Goal: Task Accomplishment & Management: Manage account settings

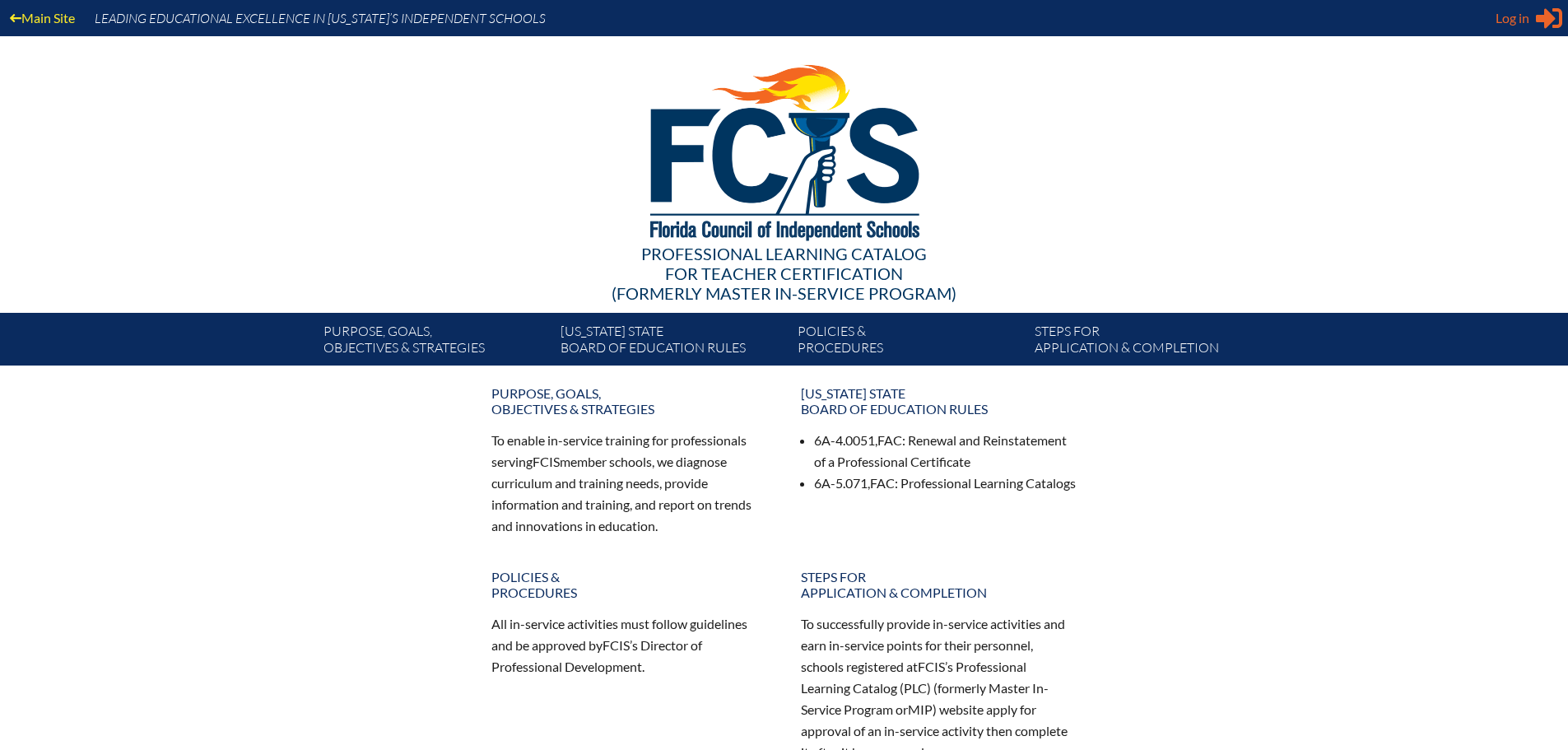
type input "[EMAIL_ADDRESS][DOMAIN_NAME]"
click at [1526, 14] on span "Log in" at bounding box center [1512, 18] width 34 height 20
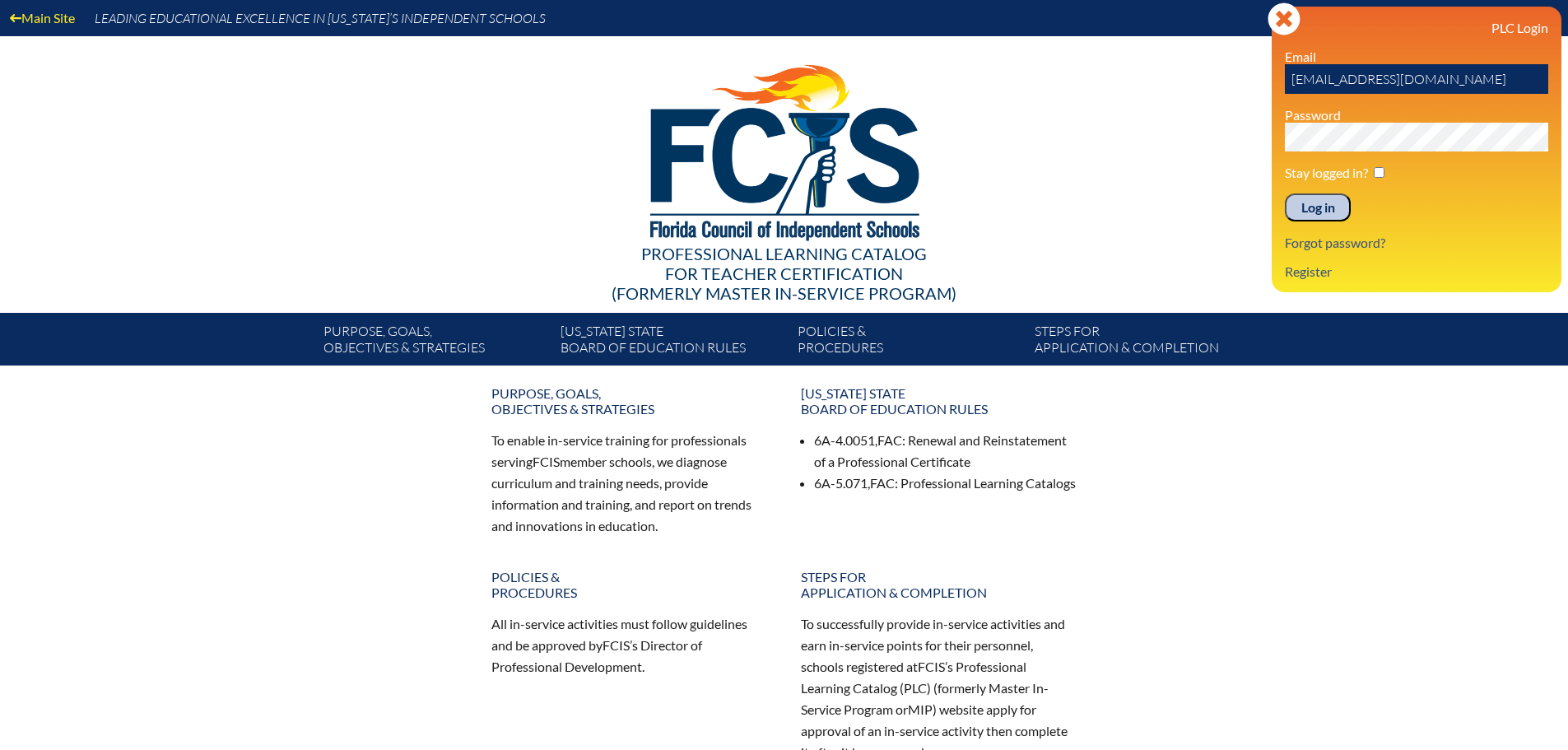
click at [1298, 281] on div "Log in Close Sign in or register PLC Login Email [EMAIL_ADDRESS][DOMAIN_NAME] P…" at bounding box center [1415, 149] width 289 height 286
click at [1298, 274] on link "Register" at bounding box center [1307, 271] width 60 height 22
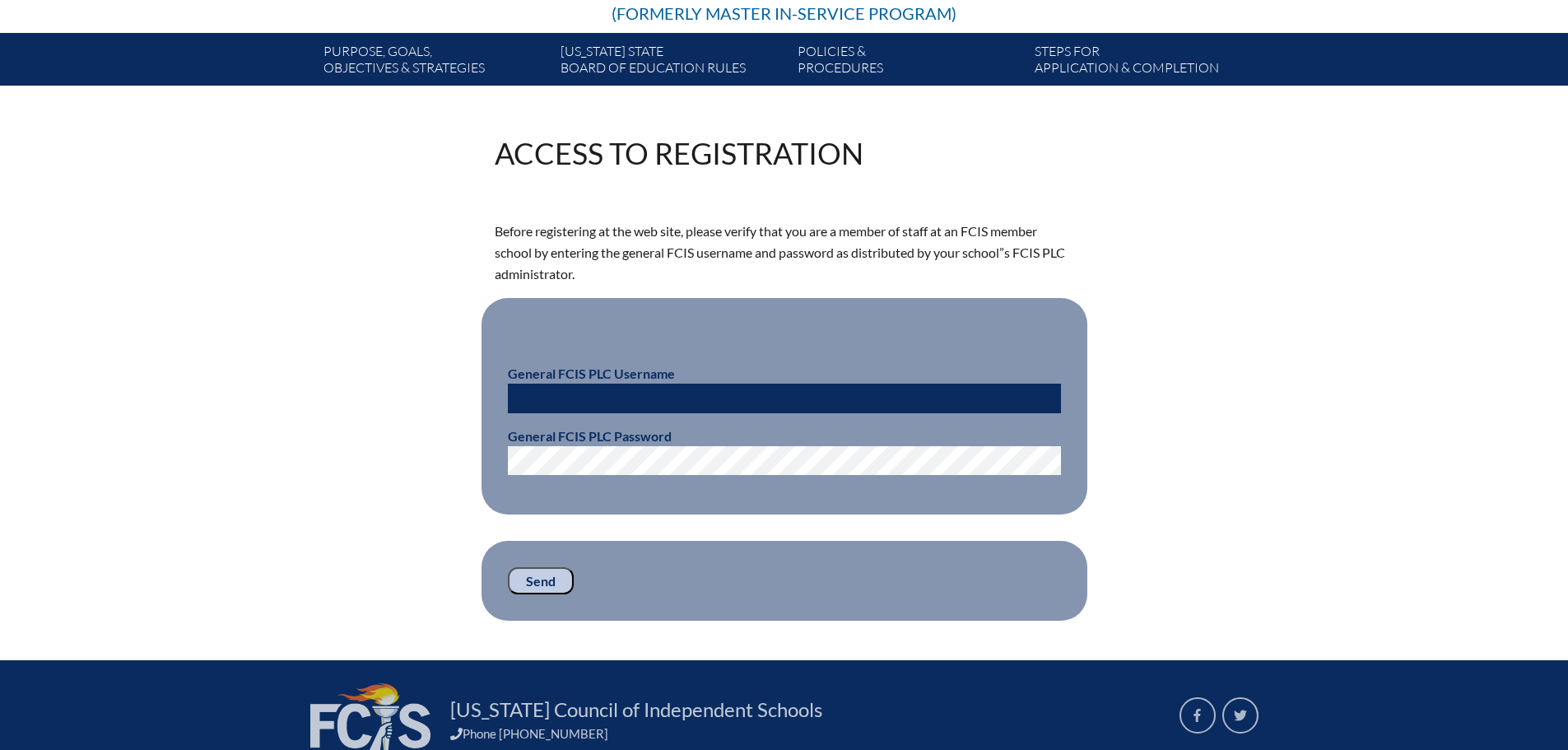
scroll to position [329, 0]
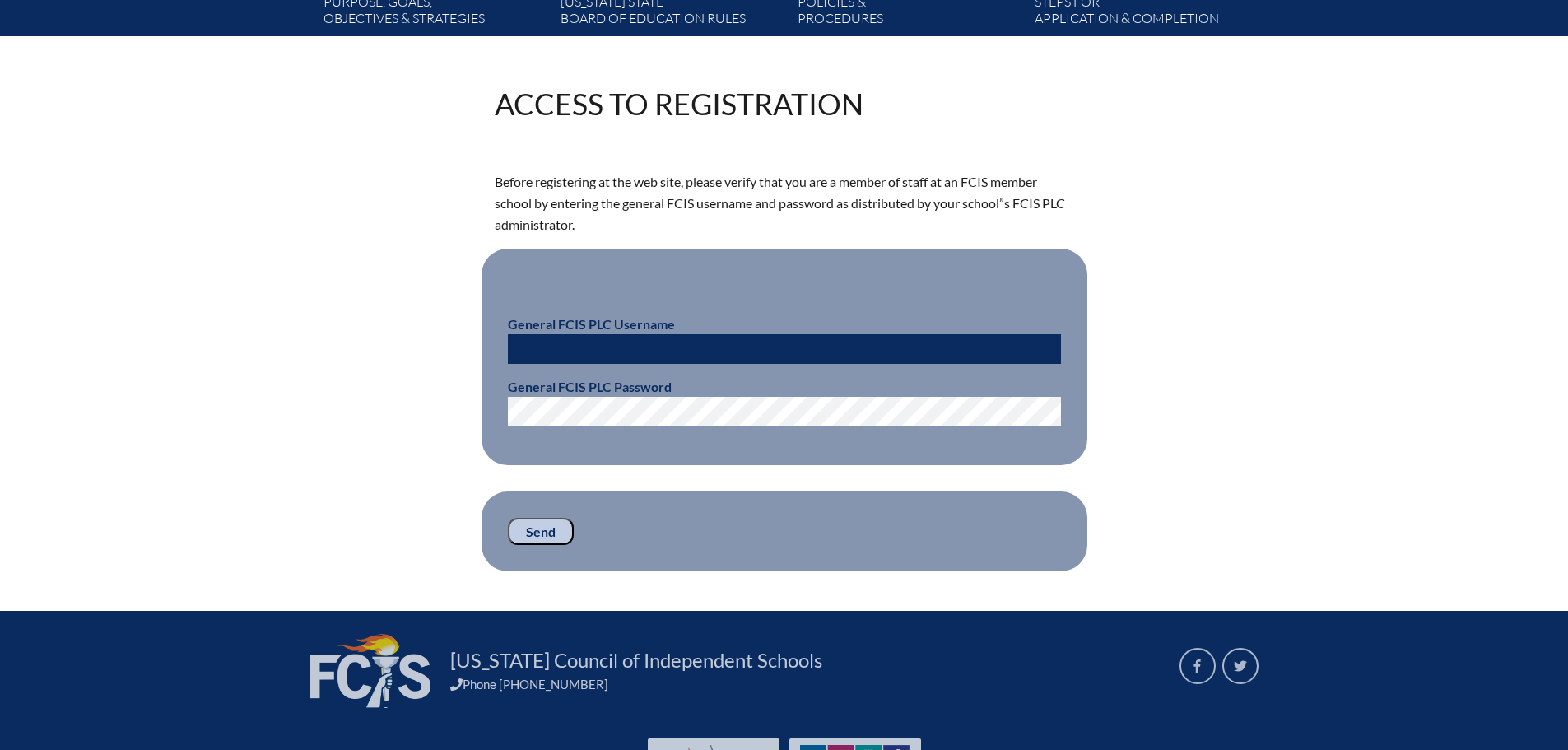
type input "[EMAIL_ADDRESS][DOMAIN_NAME]"
drag, startPoint x: 674, startPoint y: 345, endPoint x: 387, endPoint y: 355, distance: 287.2
click at [387, 355] on div "Access to Registration Before registering at the web site, please verify that y…" at bounding box center [784, 330] width 925 height 482
click at [410, 407] on div "Access to Registration Before registering at the web site, please verify that y…" at bounding box center [784, 330] width 925 height 482
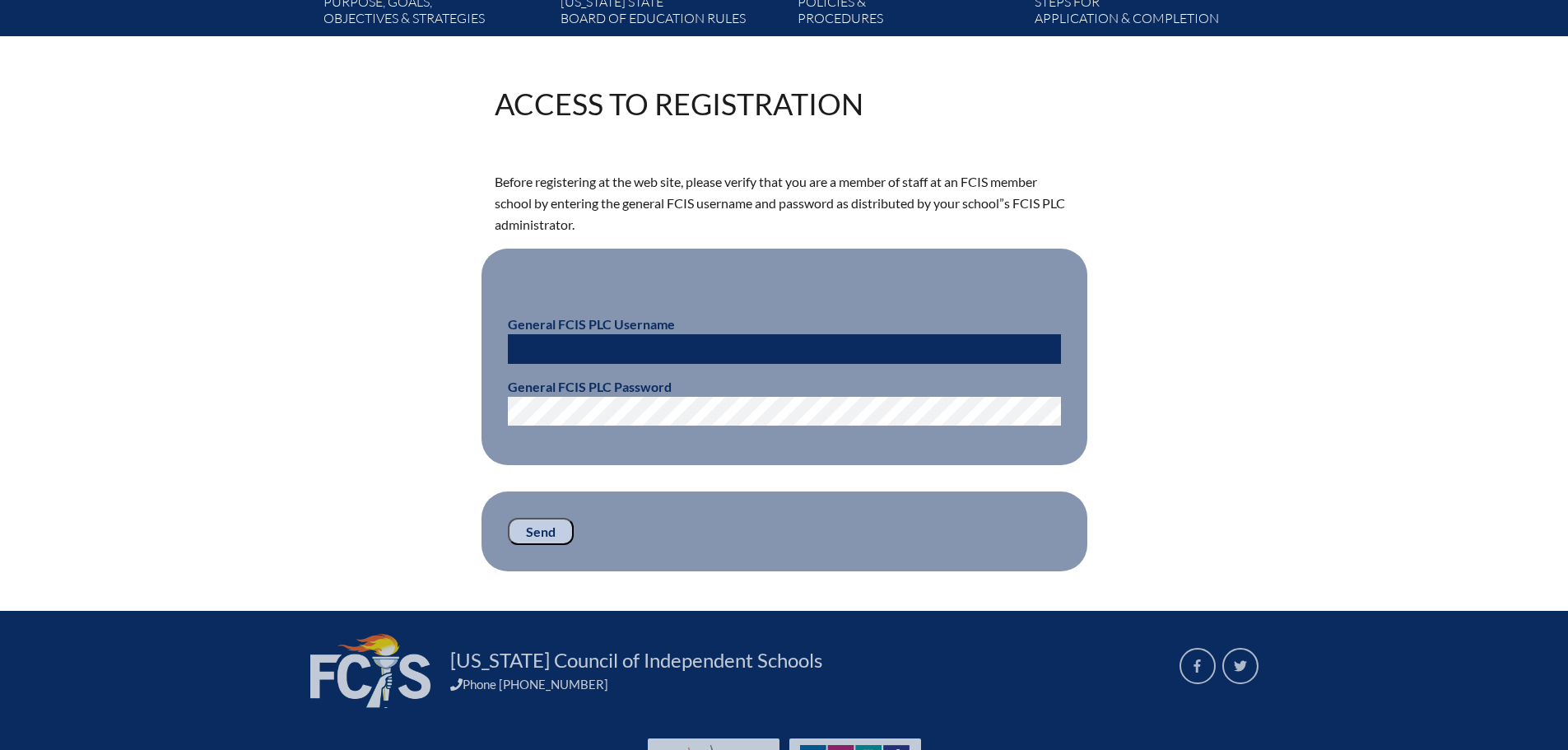
click at [248, 279] on div "Access to Registration Before registering at the web site, please verify that y…" at bounding box center [784, 330] width 1568 height 482
click at [591, 331] on p "General FCIS PLC Username" at bounding box center [784, 339] width 553 height 49
click at [594, 355] on input "text" at bounding box center [784, 349] width 553 height 30
paste input "fcismember"
type input "fcismember"
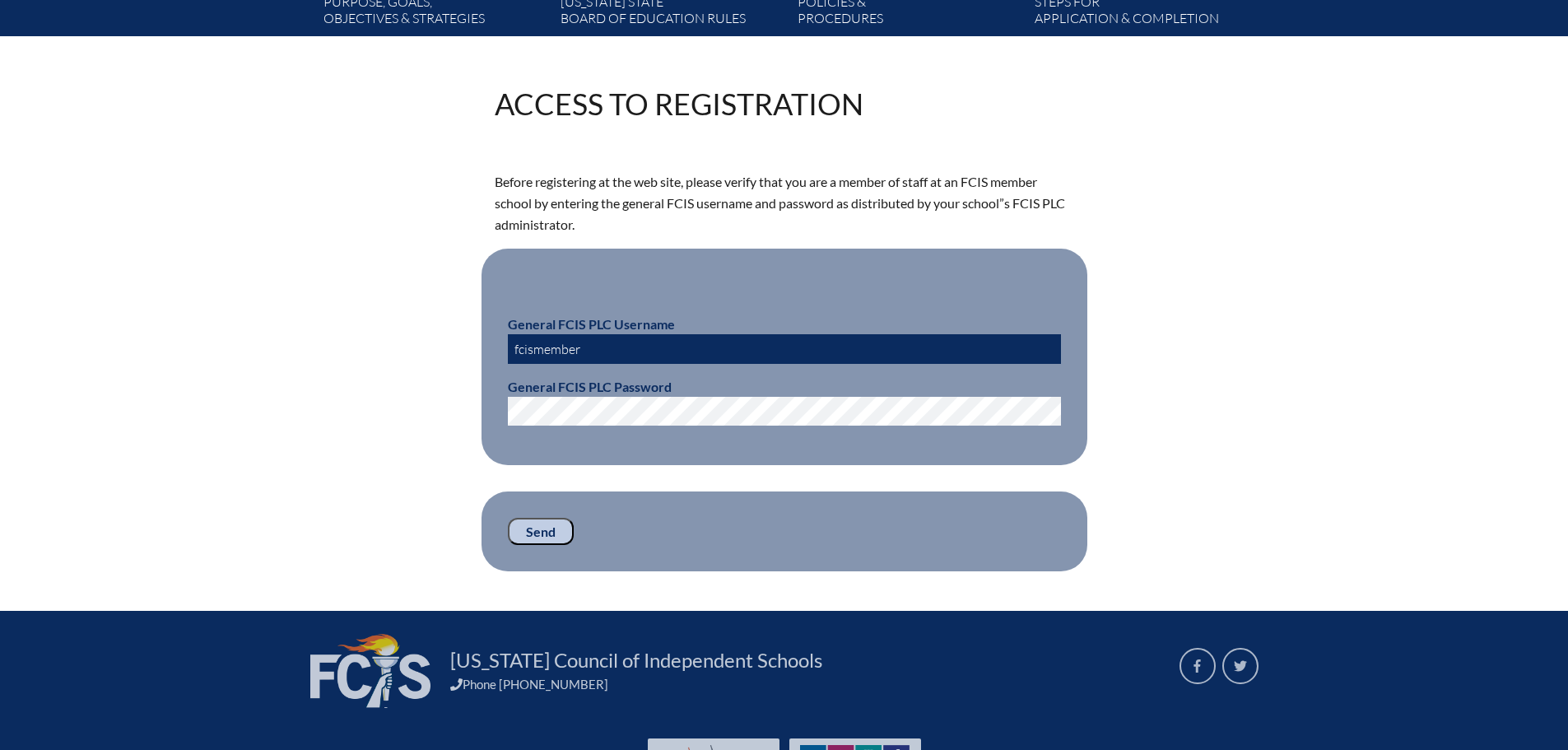
click at [531, 530] on input "Send" at bounding box center [541, 531] width 66 height 28
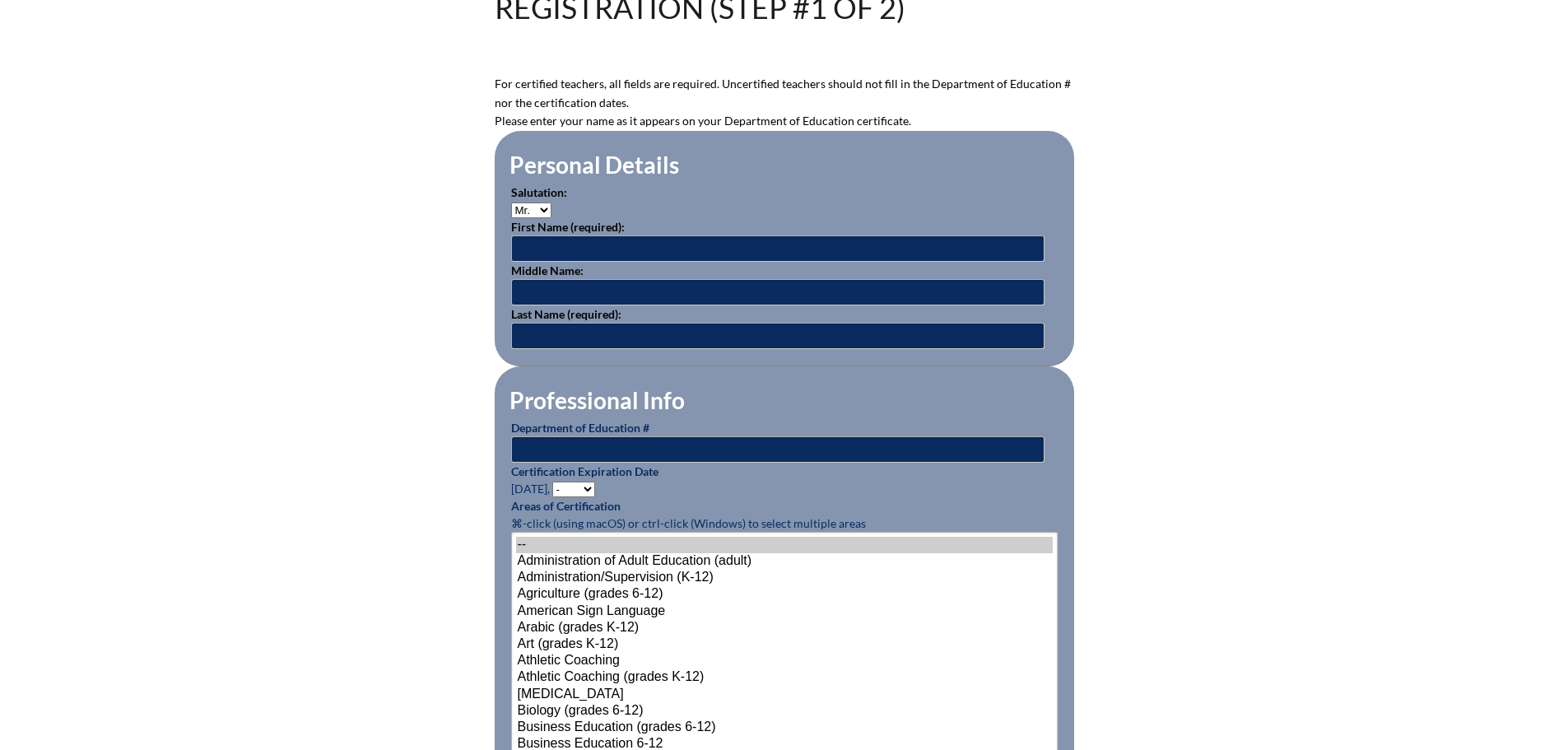
scroll to position [408, 0]
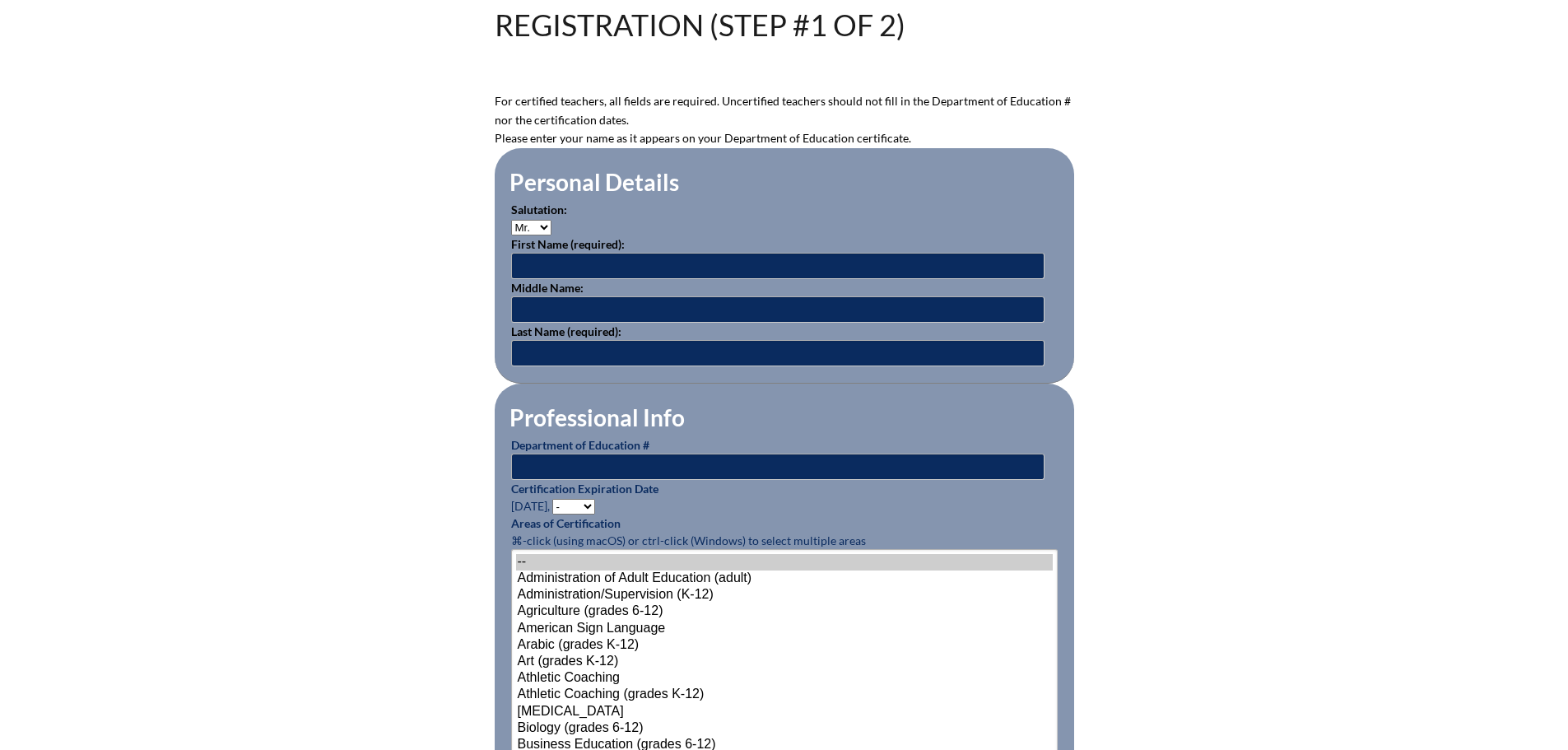
type input "[EMAIL_ADDRESS][DOMAIN_NAME]"
click at [544, 227] on select "Mr. Mrs. Ms. Dr. Rev." at bounding box center [530, 227] width 40 height 16
select select "Mrs."
click at [511, 220] on select "Mr. Mrs. Ms. Dr. Rev." at bounding box center [530, 227] width 40 height 16
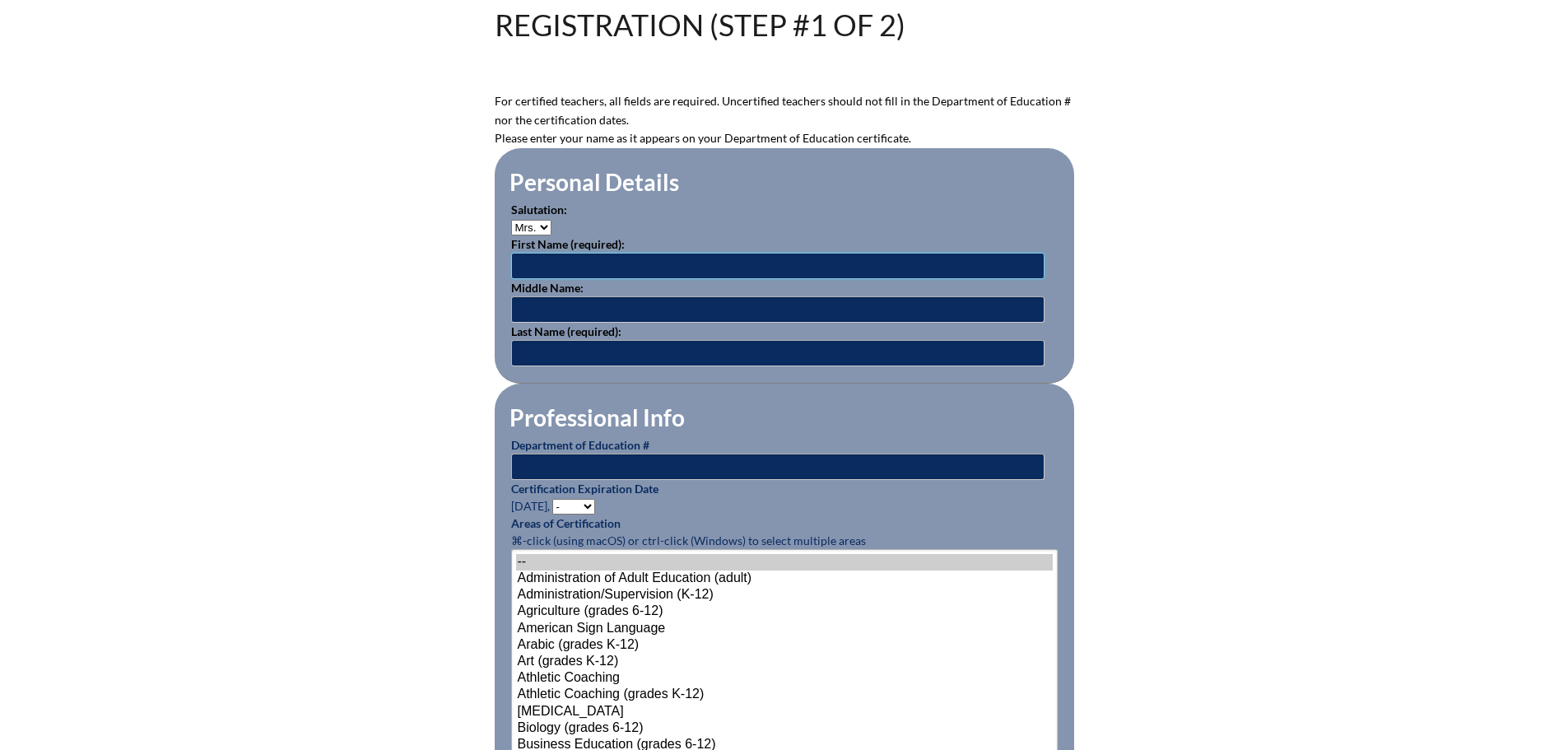
click at [544, 263] on input "text" at bounding box center [777, 265] width 533 height 26
type input "i"
type input "Michelle"
type input "L"
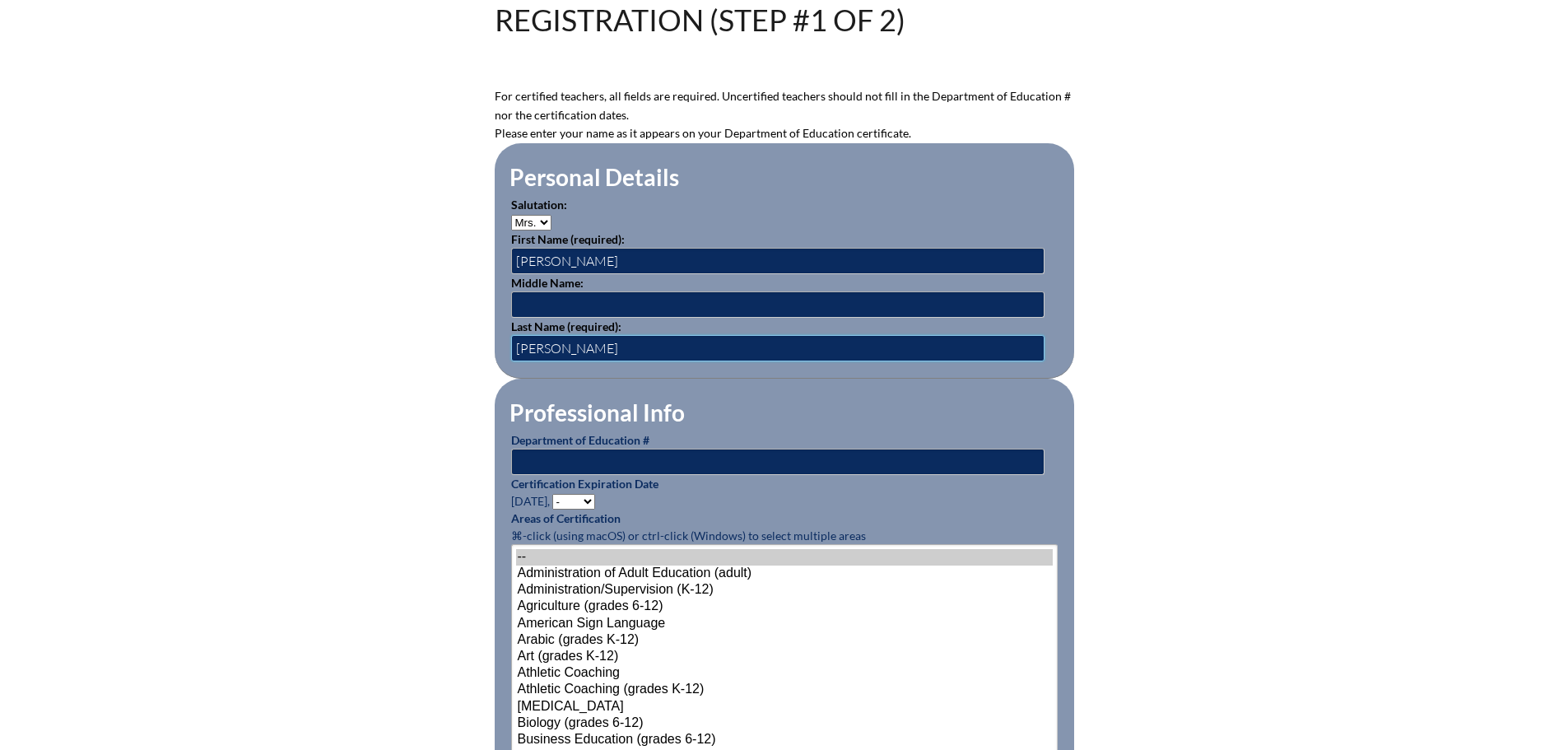
scroll to position [490, 0]
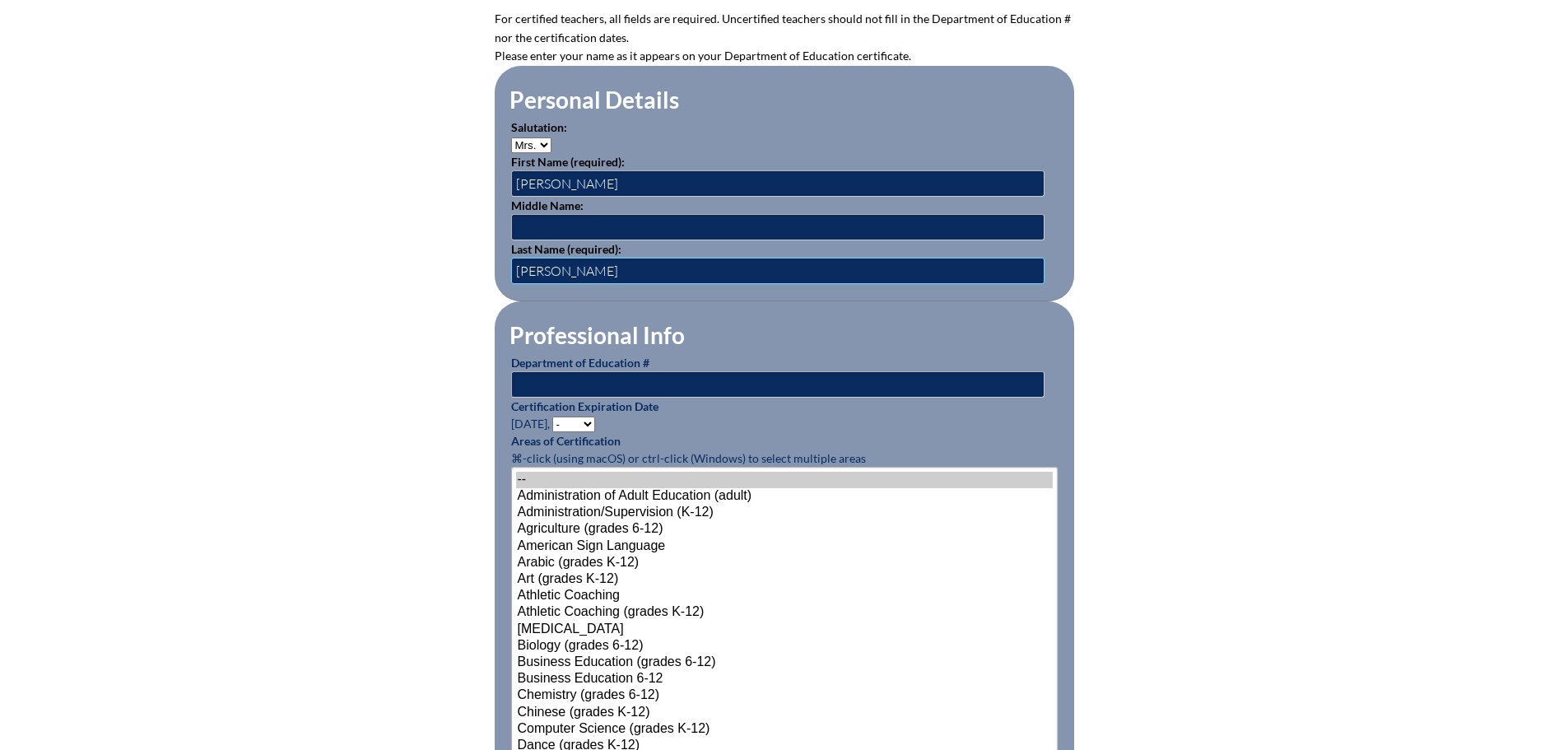
type input "Lyman"
click at [654, 376] on input "text" at bounding box center [777, 384] width 533 height 26
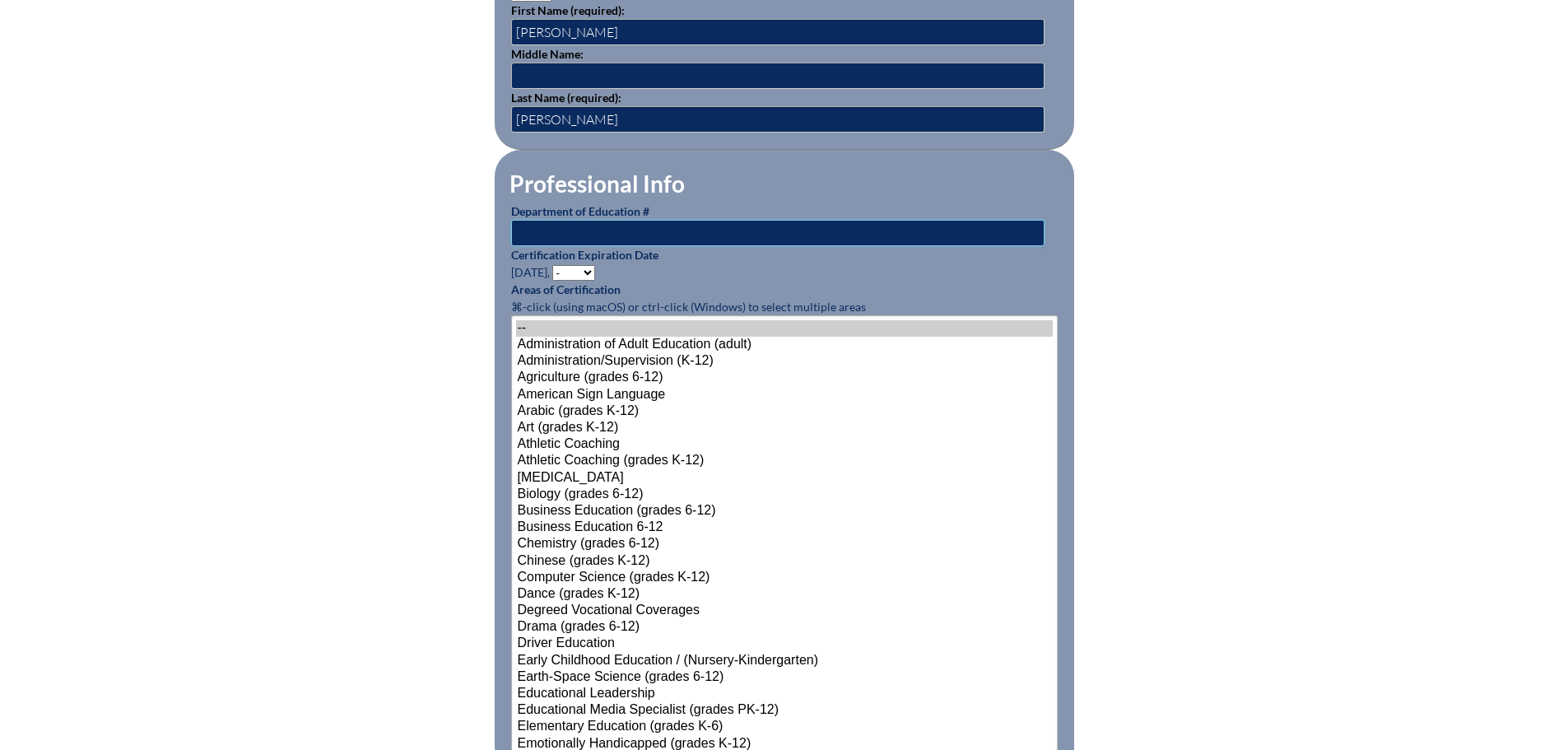
scroll to position [655, 0]
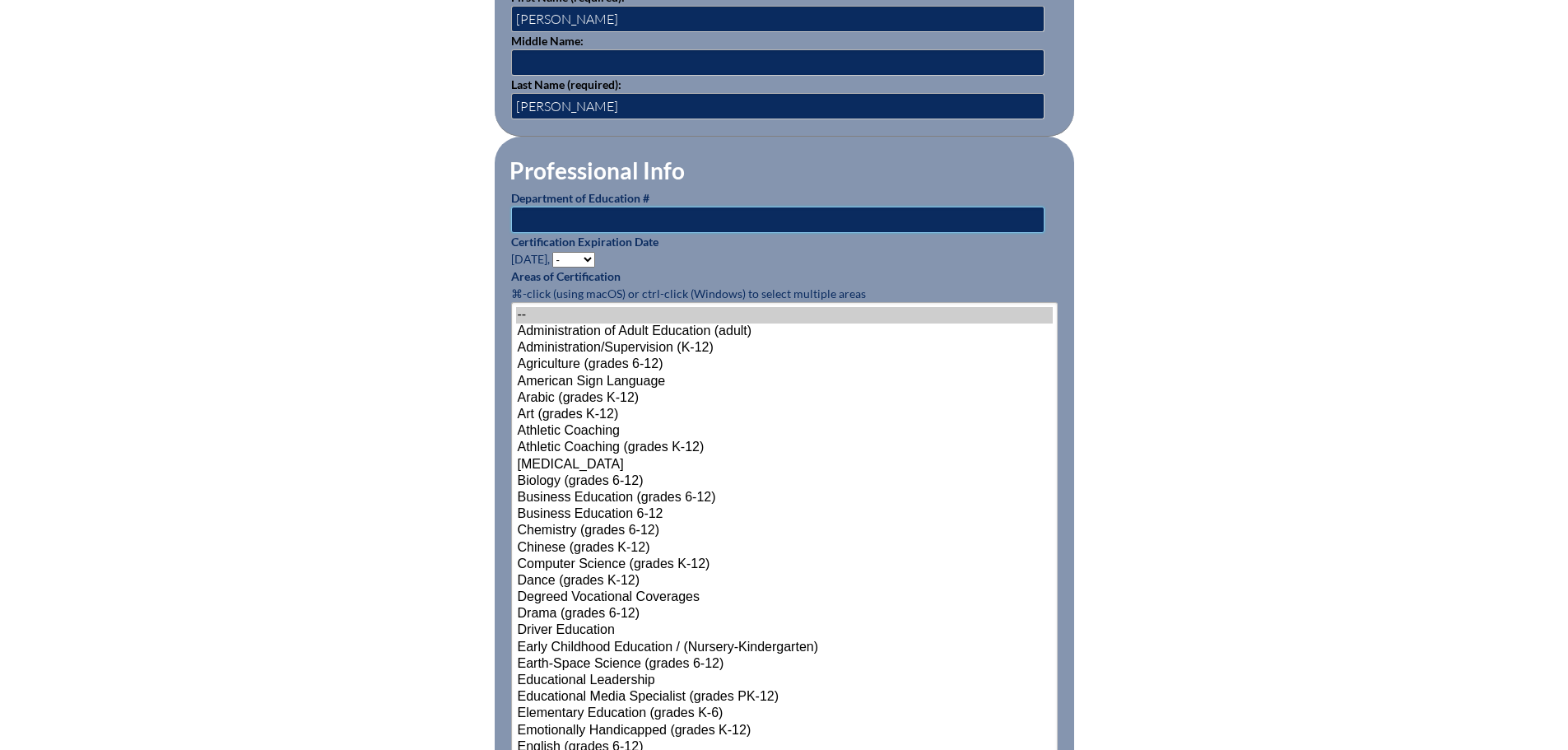
paste input "796260"
type input "796260"
click at [589, 252] on select "- 2031 2030 2029 2028 2027 2026 2025 2024 2023 2022 2021 2020 2019 2018 2017 20…" at bounding box center [573, 260] width 43 height 16
select select "2029"
click at [555, 252] on select "- 2031 2030 2029 2028 2027 2026 2025 2024 2023 2022 2021 2020 2019 2018 2017 20…" at bounding box center [573, 260] width 43 height 16
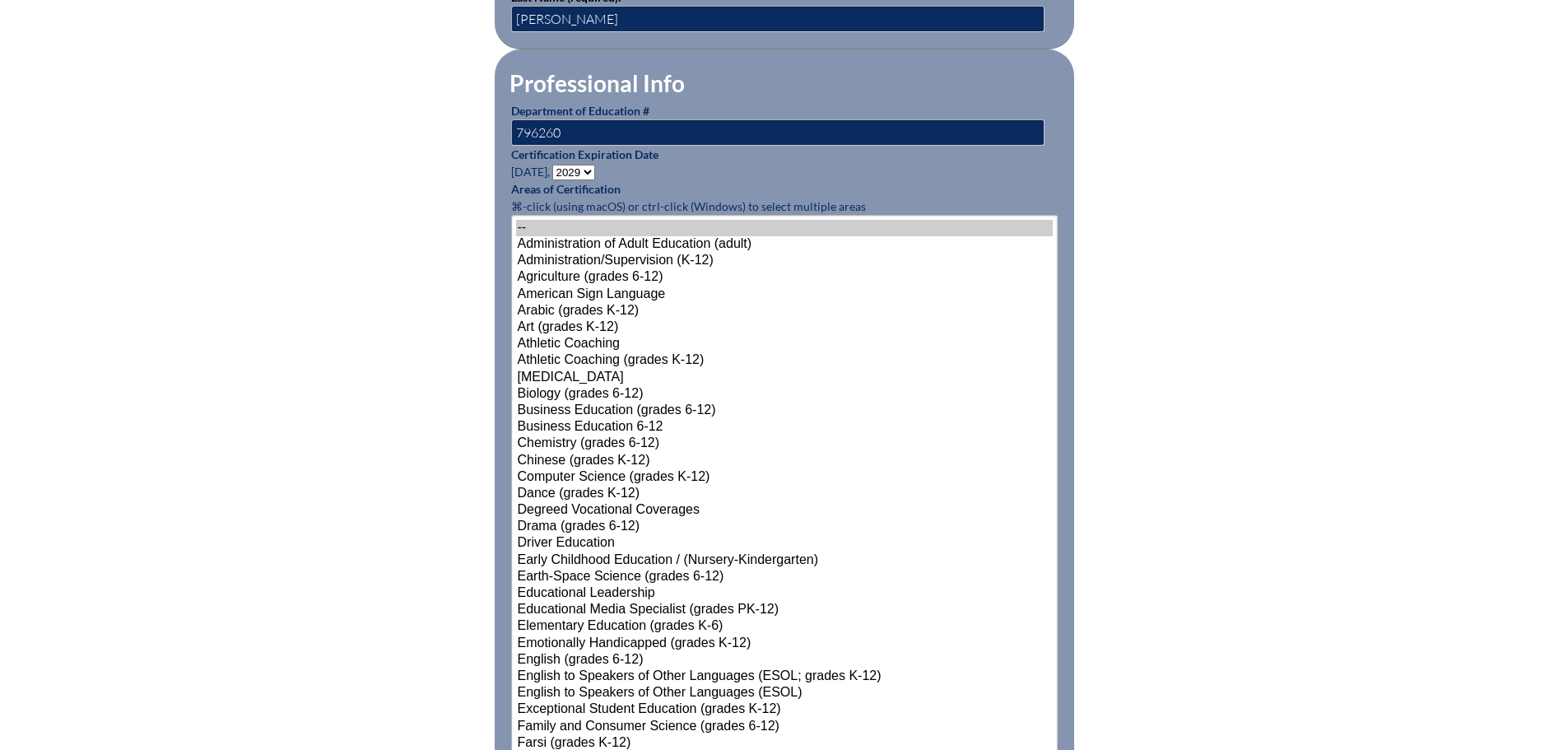
scroll to position [820, 0]
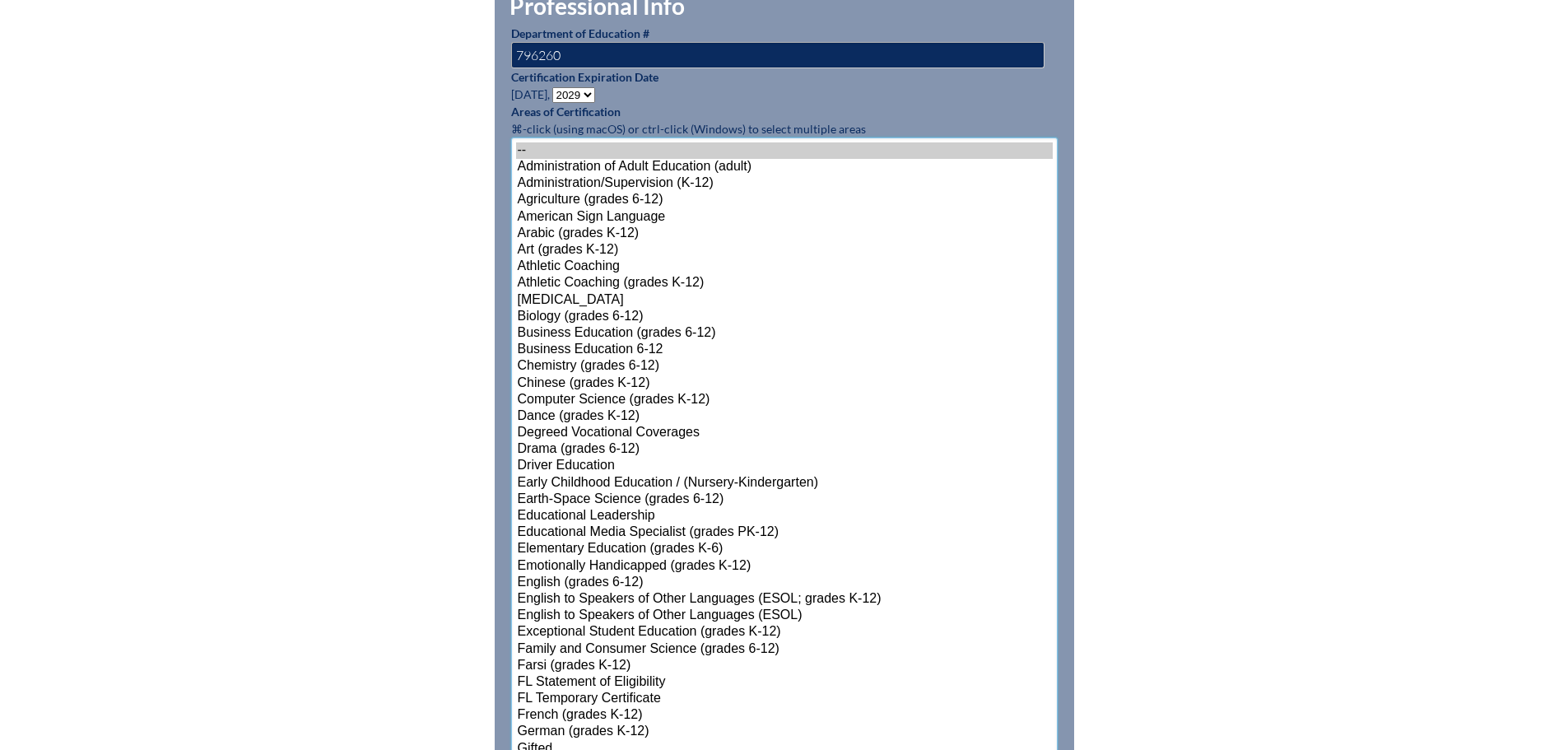
select select"]"] "15131"
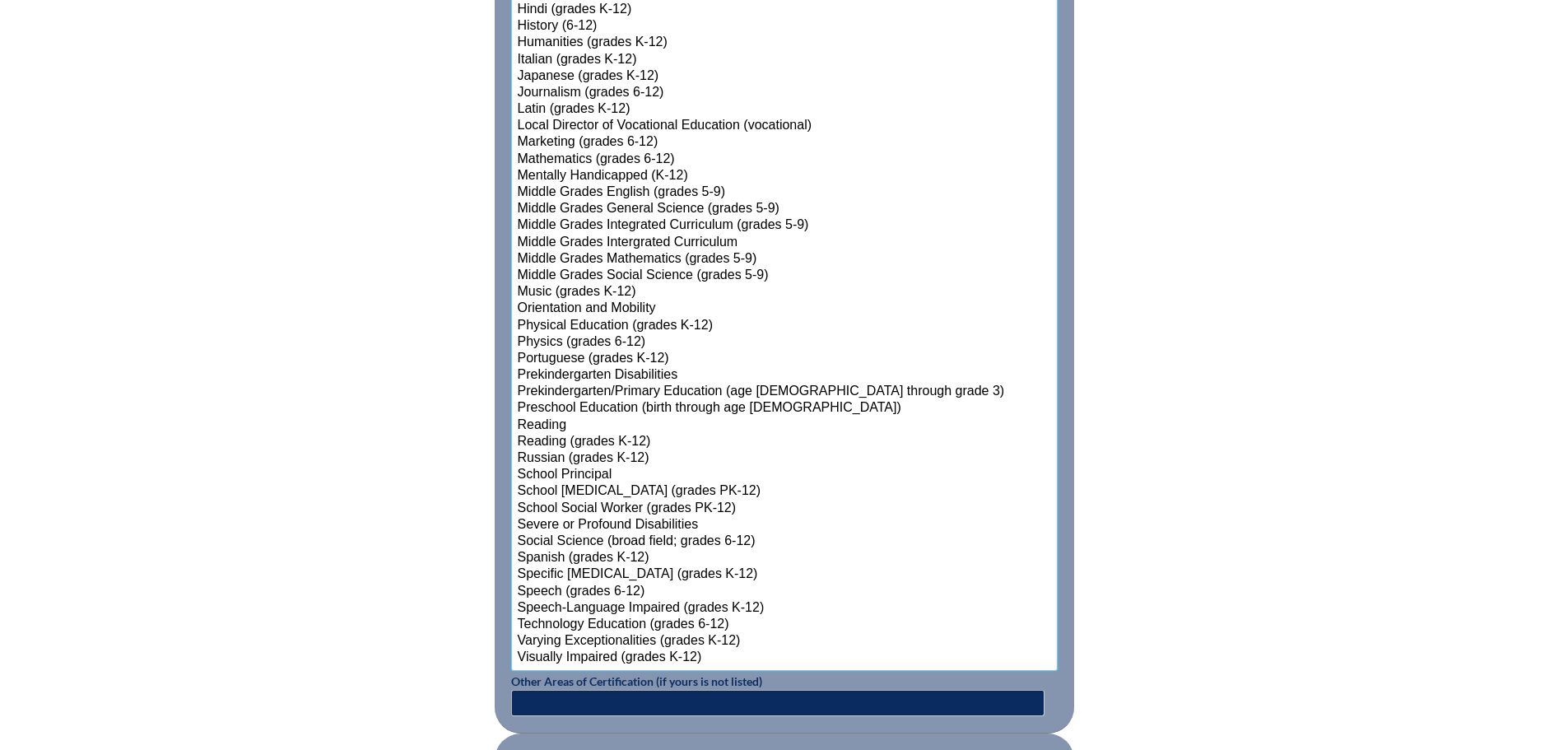
scroll to position [2022, 0]
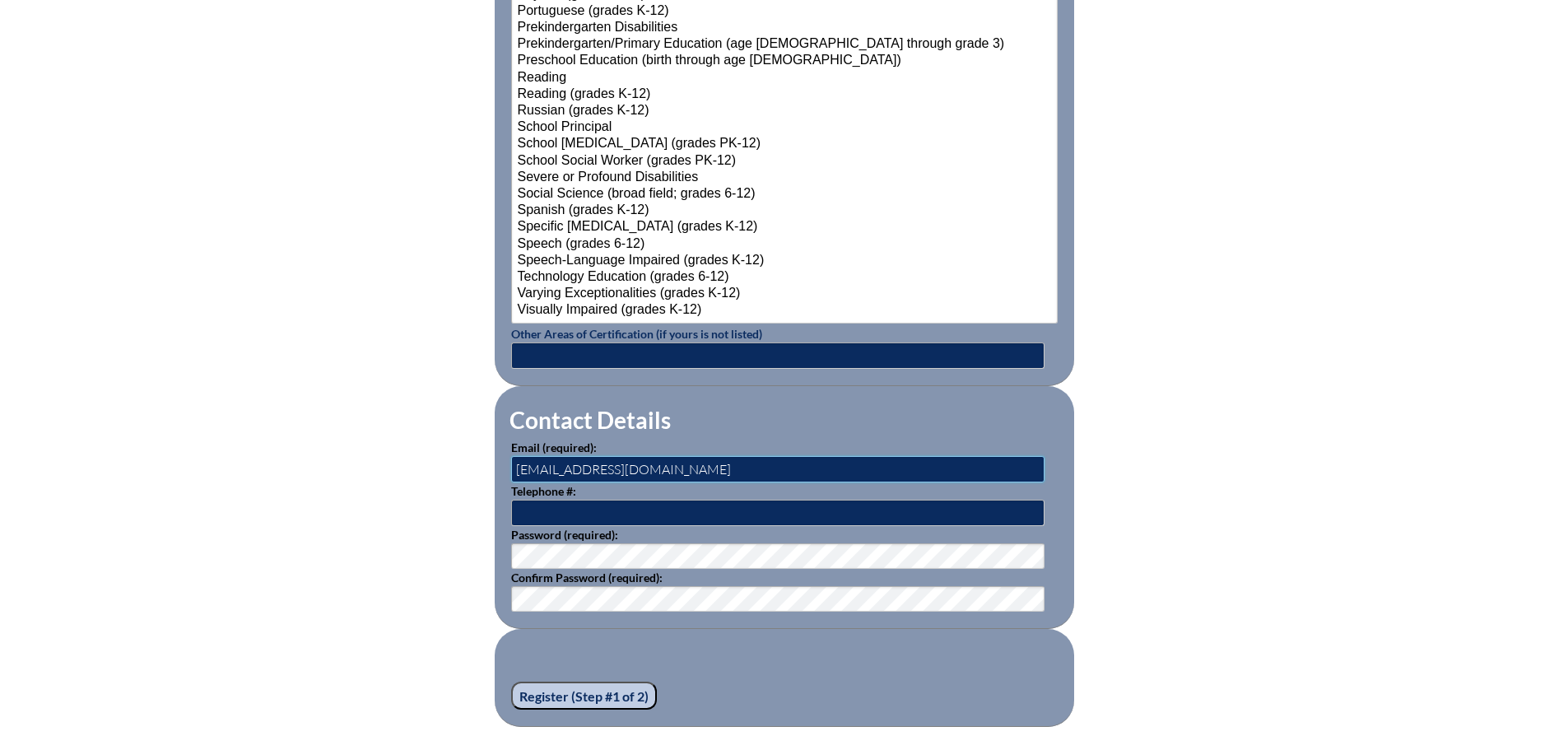
drag, startPoint x: 565, startPoint y: 459, endPoint x: 471, endPoint y: 462, distance: 94.0
type input "mlyman@saintmarks.com"
click at [580, 503] on input "text" at bounding box center [777, 513] width 533 height 26
type input "9545634508"
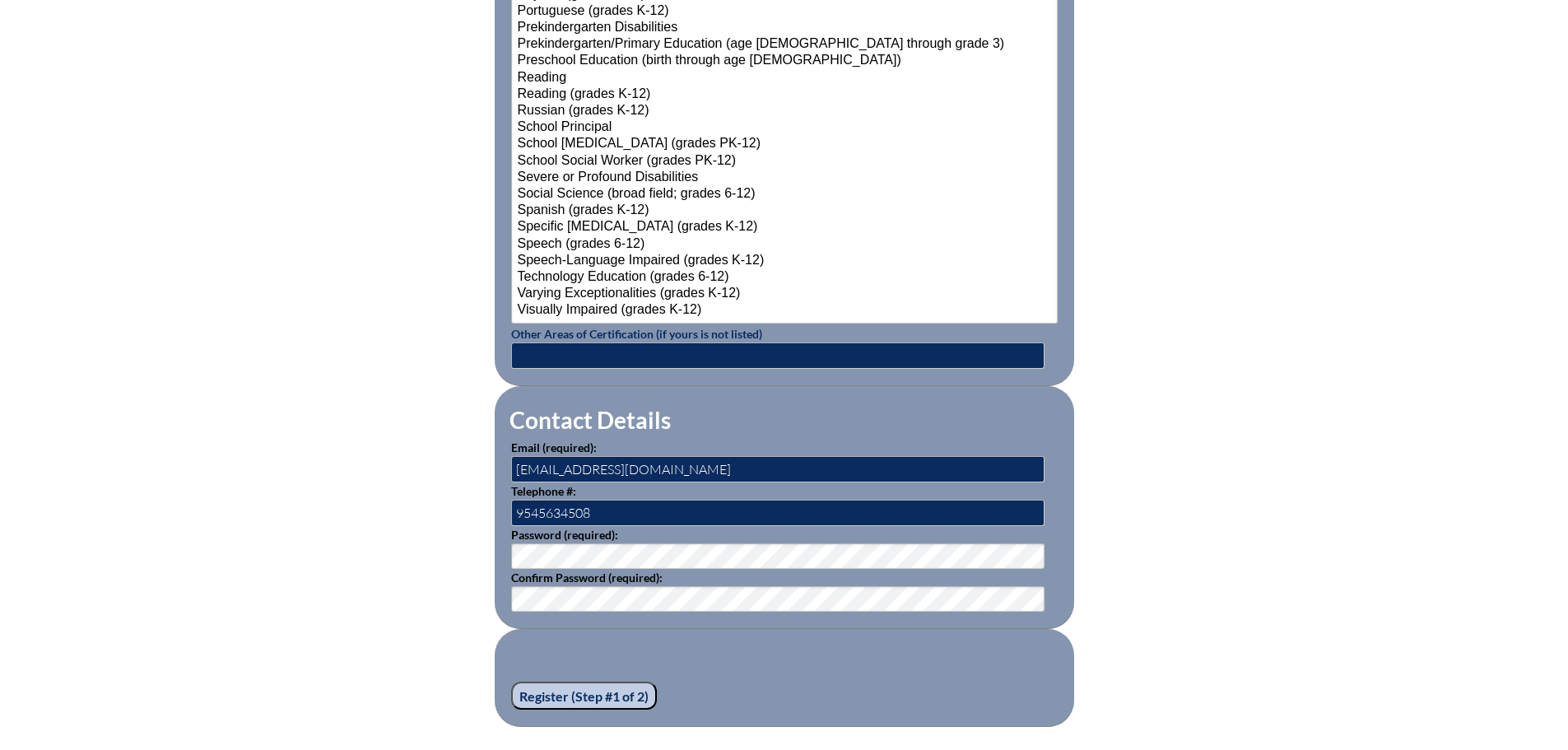
type input "Scott"
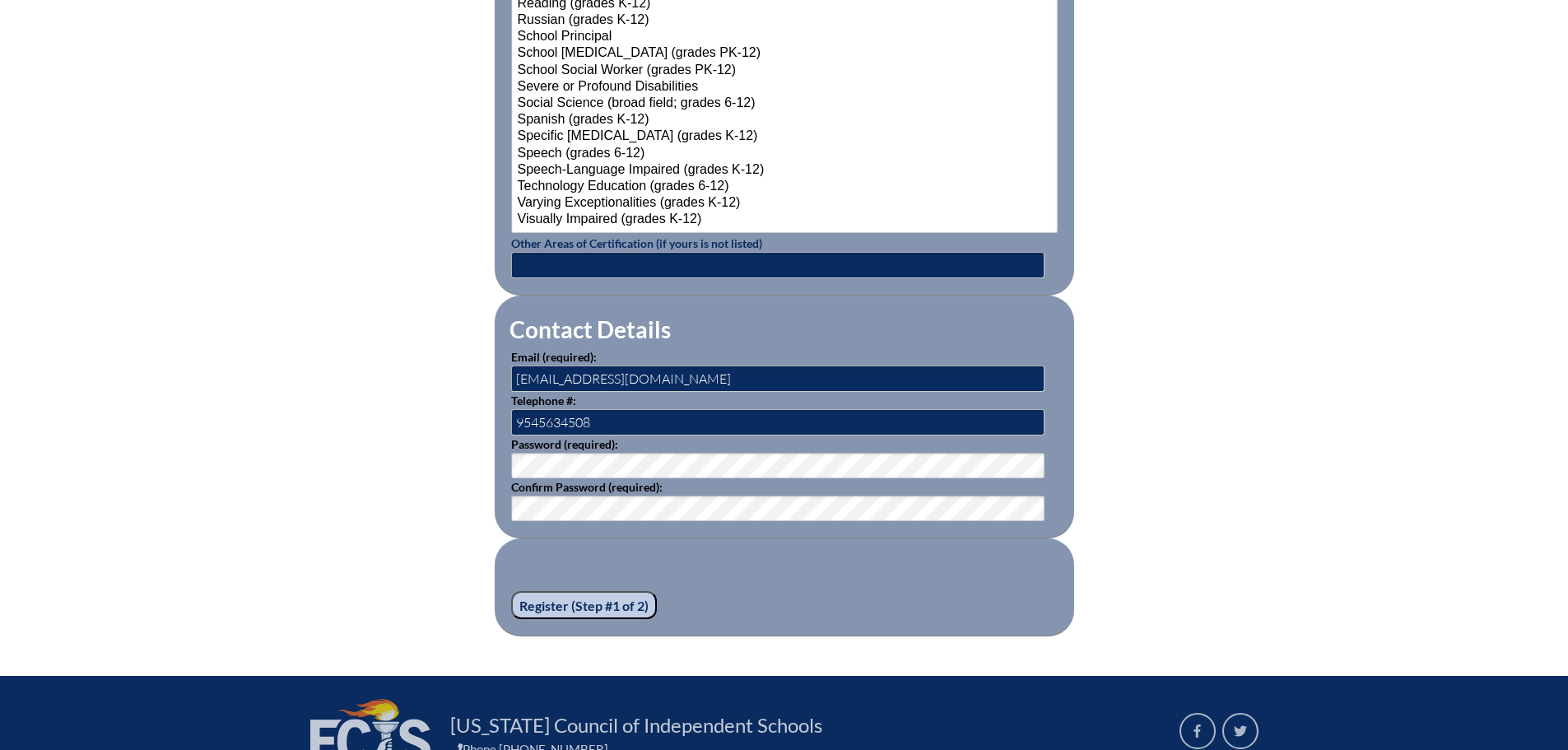
scroll to position [2187, 0]
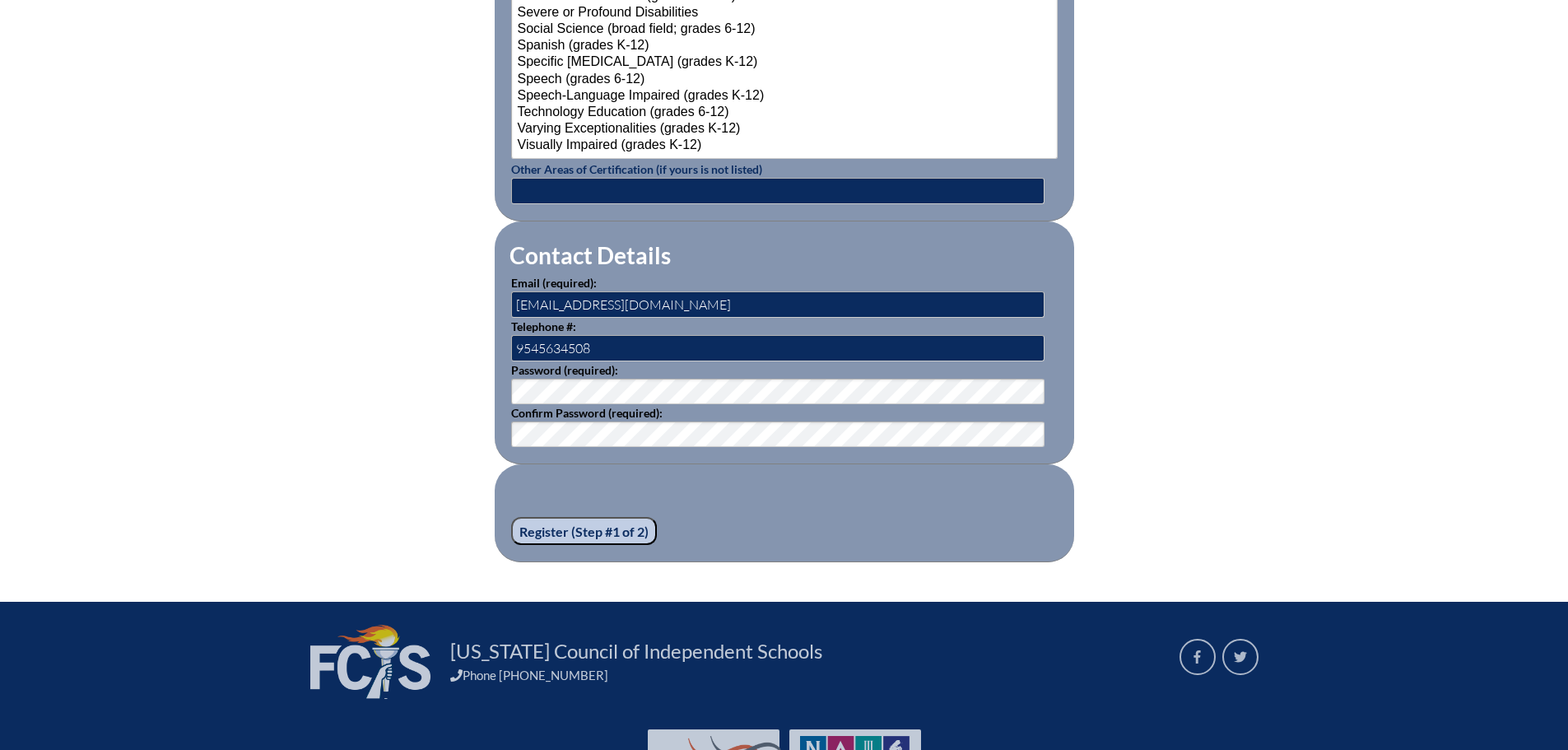
click at [595, 518] on input "Register (Step #1 of 2)" at bounding box center [583, 530] width 146 height 28
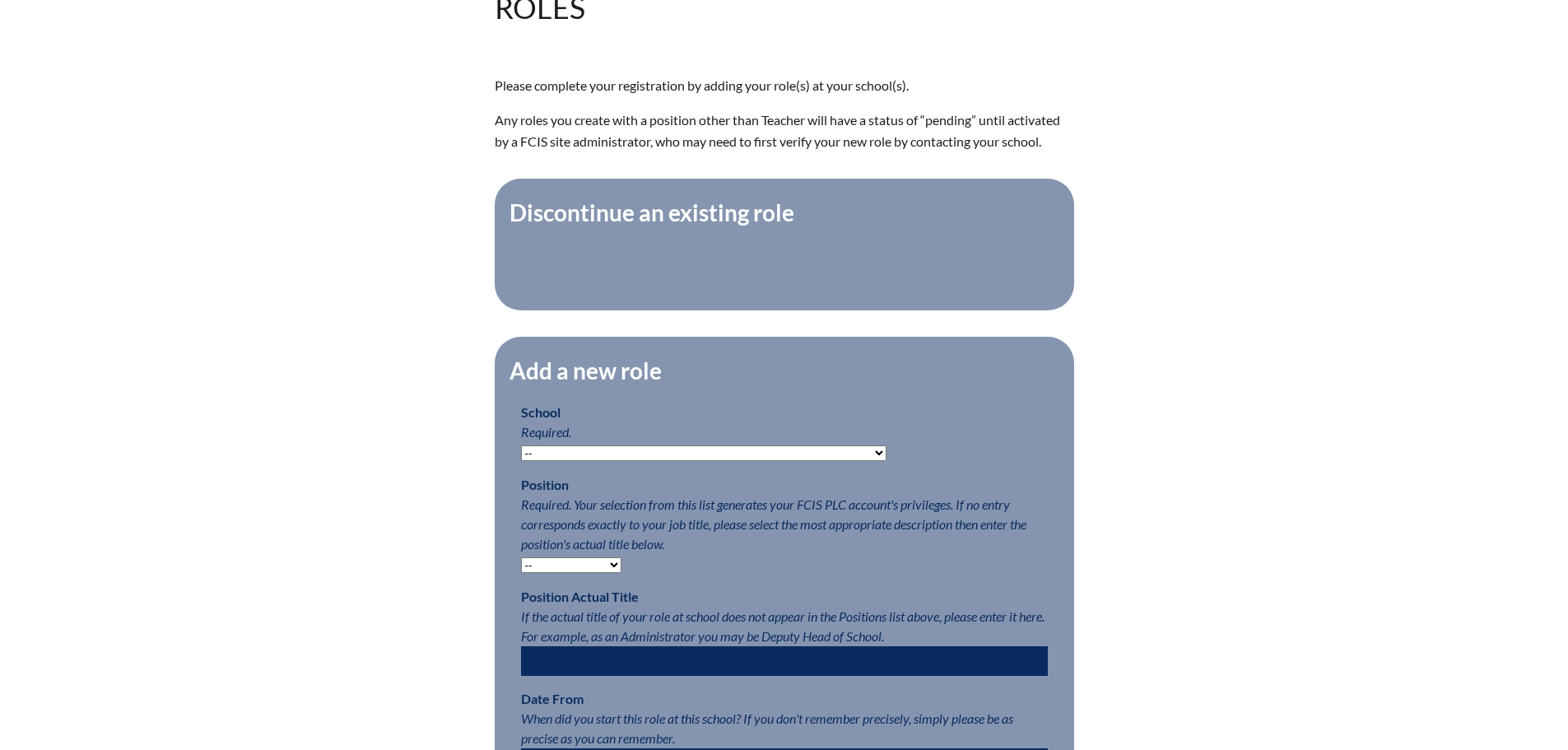
scroll to position [494, 0]
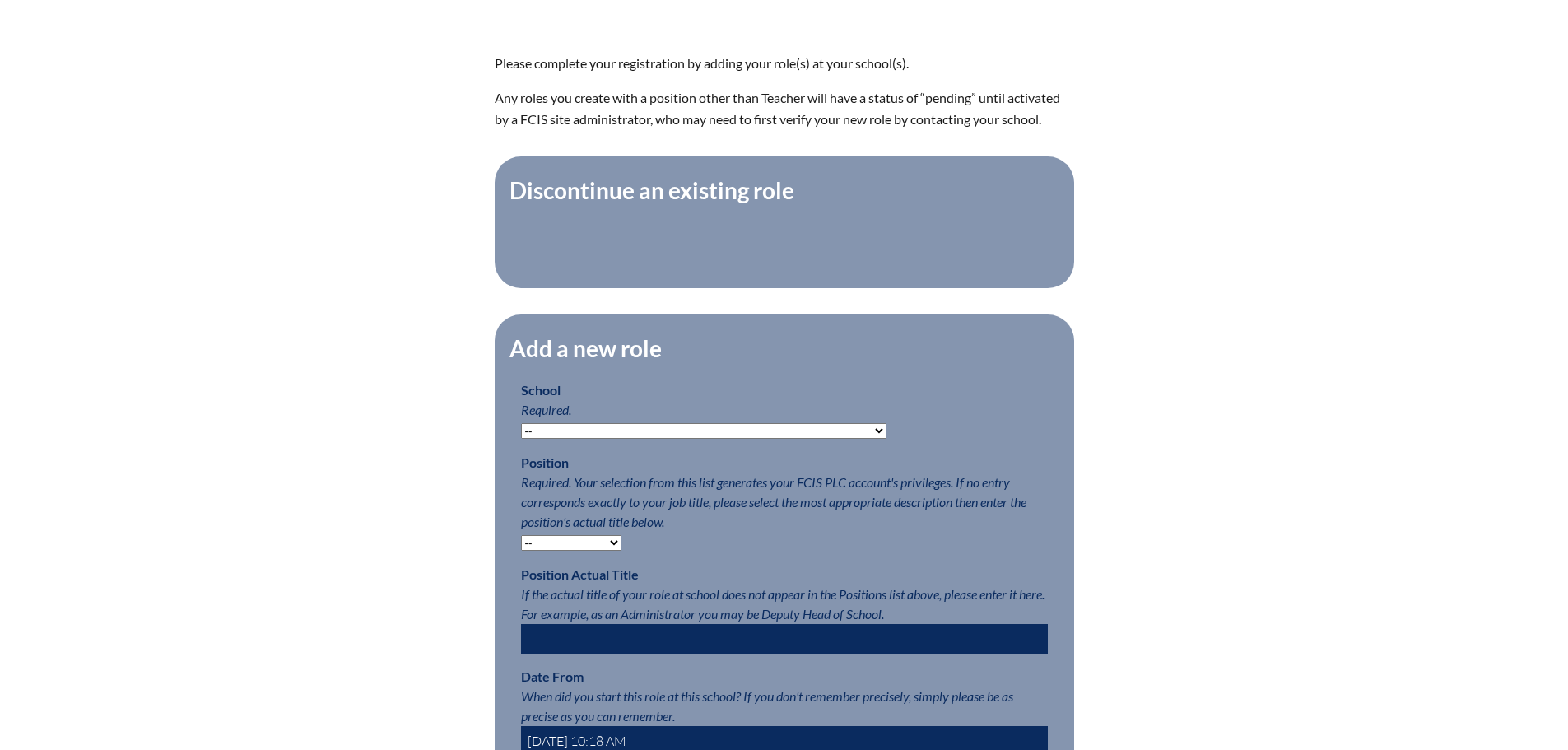
click at [665, 437] on select "-- Autism Inspired Academy Academy at Ocean Reef Academy at the Lakes Academy P…" at bounding box center [704, 431] width 366 height 16
select select "25820"
click at [521, 431] on select "-- Autism Inspired Academy Academy at Ocean Reef Academy at the Lakes Academy P…" at bounding box center [704, 431] width 366 height 16
click at [1235, 403] on div "Registration (Step #2 of 2): Add Roles Please complete your registration by add…" at bounding box center [784, 427] width 925 height 973
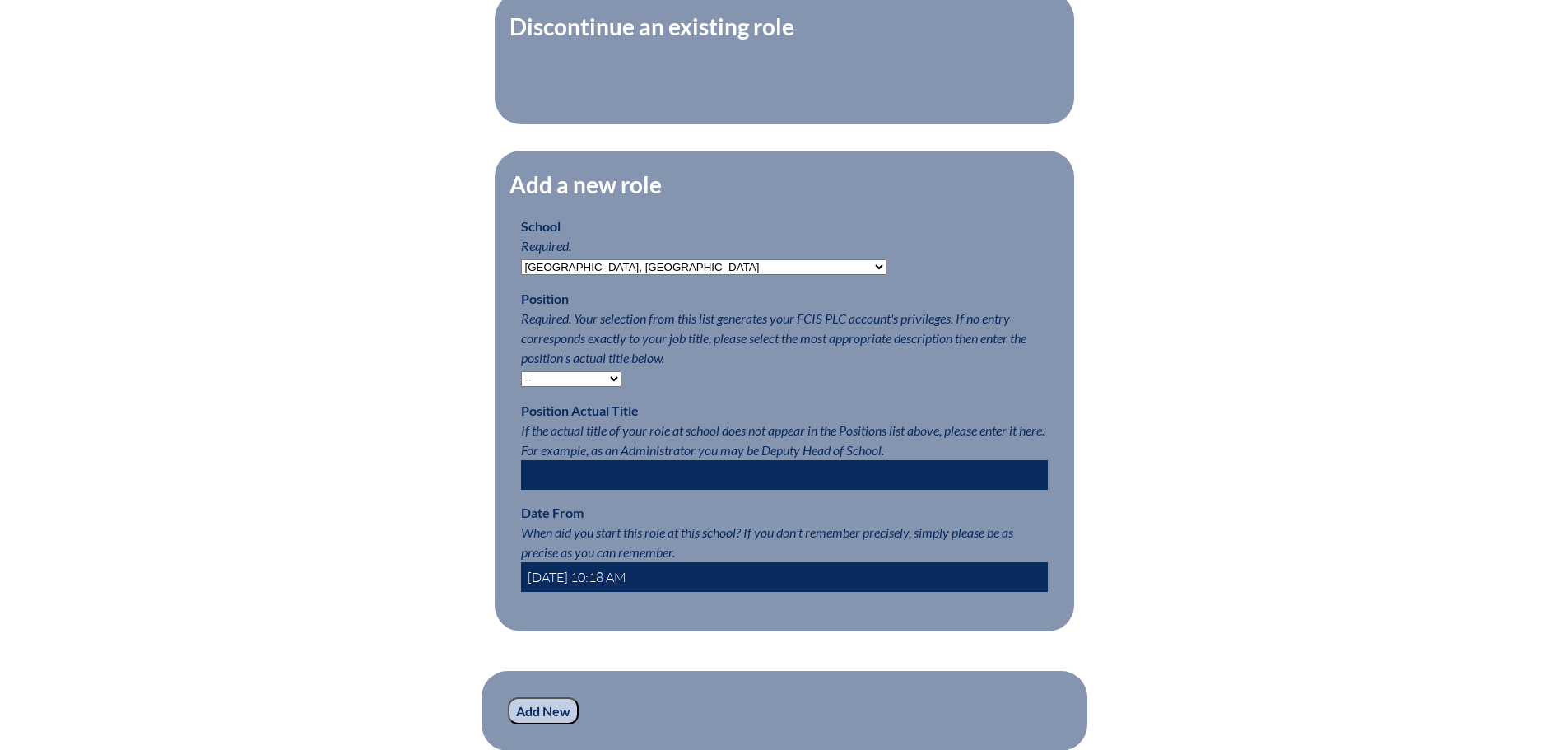
scroll to position [658, 0]
click at [601, 381] on select "-- Teacher PLC Coordinator Head of School Administrator" at bounding box center [571, 378] width 101 height 16
select select "15563"
click at [521, 379] on select "-- Teacher PLC Coordinator Head of School Administrator" at bounding box center [571, 378] width 101 height 16
click at [1249, 428] on div "Registration (Step #2 of 2): Add Roles Please complete your registration by add…" at bounding box center [784, 262] width 1568 height 973
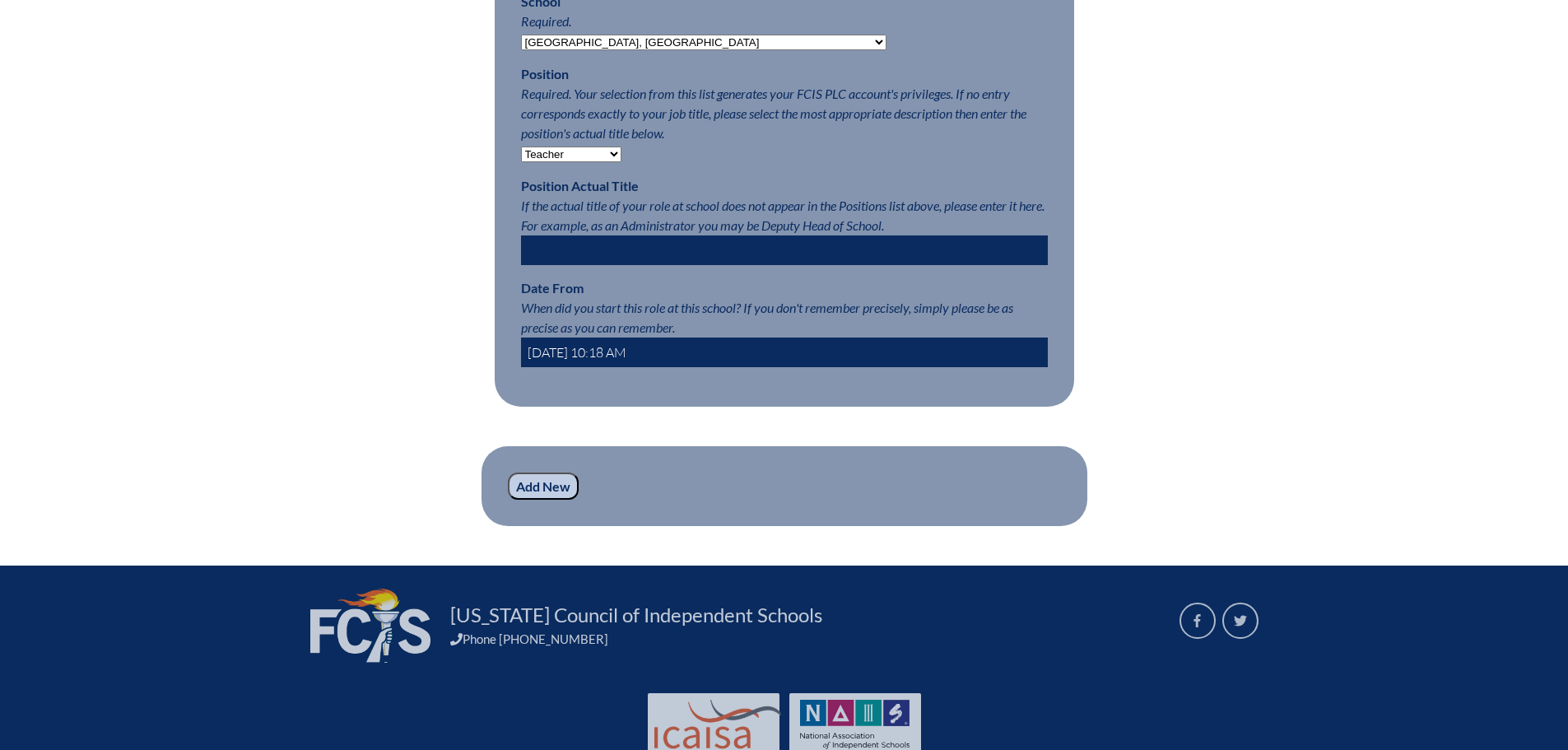
scroll to position [957, 0]
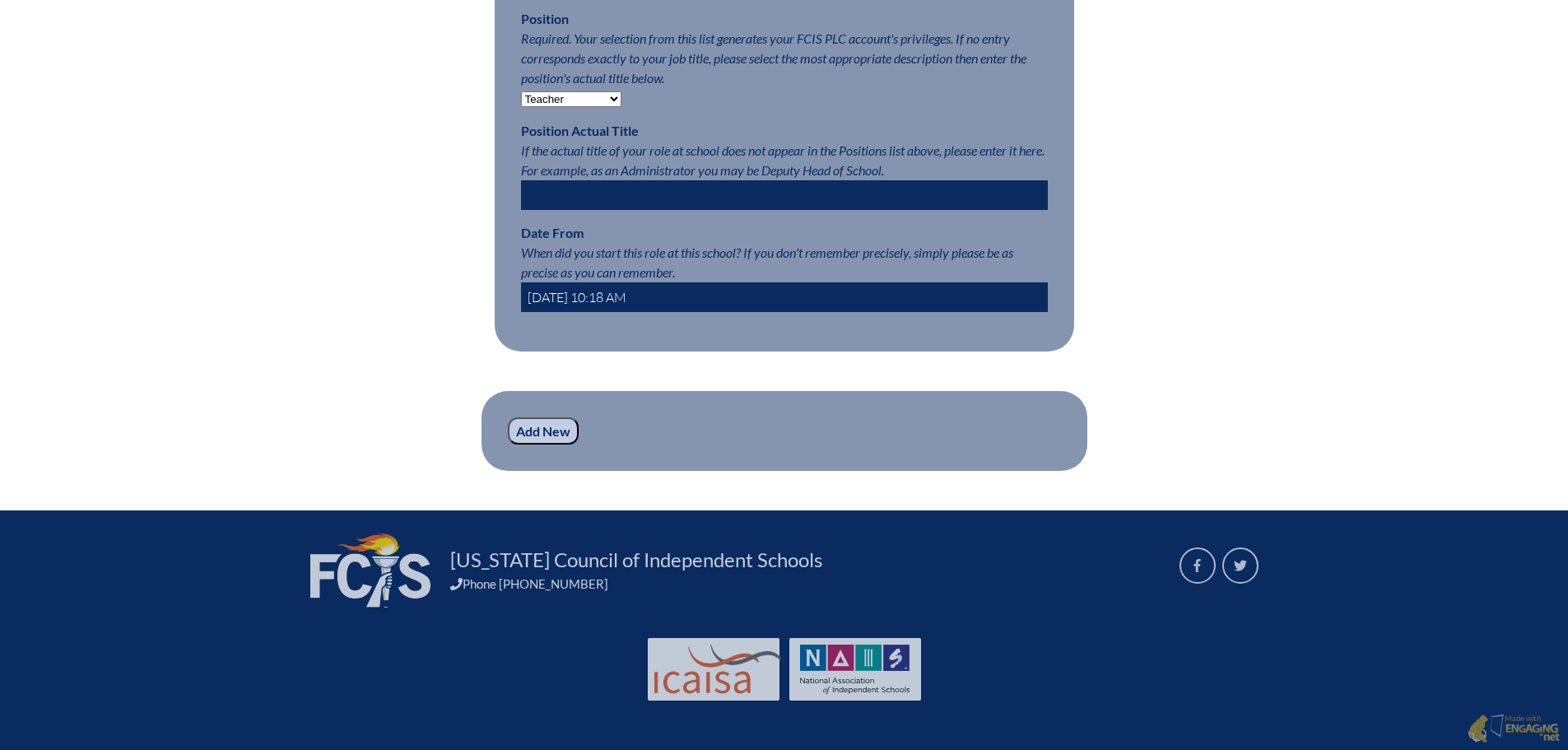
click at [519, 437] on input "Add New" at bounding box center [543, 431] width 71 height 28
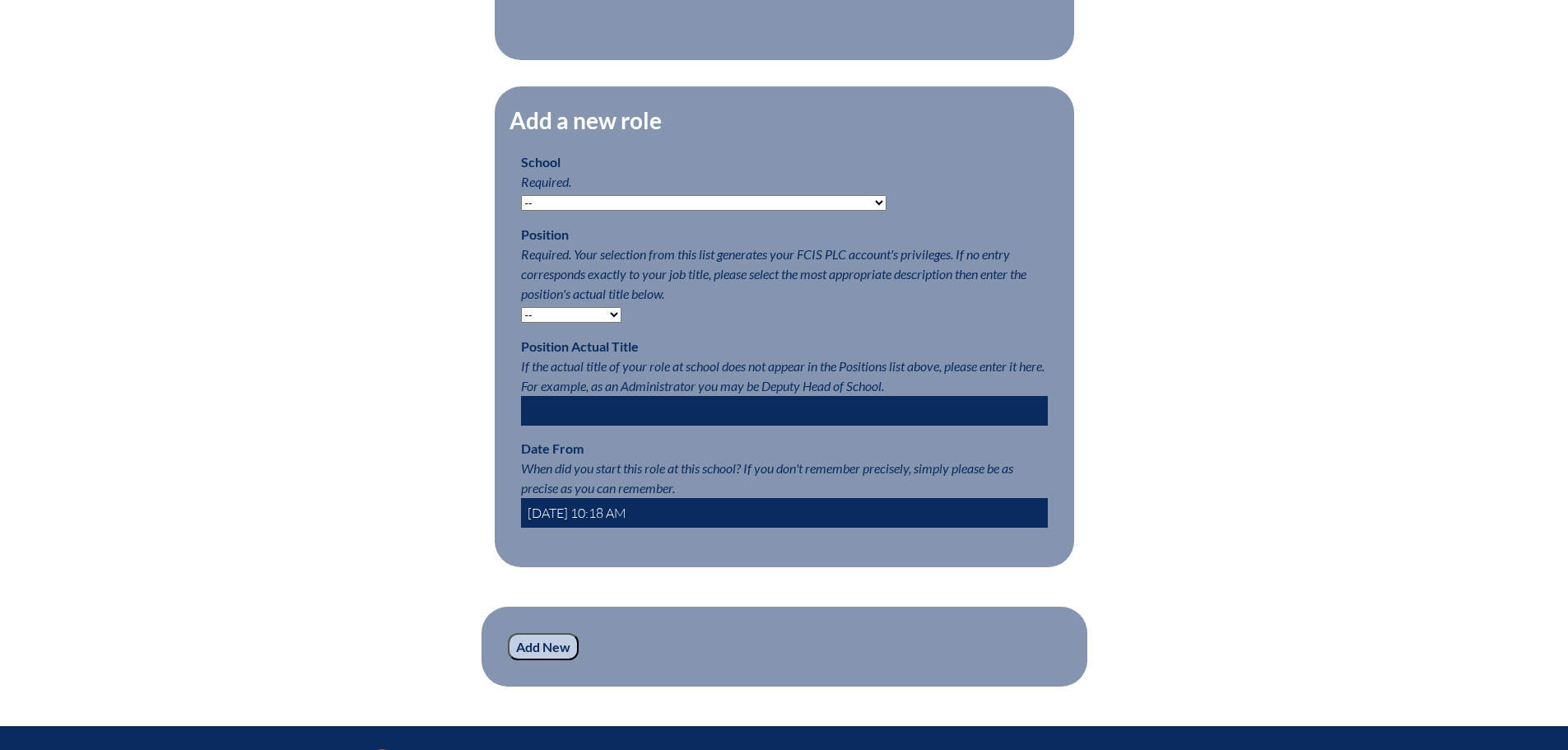
scroll to position [1021, 0]
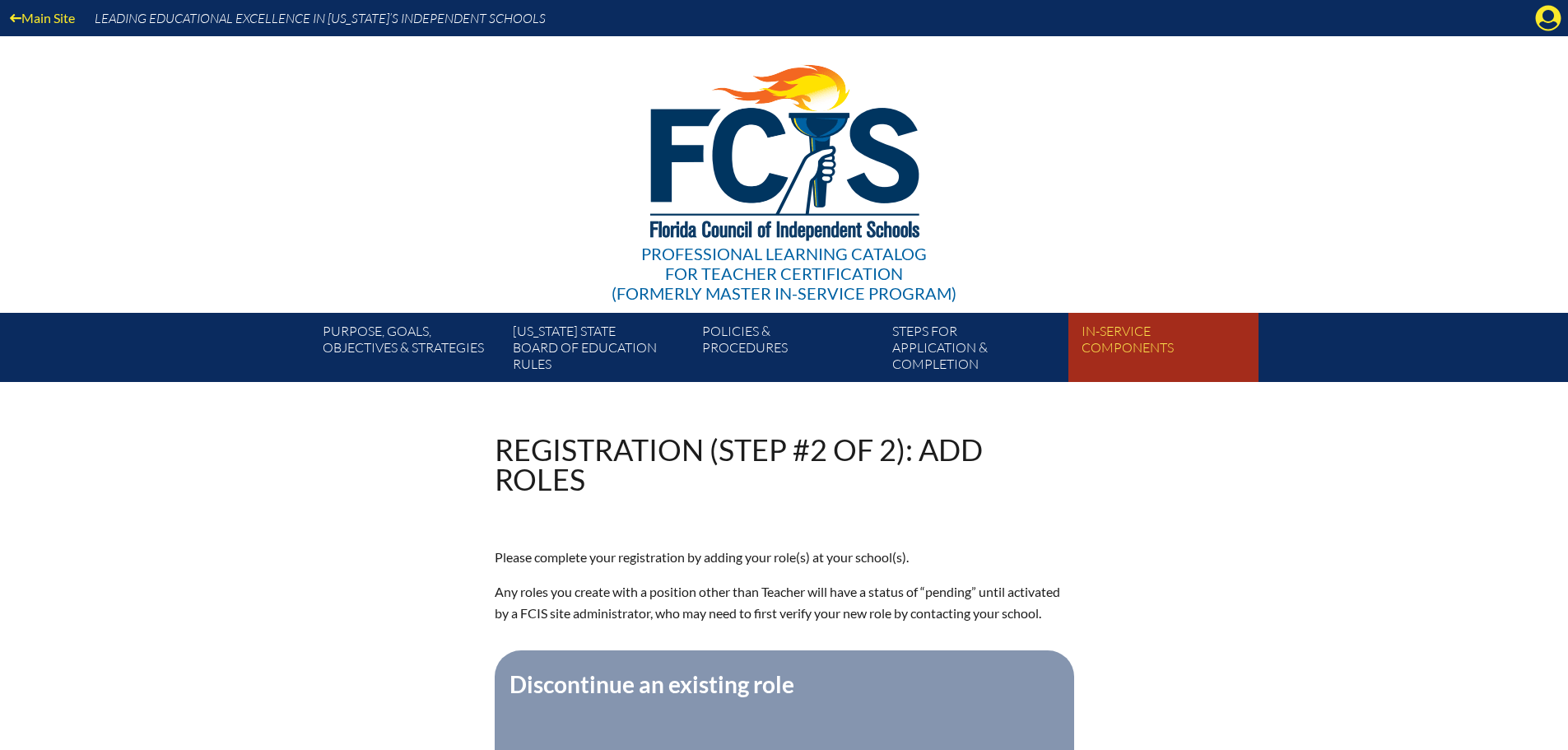
click at [1135, 344] on link "In-service components" at bounding box center [1169, 350] width 189 height 62
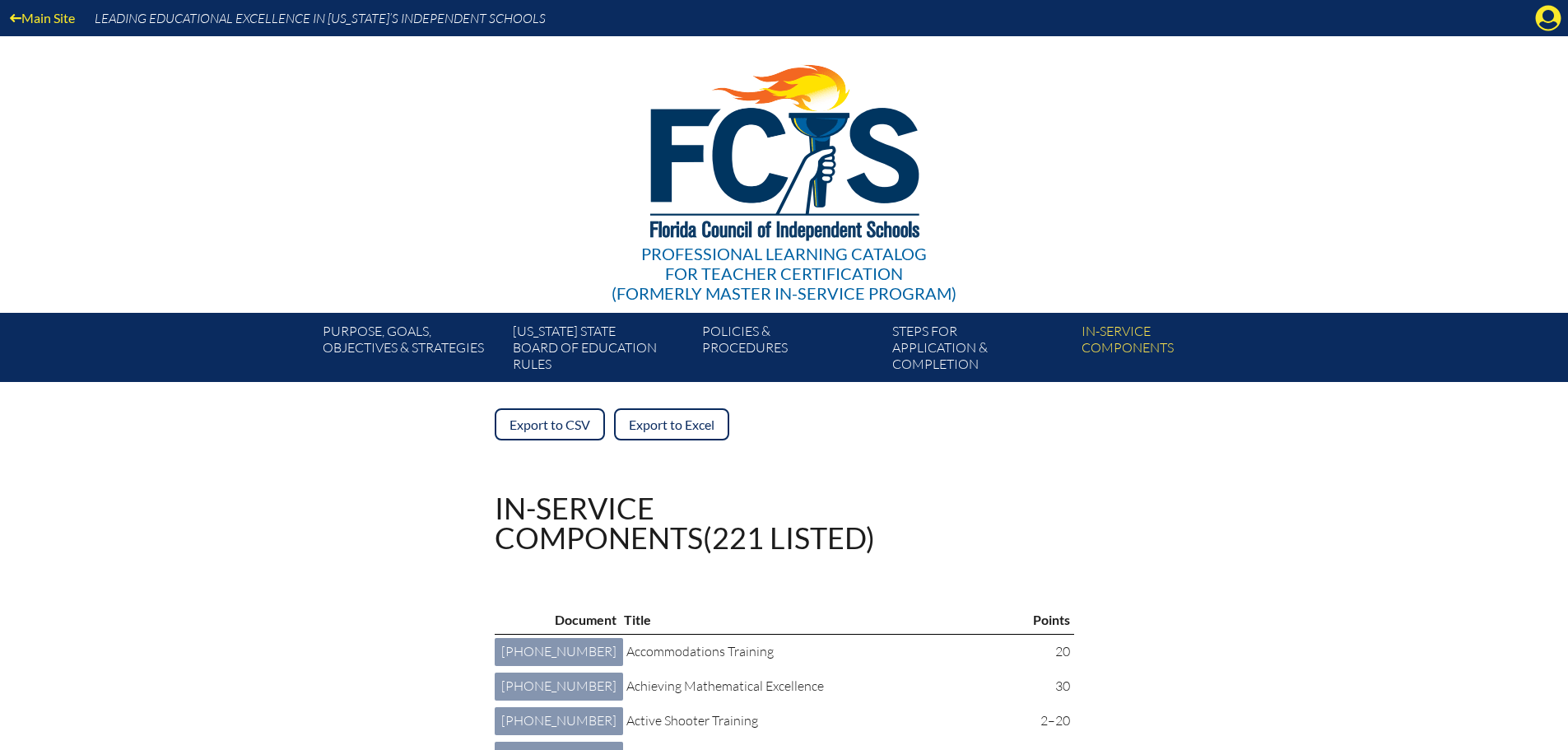
click at [1528, 28] on div "Main Site Leading Educational Excellence in Florida’s Independent Schools" at bounding box center [784, 18] width 1568 height 36
click at [1548, 20] on icon "Manage account" at bounding box center [1548, 18] width 26 height 26
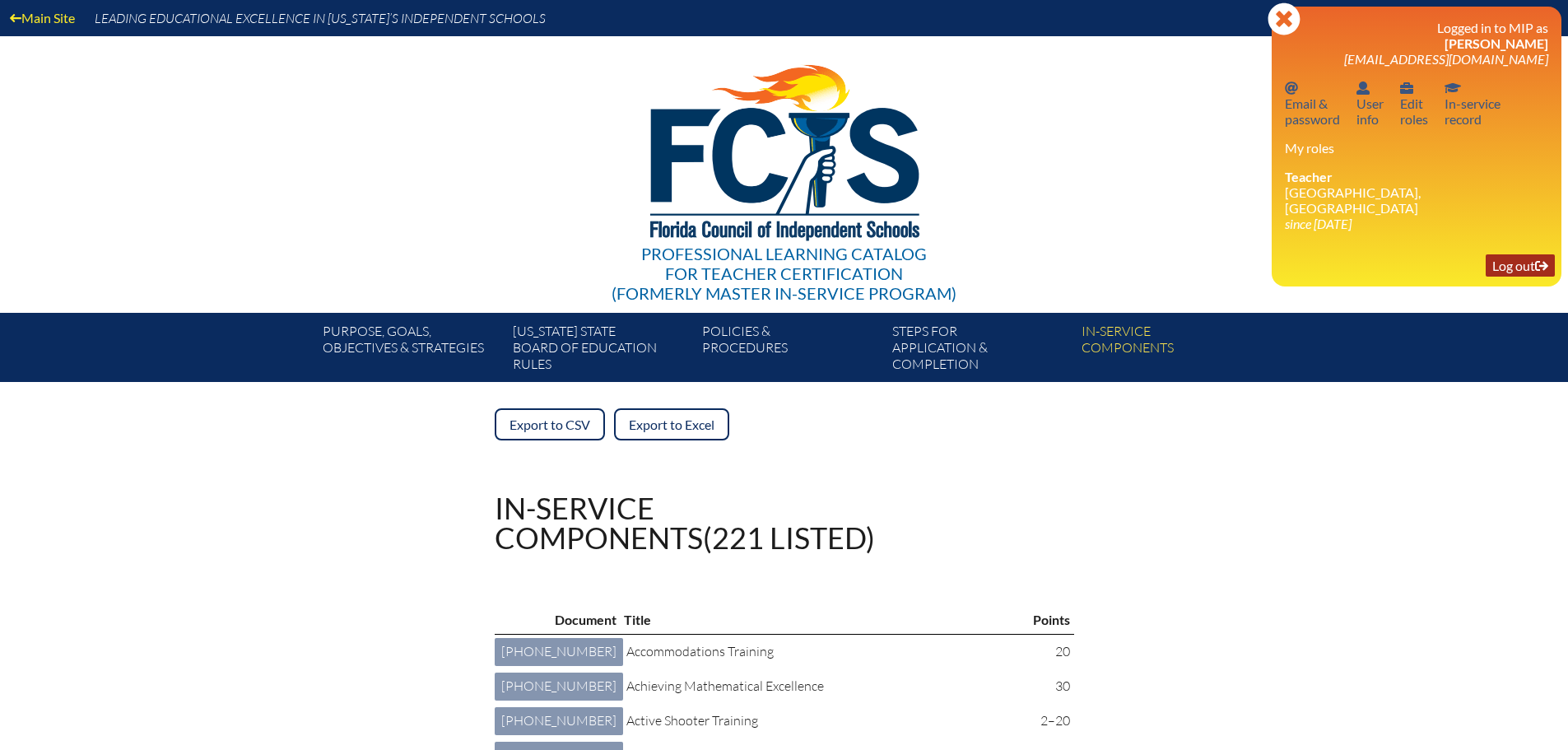
click at [1502, 254] on link "Log out Log out" at bounding box center [1520, 265] width 69 height 22
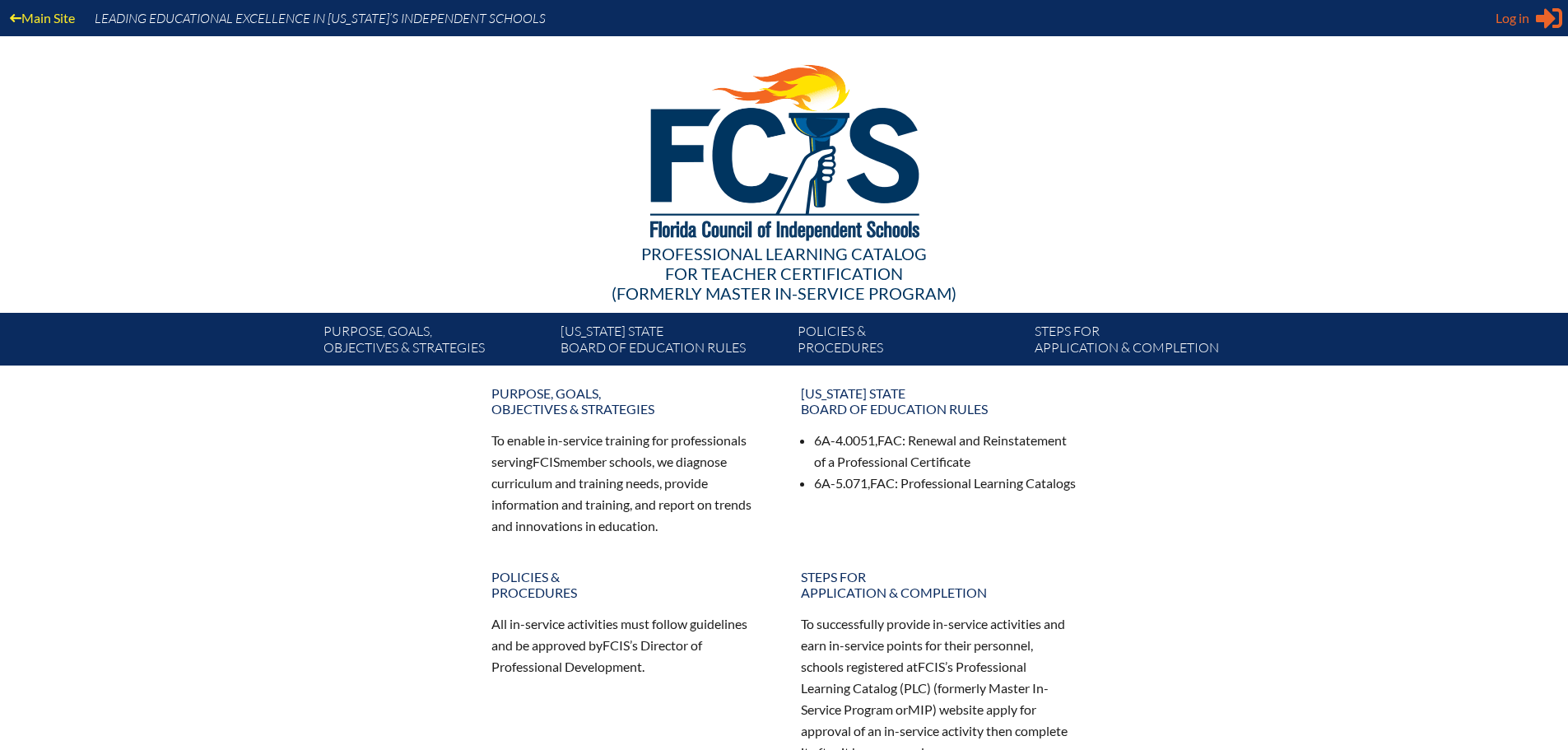
type input "[EMAIL_ADDRESS][DOMAIN_NAME]"
click at [1538, 24] on icon "Sign in or register" at bounding box center [1548, 18] width 26 height 26
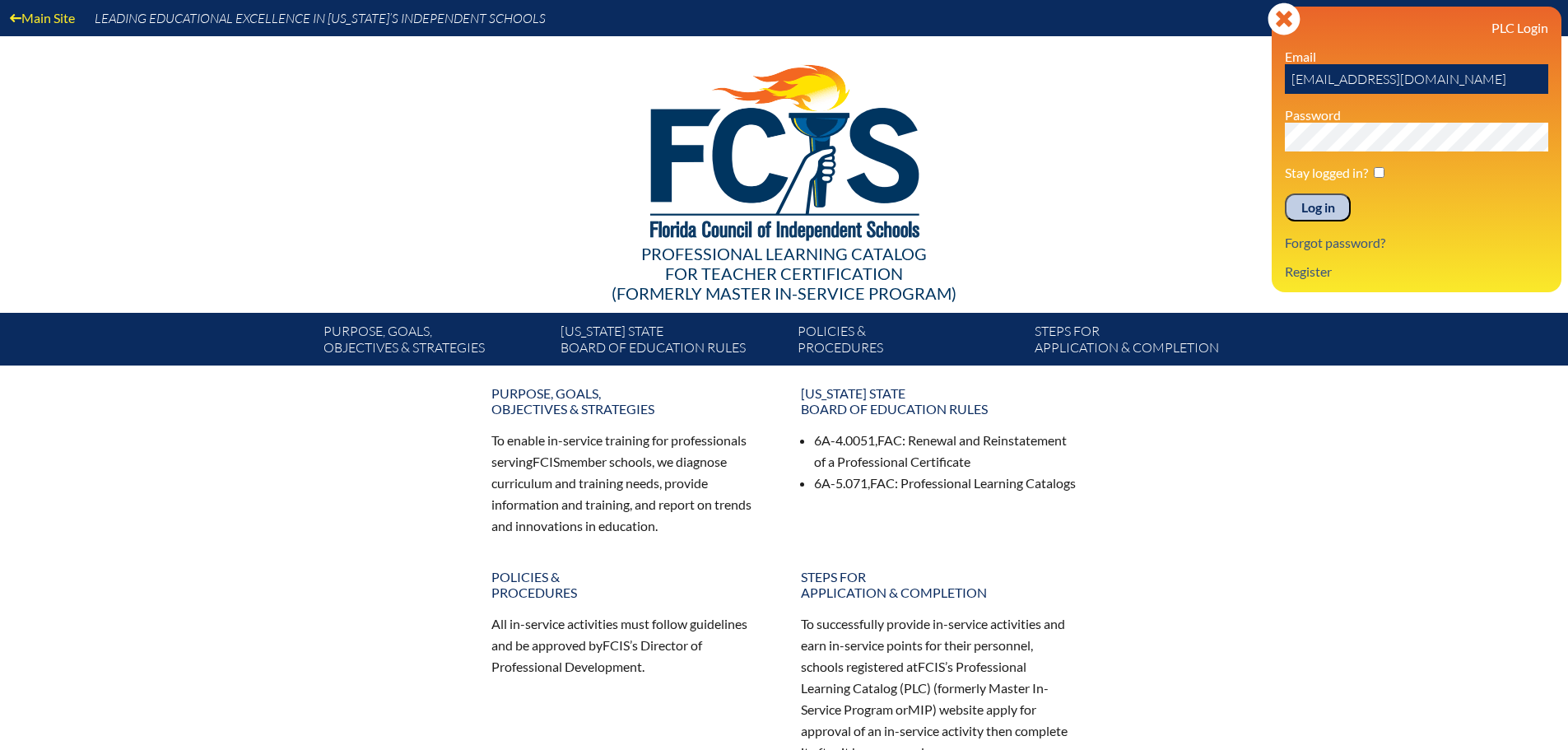
click at [1351, 191] on div "PLC Login Email [EMAIL_ADDRESS][DOMAIN_NAME] Password Stay logged in? Log in Fo…" at bounding box center [1415, 149] width 263 height 260
click at [1302, 212] on input "Log in" at bounding box center [1317, 208] width 66 height 28
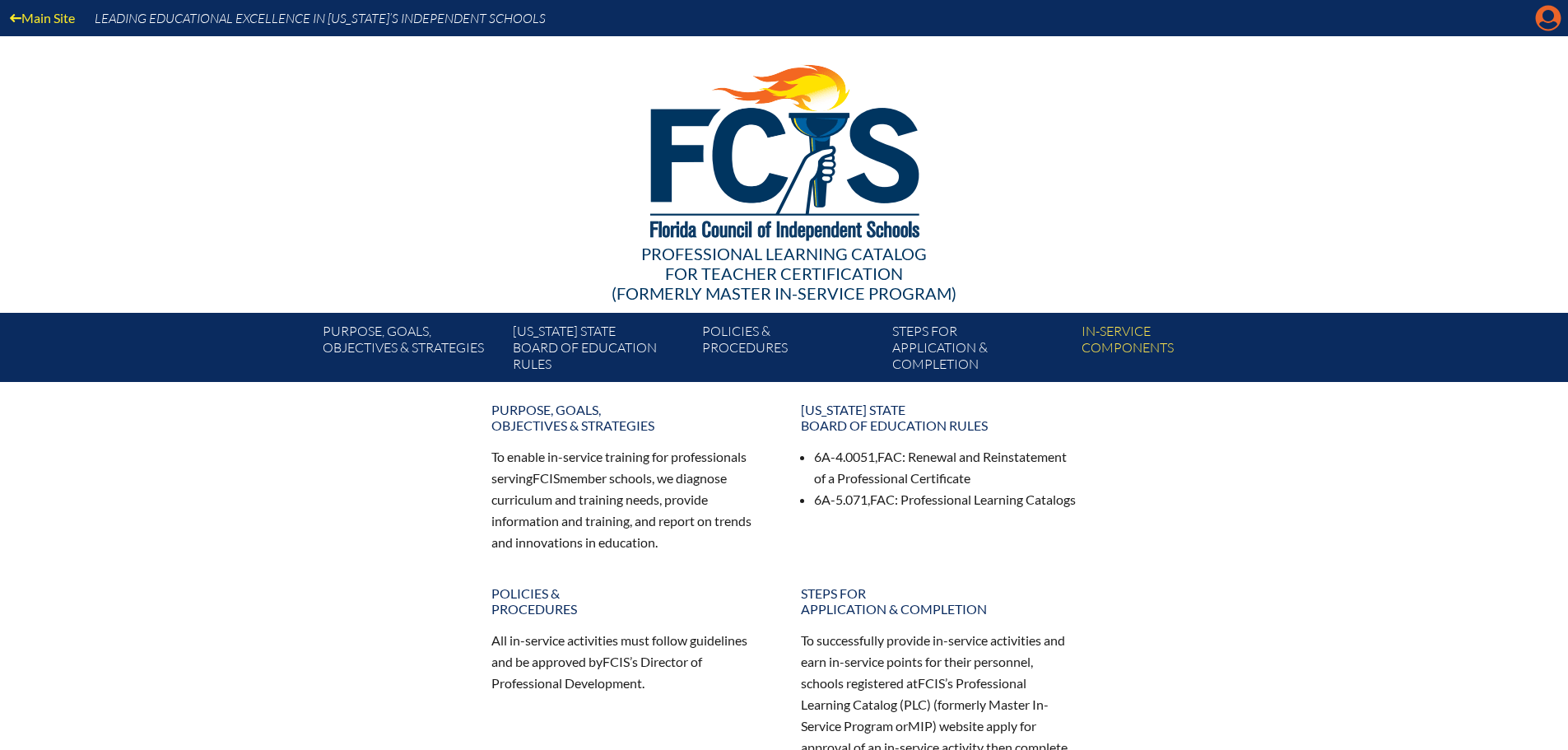
click at [1540, 25] on icon "Manage account" at bounding box center [1548, 18] width 26 height 26
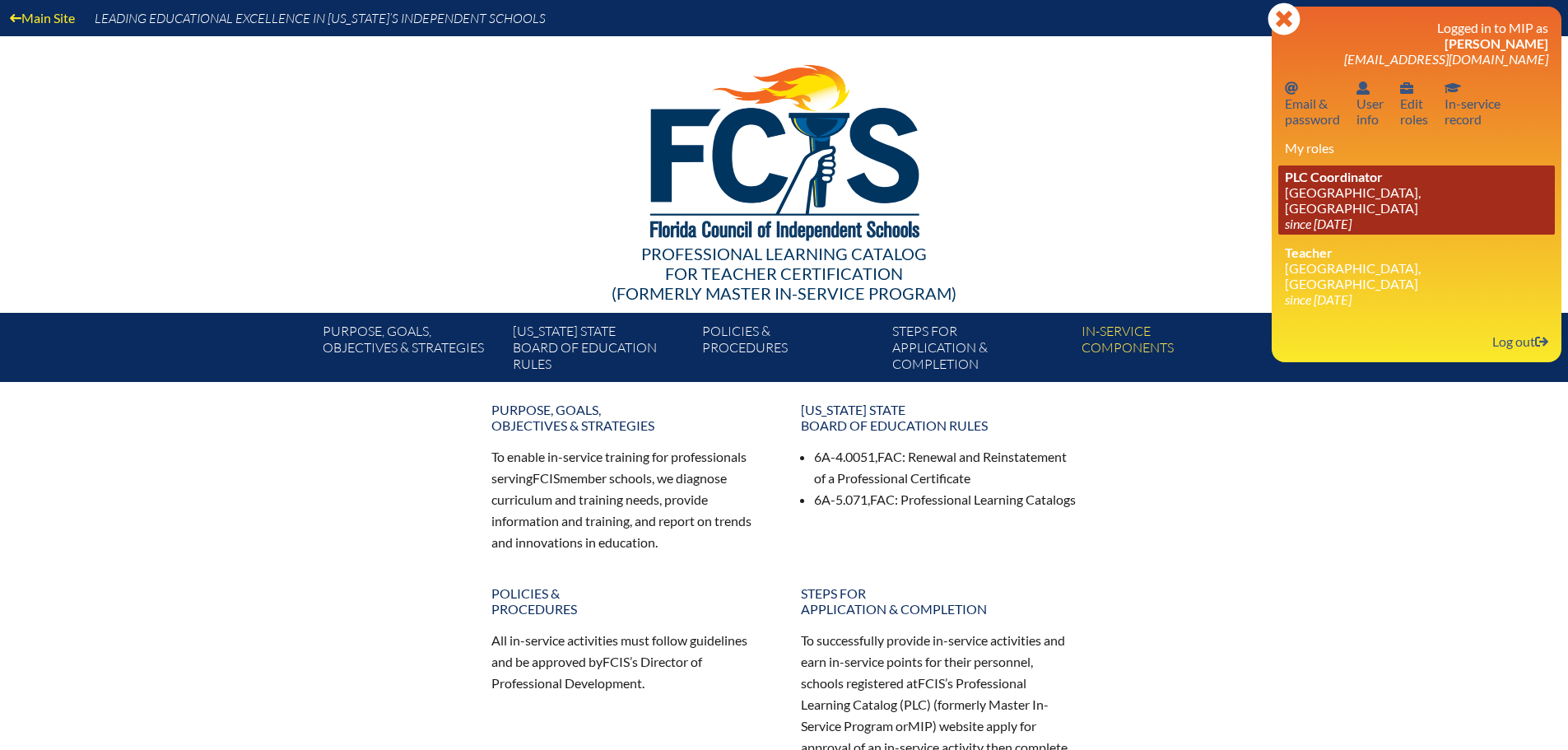
click at [1399, 203] on link "PLC Coordinator [GEOGRAPHIC_DATA], [GEOGRAPHIC_DATA] since [DATE]" at bounding box center [1415, 200] width 276 height 69
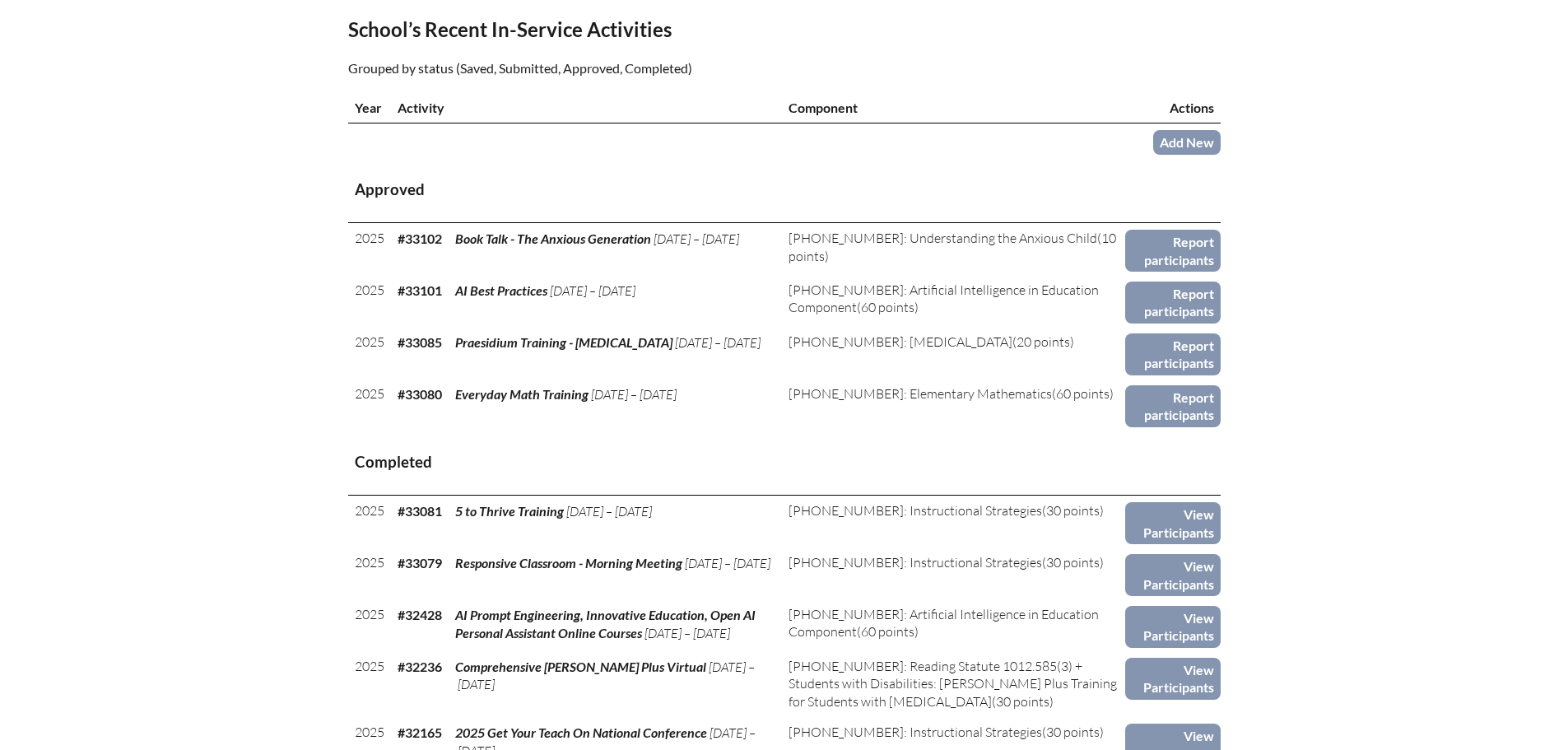
scroll to position [576, 0]
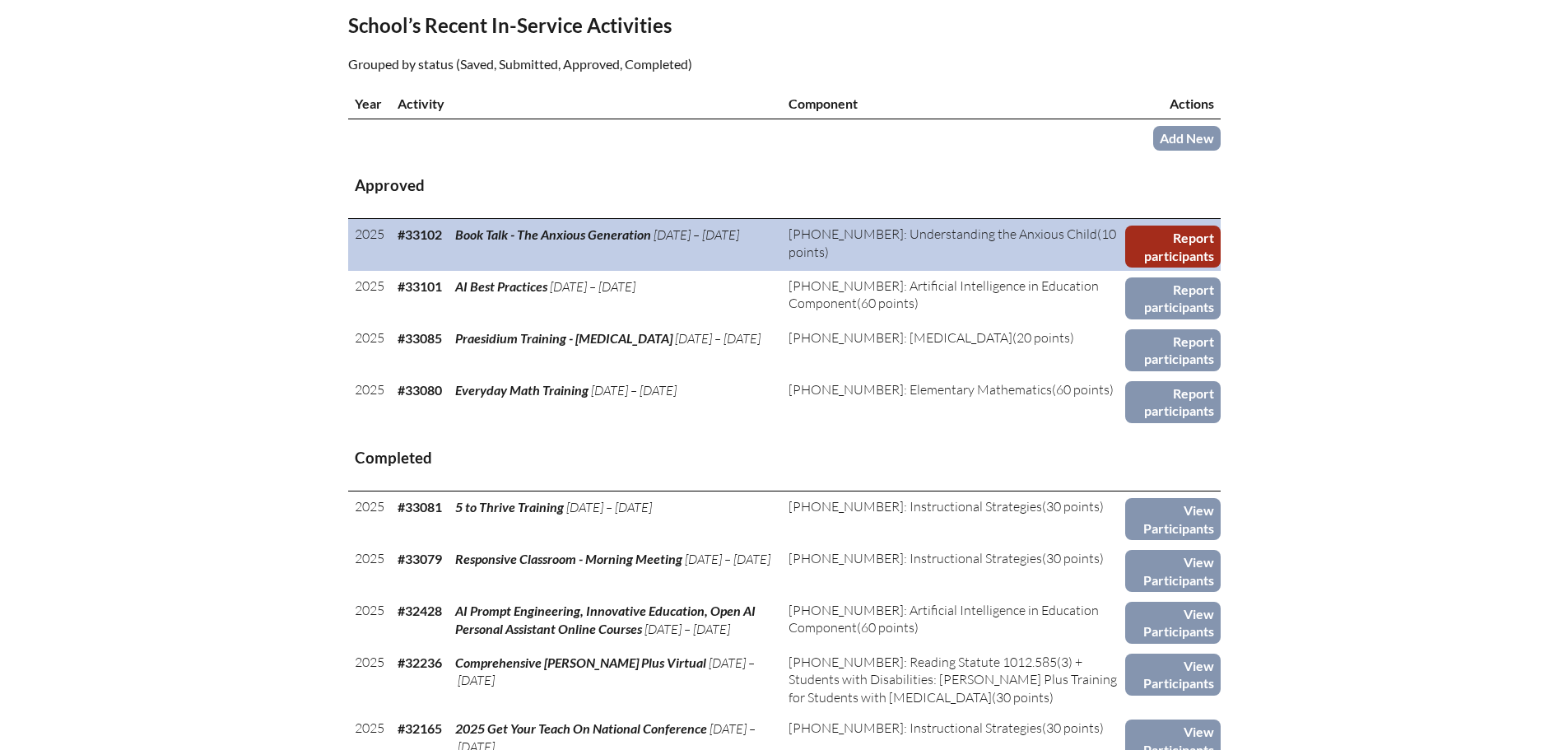
click at [1172, 243] on link "Report participants" at bounding box center [1173, 246] width 95 height 42
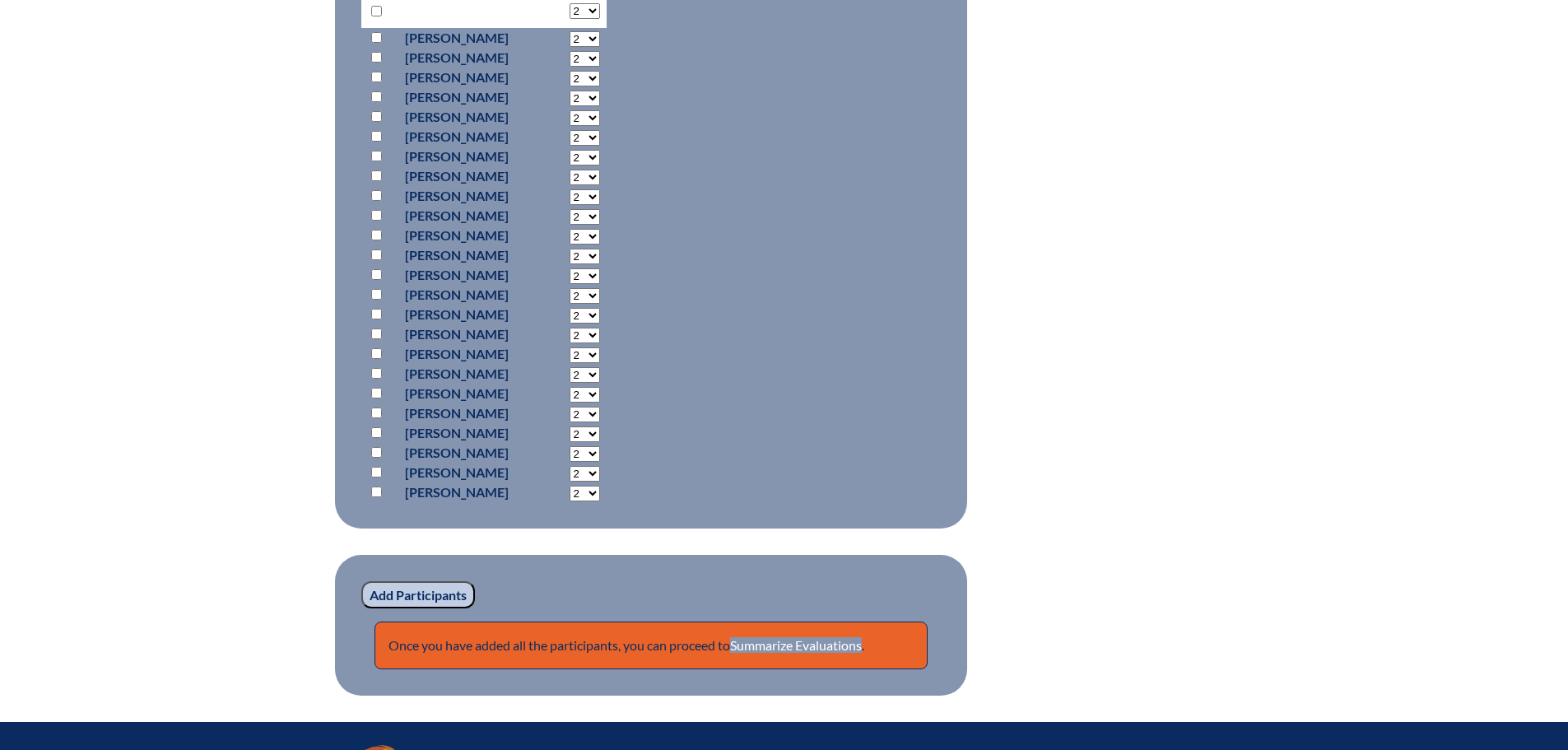
scroll to position [1186, 0]
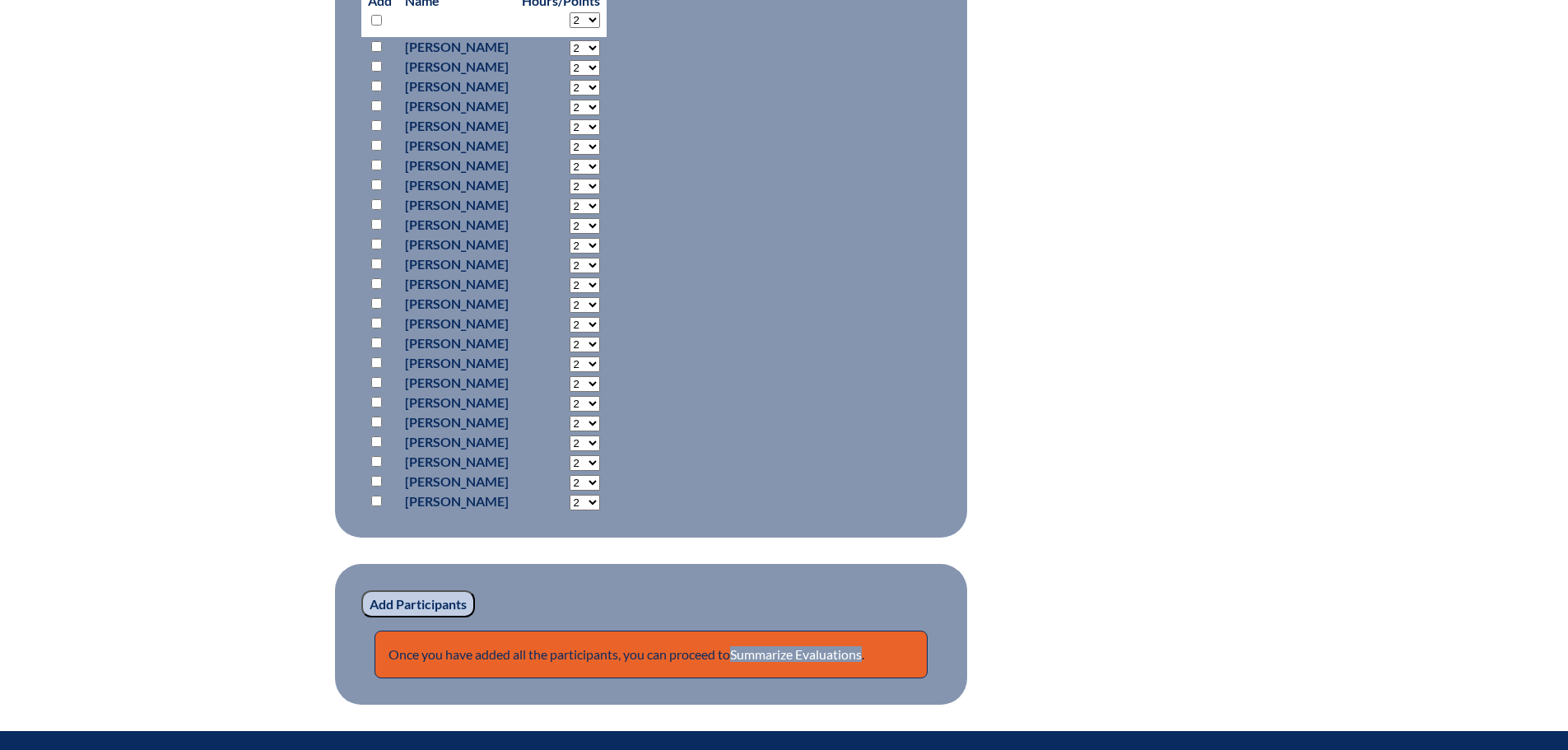
click at [371, 348] on input "checkbox" at bounding box center [376, 342] width 10 height 10
checkbox input "true"
click at [462, 618] on input "Add Participants" at bounding box center [418, 604] width 114 height 28
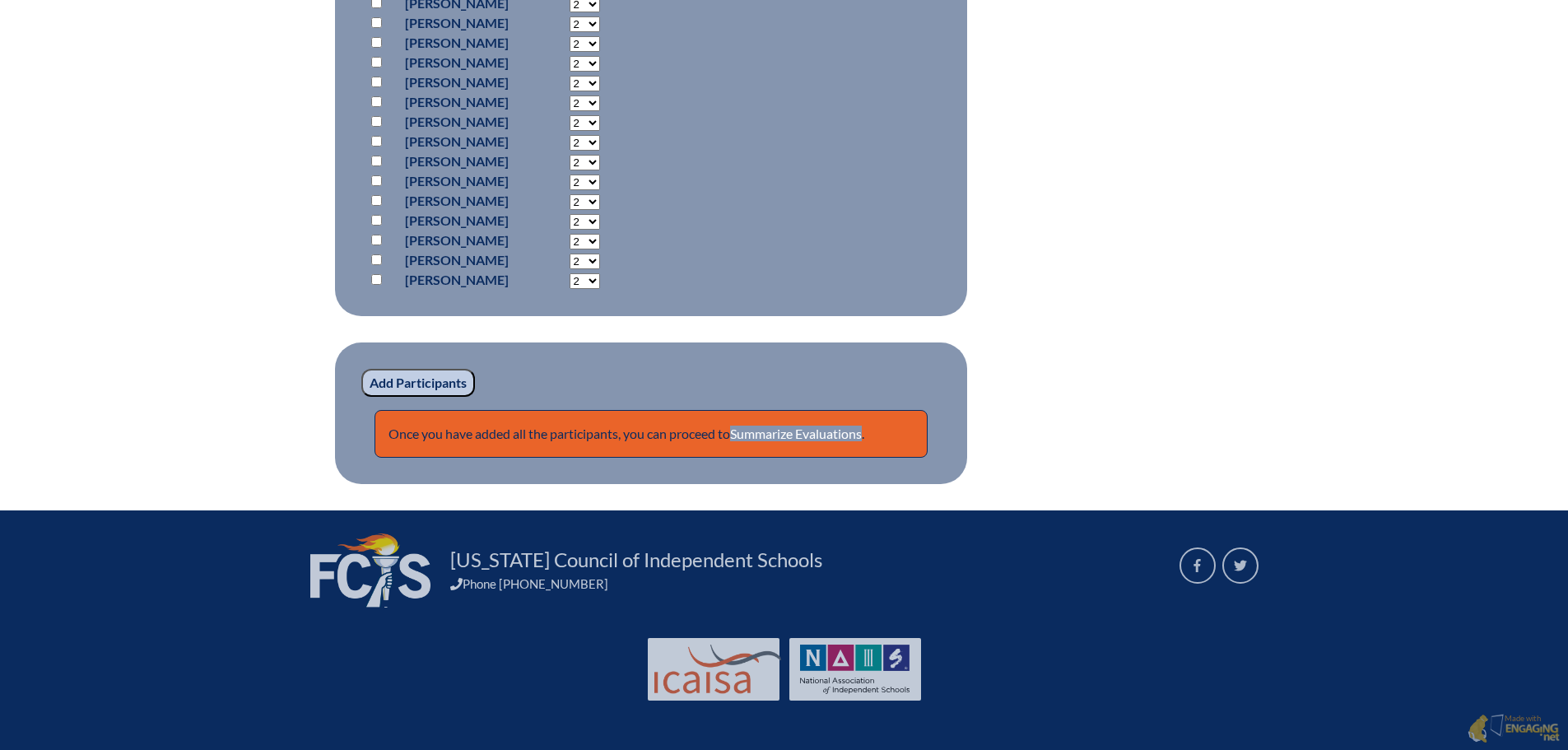
scroll to position [1441, 0]
click at [823, 440] on link "Summarize Evaluations" at bounding box center [795, 433] width 131 height 16
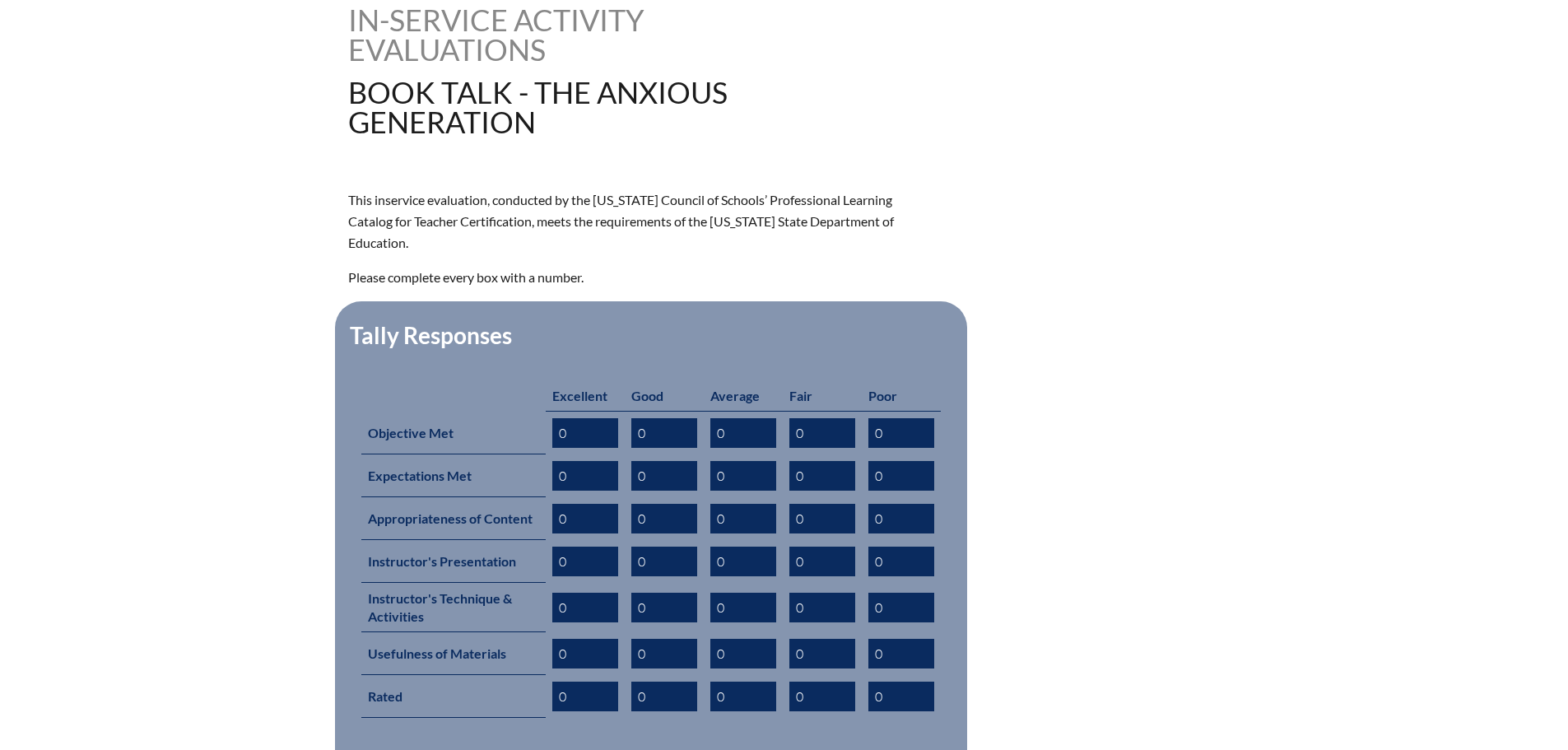
scroll to position [658, 0]
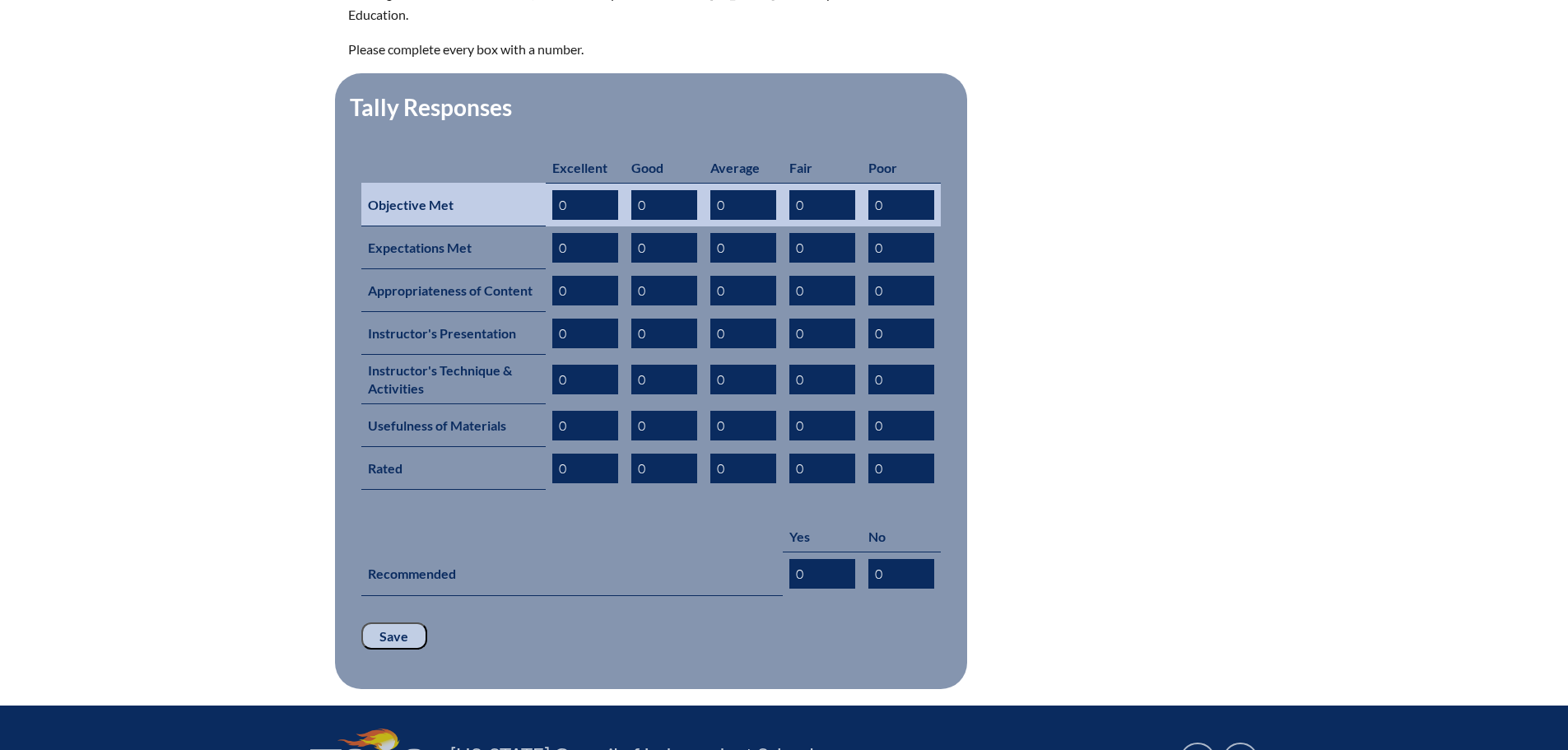
drag, startPoint x: 571, startPoint y: 181, endPoint x: 547, endPoint y: 181, distance: 24.0
click at [548, 182] on td "0" at bounding box center [584, 204] width 79 height 44
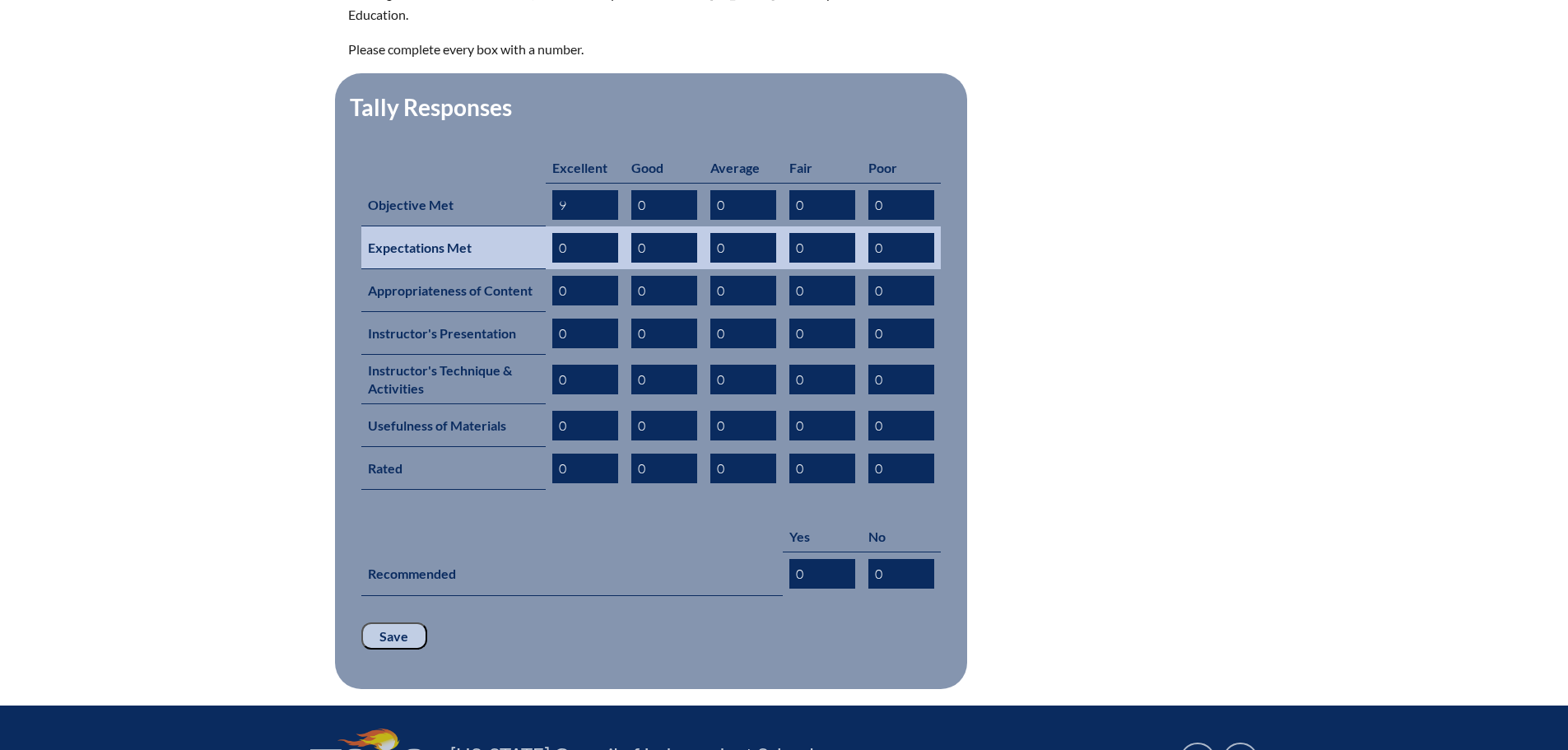
type input "9"
drag, startPoint x: 580, startPoint y: 217, endPoint x: 540, endPoint y: 226, distance: 41.0
click at [540, 226] on tr "Expectations Met 0 0 0 0 0" at bounding box center [650, 248] width 580 height 43
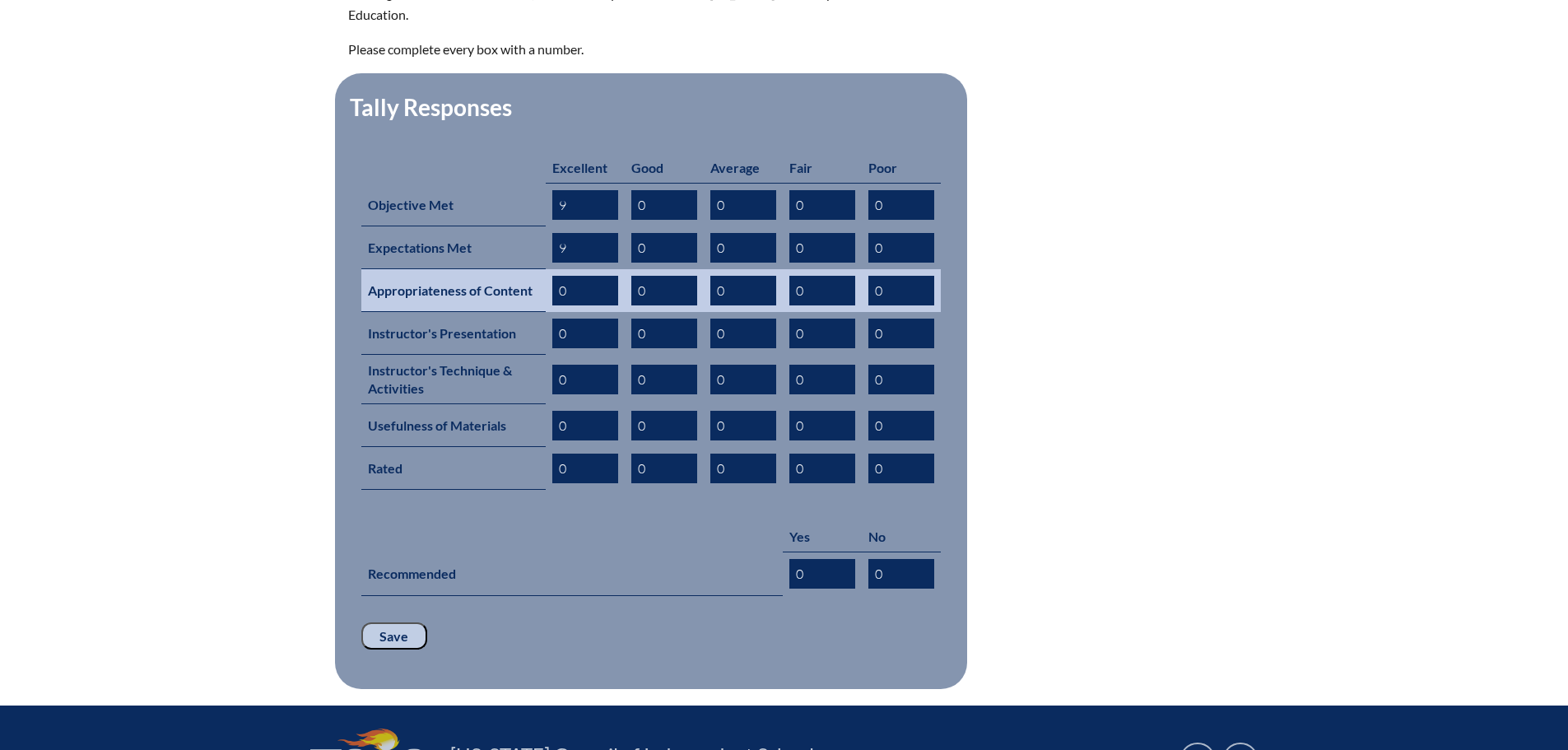
type input "9"
drag, startPoint x: 574, startPoint y: 261, endPoint x: 530, endPoint y: 267, distance: 44.4
click at [530, 269] on tr "Appropriateness of Content 0 0 0 0 0" at bounding box center [650, 290] width 580 height 43
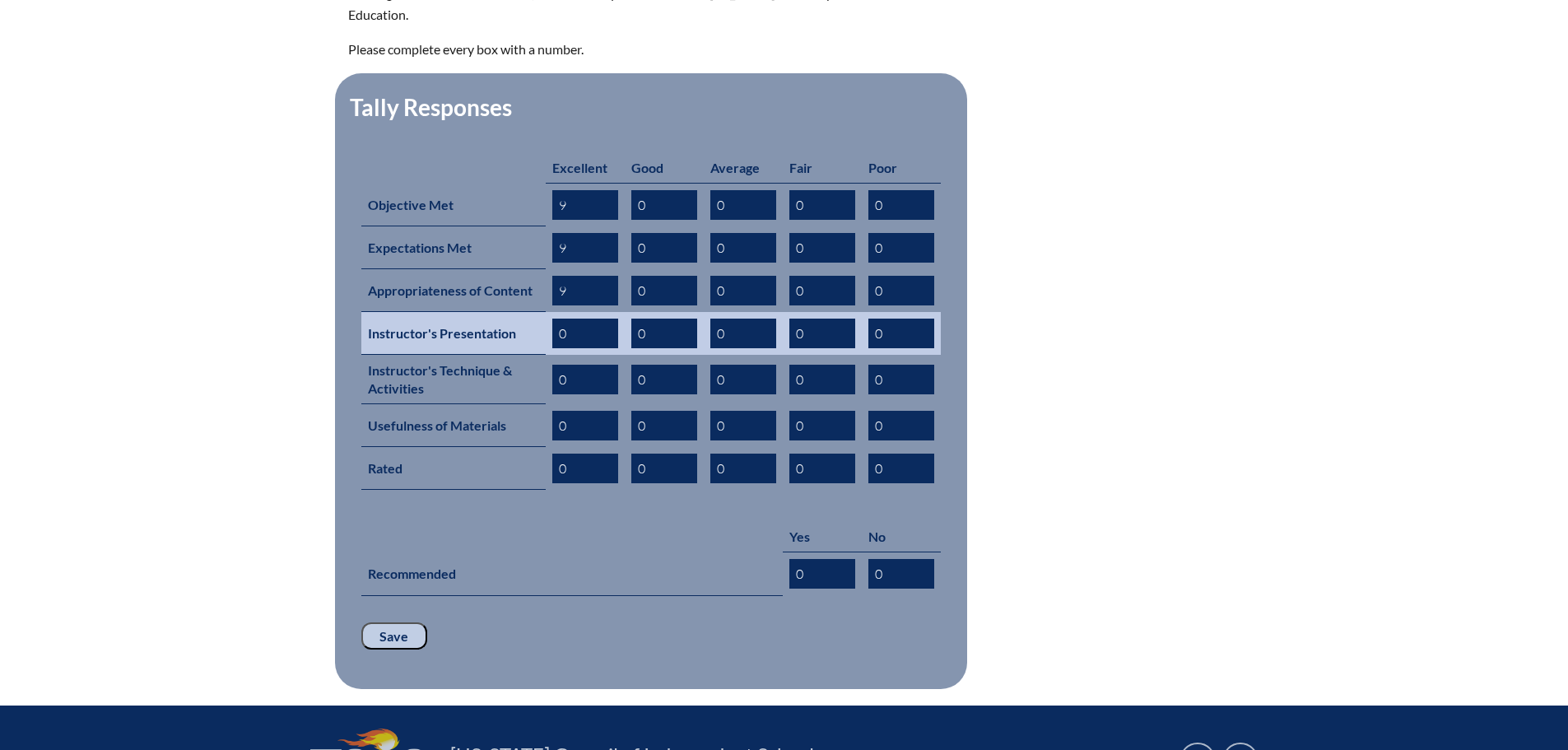
type input "9"
drag, startPoint x: 566, startPoint y: 310, endPoint x: 540, endPoint y: 312, distance: 26.1
click at [540, 312] on tr "Instructor's Presentation 0 0 0 0 0" at bounding box center [650, 333] width 580 height 43
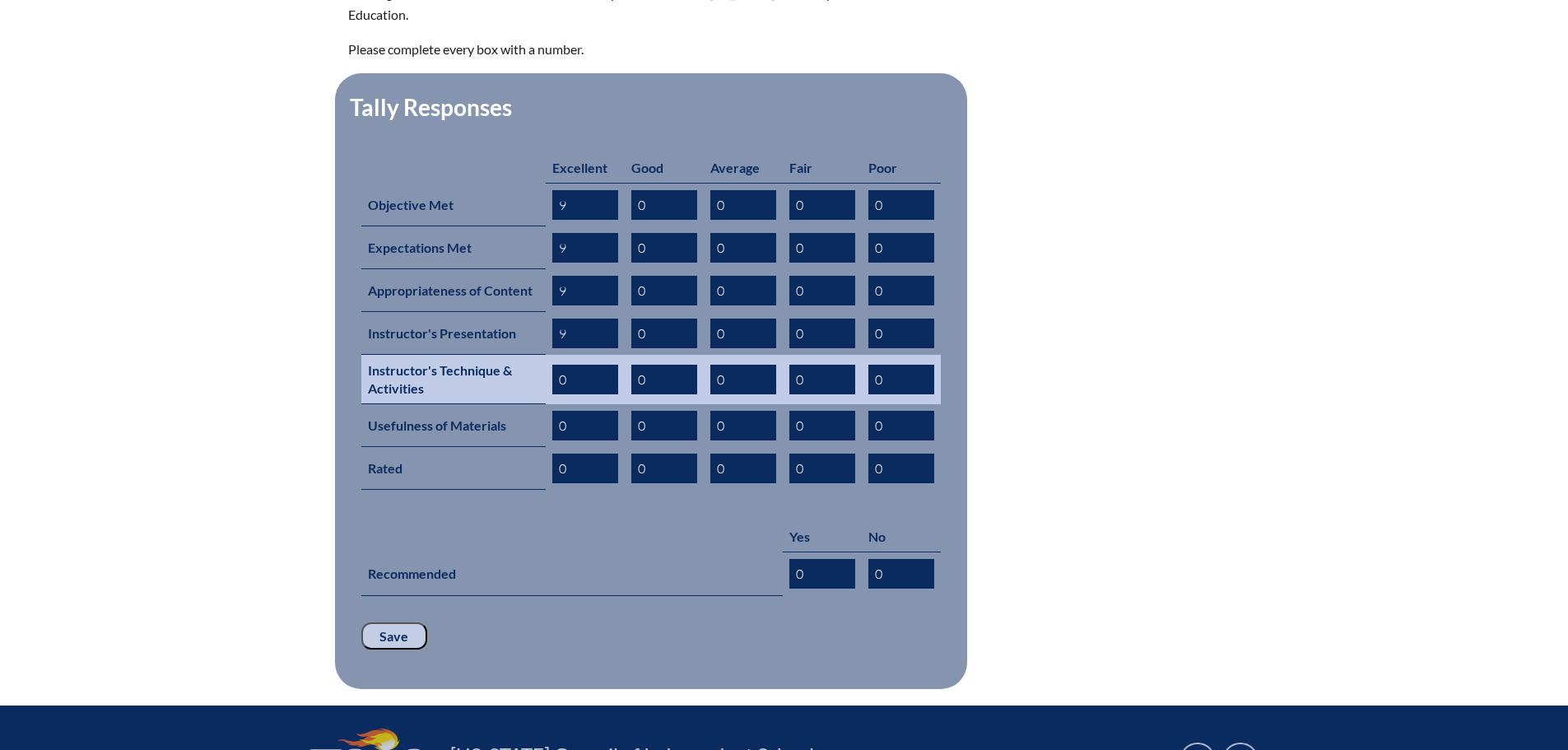
type input "9"
drag, startPoint x: 569, startPoint y: 365, endPoint x: 553, endPoint y: 366, distance: 16.0
click at [559, 365] on input "0" at bounding box center [584, 380] width 66 height 30
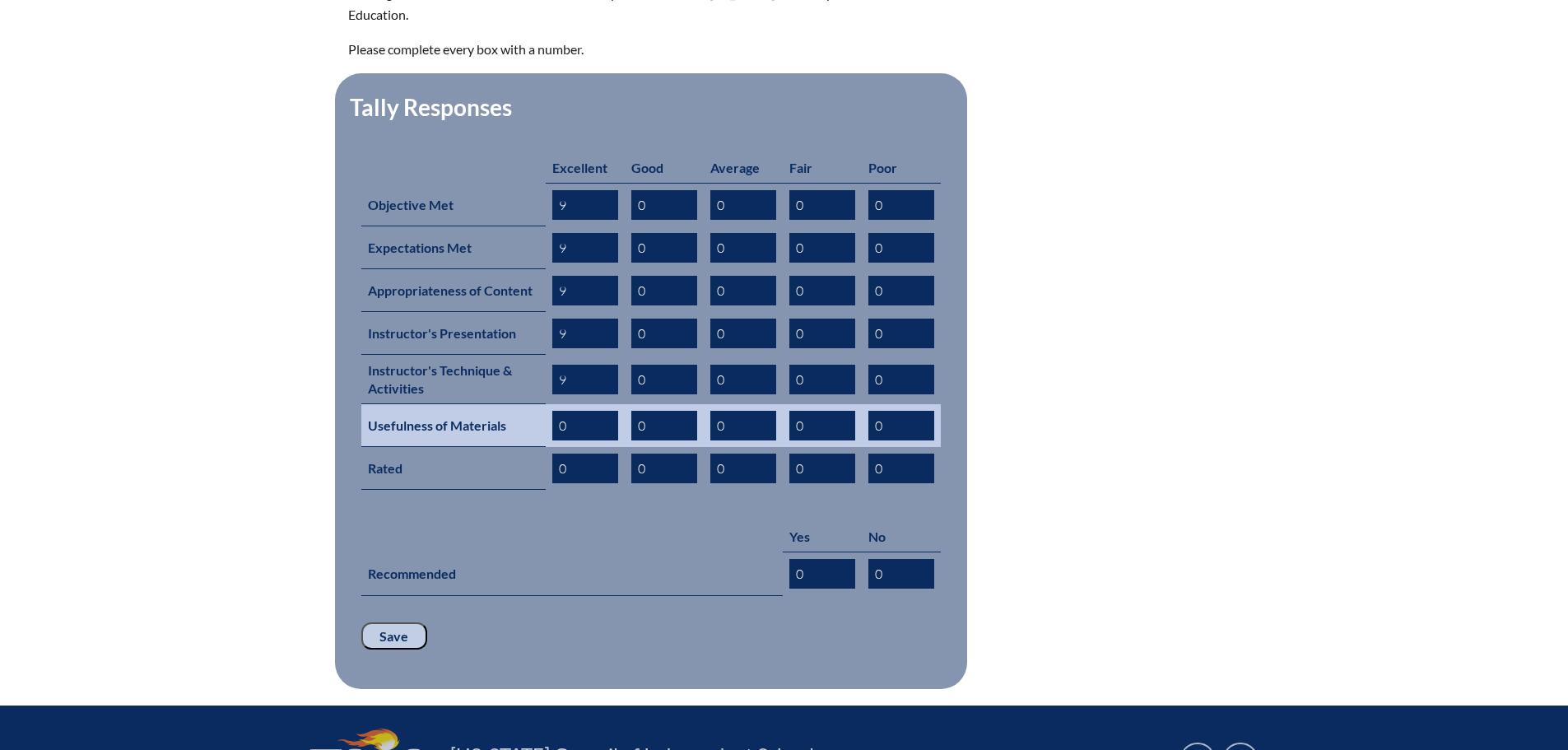
type input "9"
drag, startPoint x: 566, startPoint y: 396, endPoint x: 550, endPoint y: 398, distance: 16.1
click at [550, 404] on td "0" at bounding box center [584, 425] width 79 height 43
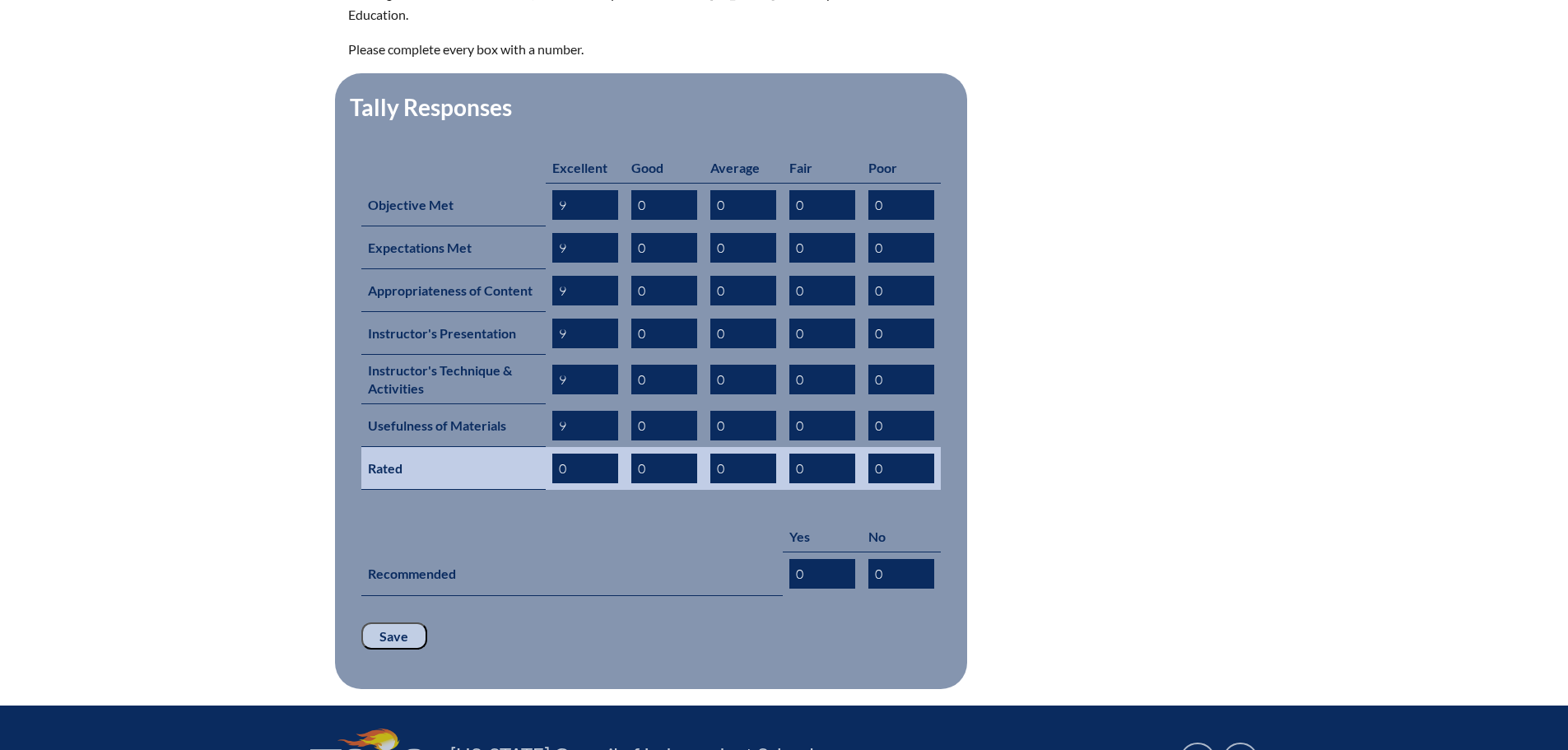
type input "9"
drag, startPoint x: 567, startPoint y: 444, endPoint x: 543, endPoint y: 447, distance: 24.2
click at [543, 447] on tr "Rated 0 0 0 0 0" at bounding box center [650, 468] width 580 height 43
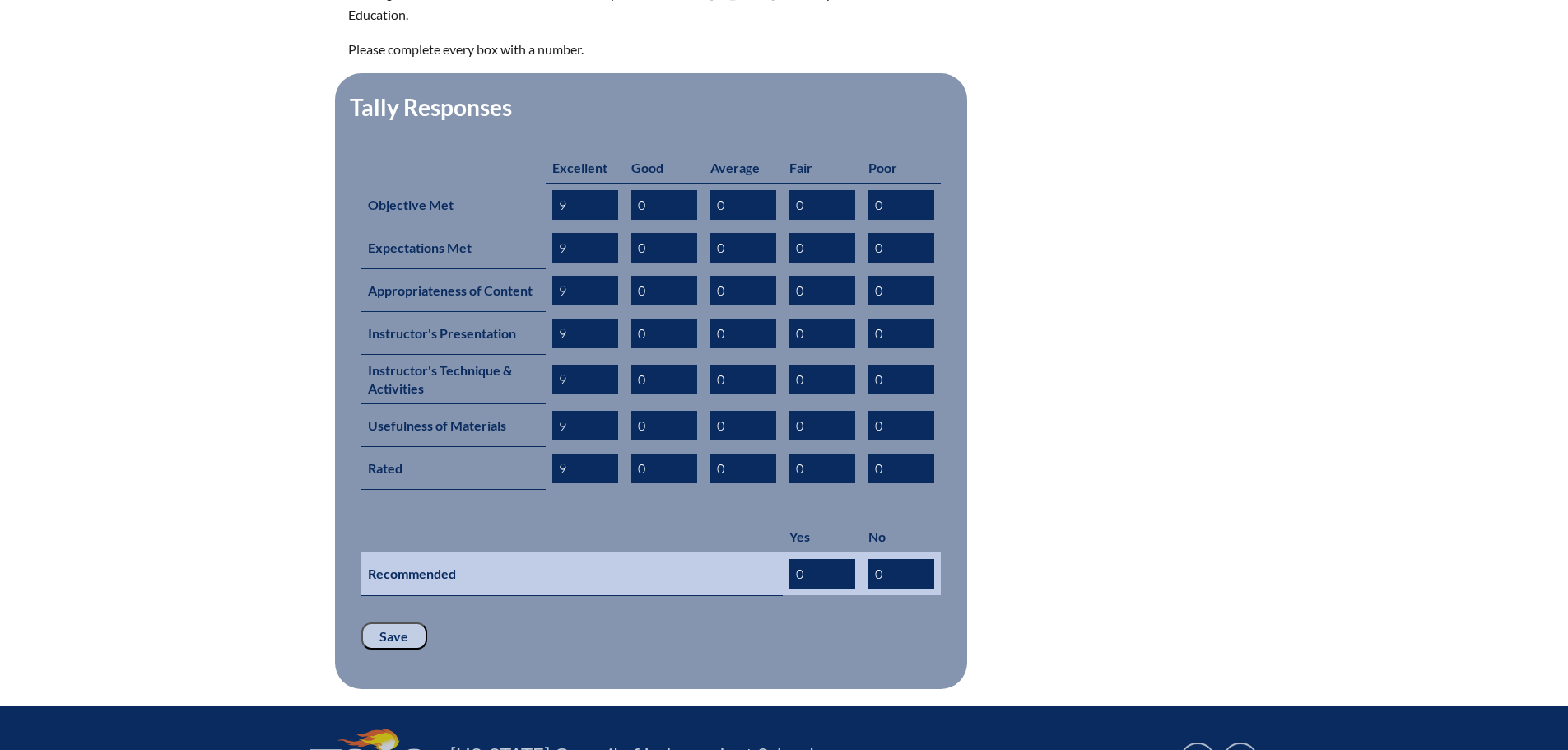
type input "9"
drag, startPoint x: 811, startPoint y: 549, endPoint x: 596, endPoint y: 545, distance: 215.0
click at [606, 552] on tr "Recommended 0 0" at bounding box center [650, 573] width 580 height 44
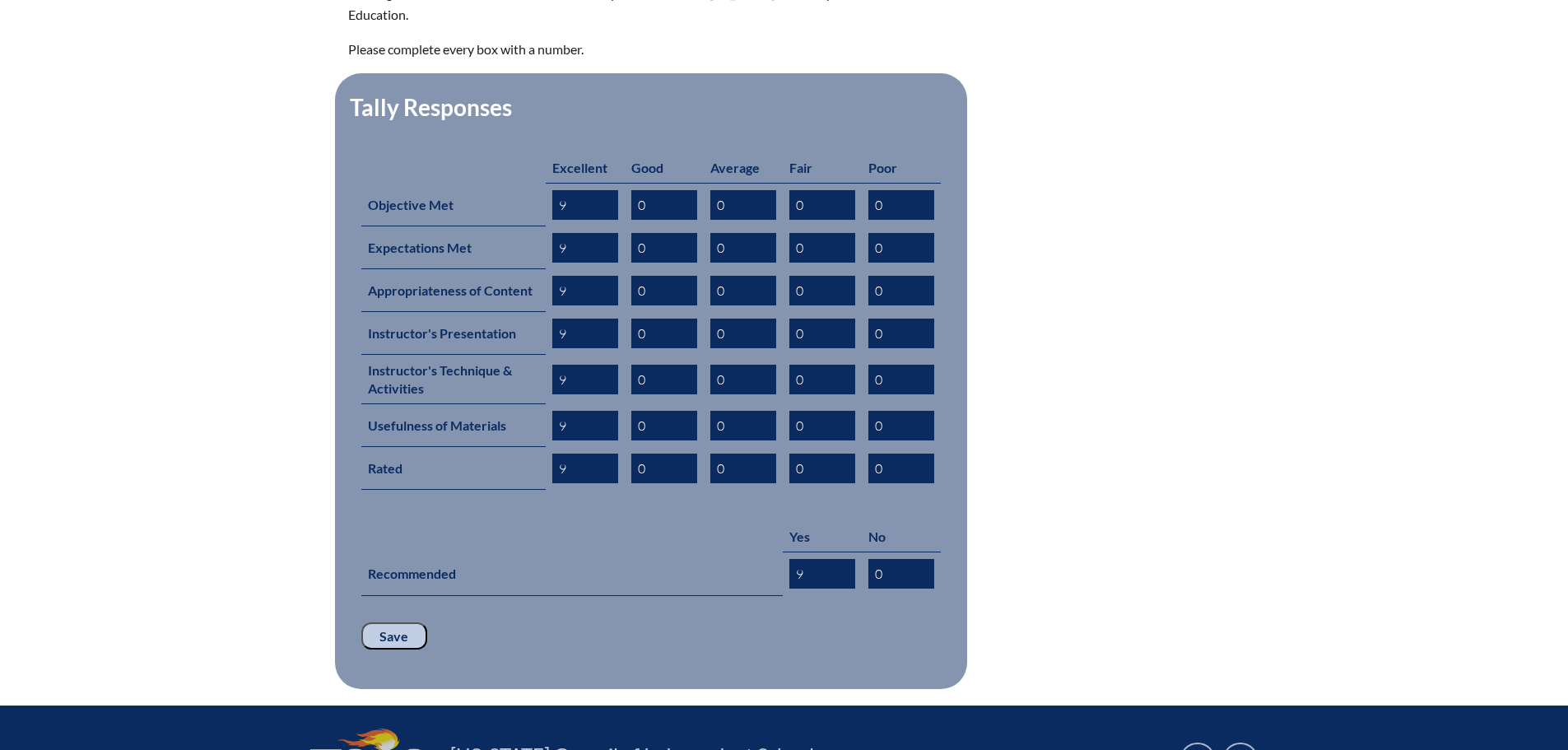
type input "9"
click at [367, 599] on fieldset "Tally Responses Excellent Good Average Fair Poor Objective Met 9 0 0 0 0 Expect…" at bounding box center [650, 382] width 632 height 616
click at [376, 623] on input "Save" at bounding box center [394, 636] width 66 height 28
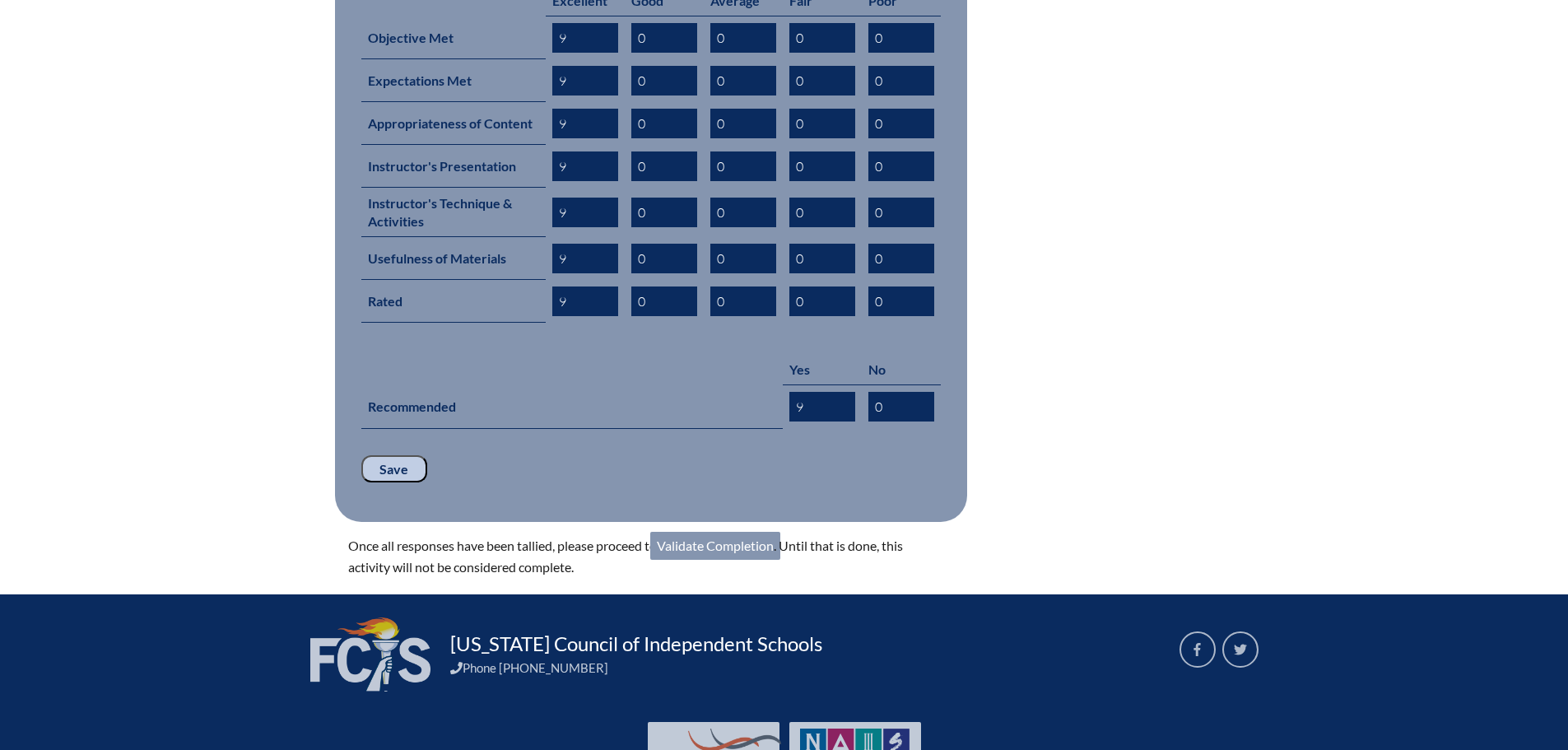
scroll to position [878, 0]
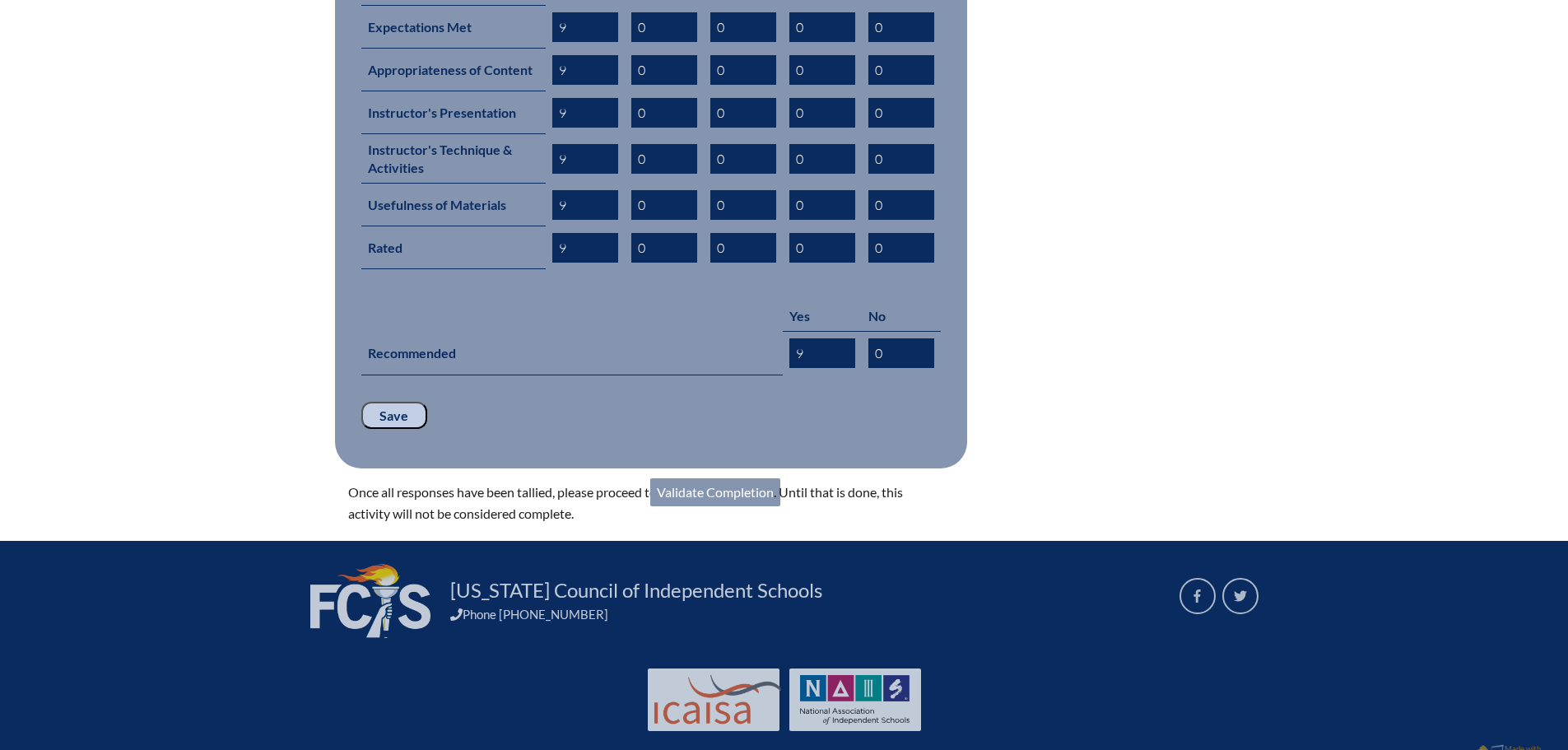
click at [732, 478] on link "Validate Completion" at bounding box center [716, 492] width 130 height 28
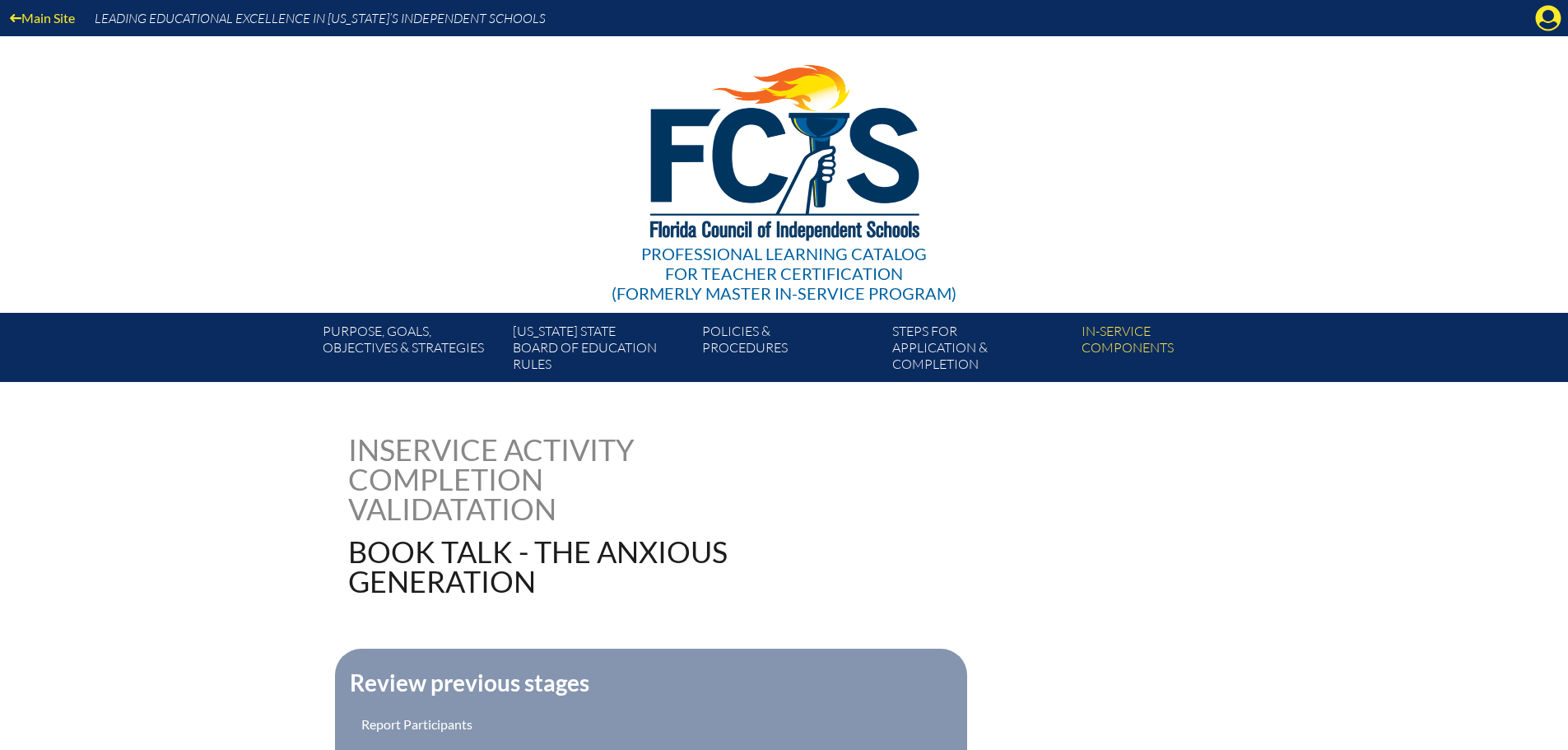
scroll to position [329, 0]
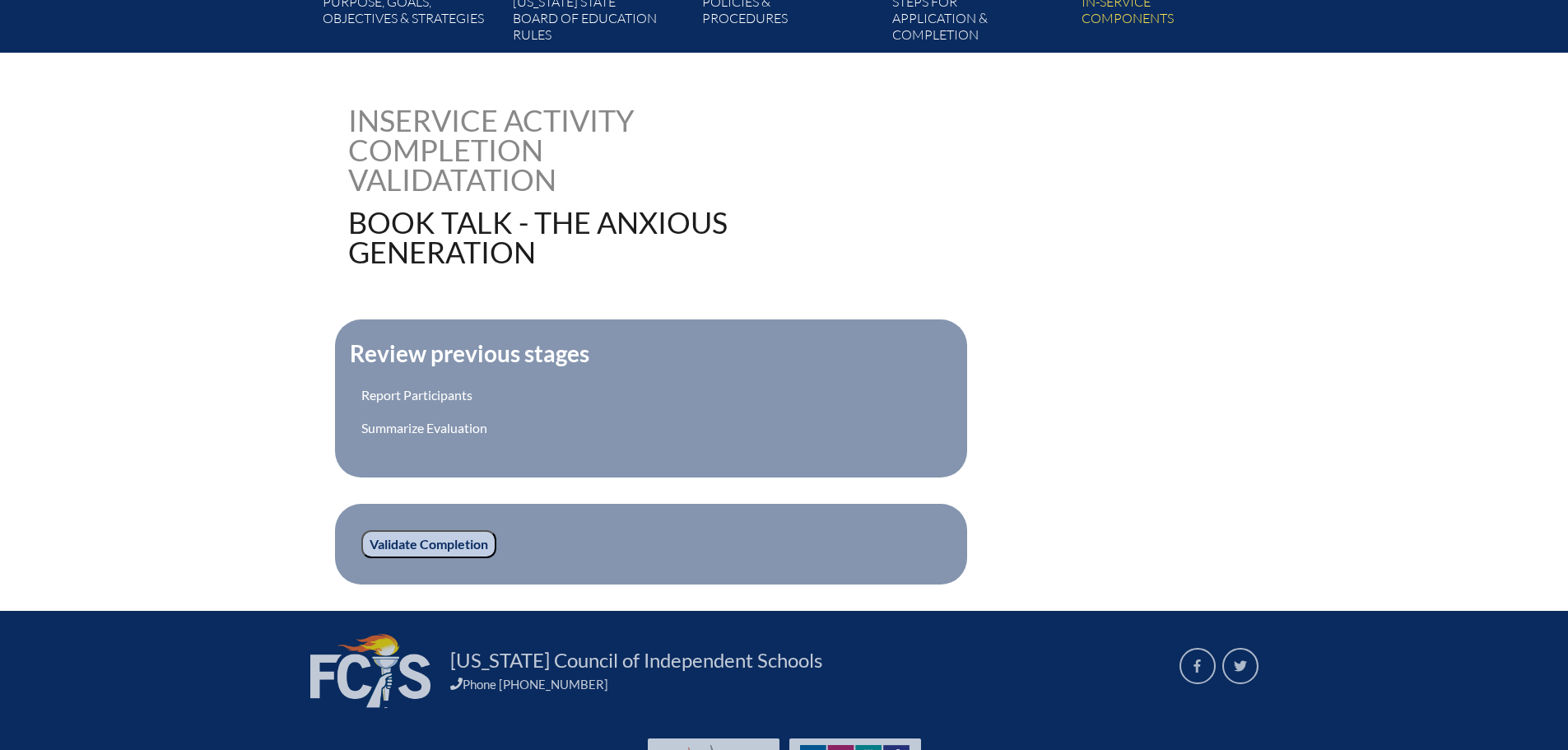
click at [471, 536] on input "Validate Completion" at bounding box center [428, 544] width 135 height 28
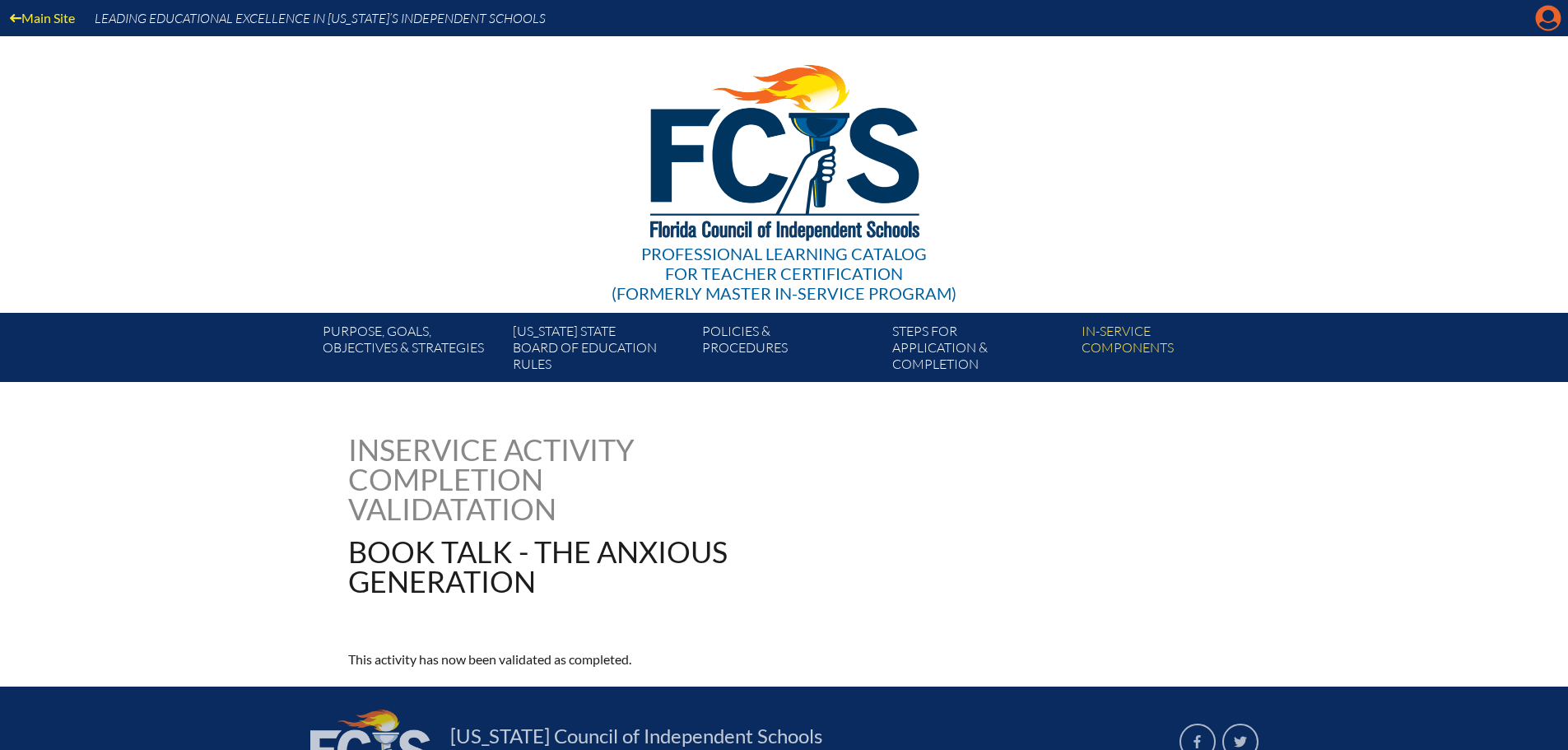
click at [1549, 18] on icon "Manage account" at bounding box center [1548, 18] width 26 height 26
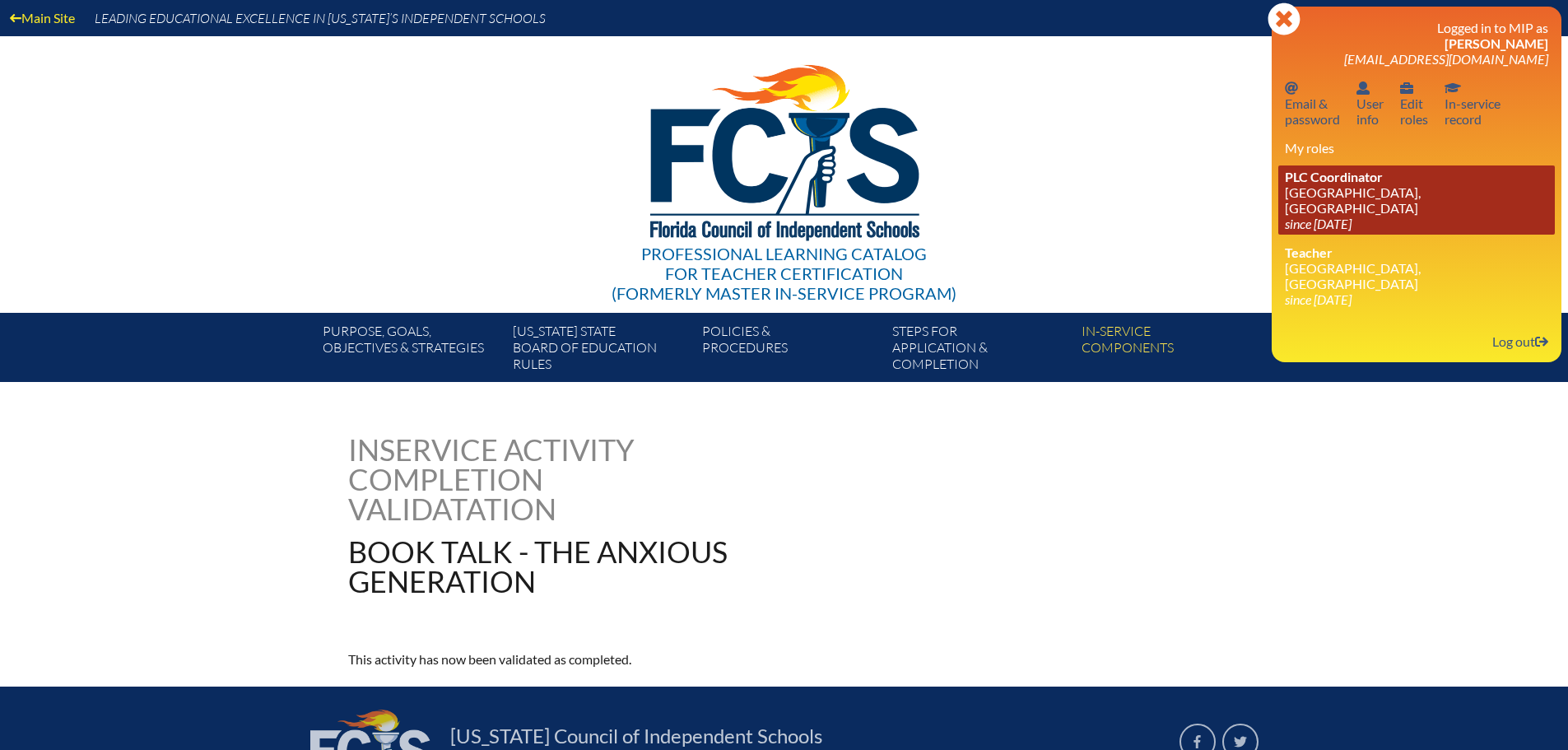
click at [1403, 186] on link "PLC Coordinator [GEOGRAPHIC_DATA], [GEOGRAPHIC_DATA] since [DATE]" at bounding box center [1415, 200] width 276 height 69
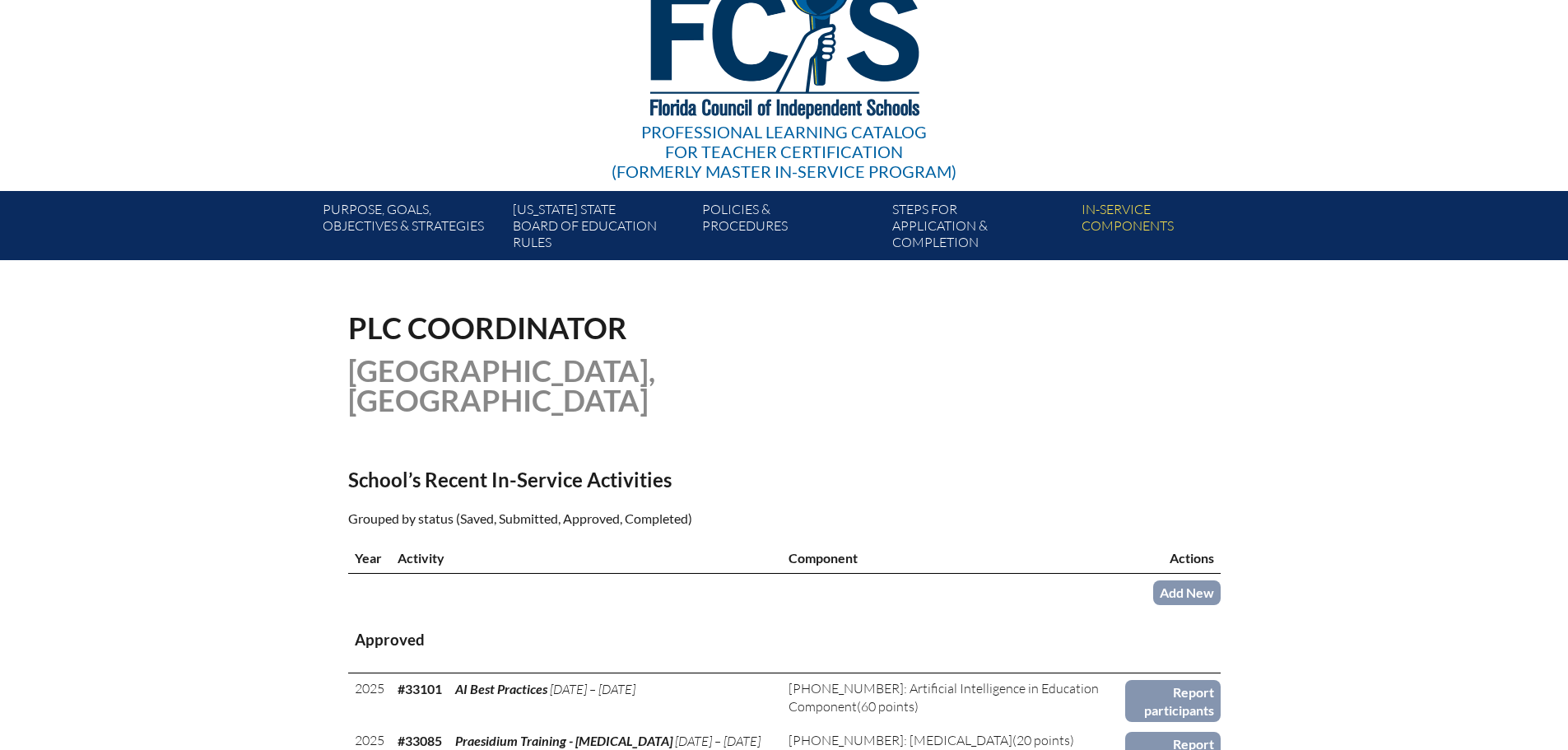
scroll to position [247, 0]
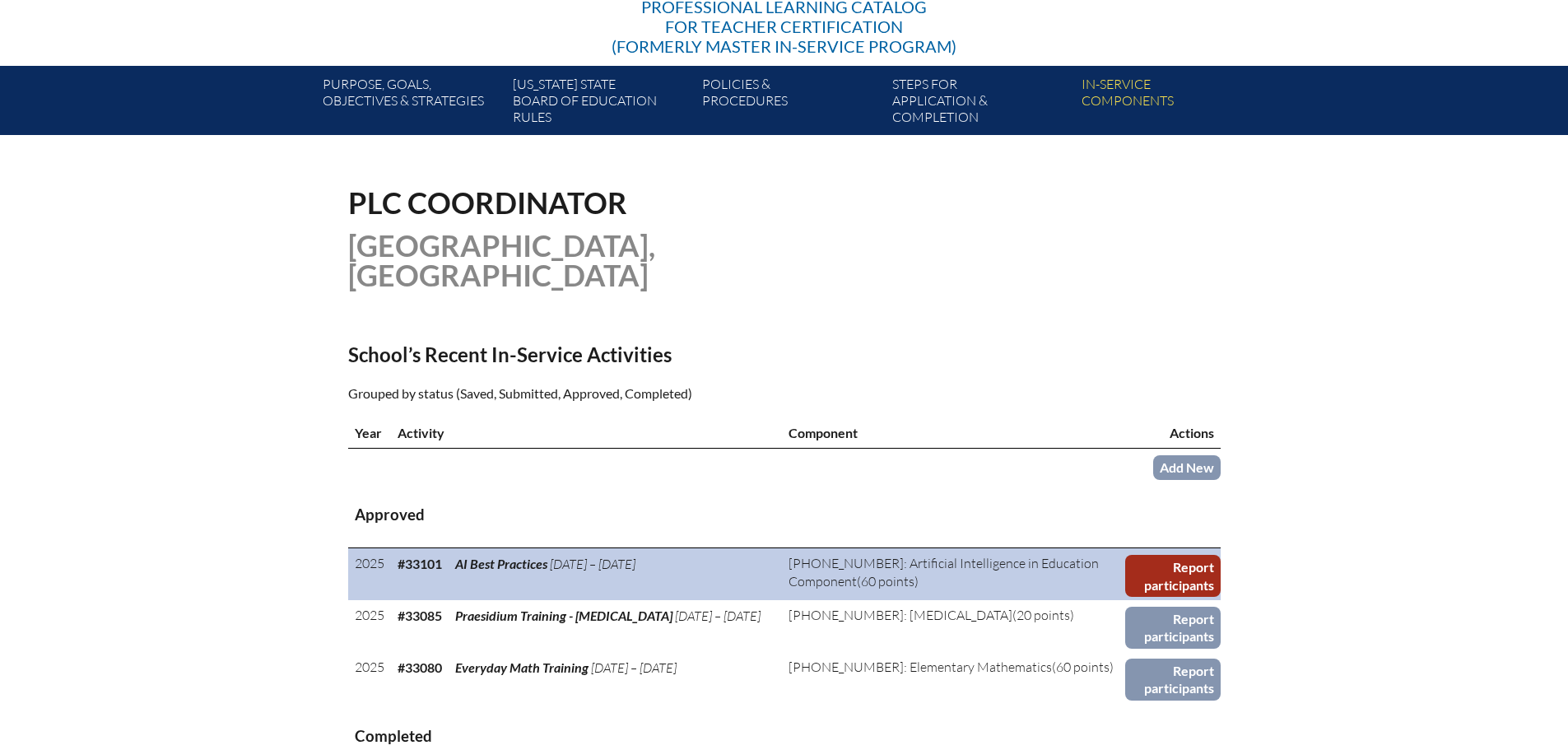
click at [1149, 570] on link "Report participants" at bounding box center [1173, 575] width 95 height 42
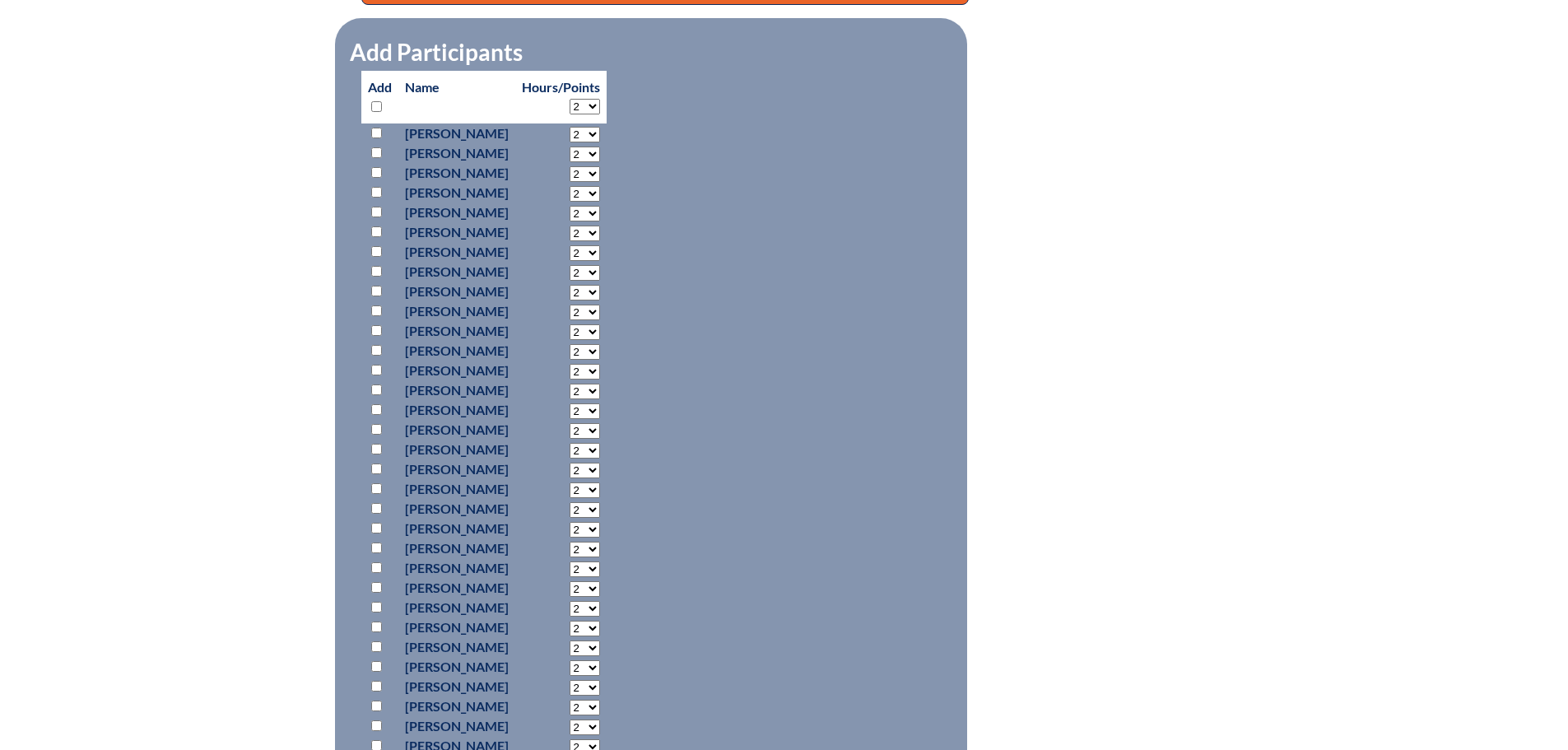
scroll to position [741, 0]
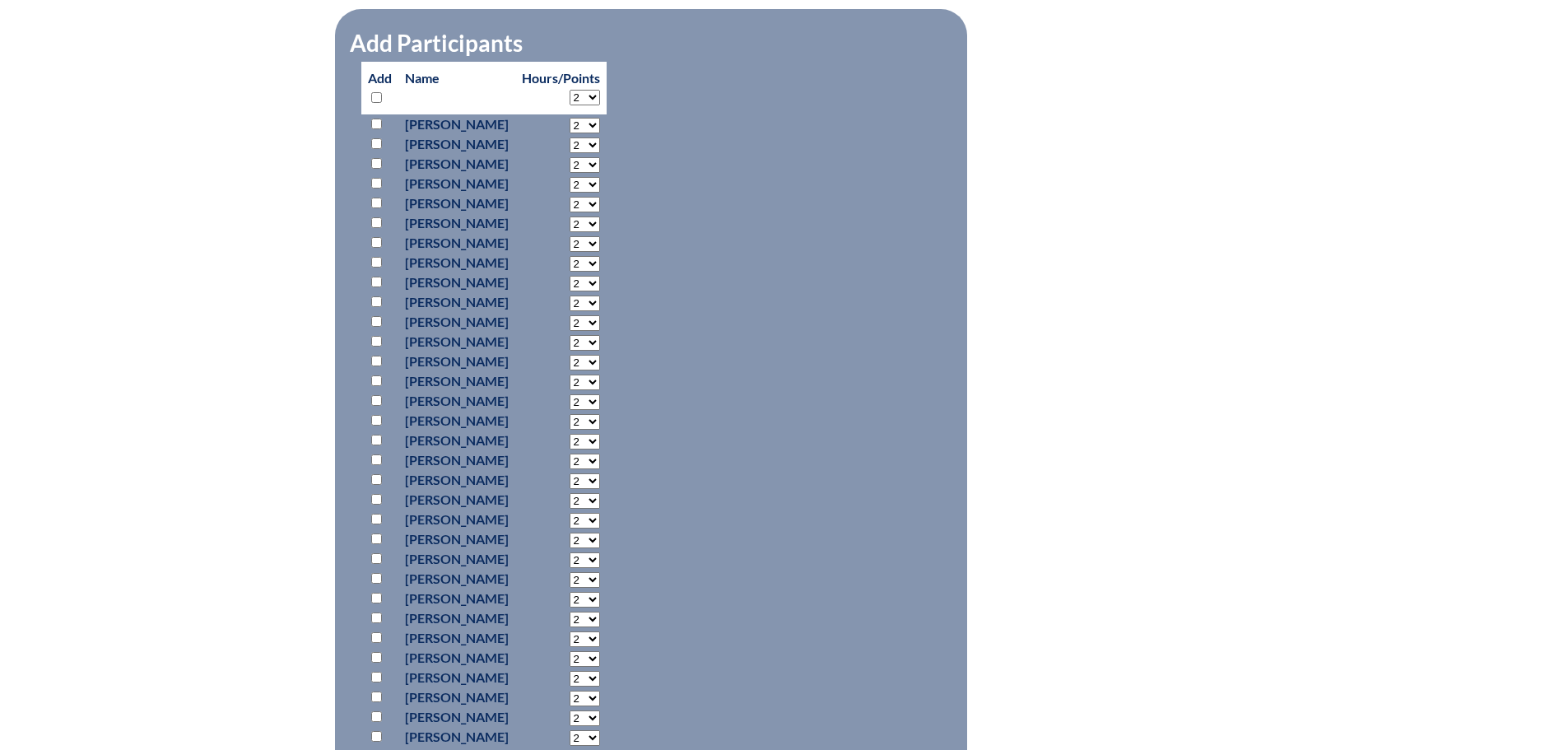
click at [372, 184] on input "checkbox" at bounding box center [376, 182] width 10 height 10
checkbox input "true"
click at [374, 139] on input "checkbox" at bounding box center [376, 143] width 10 height 10
checkbox input "true"
click at [376, 257] on input "checkbox" at bounding box center [376, 261] width 10 height 10
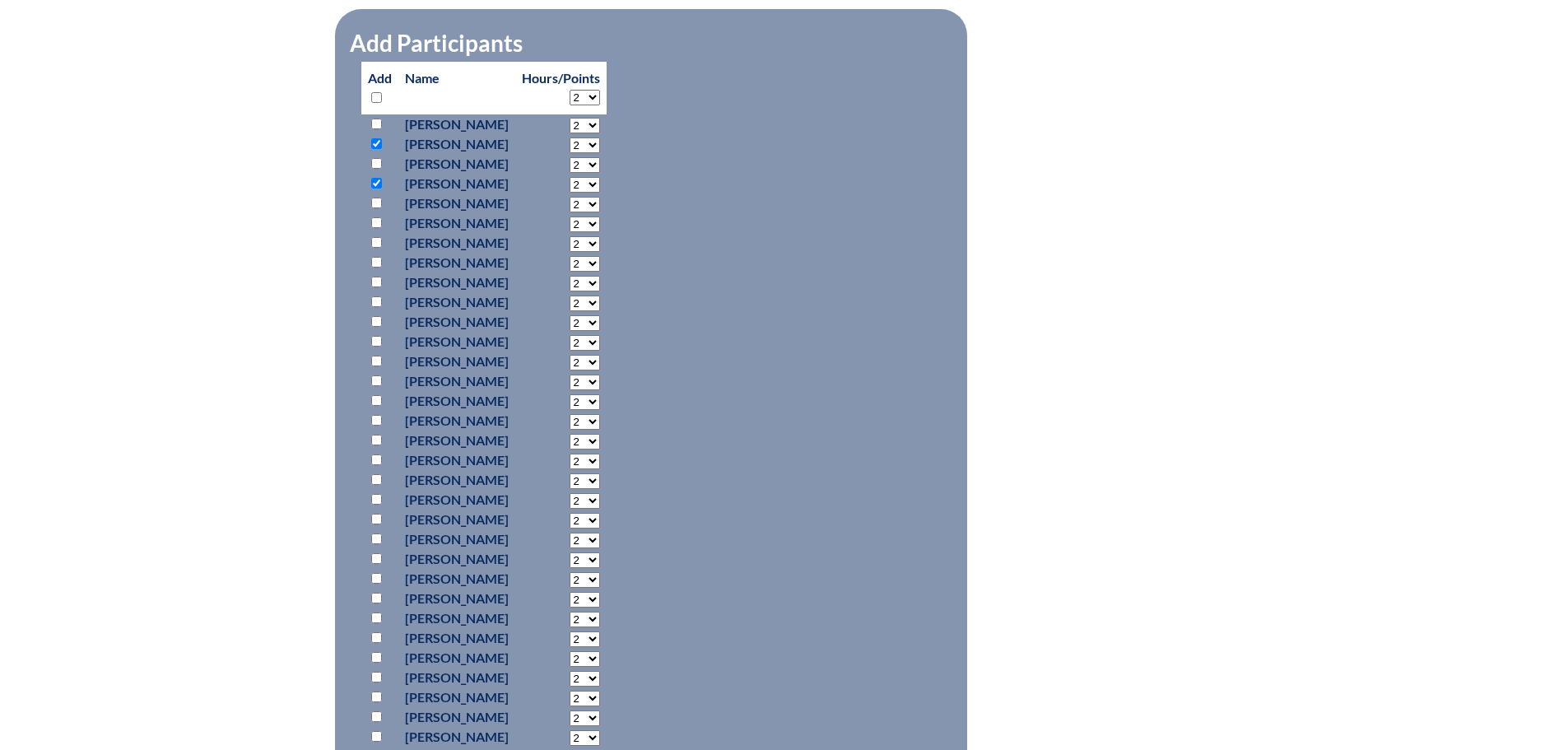
checkbox input "true"
click at [371, 296] on input "checkbox" at bounding box center [376, 301] width 10 height 10
checkbox input "true"
click at [376, 322] on input "checkbox" at bounding box center [376, 321] width 10 height 10
checkbox input "true"
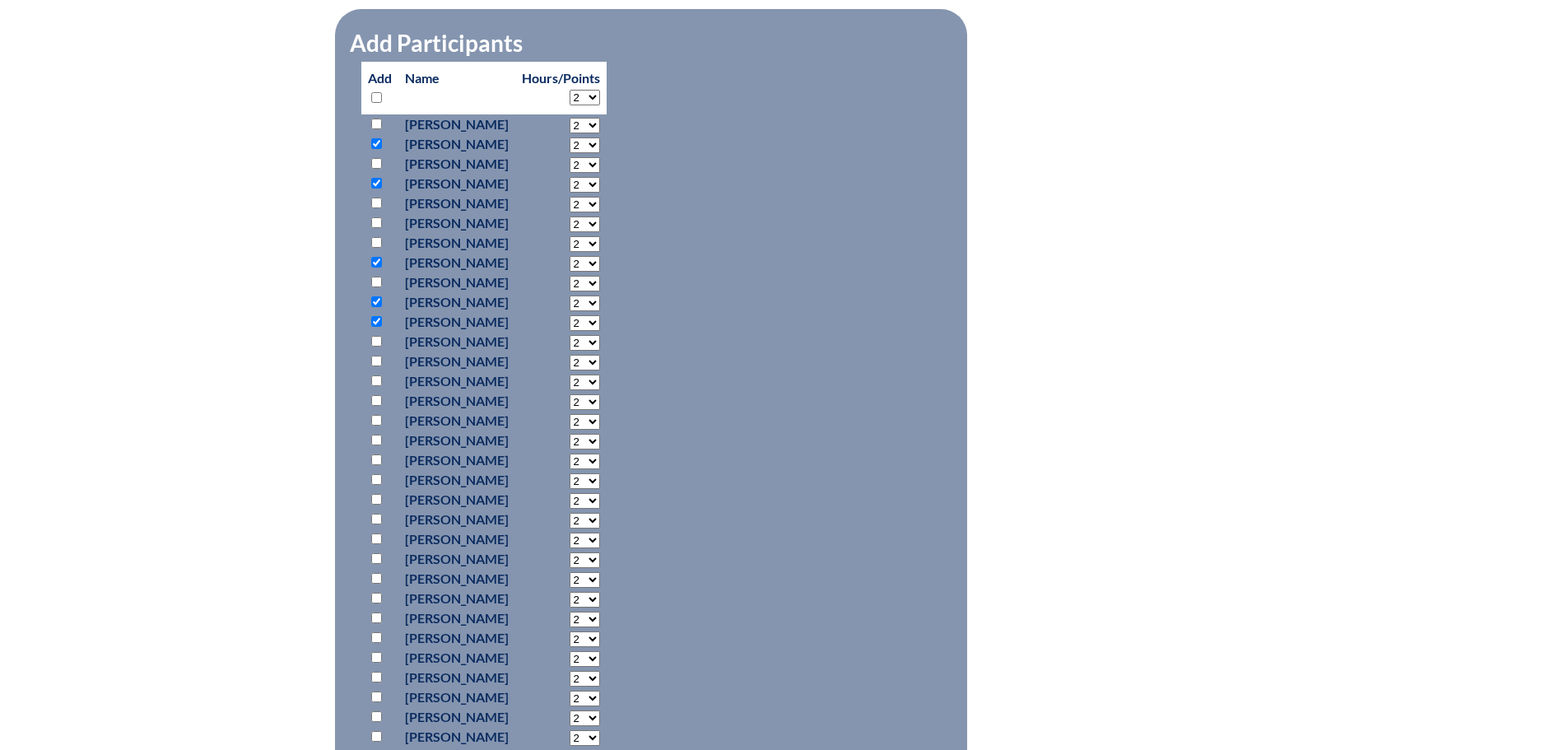
click at [377, 379] on input "checkbox" at bounding box center [376, 380] width 10 height 10
checkbox input "true"
click at [378, 403] on p at bounding box center [380, 400] width 24 height 20
click at [375, 399] on input "checkbox" at bounding box center [376, 399] width 10 height 10
checkbox input "true"
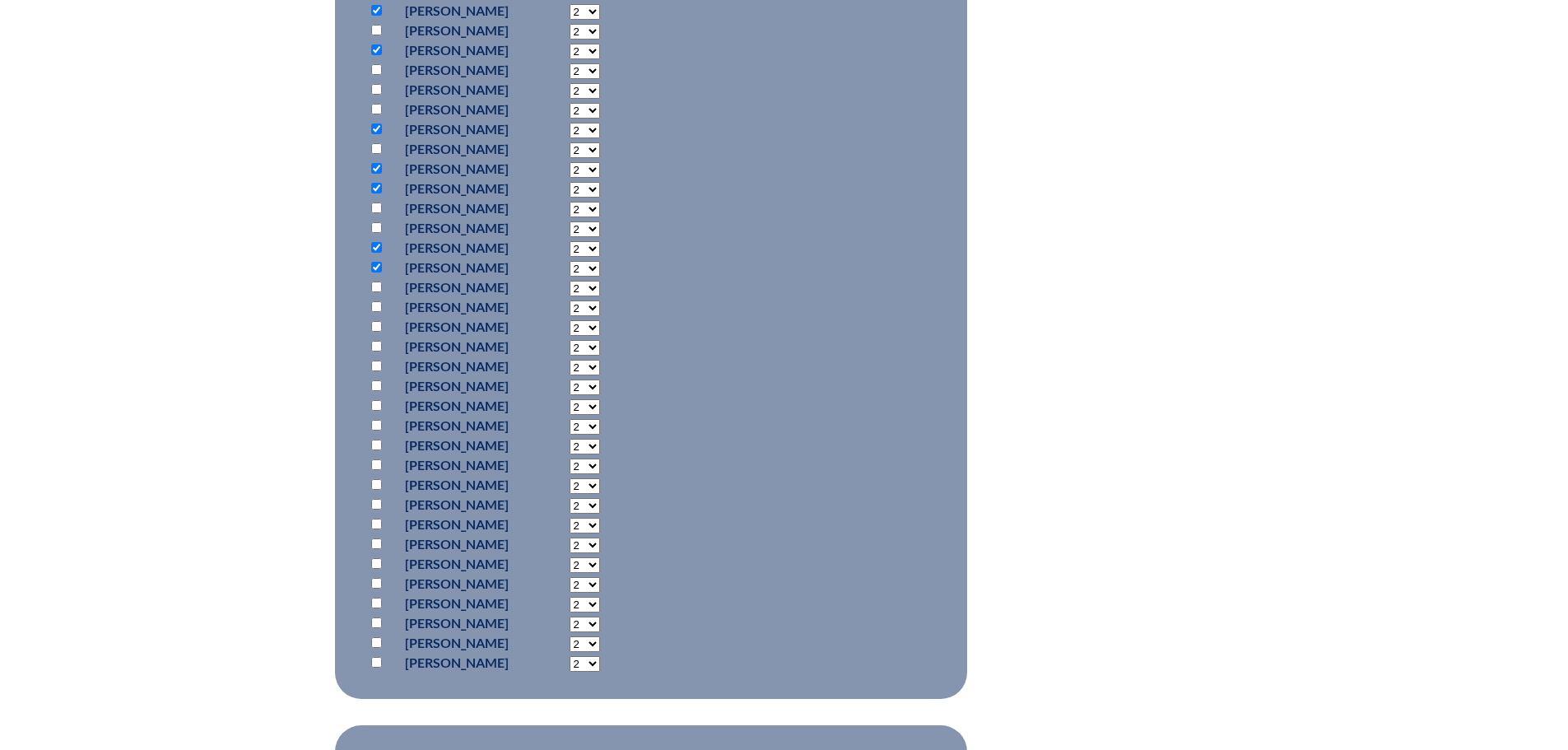
scroll to position [905, 0]
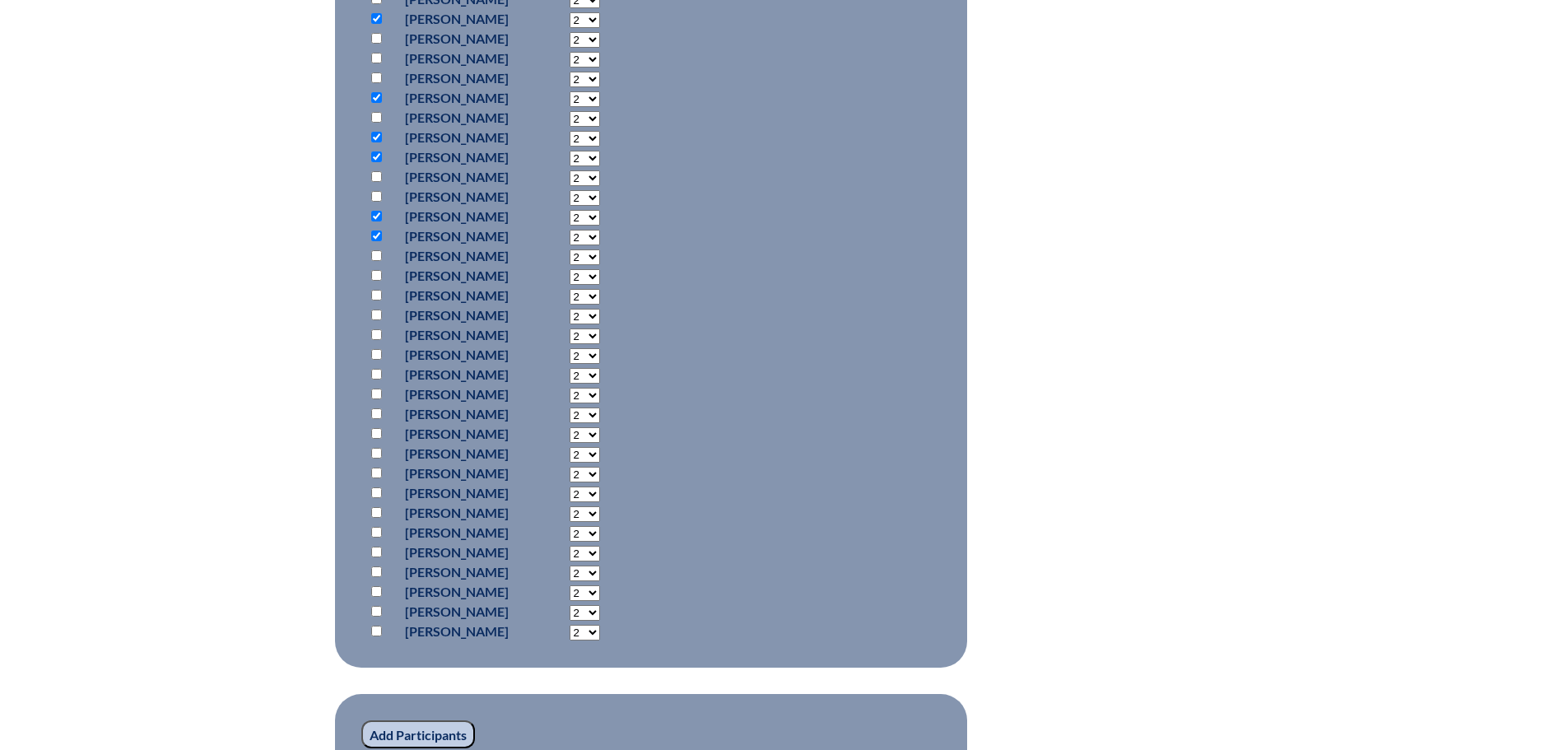
click at [373, 250] on input "checkbox" at bounding box center [376, 255] width 10 height 10
checkbox input "true"
click at [373, 389] on input "checkbox" at bounding box center [376, 393] width 10 height 10
checkbox input "true"
click at [373, 493] on input "checkbox" at bounding box center [376, 492] width 10 height 10
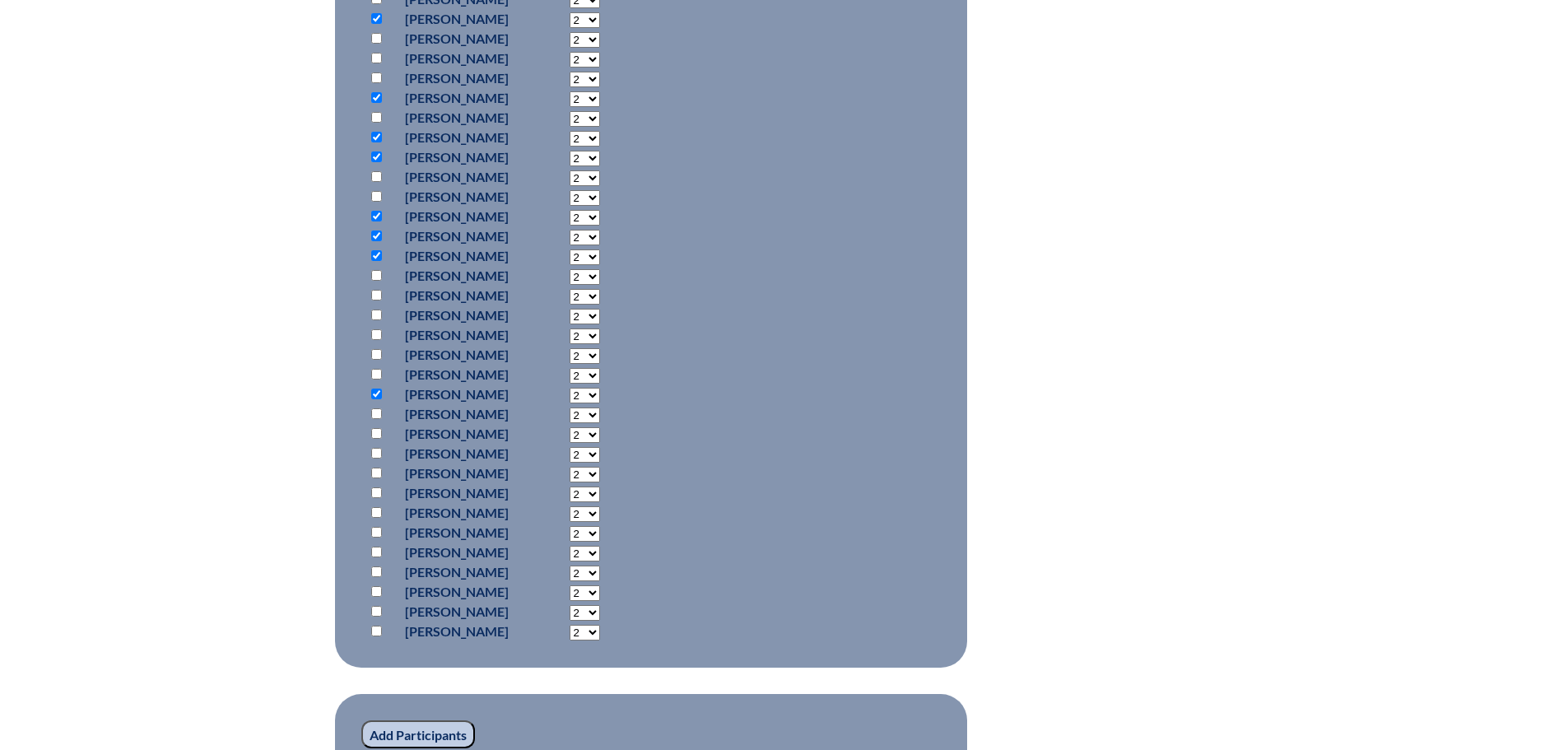
checkbox input "true"
click at [377, 552] on input "checkbox" at bounding box center [376, 551] width 10 height 10
checkbox input "true"
click at [372, 571] on input "checkbox" at bounding box center [376, 570] width 10 height 10
checkbox input "true"
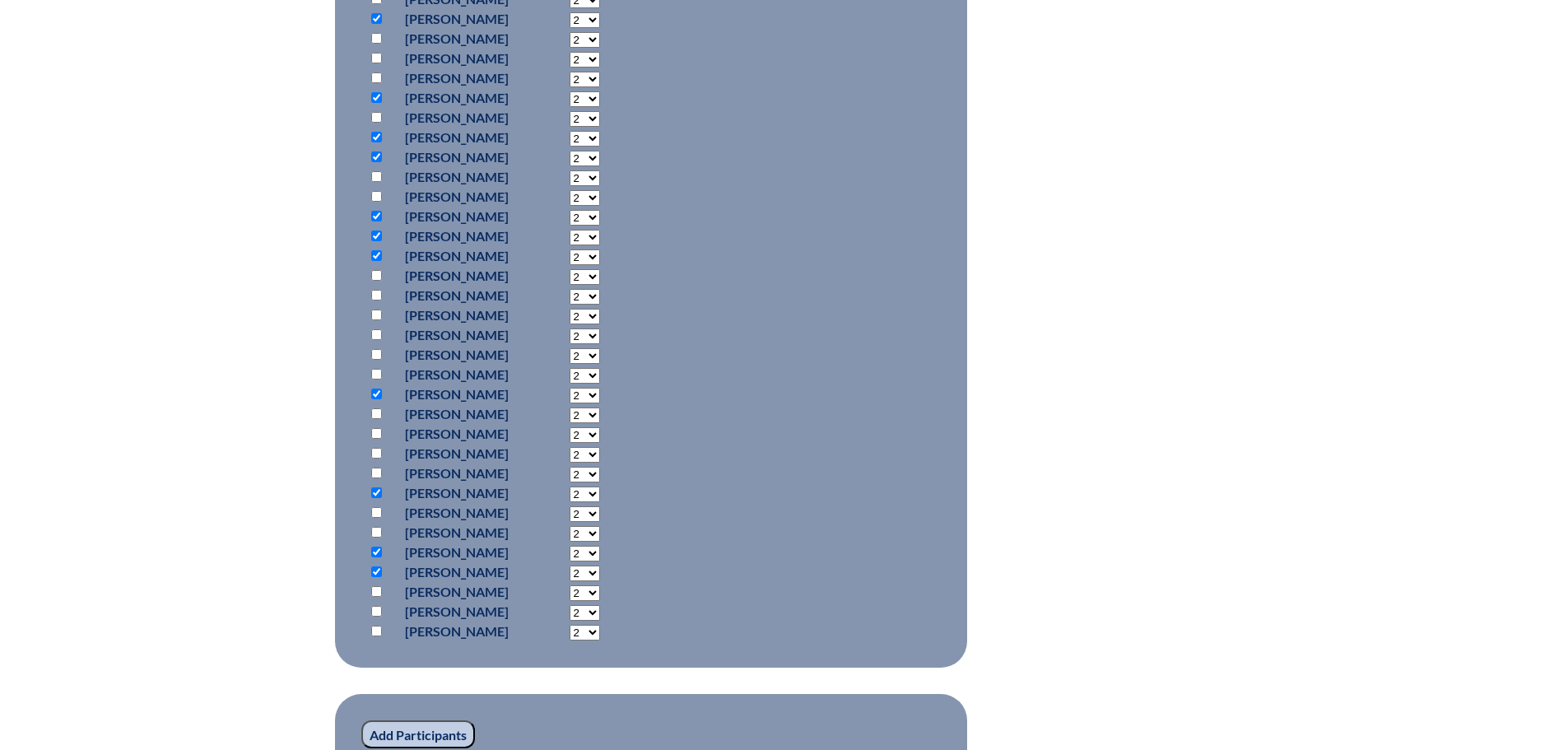
click at [373, 590] on input "checkbox" at bounding box center [376, 591] width 10 height 10
checkbox input "true"
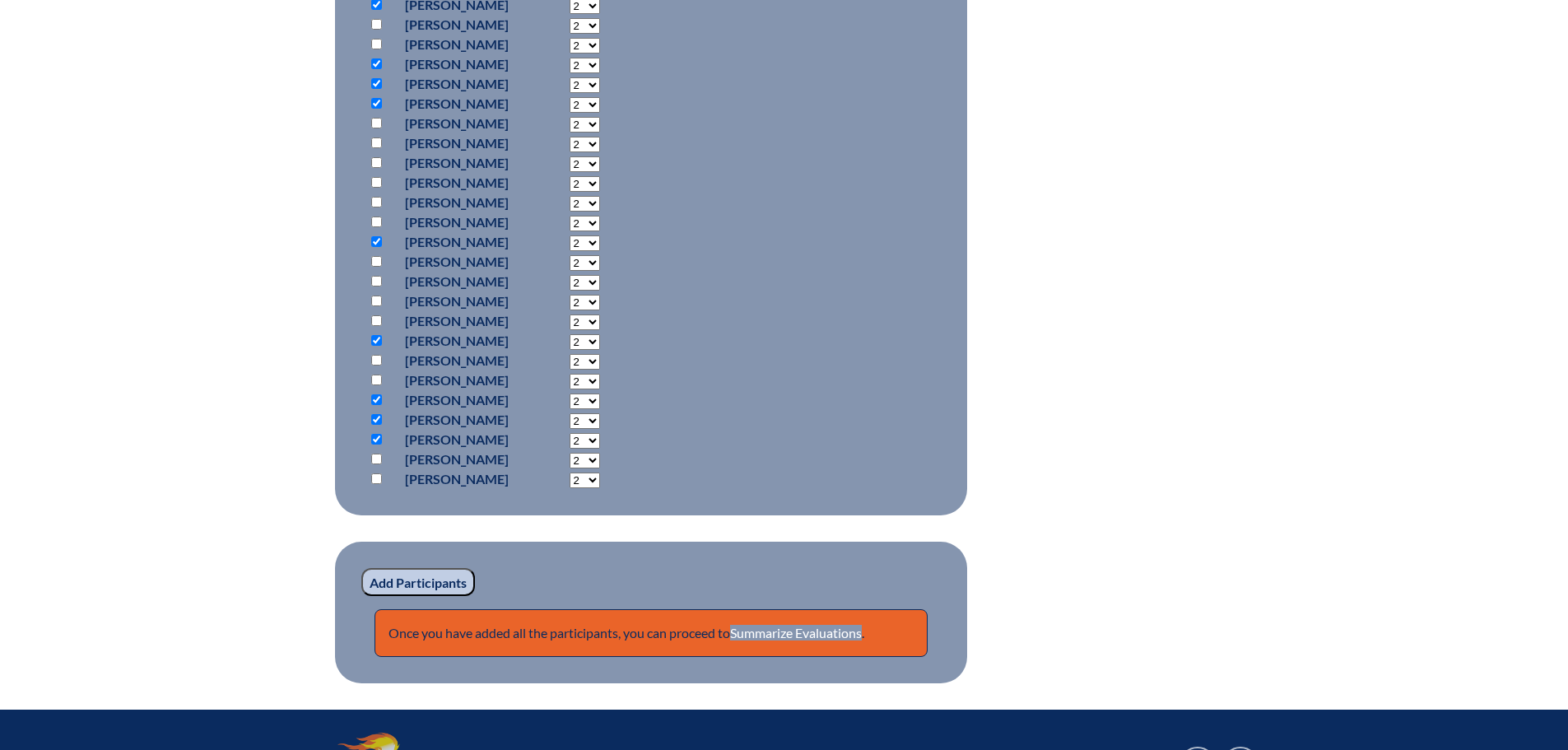
scroll to position [1253, 0]
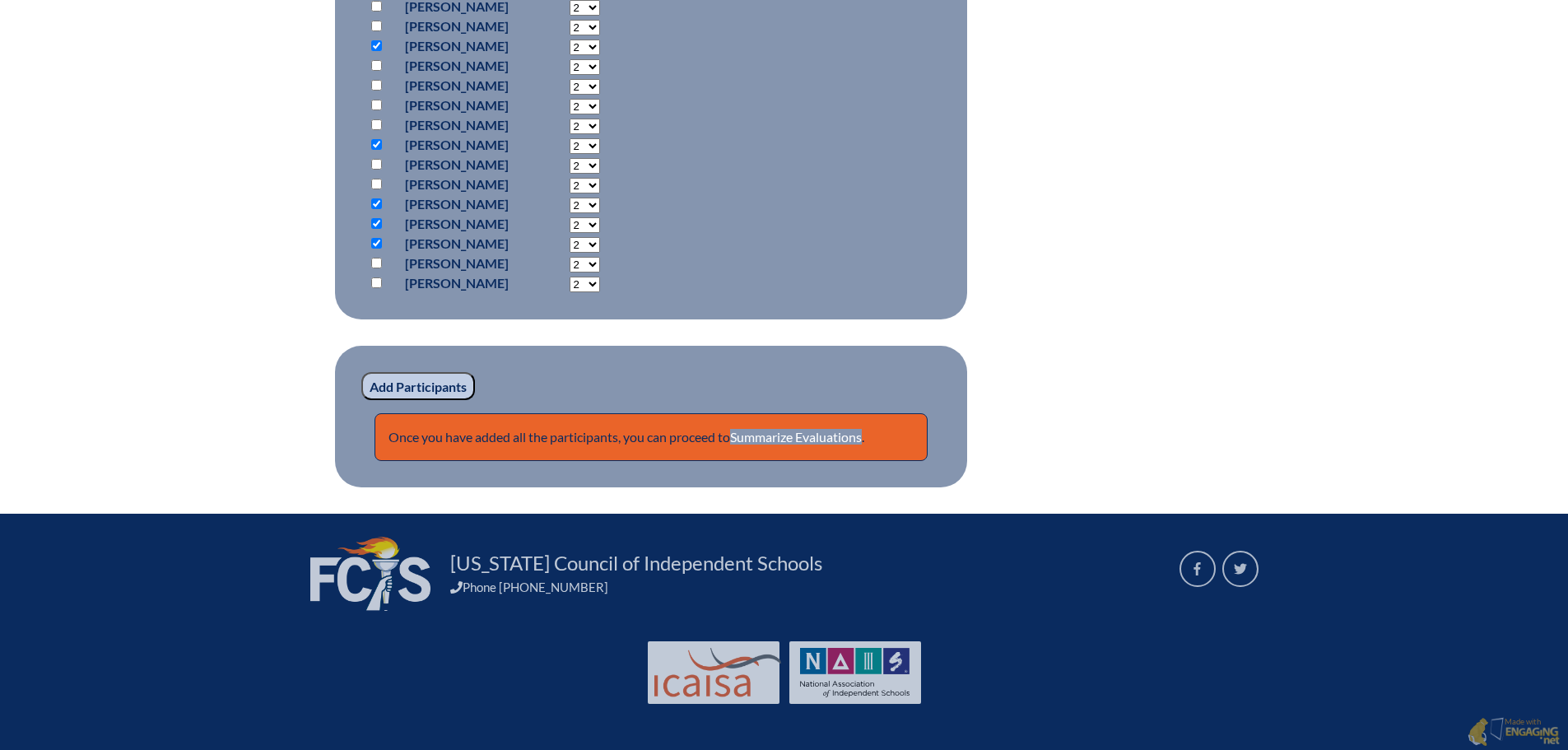
click at [402, 372] on input "Add Participants" at bounding box center [418, 386] width 114 height 28
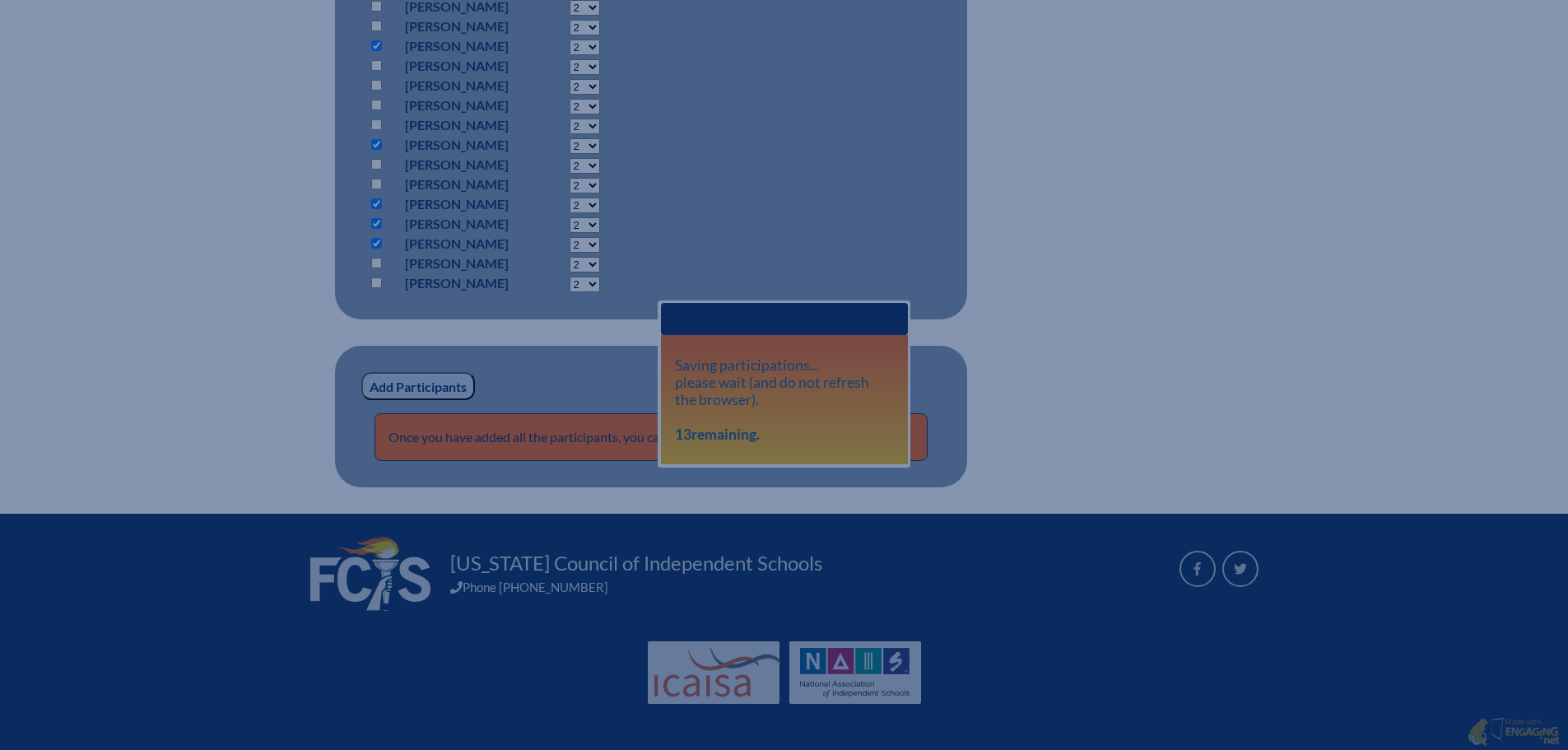
click at [409, 379] on input "Add Participants" at bounding box center [418, 386] width 114 height 28
click at [699, 370] on p "Saving participations... please wait (and do not refresh the browser). 9 remain…" at bounding box center [784, 399] width 218 height 87
drag, startPoint x: 924, startPoint y: 174, endPoint x: 927, endPoint y: 218, distance: 44.1
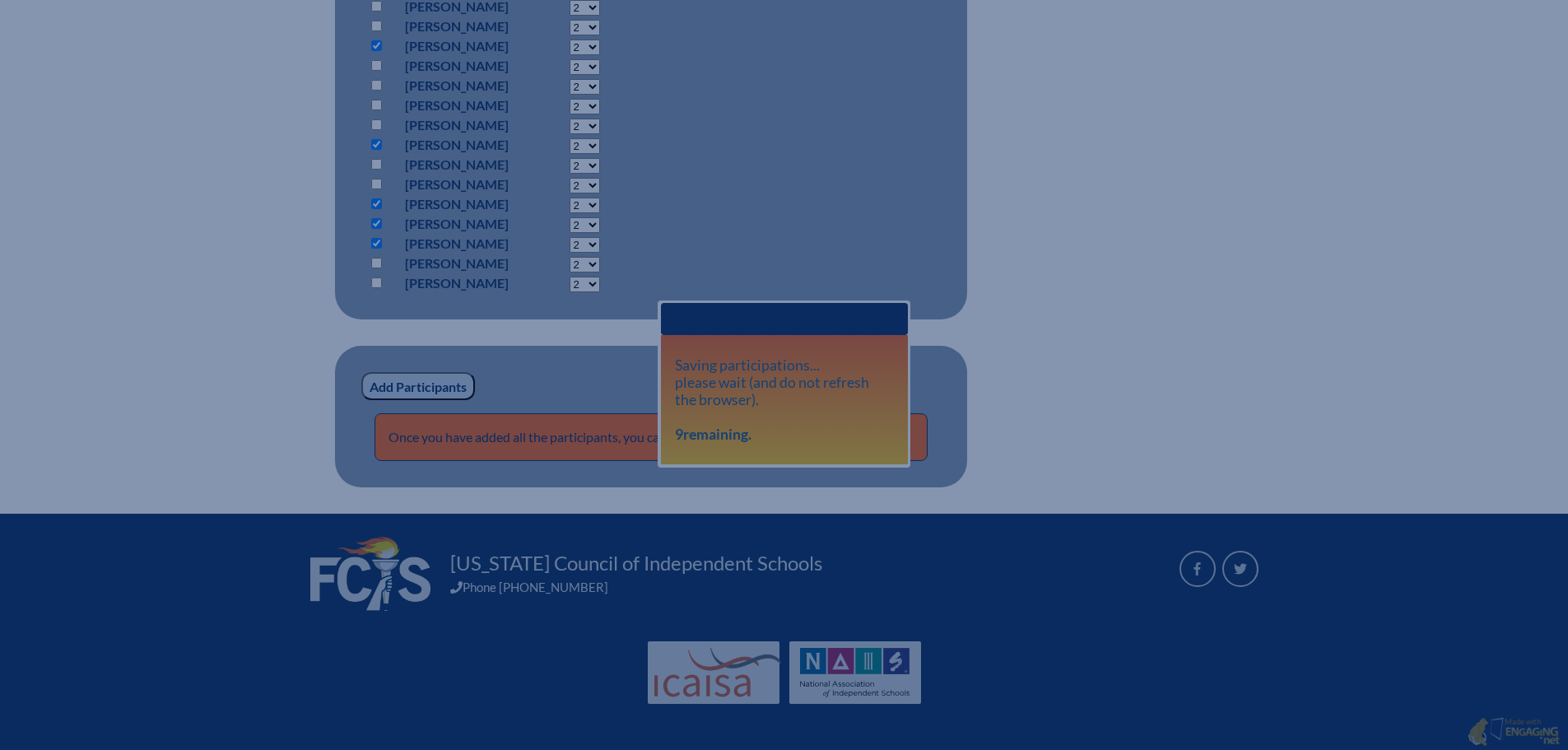
click at [873, 316] on div "Close" at bounding box center [784, 318] width 247 height 32
click at [842, 403] on p "Saving participations... please wait (and do not refresh the browser). 9 remain…" at bounding box center [784, 402] width 218 height 87
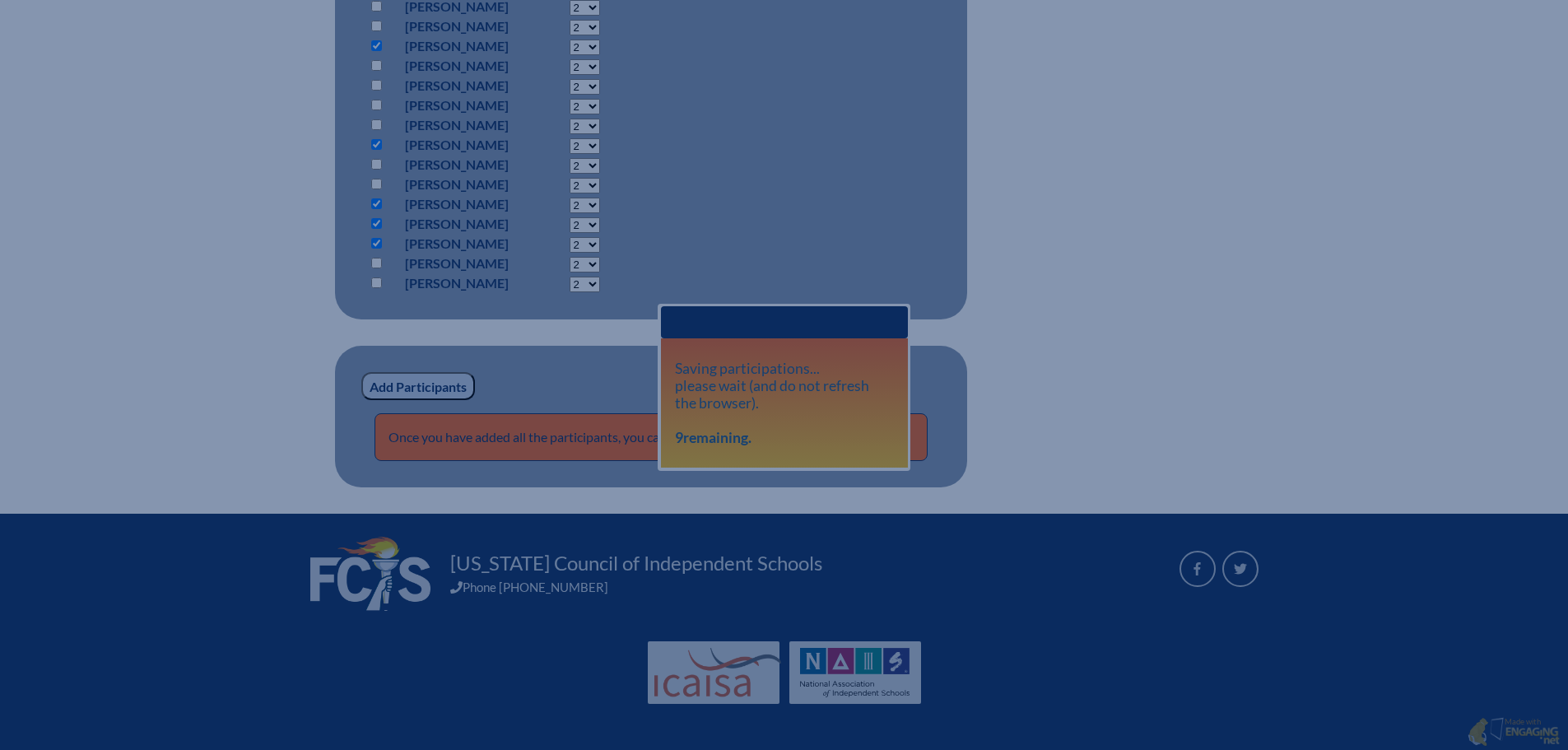
click at [697, 315] on span at bounding box center [772, 322] width 195 height 18
click at [1160, 517] on div "Florida Council of Independent Schools Phone 813.287.2820" at bounding box center [784, 577] width 994 height 127
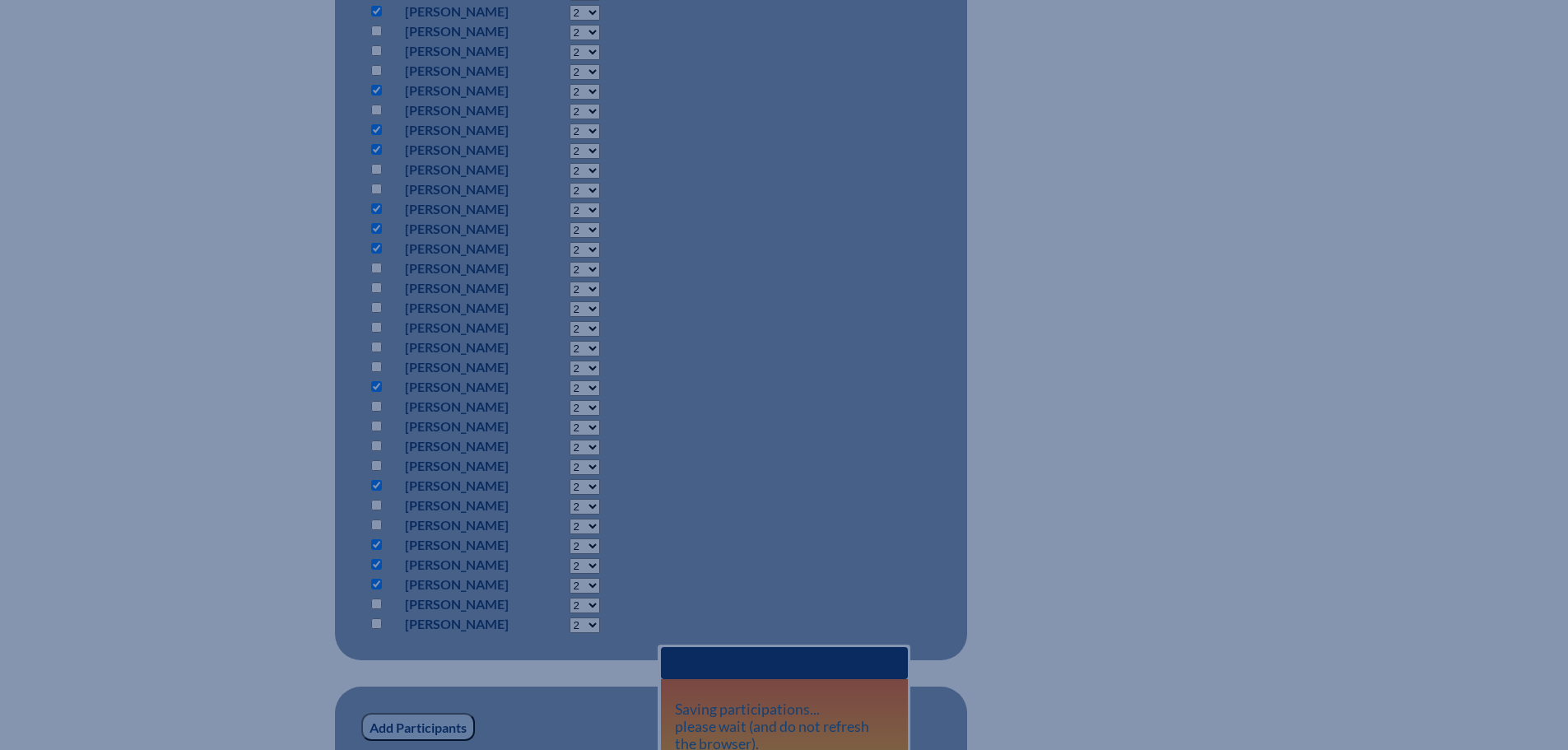
scroll to position [677, 0]
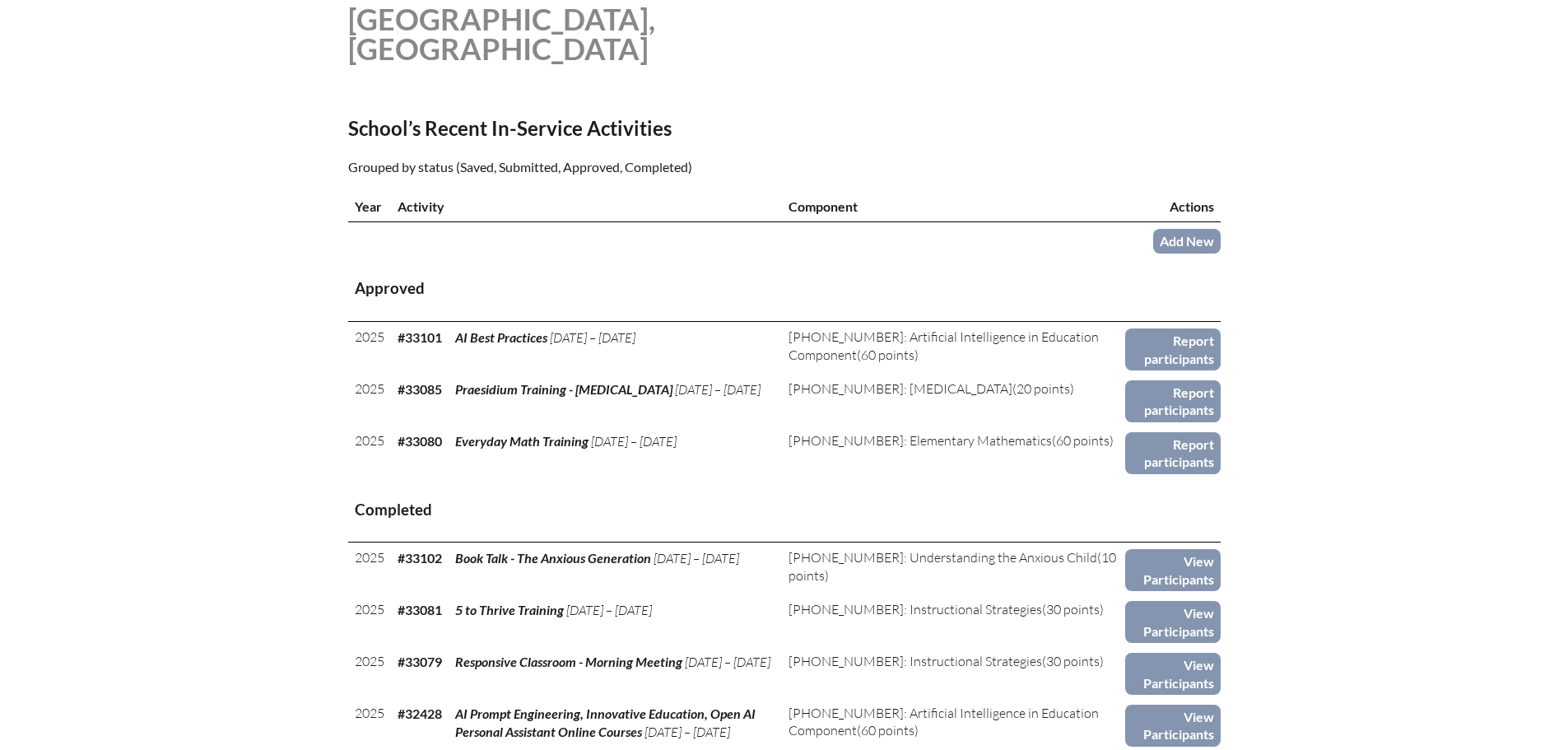
scroll to position [494, 0]
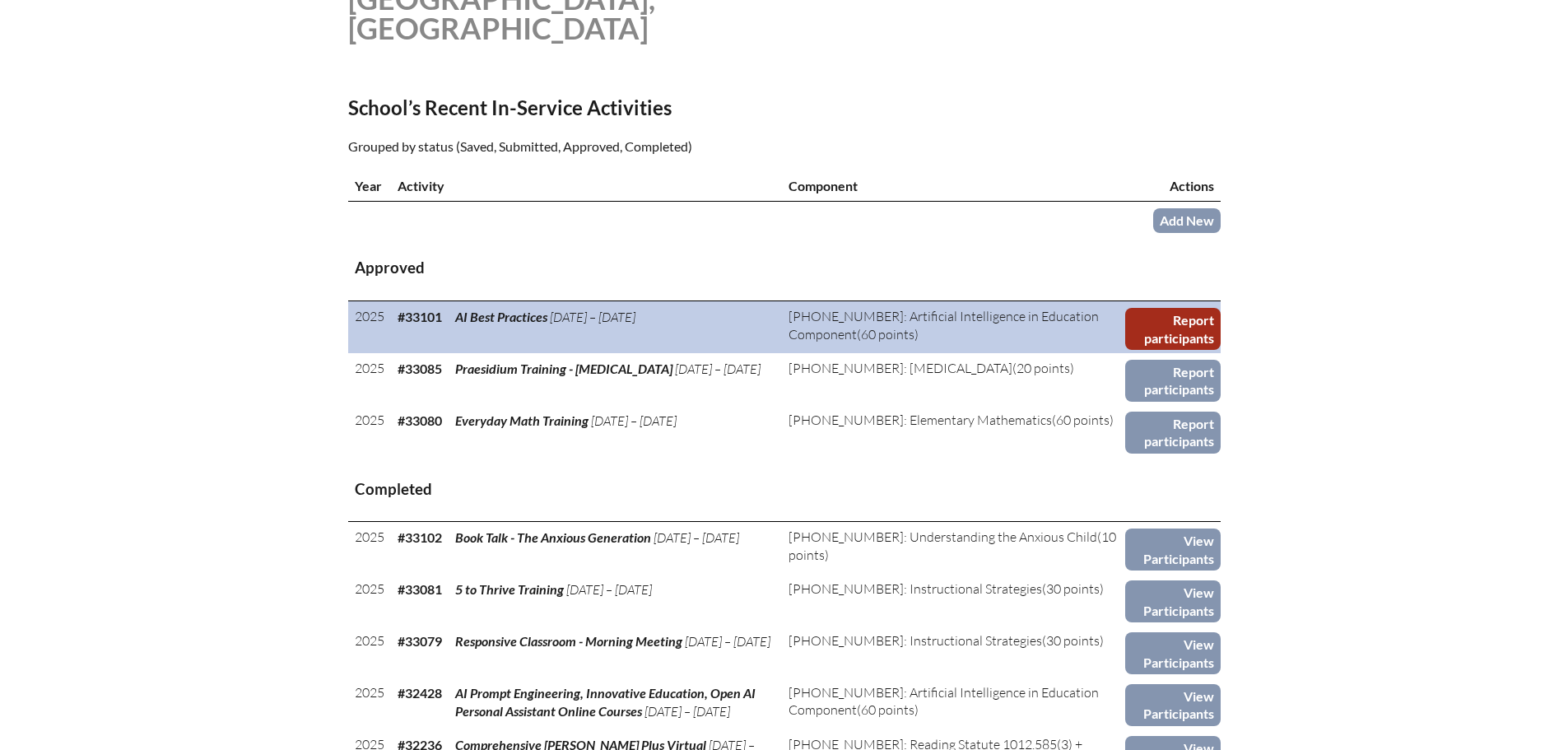
click at [1202, 336] on link "Report participants" at bounding box center [1173, 328] width 95 height 42
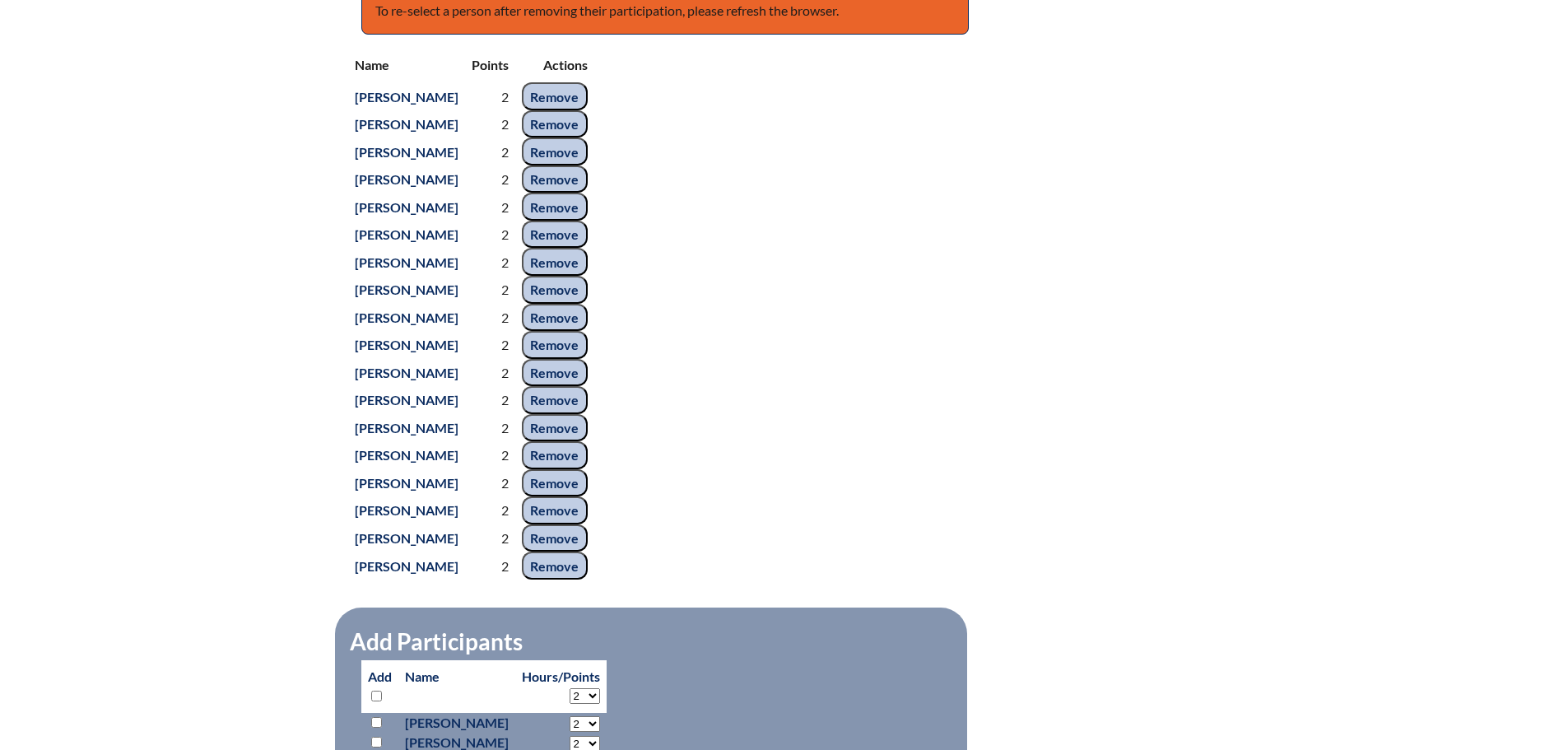
scroll to position [658, 0]
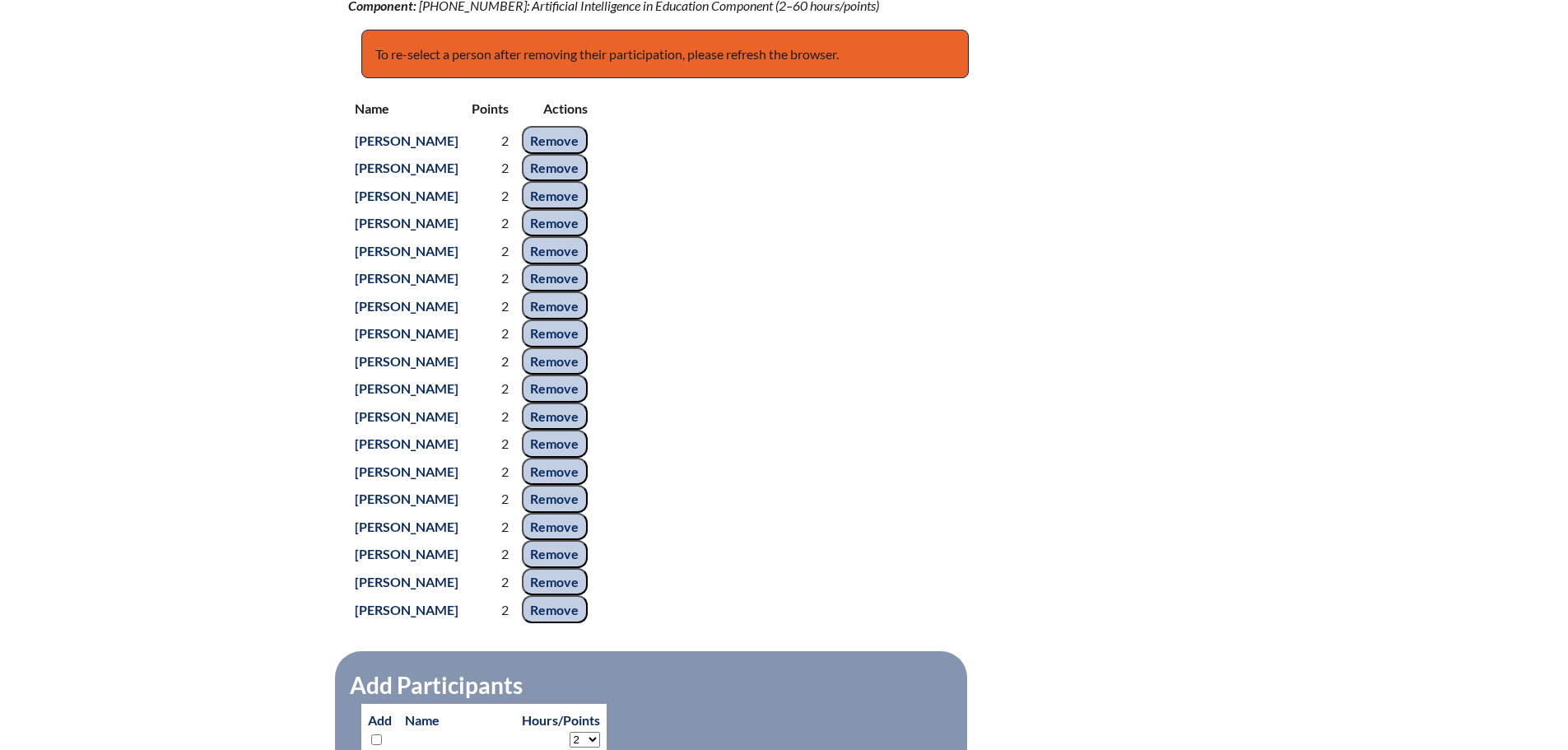
click at [587, 209] on input "Remove" at bounding box center [555, 195] width 66 height 28
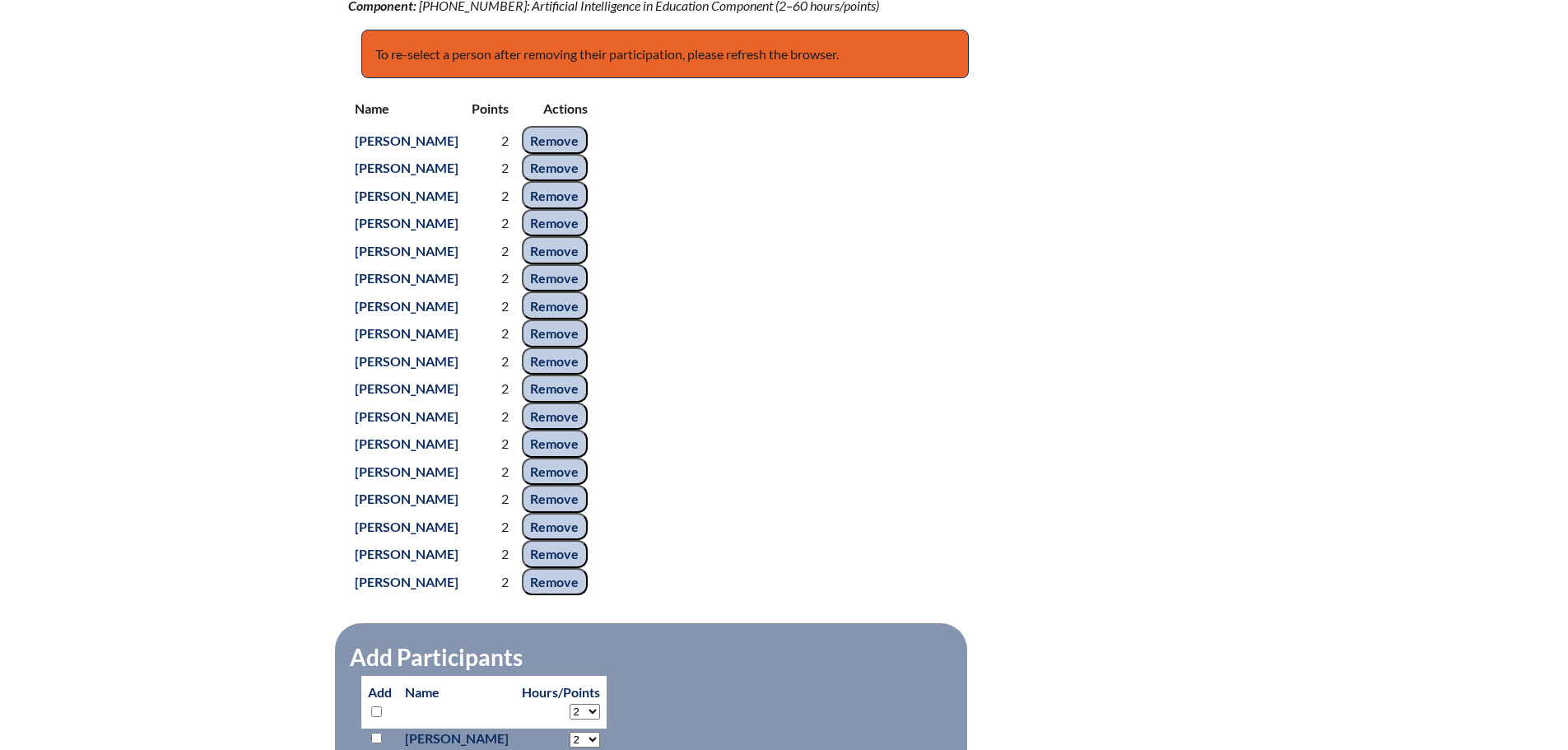
click at [587, 237] on input "Remove" at bounding box center [555, 223] width 66 height 28
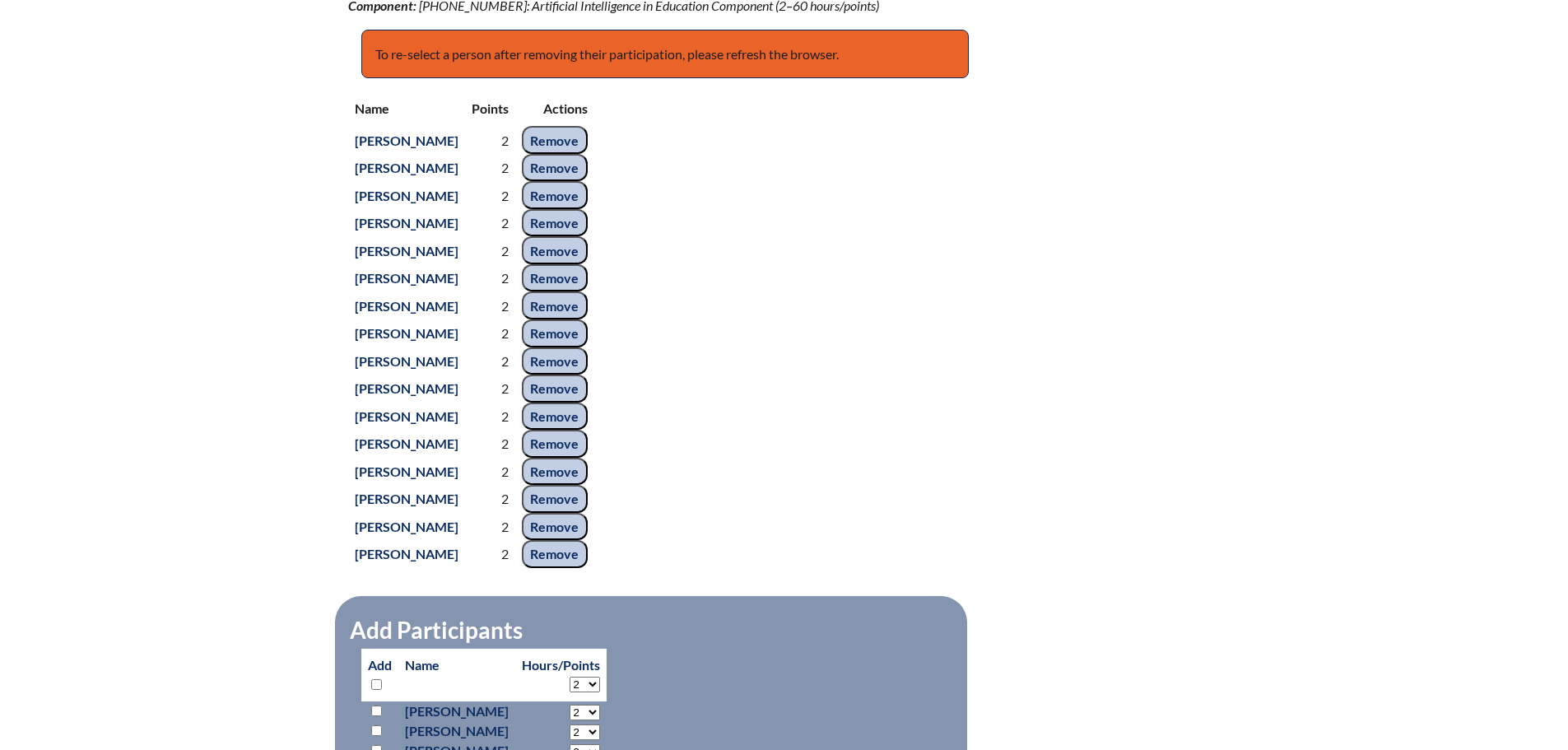
click at [587, 292] on input "Remove" at bounding box center [555, 278] width 66 height 28
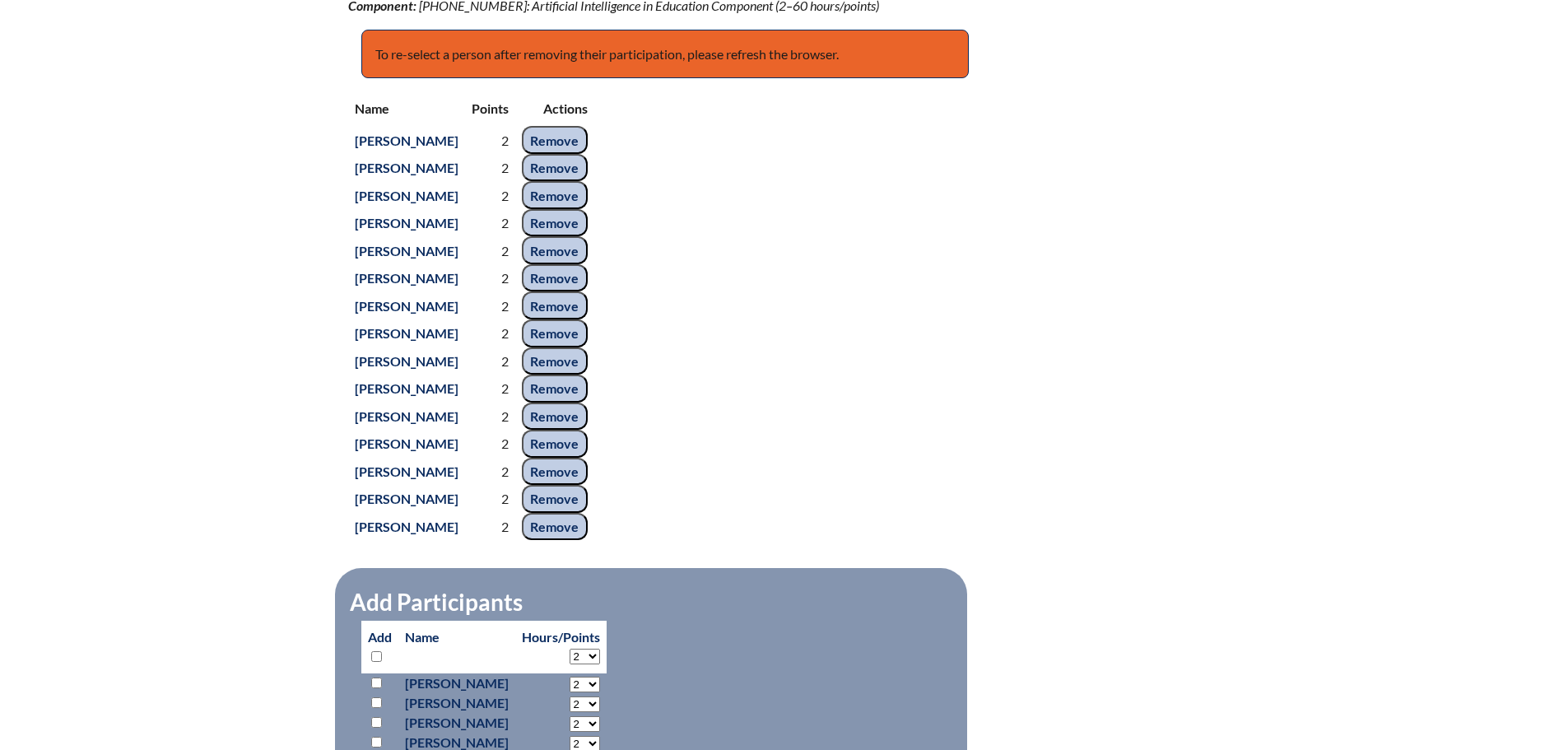
click at [587, 319] on input "Remove" at bounding box center [555, 305] width 66 height 28
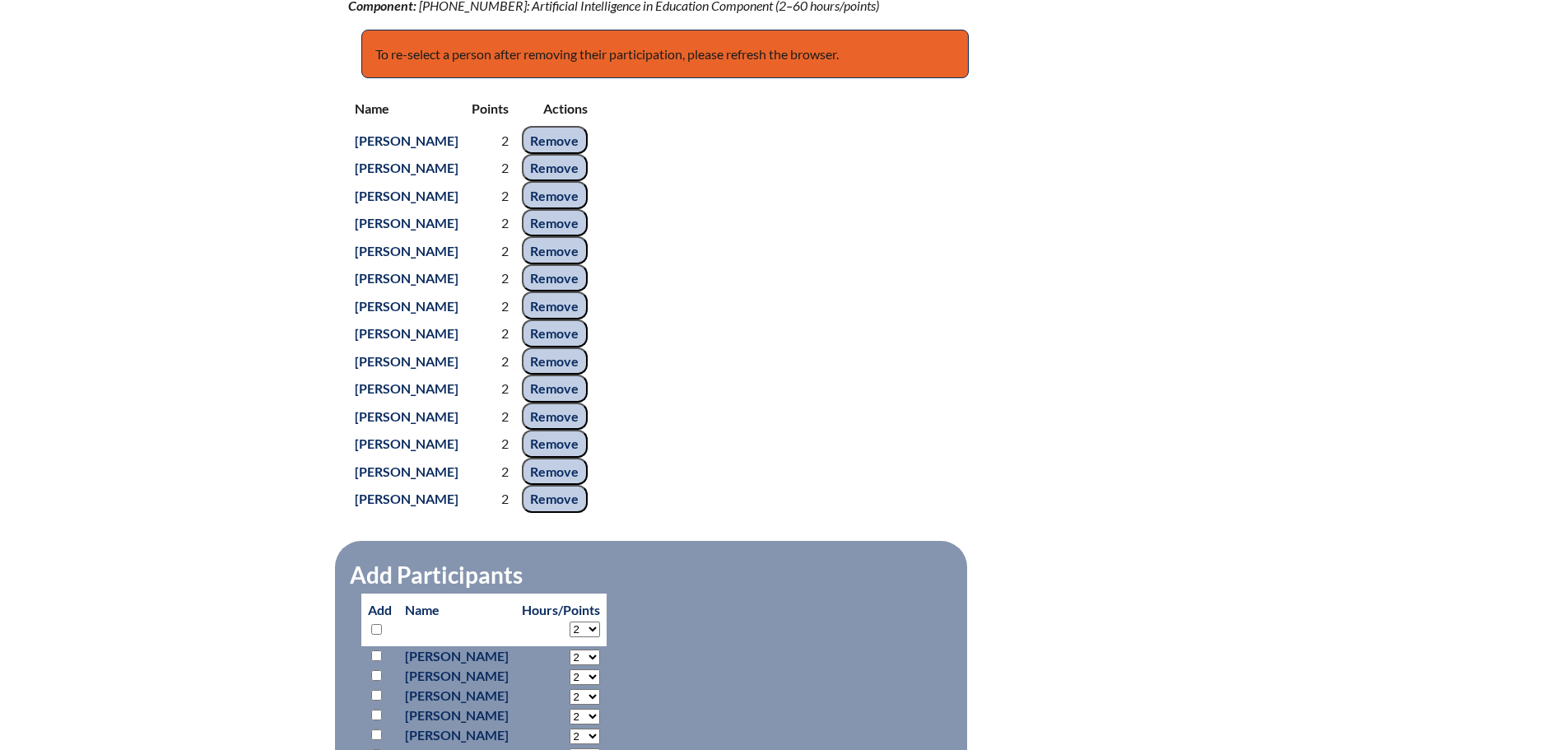
click at [587, 347] on input "Remove" at bounding box center [555, 333] width 66 height 28
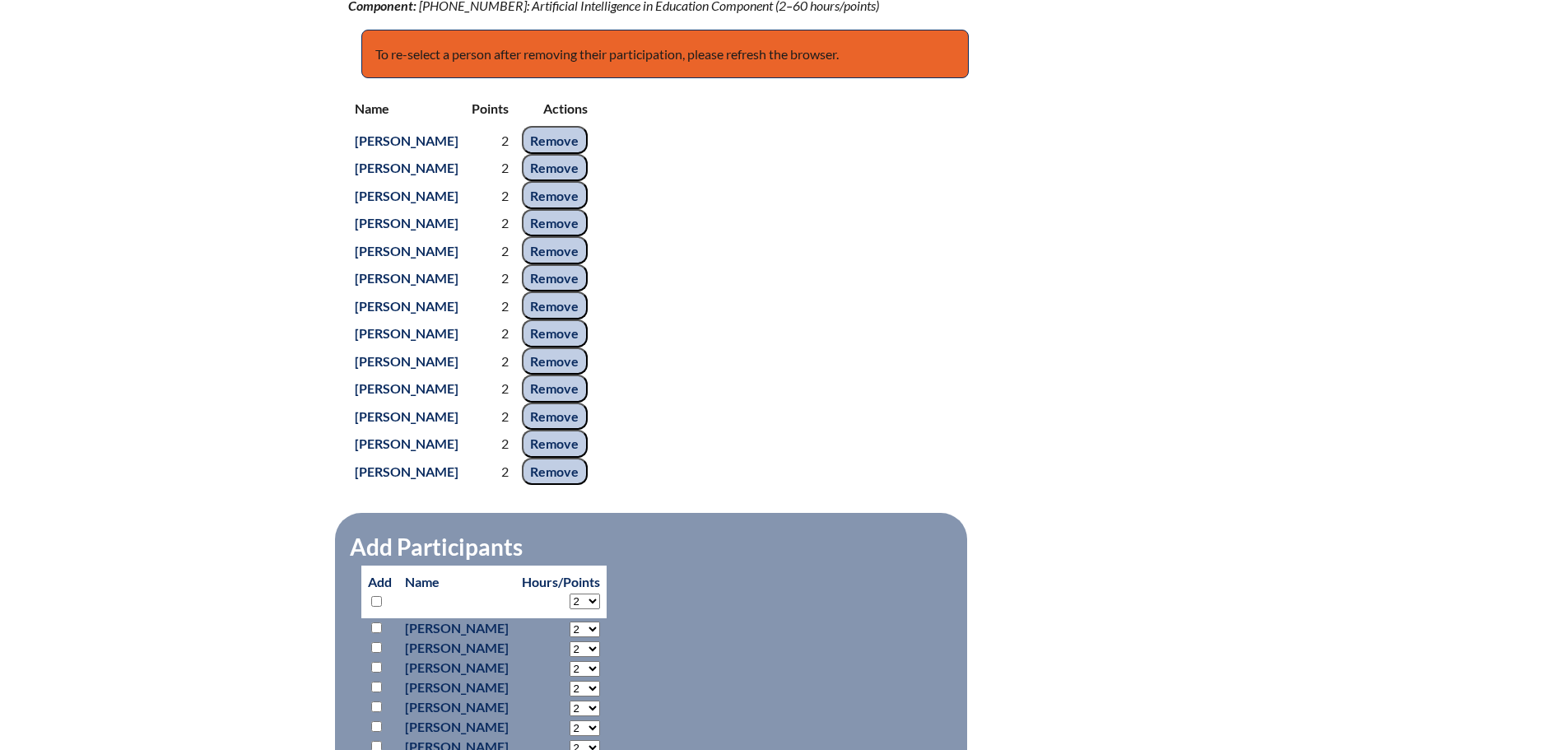
click at [587, 486] on input "Remove" at bounding box center [555, 472] width 66 height 28
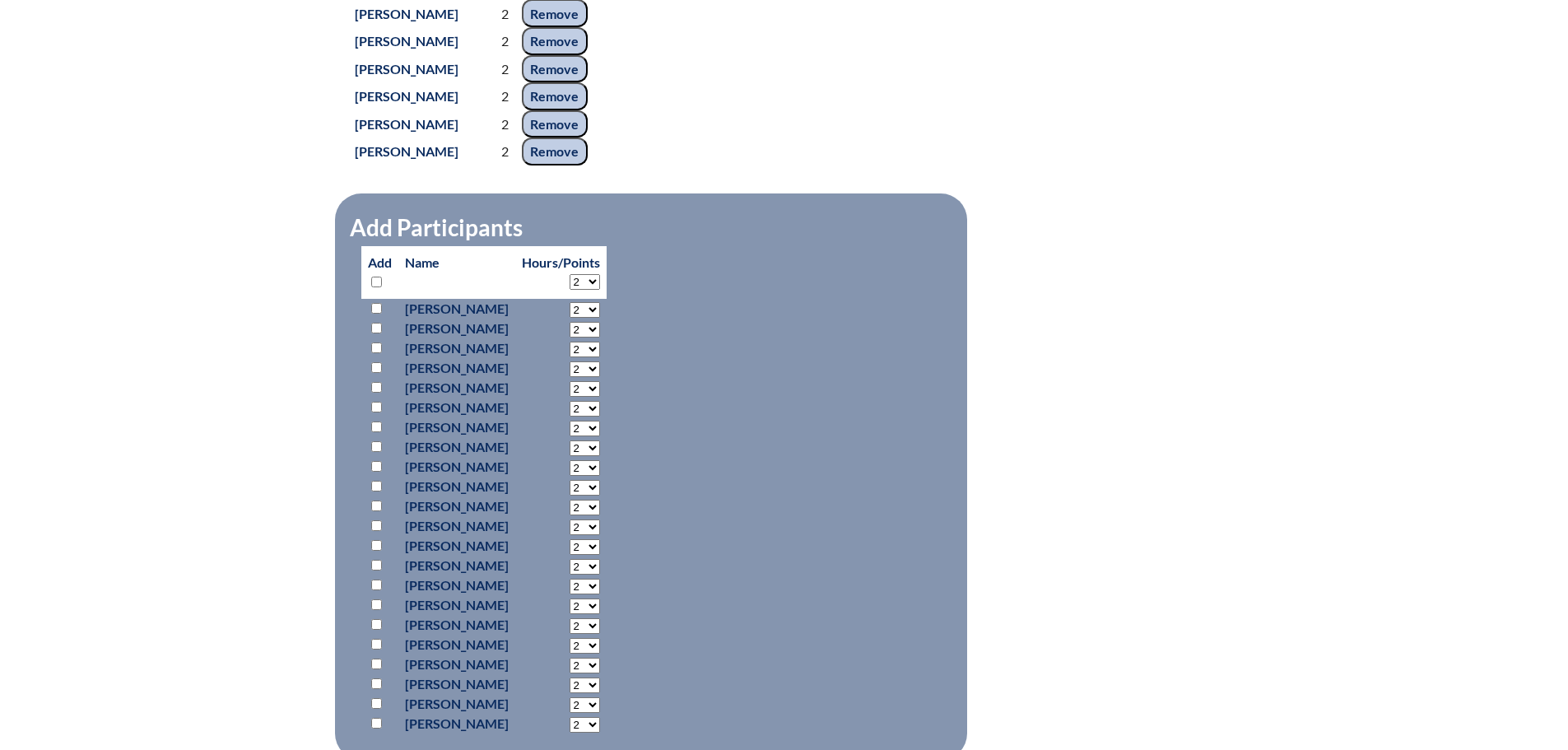
scroll to position [987, 0]
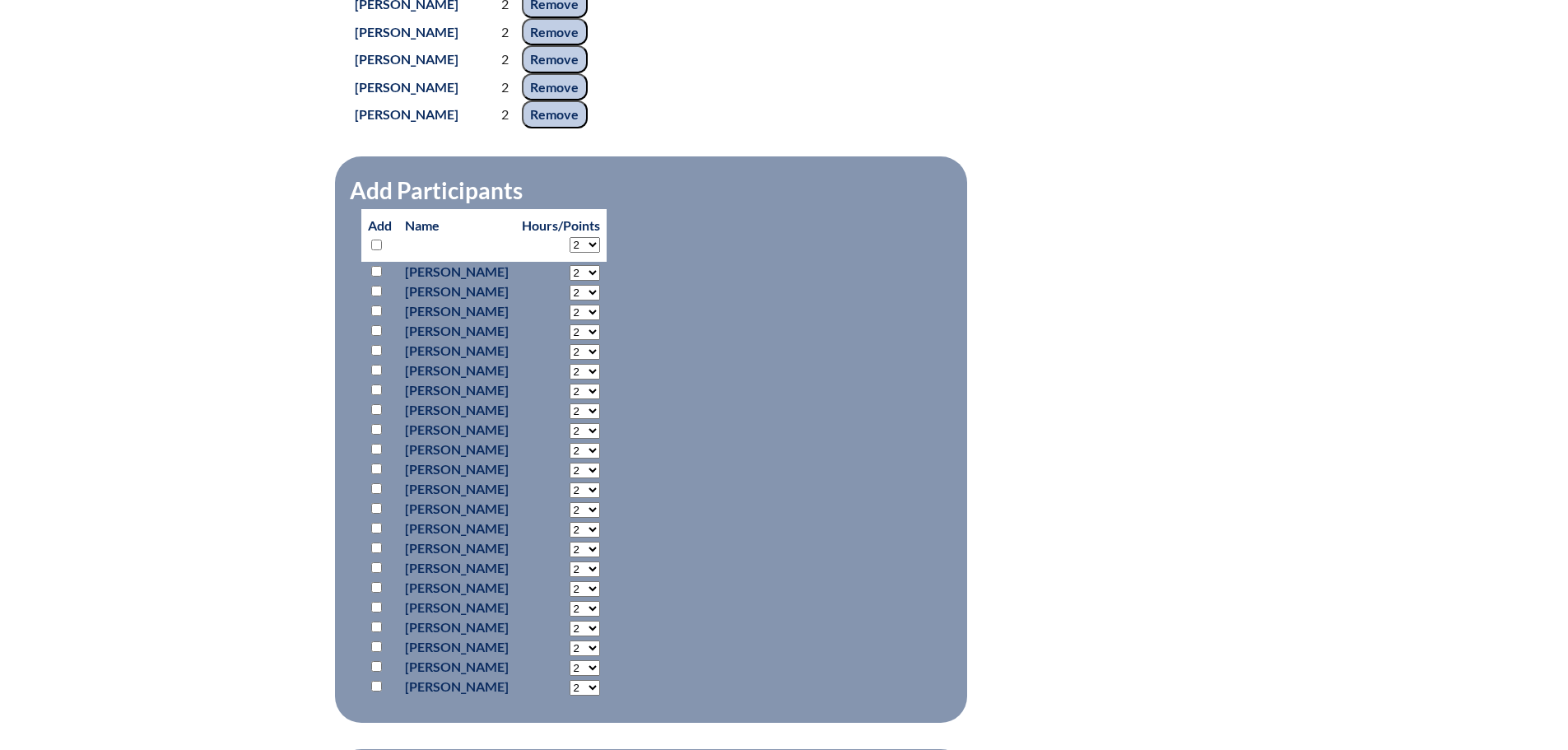
click at [379, 533] on input "checkbox" at bounding box center [376, 528] width 10 height 10
checkbox input "true"
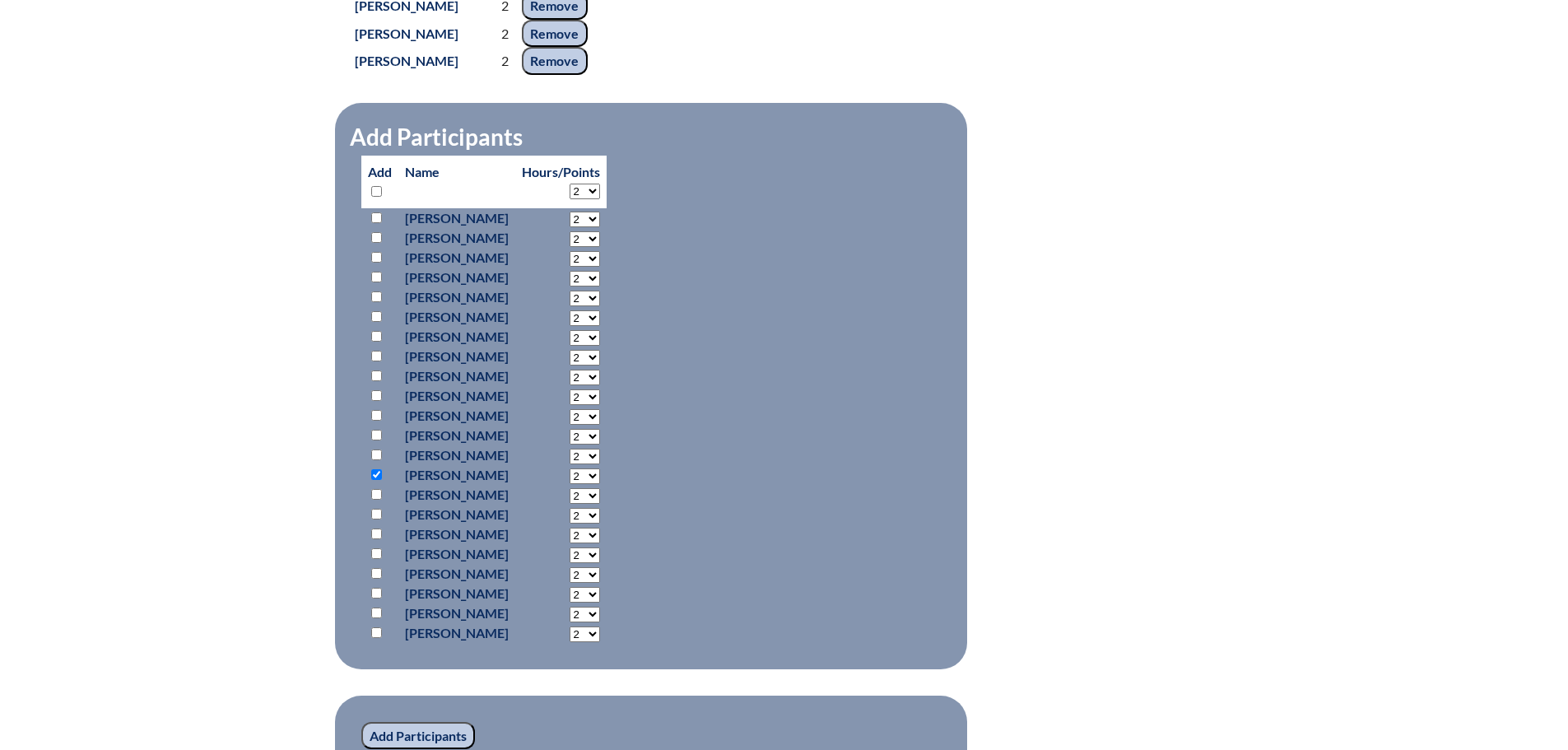
scroll to position [1152, 0]
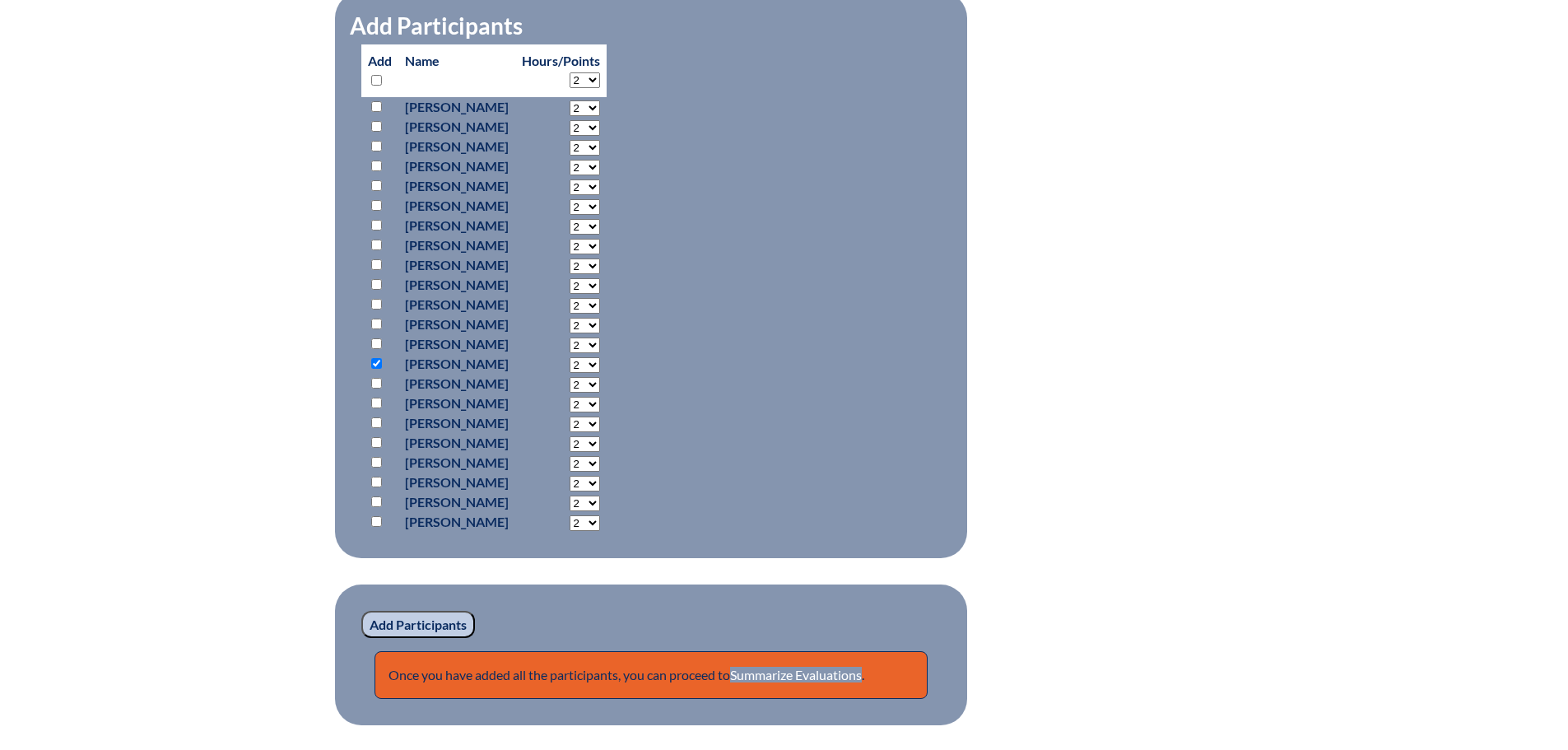
click at [422, 638] on input "Add Participants" at bounding box center [418, 624] width 114 height 28
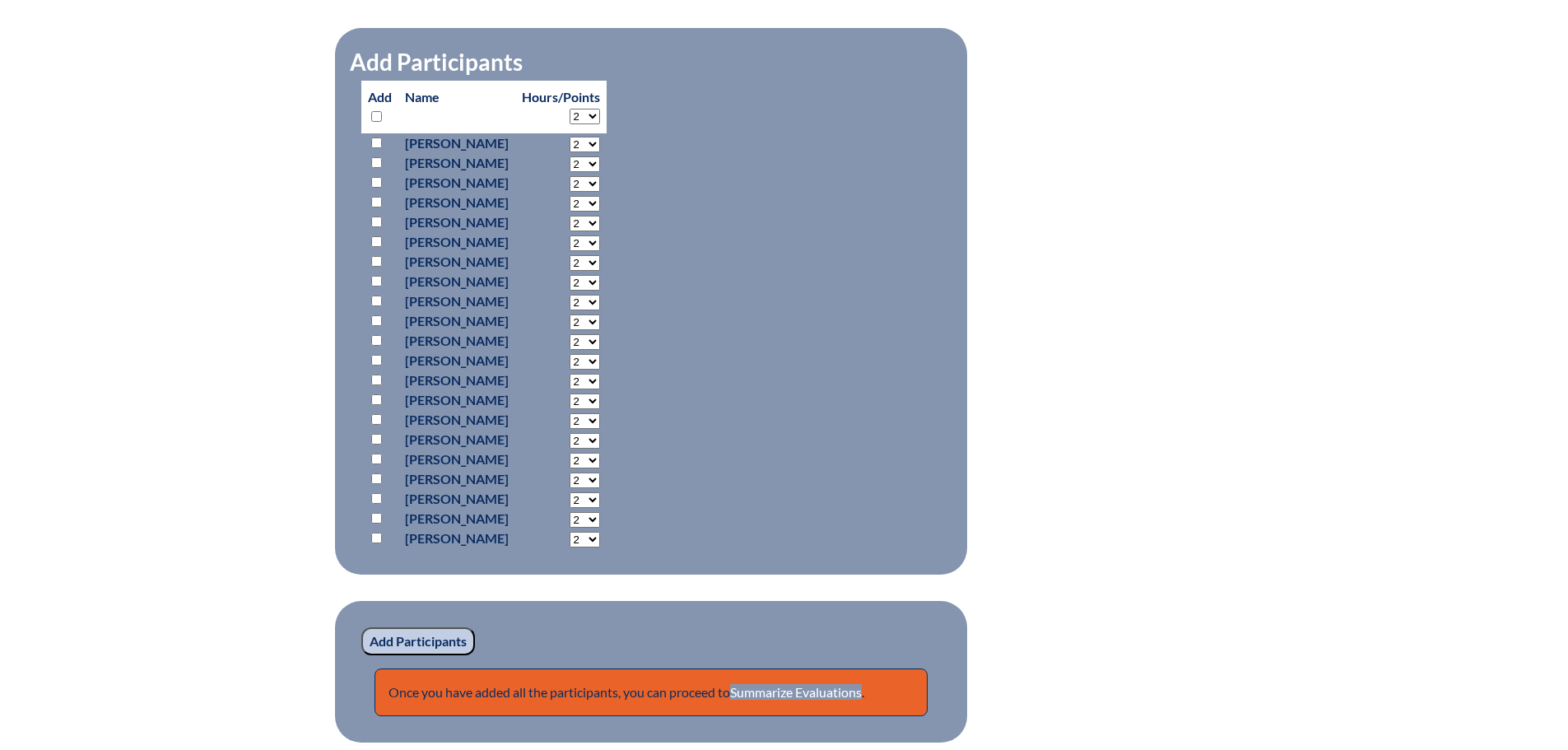
scroll to position [1152, 0]
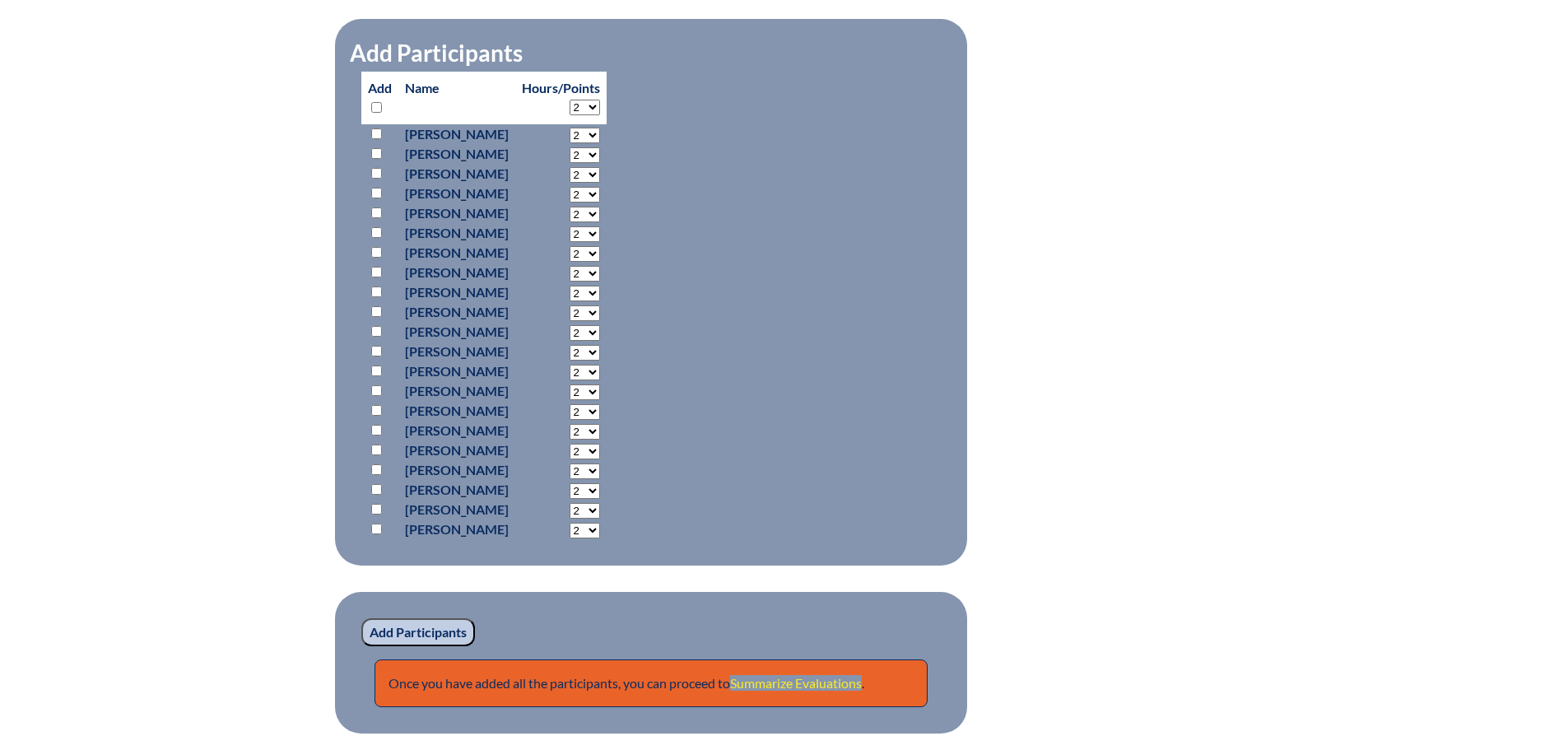
click at [843, 690] on link "Summarize Evaluations" at bounding box center [795, 682] width 131 height 16
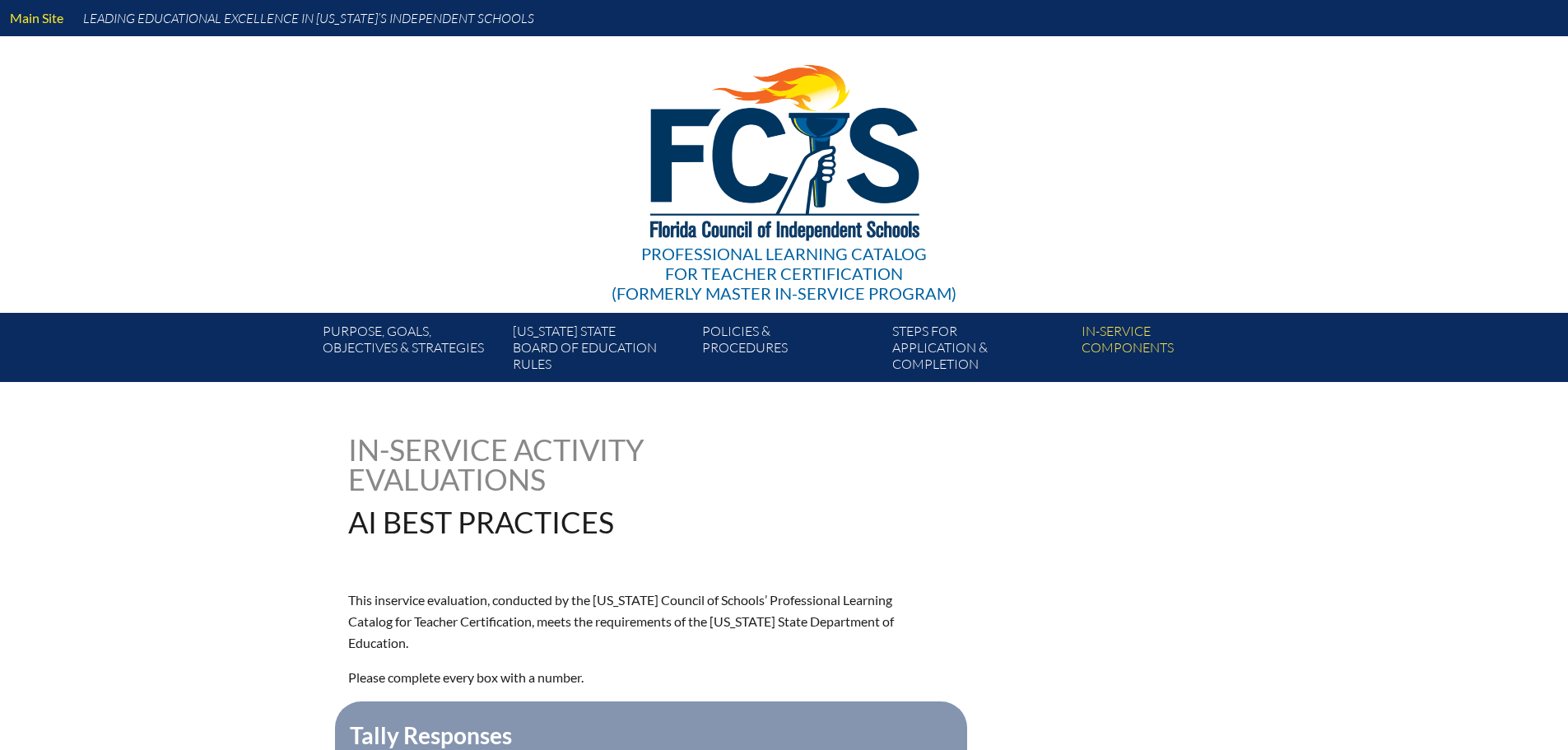
type input "0"
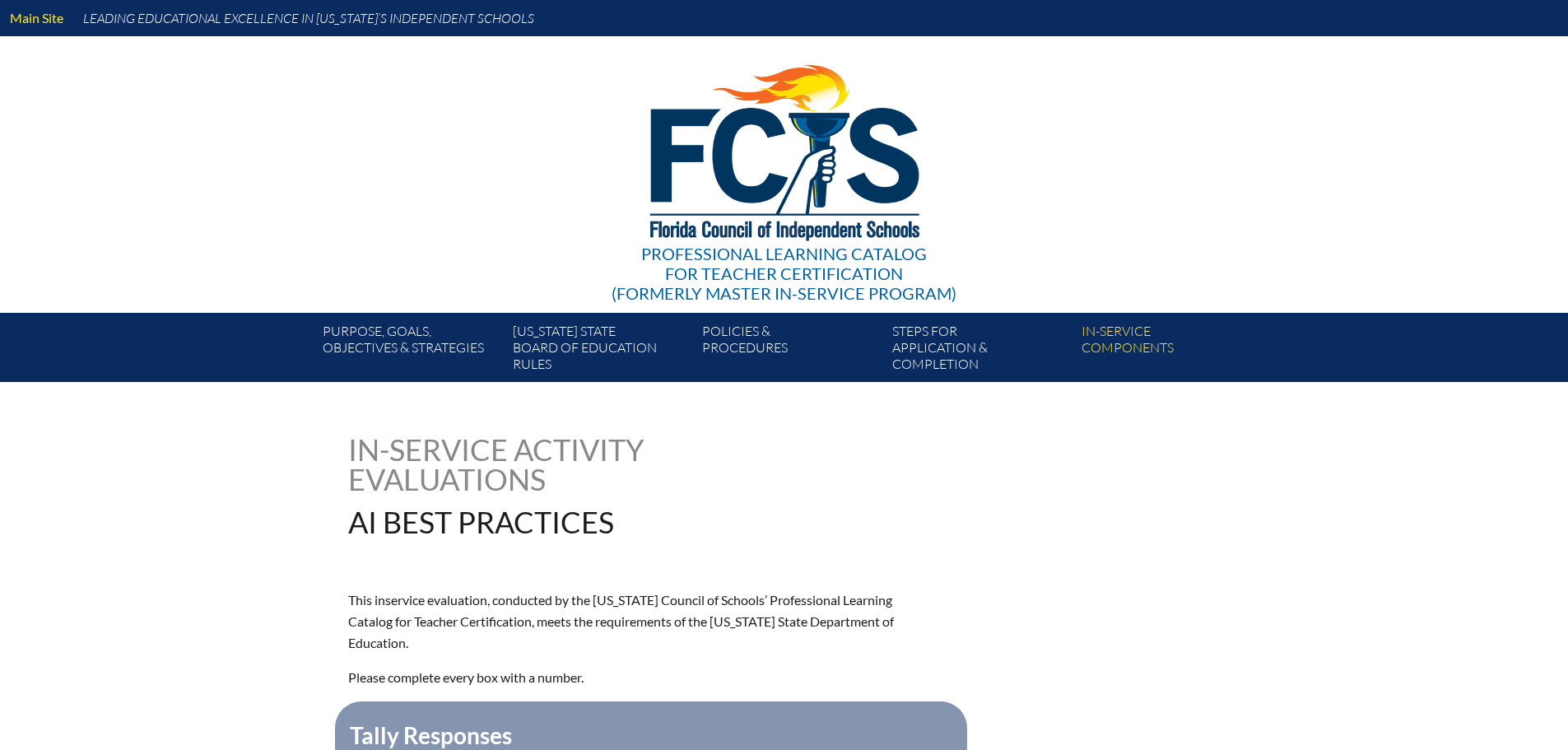
type input "0"
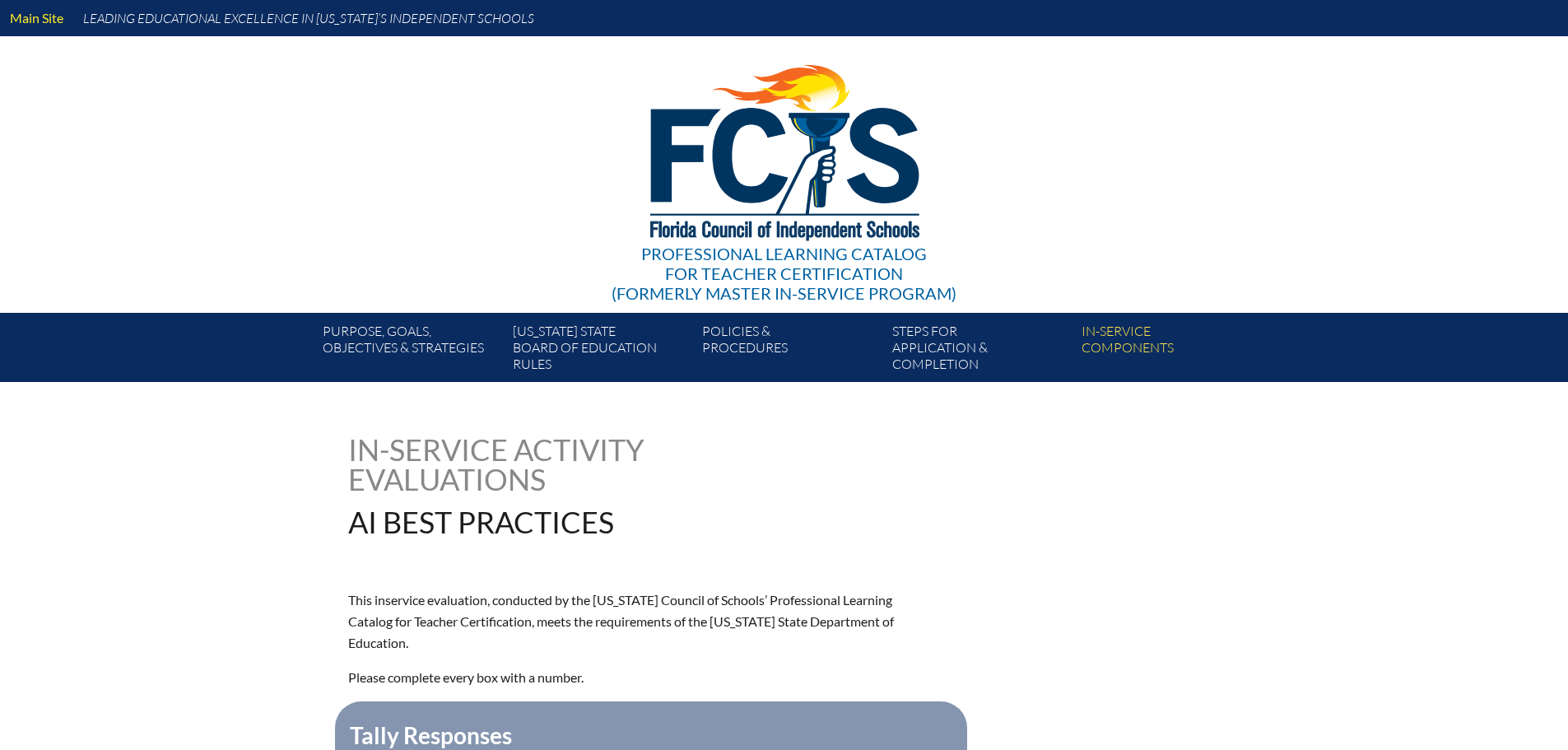
type input "0"
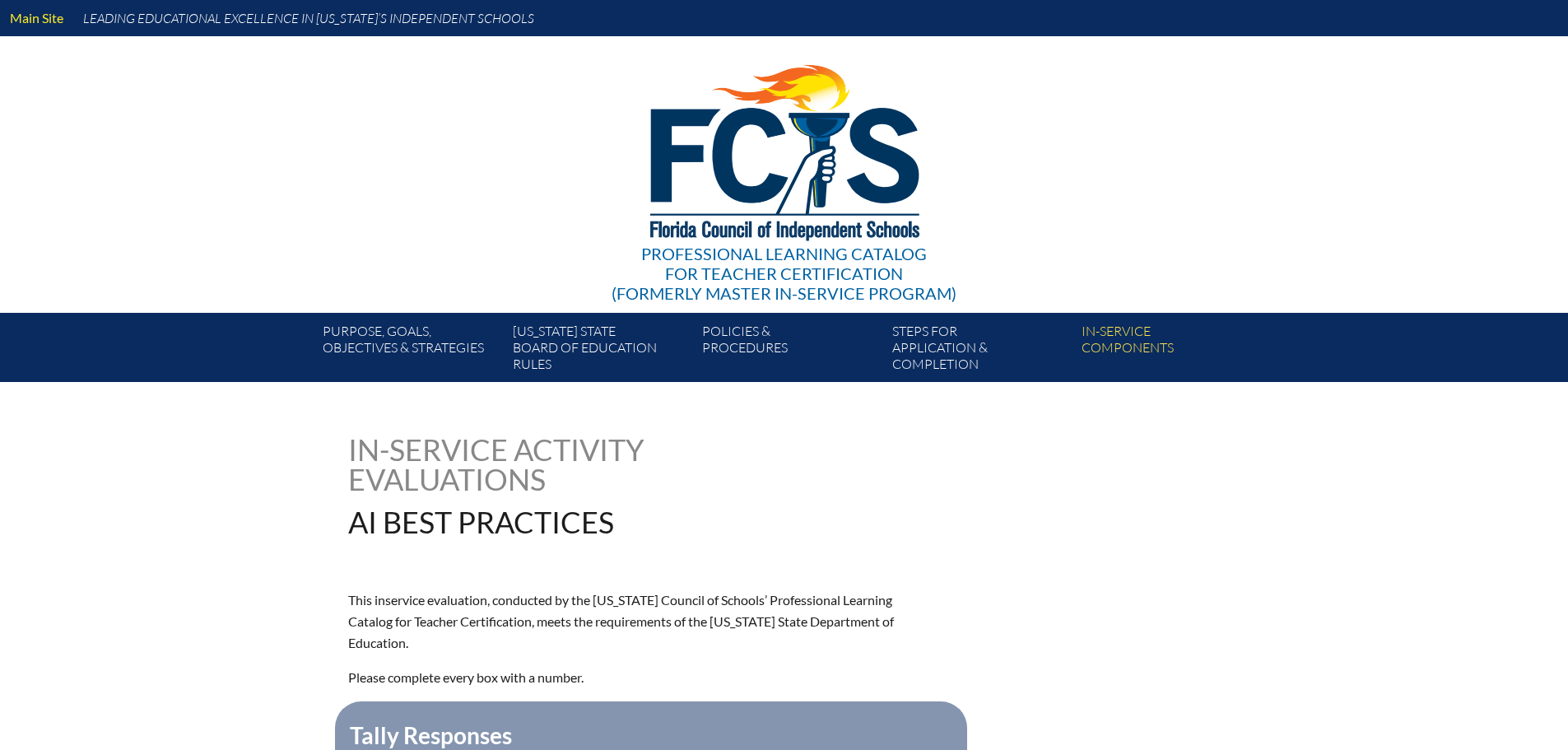
type input "0"
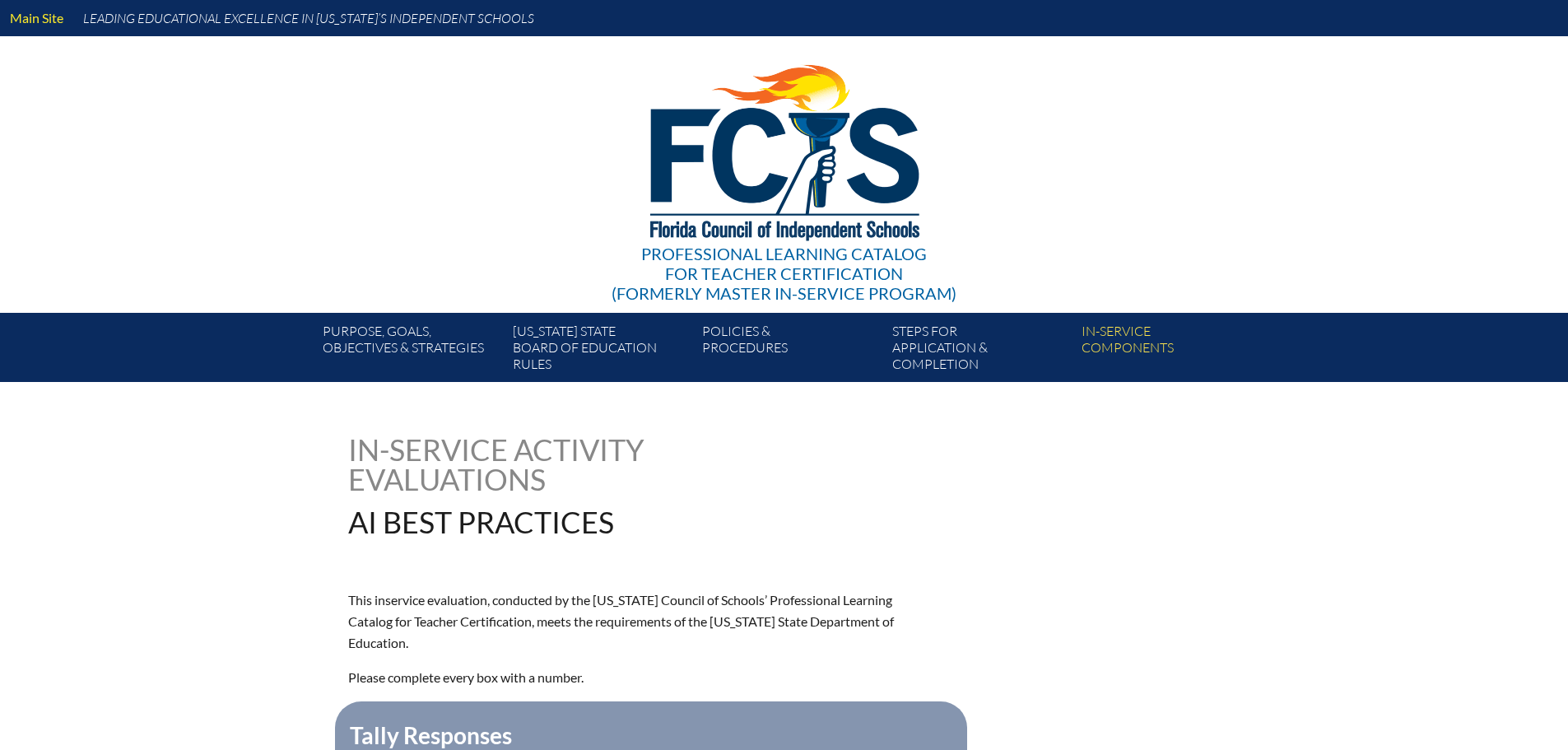
type input "0"
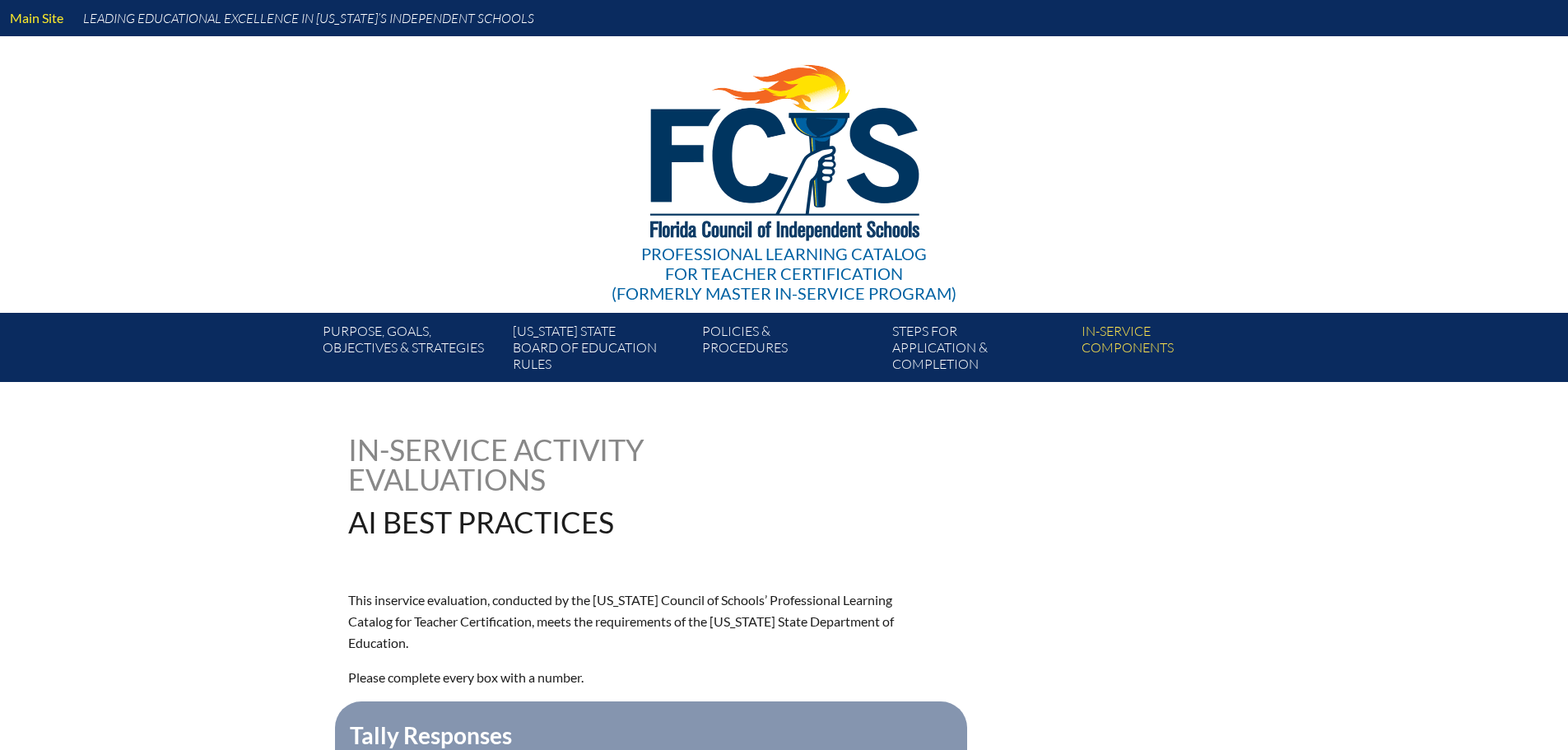
type input "0"
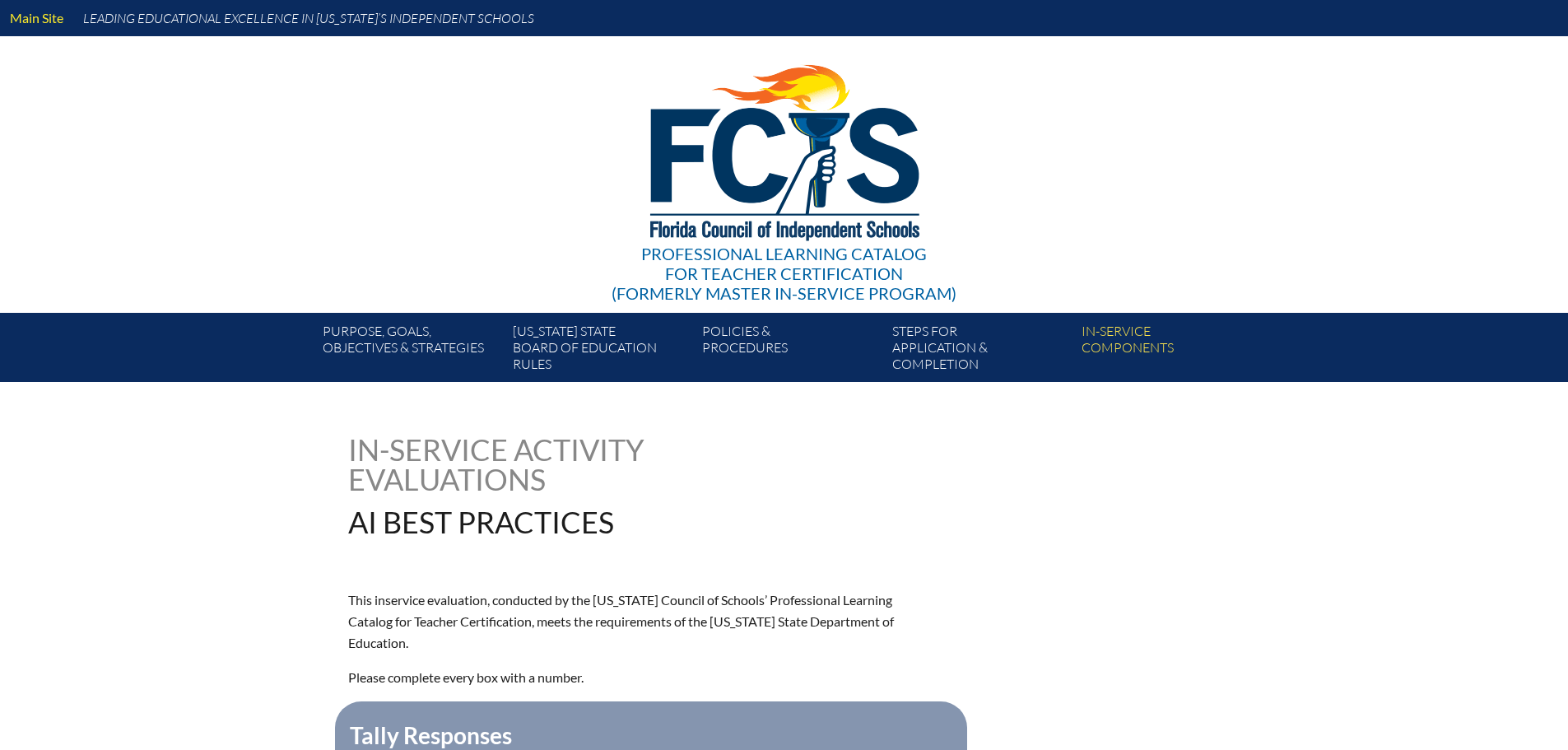
type input "0"
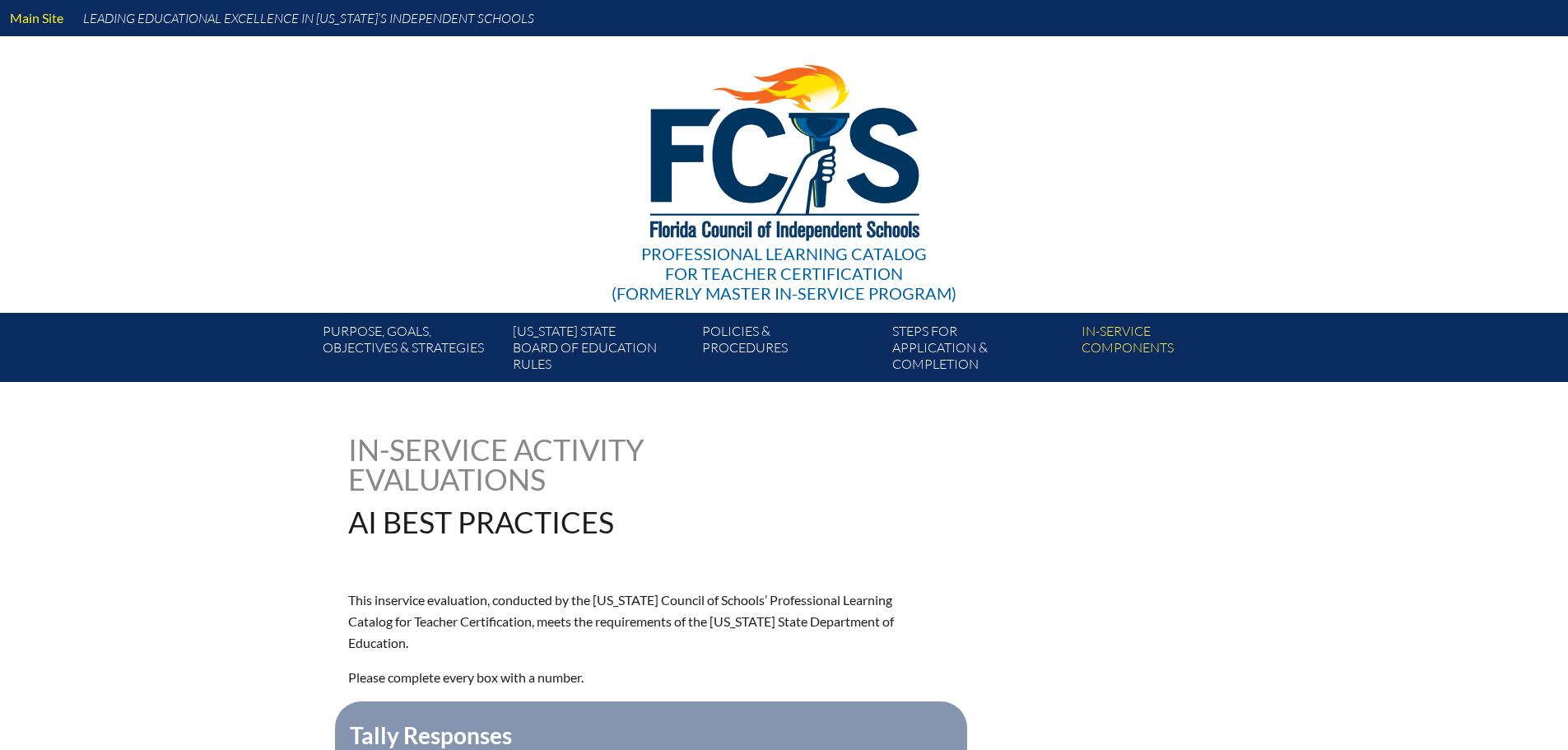
type input "0"
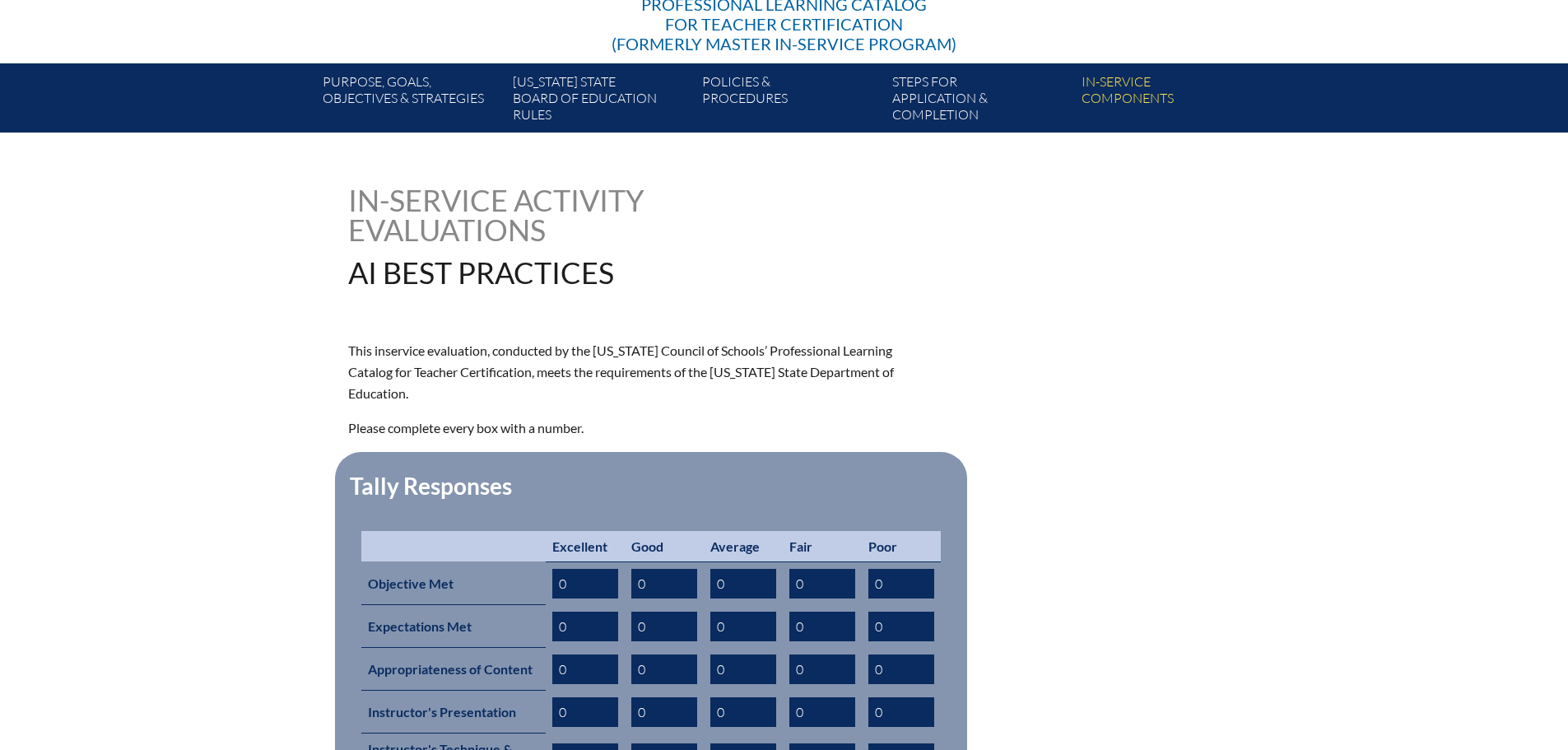
scroll to position [411, 0]
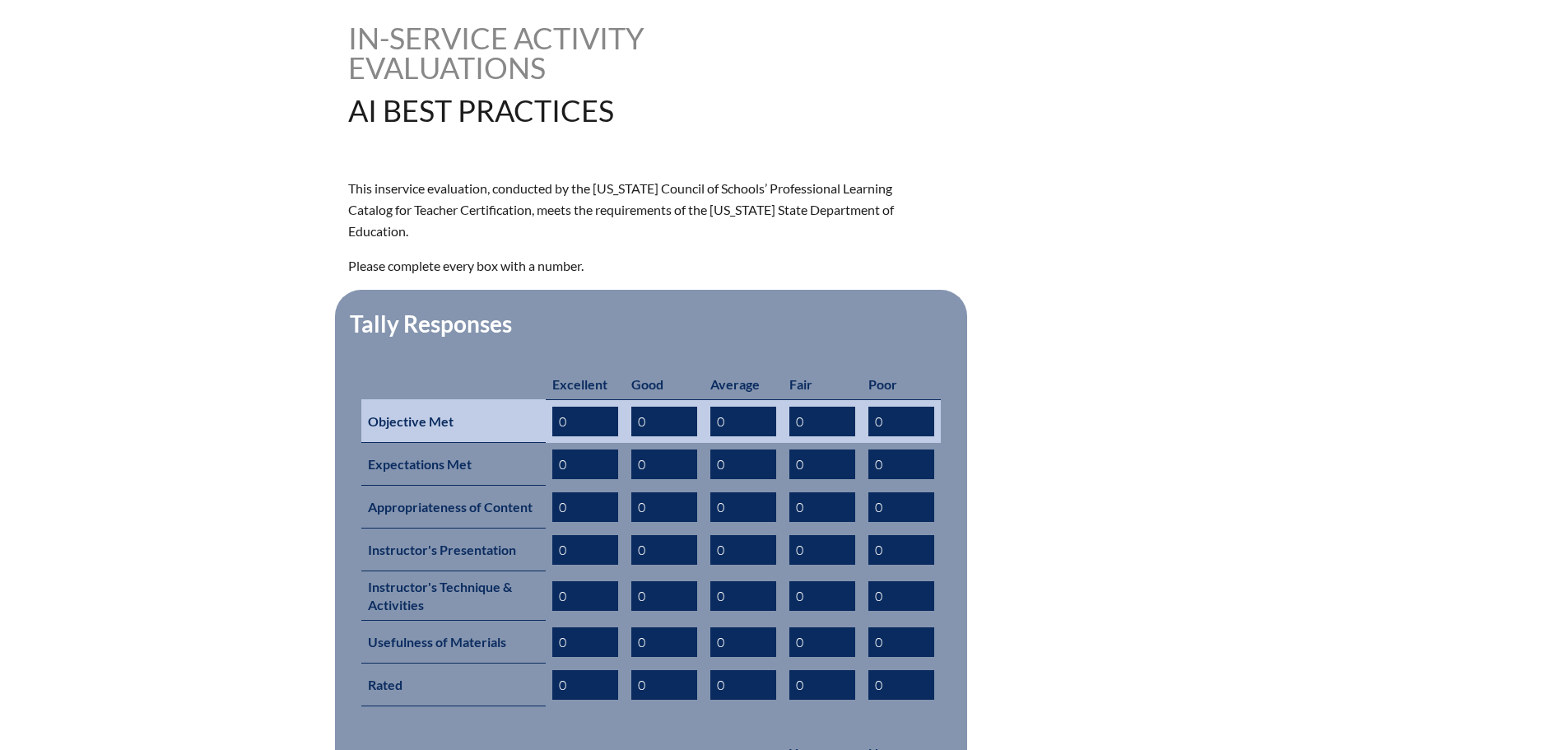
drag, startPoint x: 588, startPoint y: 395, endPoint x: 494, endPoint y: 395, distance: 94.0
click at [494, 399] on tr "Objective Met 0 0 0 0 0" at bounding box center [650, 421] width 580 height 44
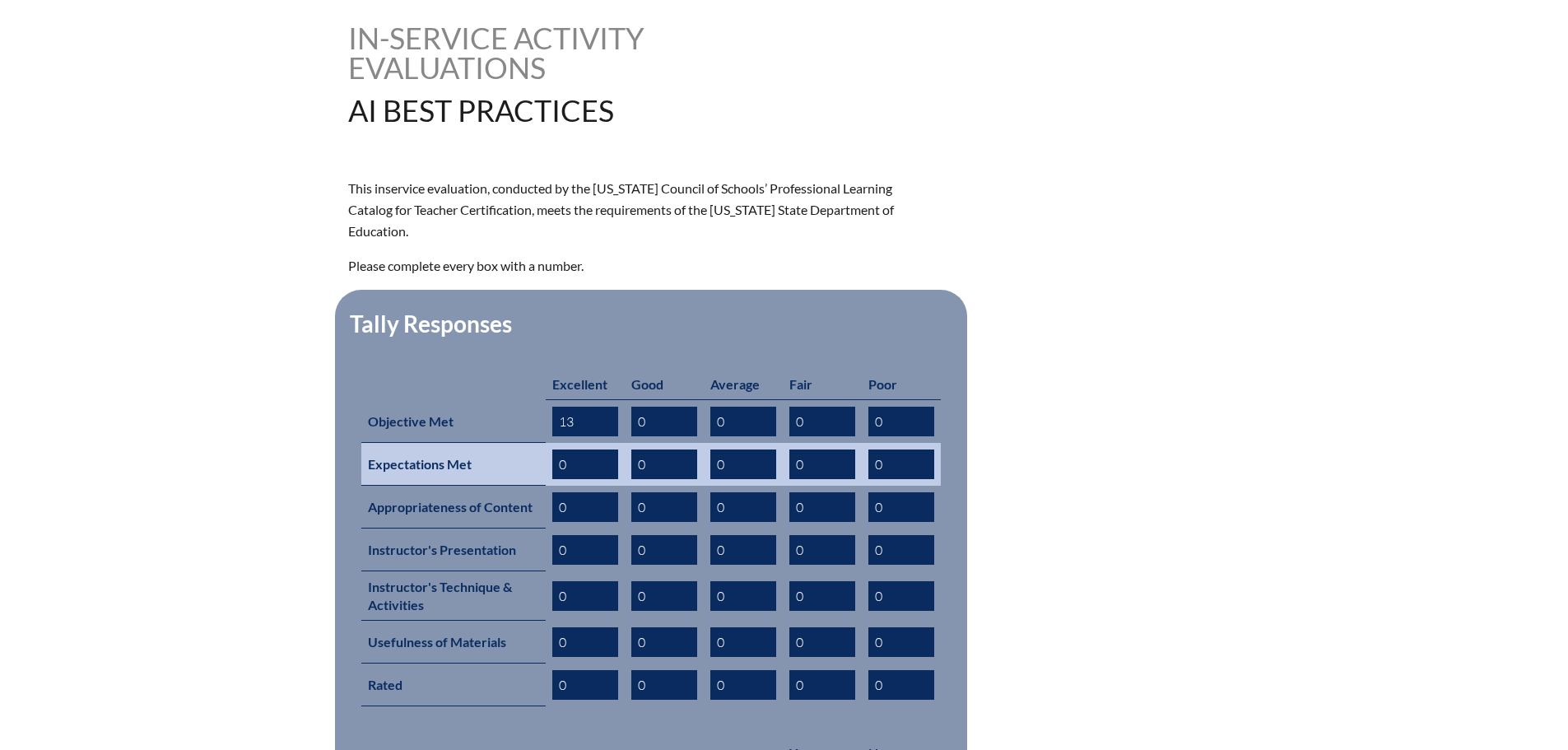
type input "13"
drag, startPoint x: 571, startPoint y: 434, endPoint x: 523, endPoint y: 431, distance: 48.1
click at [524, 443] on tr "Expectations Met 0 0 0 0 0" at bounding box center [650, 464] width 580 height 43
type input "12"
drag, startPoint x: 664, startPoint y: 444, endPoint x: 599, endPoint y: 444, distance: 65.0
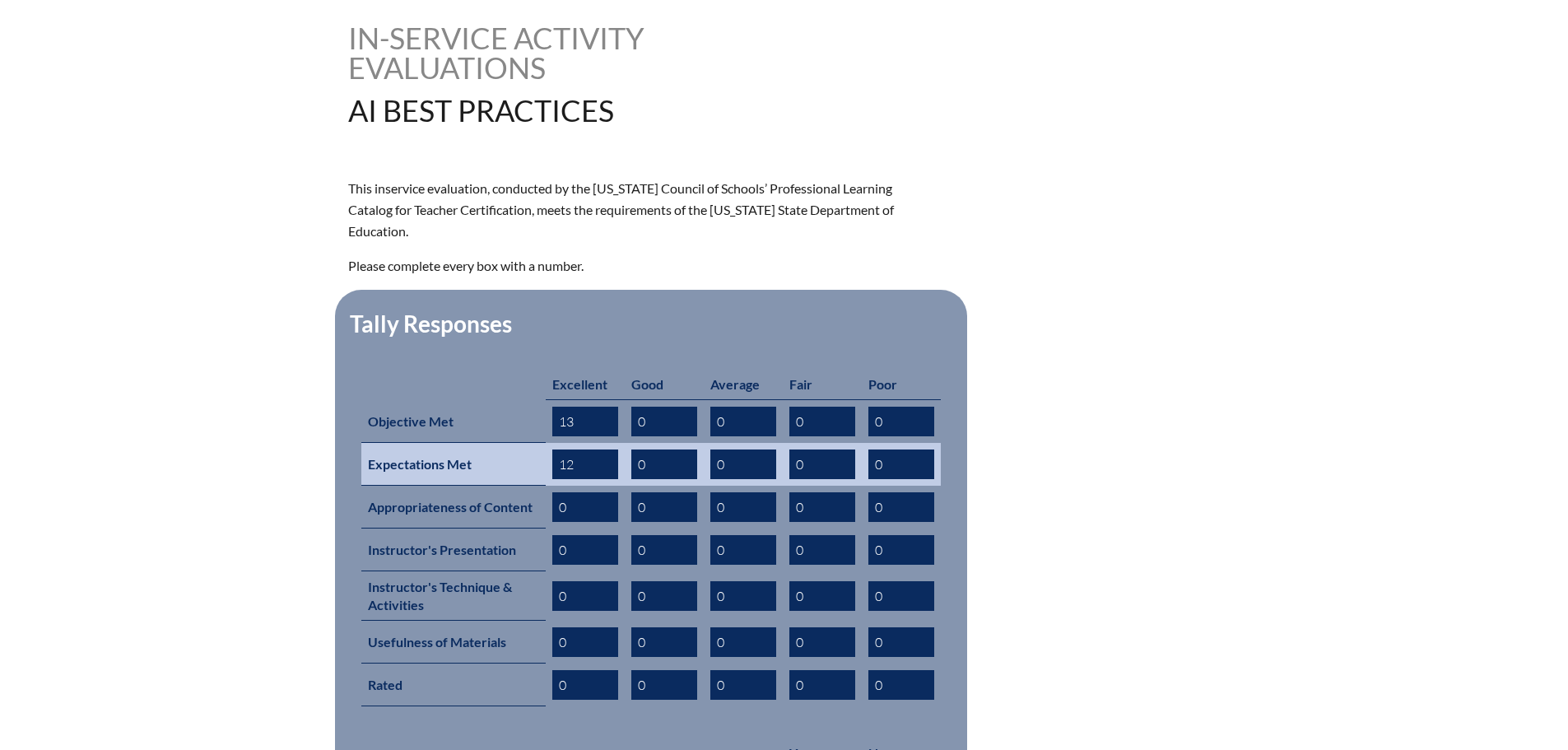
click at [599, 444] on tr "Expectations Met 12 0 0 0 0" at bounding box center [650, 464] width 580 height 43
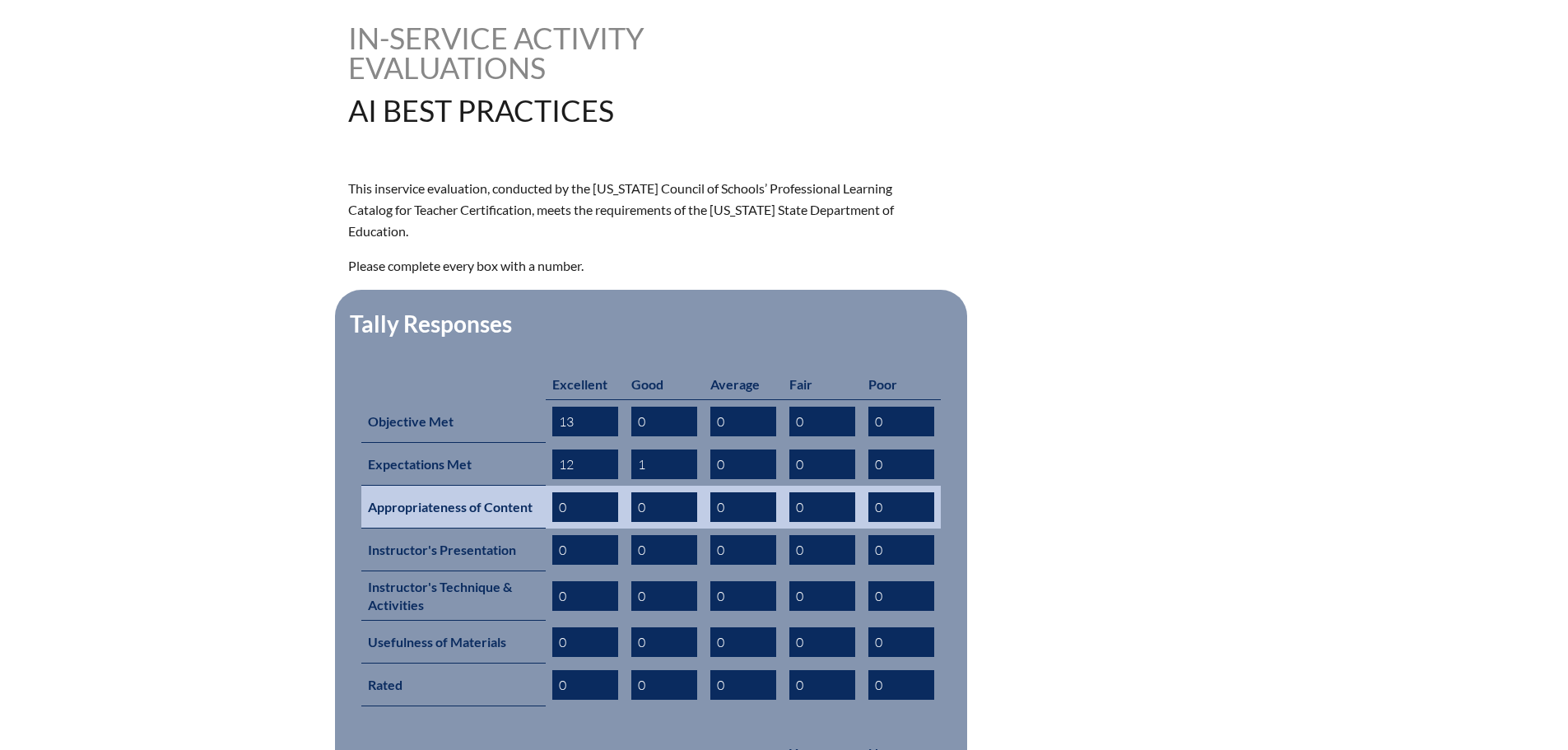
type input "1"
drag, startPoint x: 566, startPoint y: 480, endPoint x: 570, endPoint y: 493, distance: 13.6
click at [567, 492] on input "0" at bounding box center [584, 507] width 66 height 30
drag, startPoint x: 570, startPoint y: 485, endPoint x: 527, endPoint y: 485, distance: 43.0
click at [527, 486] on tr "Appropriateness of Content 0 0 0 0 0" at bounding box center [650, 507] width 580 height 43
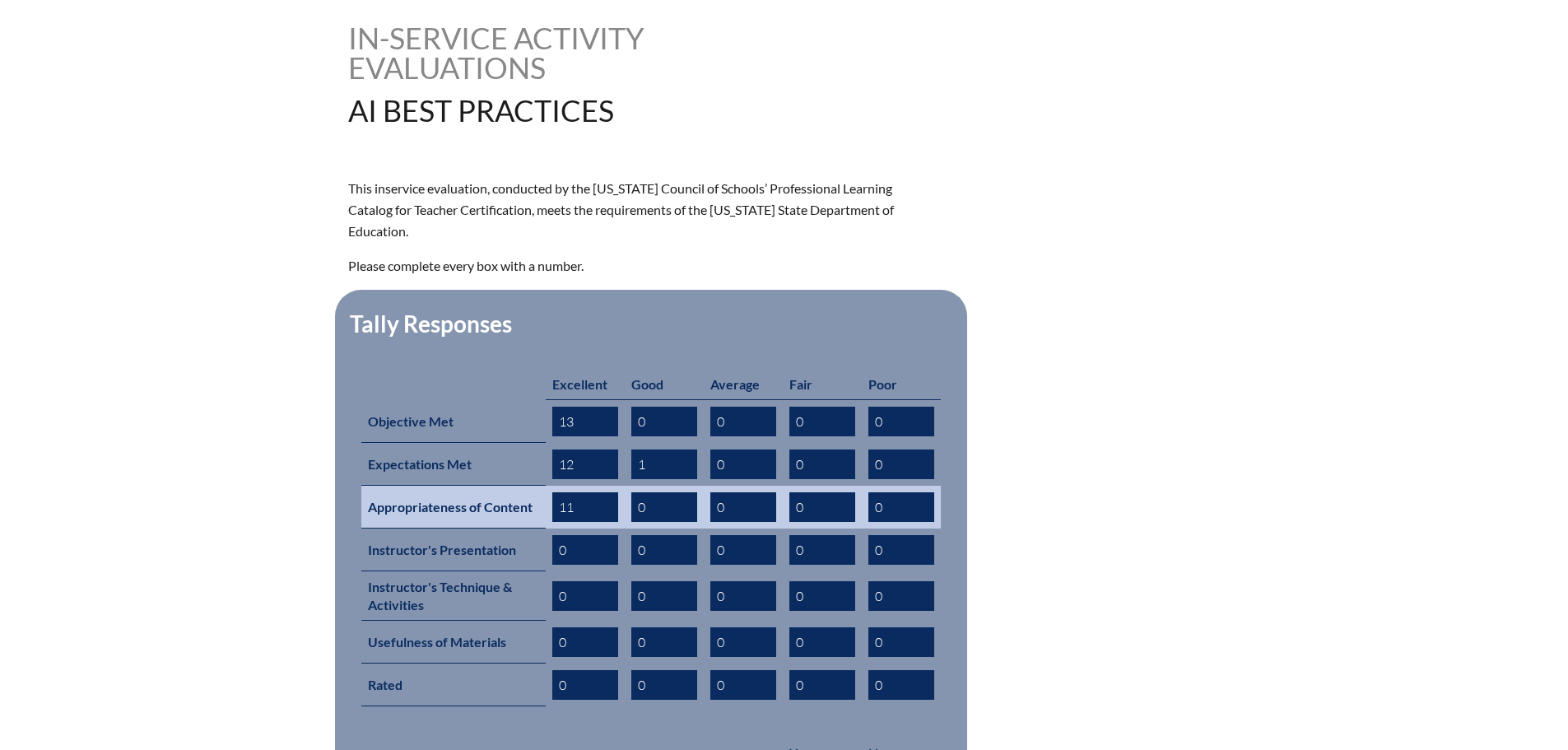
type input "11"
type input "1"
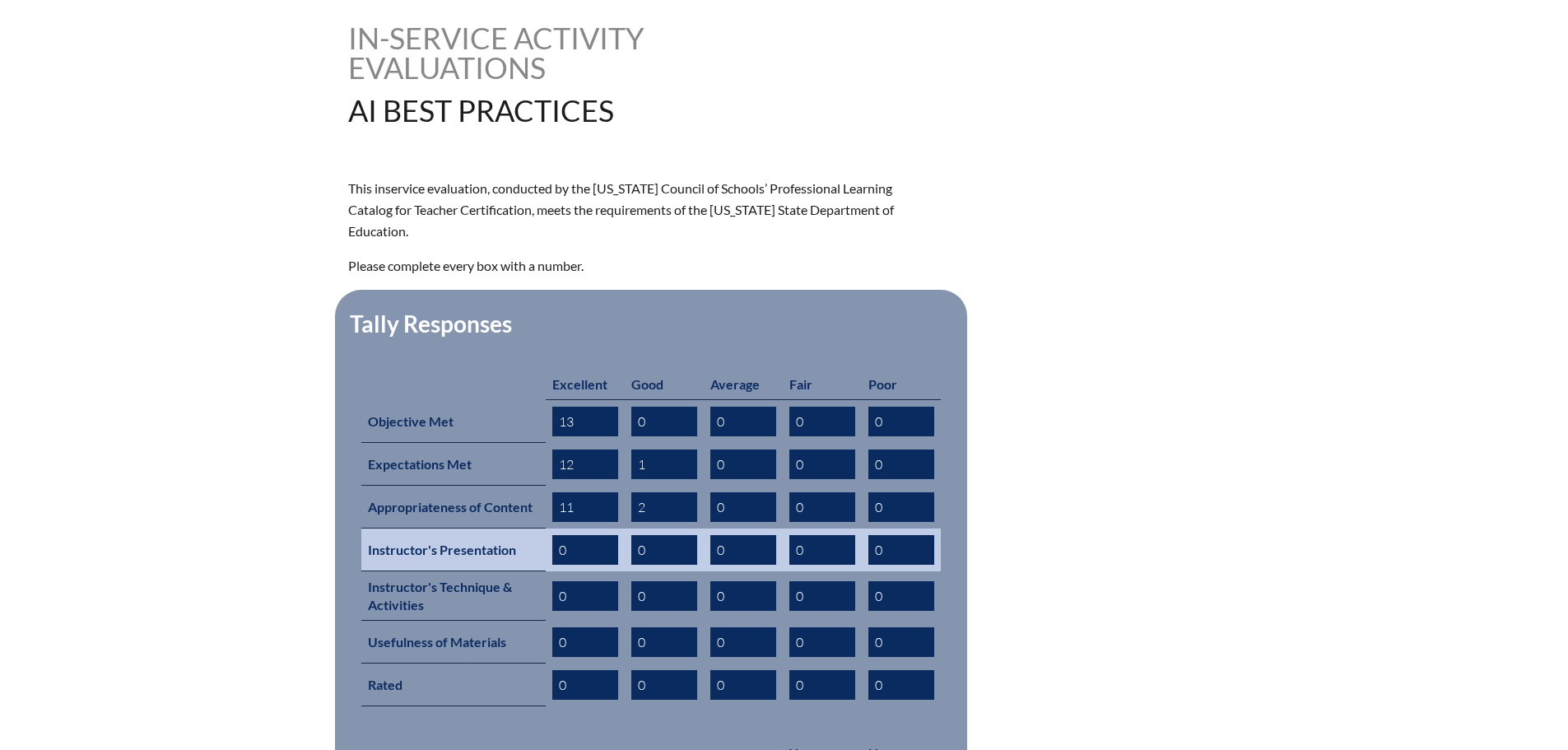
type input "2"
drag, startPoint x: 583, startPoint y: 535, endPoint x: 529, endPoint y: 532, distance: 54.1
click at [529, 532] on tr "Instructor's Presentation 0 0 0 0 0" at bounding box center [650, 550] width 580 height 43
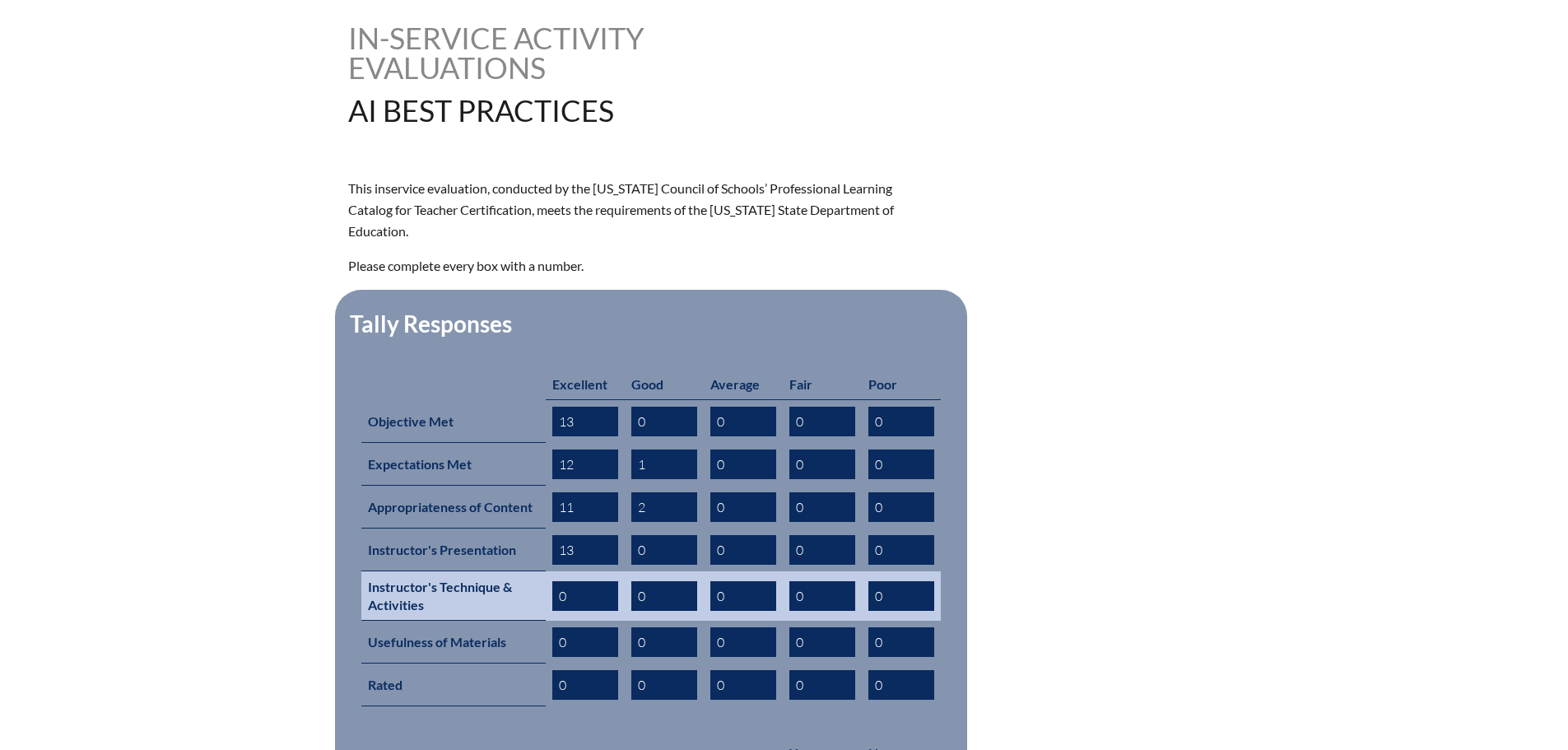
type input "13"
drag, startPoint x: 573, startPoint y: 570, endPoint x: 515, endPoint y: 583, distance: 59.4
click at [516, 571] on tr "Instructor's Technique & Activities 0 0 0 0 0" at bounding box center [650, 596] width 580 height 49
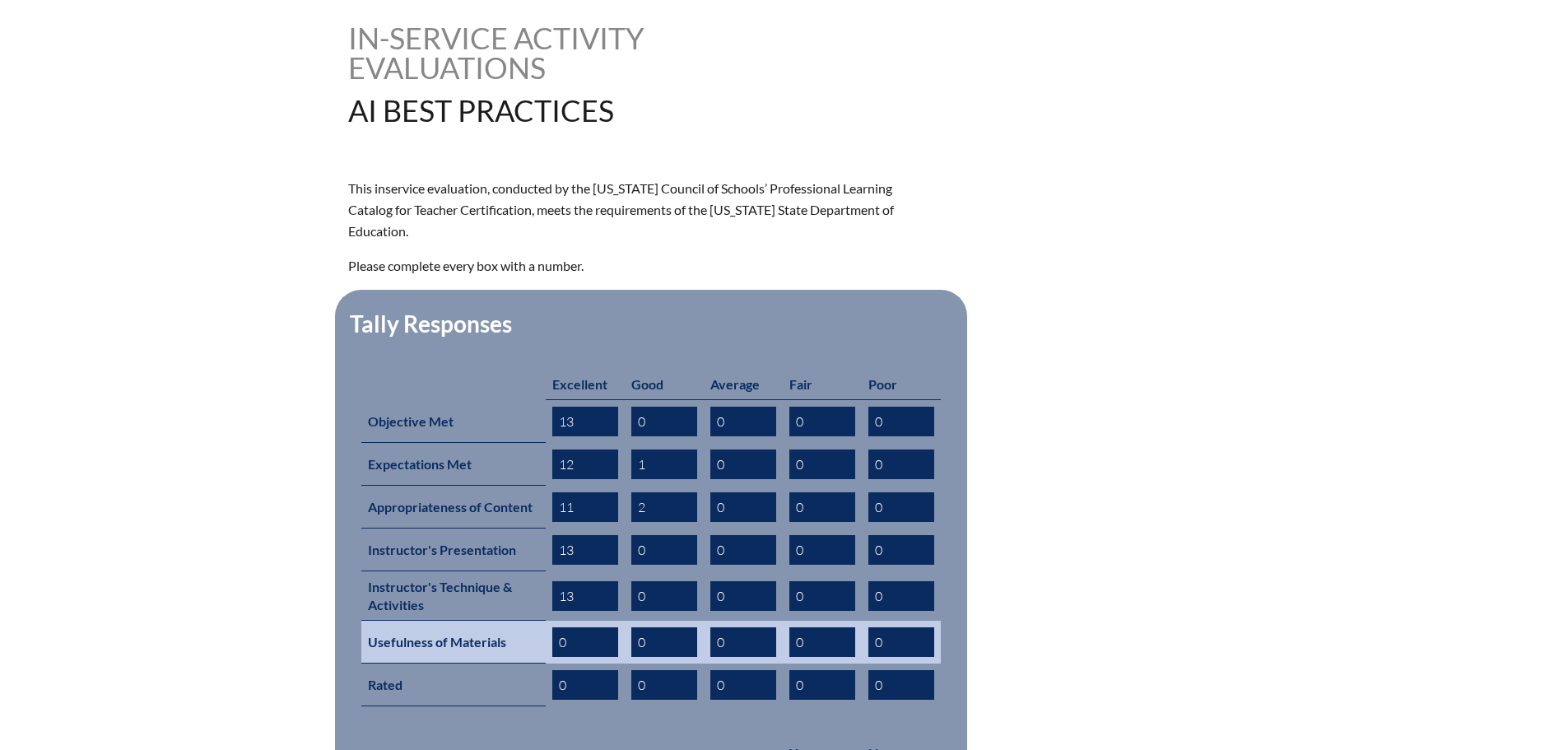
type input "13"
click at [557, 627] on input "0" at bounding box center [584, 642] width 66 height 30
drag, startPoint x: 569, startPoint y: 613, endPoint x: 523, endPoint y: 615, distance: 46.0
click at [523, 621] on tr "Usefulness of Materials 0 0 0 0 0" at bounding box center [650, 642] width 580 height 43
type input "12"
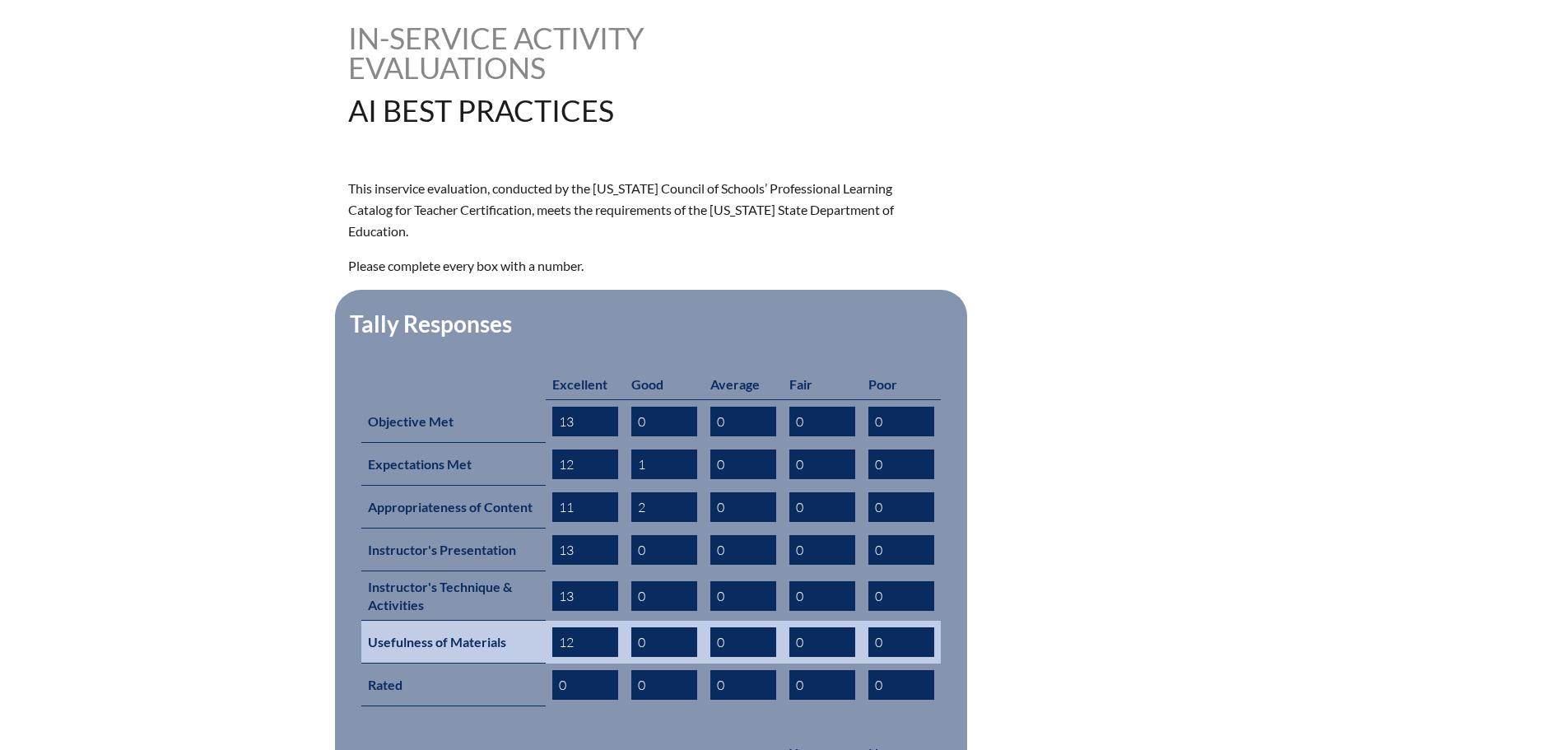
drag, startPoint x: 665, startPoint y: 614, endPoint x: 579, endPoint y: 614, distance: 86.0
click at [579, 621] on tr "Usefulness of Materials 12 0 0 0 0" at bounding box center [650, 642] width 580 height 43
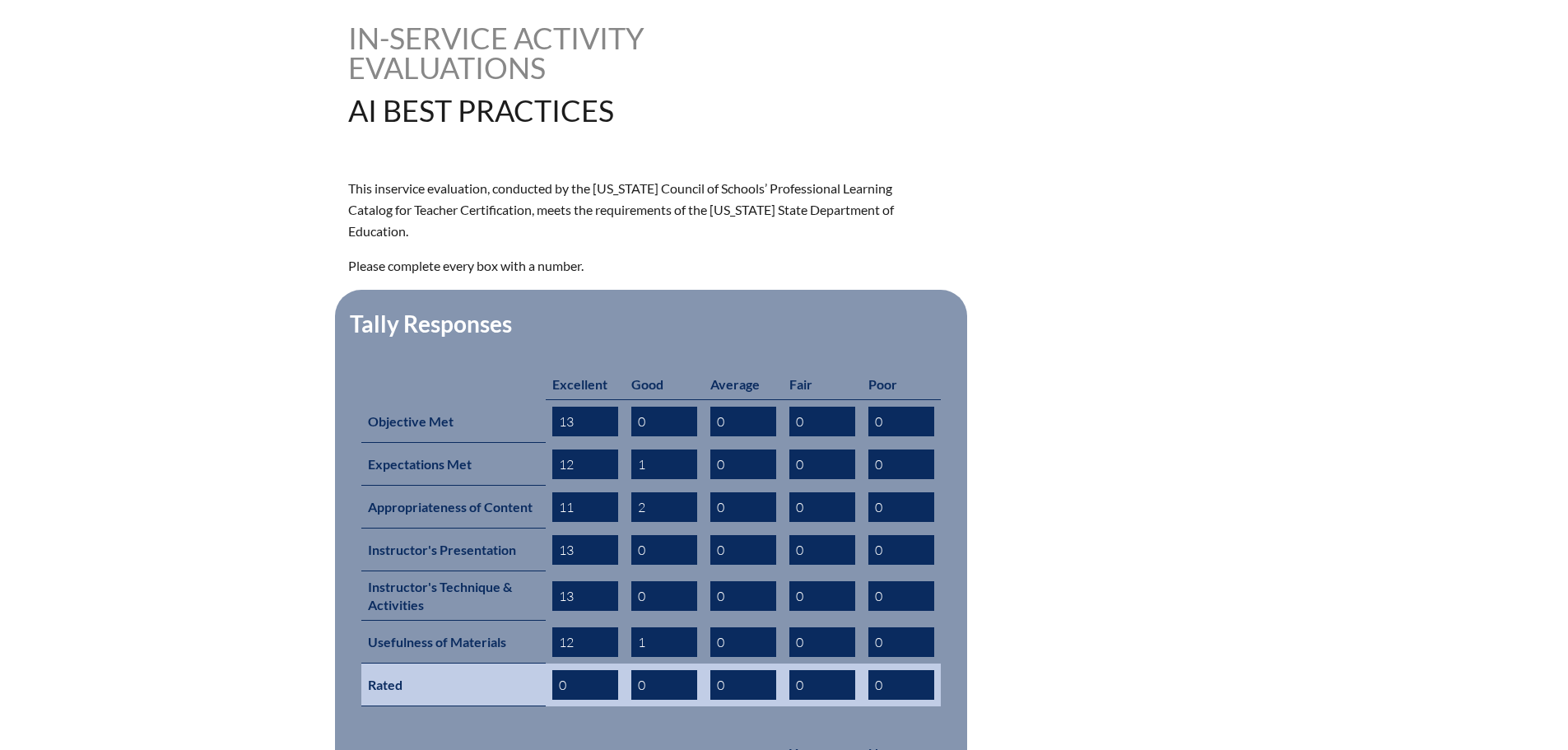
type input "1"
drag, startPoint x: 593, startPoint y: 655, endPoint x: 529, endPoint y: 656, distance: 64.0
click at [529, 663] on tr "Rated 0 0 0 0 0" at bounding box center [650, 685] width 580 height 43
type input "10"
drag, startPoint x: 656, startPoint y: 659, endPoint x: 594, endPoint y: 662, distance: 62.1
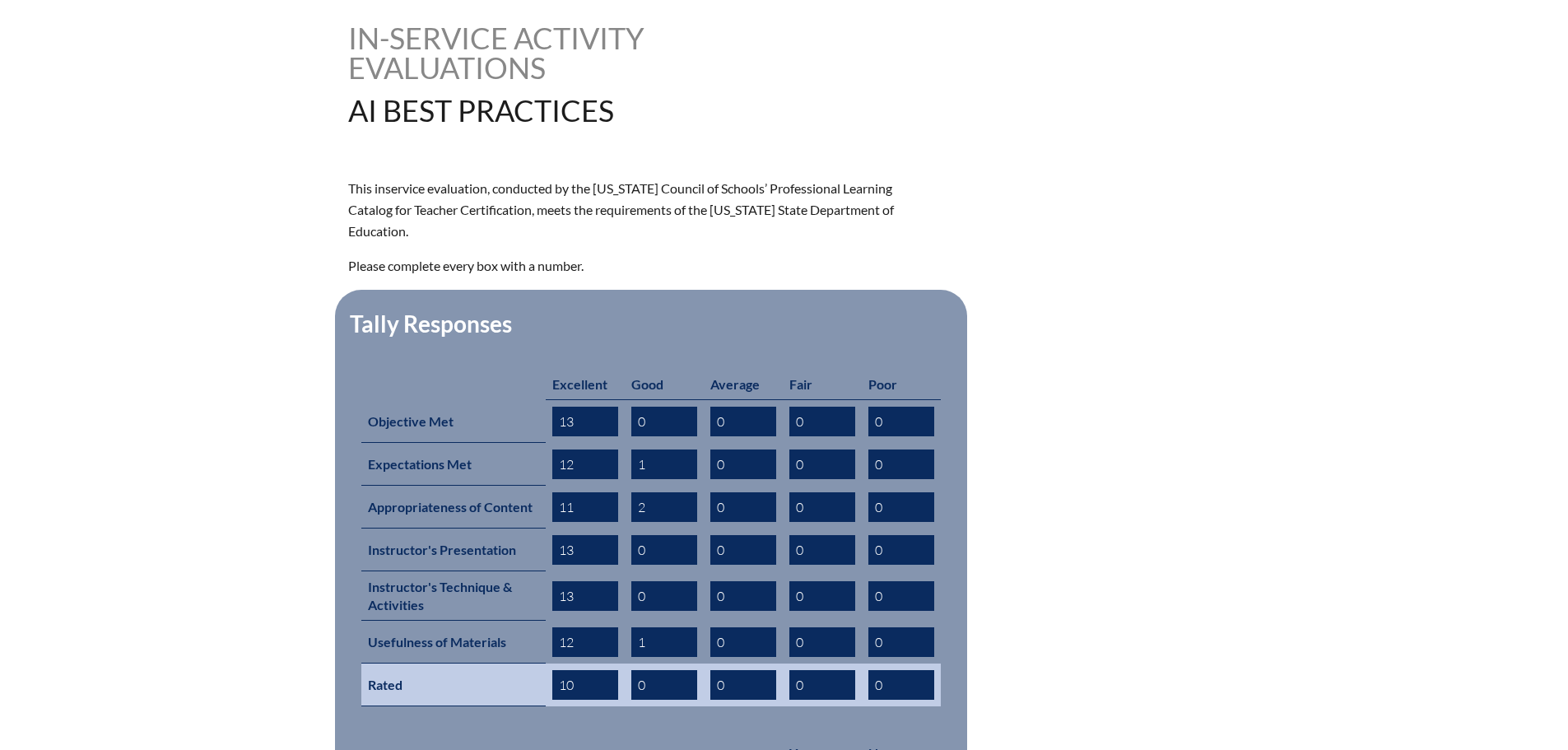
click at [594, 663] on tr "Rated 10 0 0 0 0" at bounding box center [650, 685] width 580 height 43
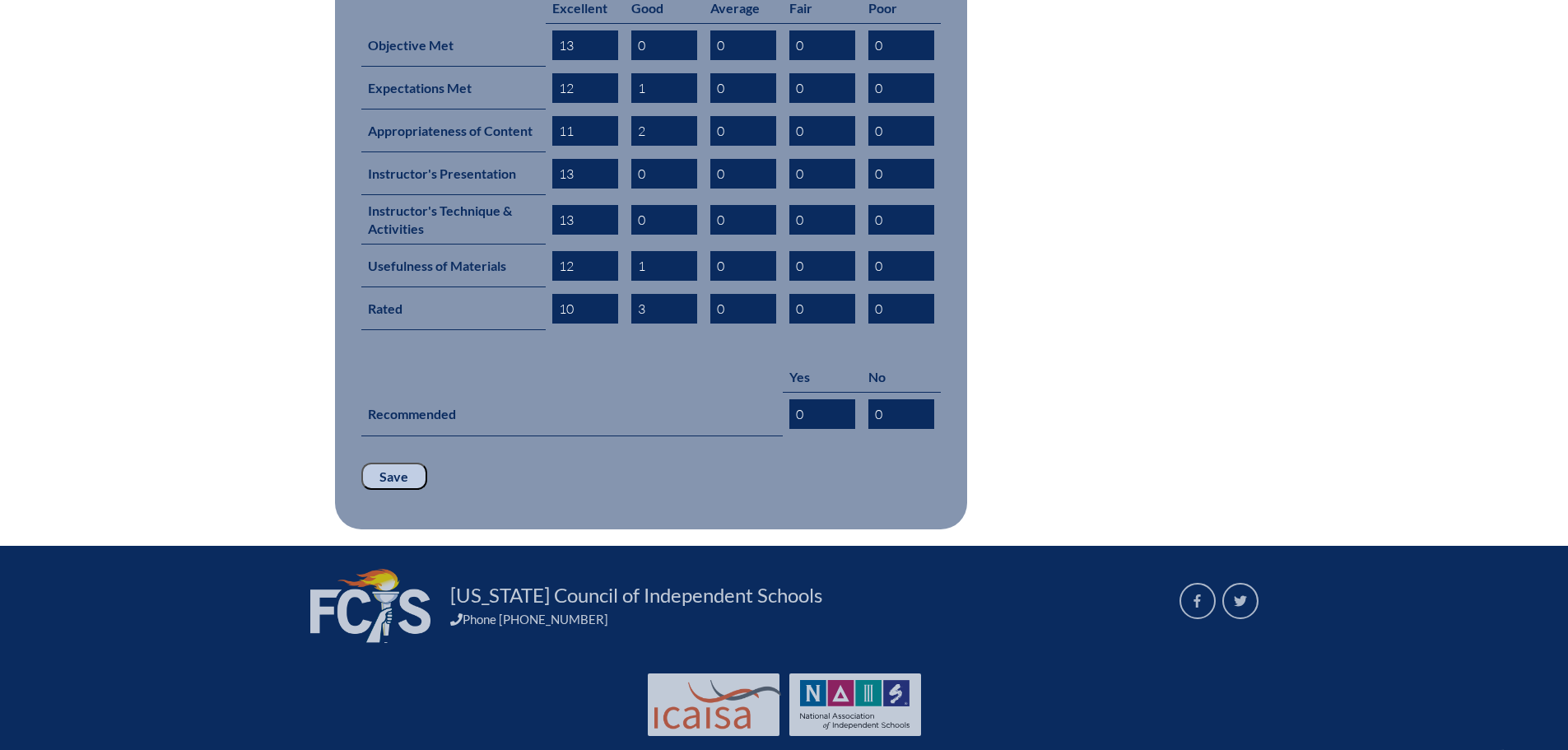
scroll to position [793, 0]
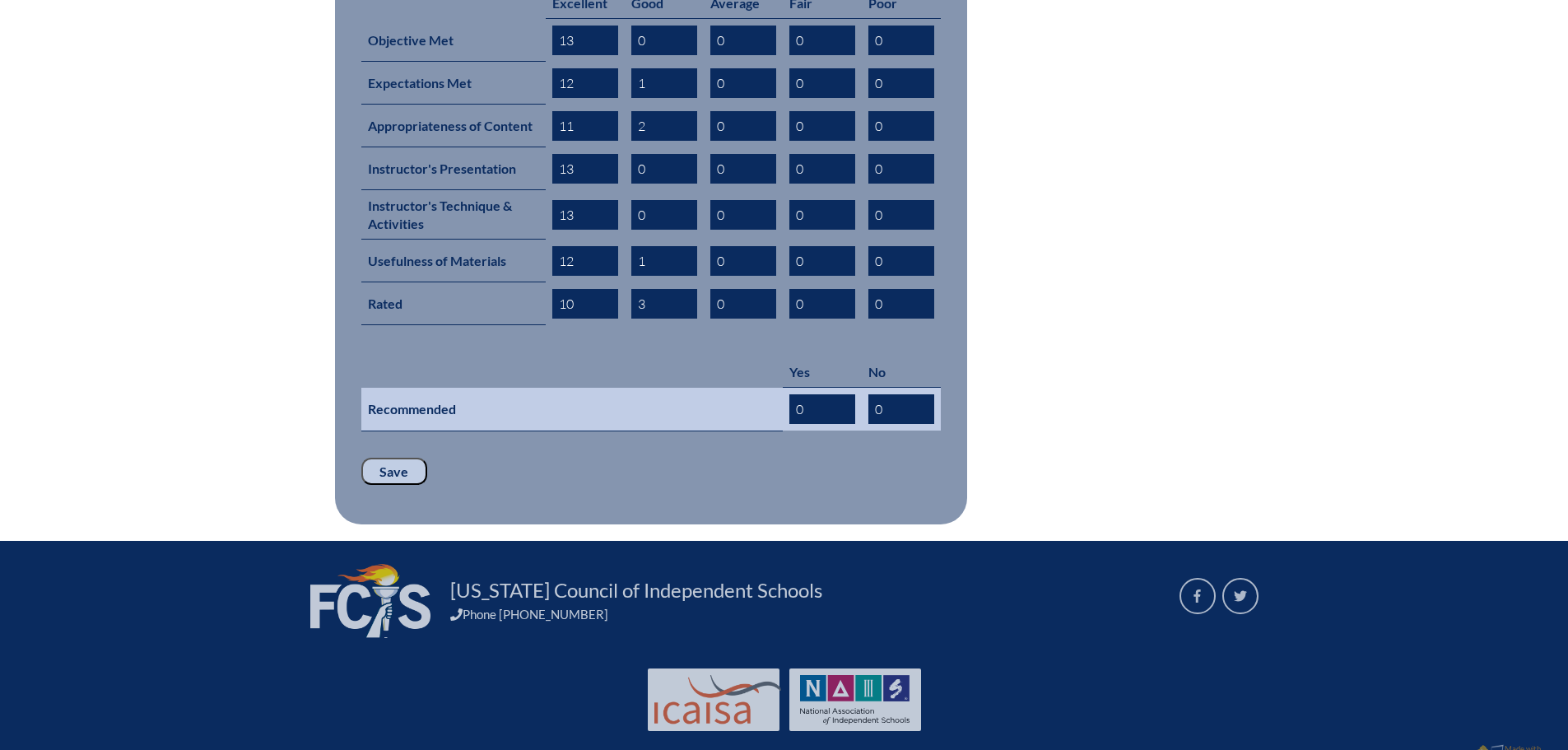
type input "3"
drag, startPoint x: 824, startPoint y: 380, endPoint x: 730, endPoint y: 379, distance: 94.0
click at [730, 388] on tr "Recommended 0 0" at bounding box center [650, 409] width 580 height 44
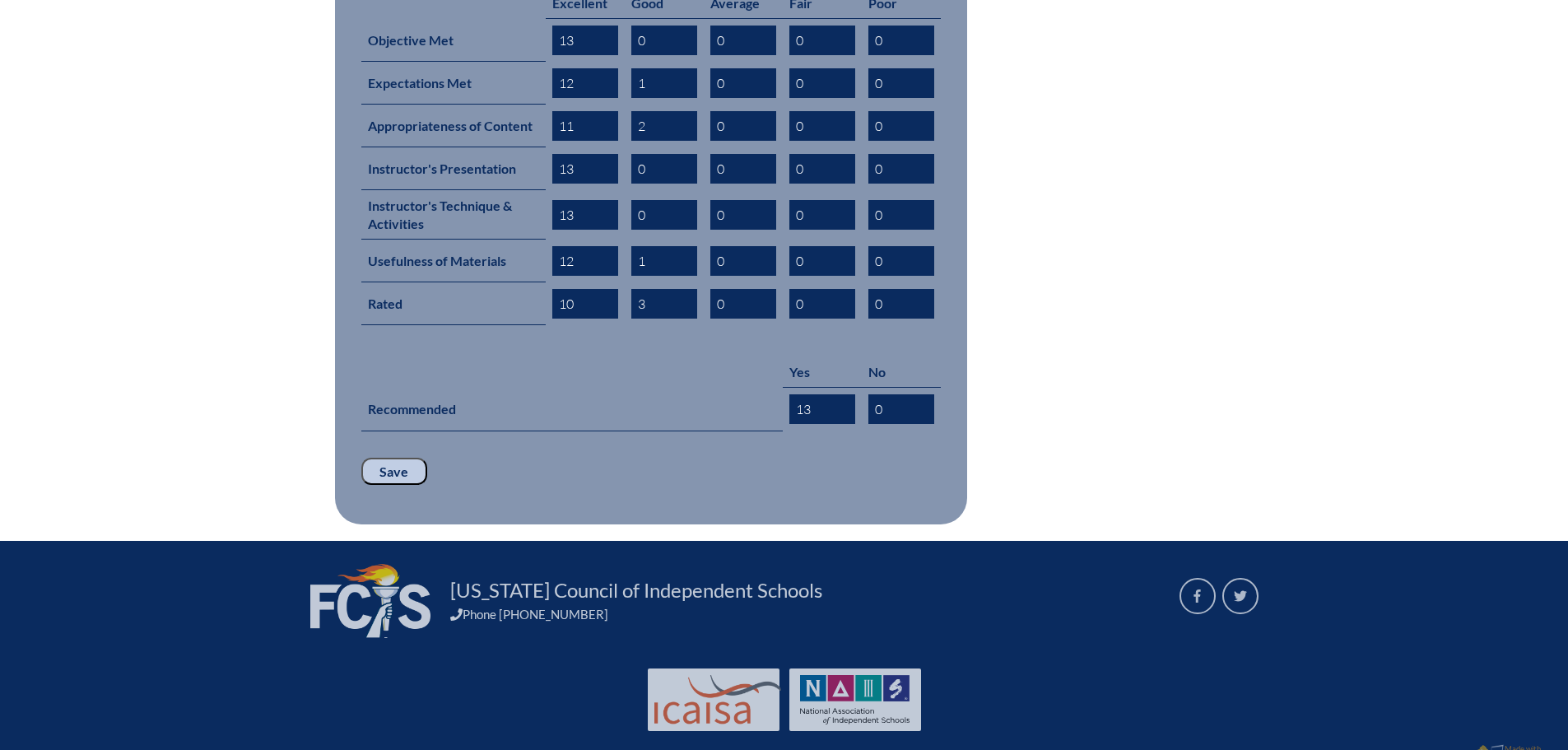
type input "13"
click at [411, 458] on input "Save" at bounding box center [394, 472] width 66 height 28
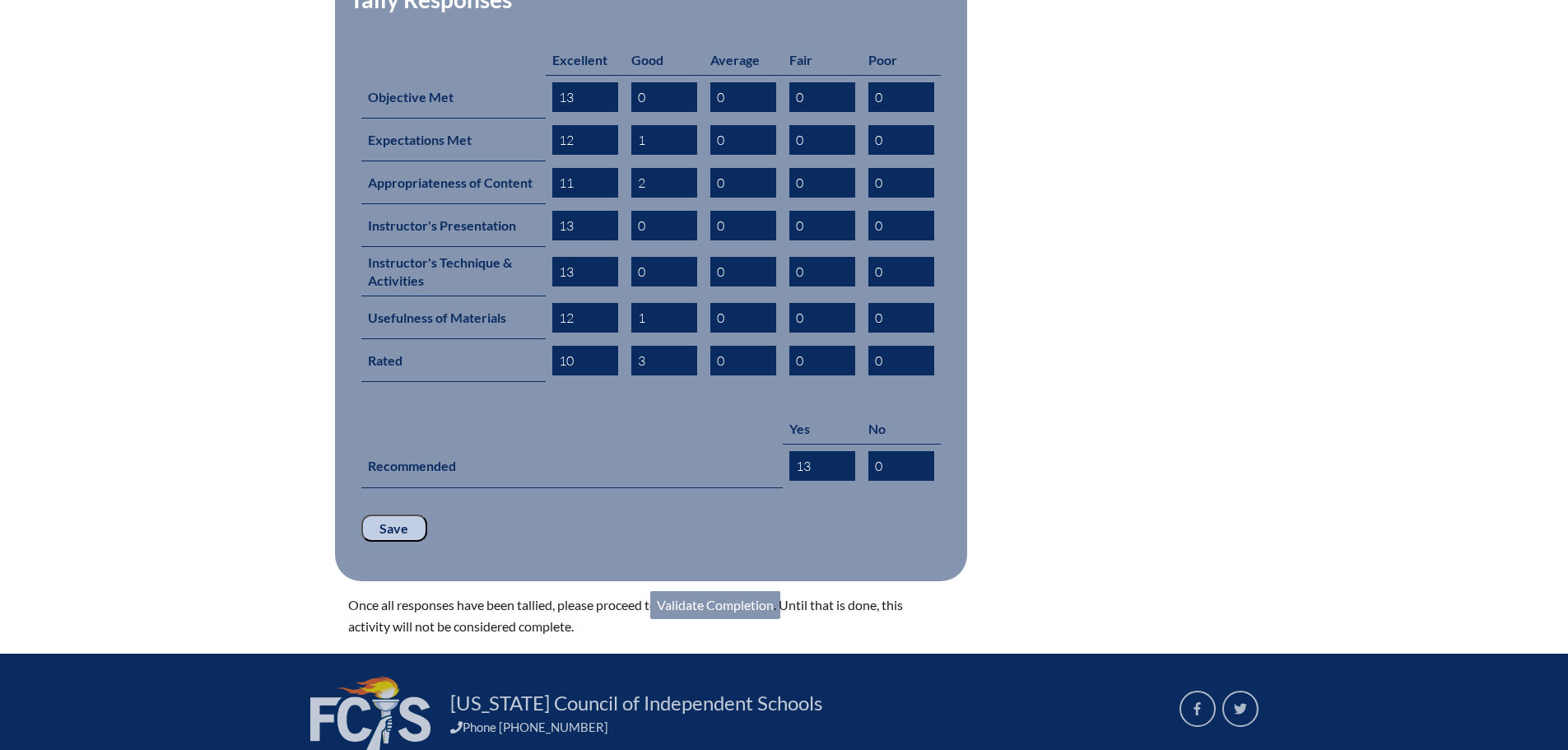
scroll to position [849, 0]
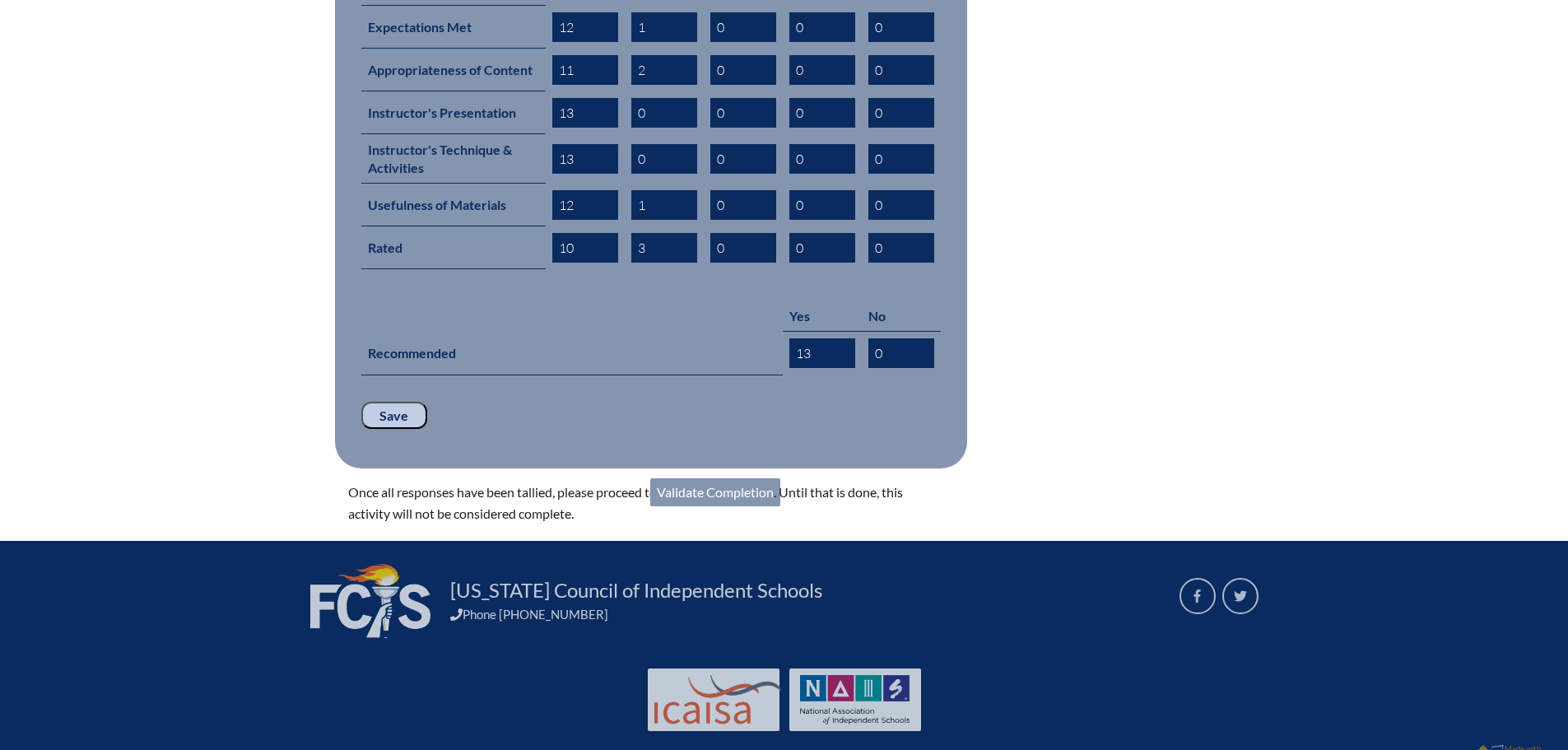
click at [736, 478] on link "Validate Completion" at bounding box center [716, 492] width 130 height 28
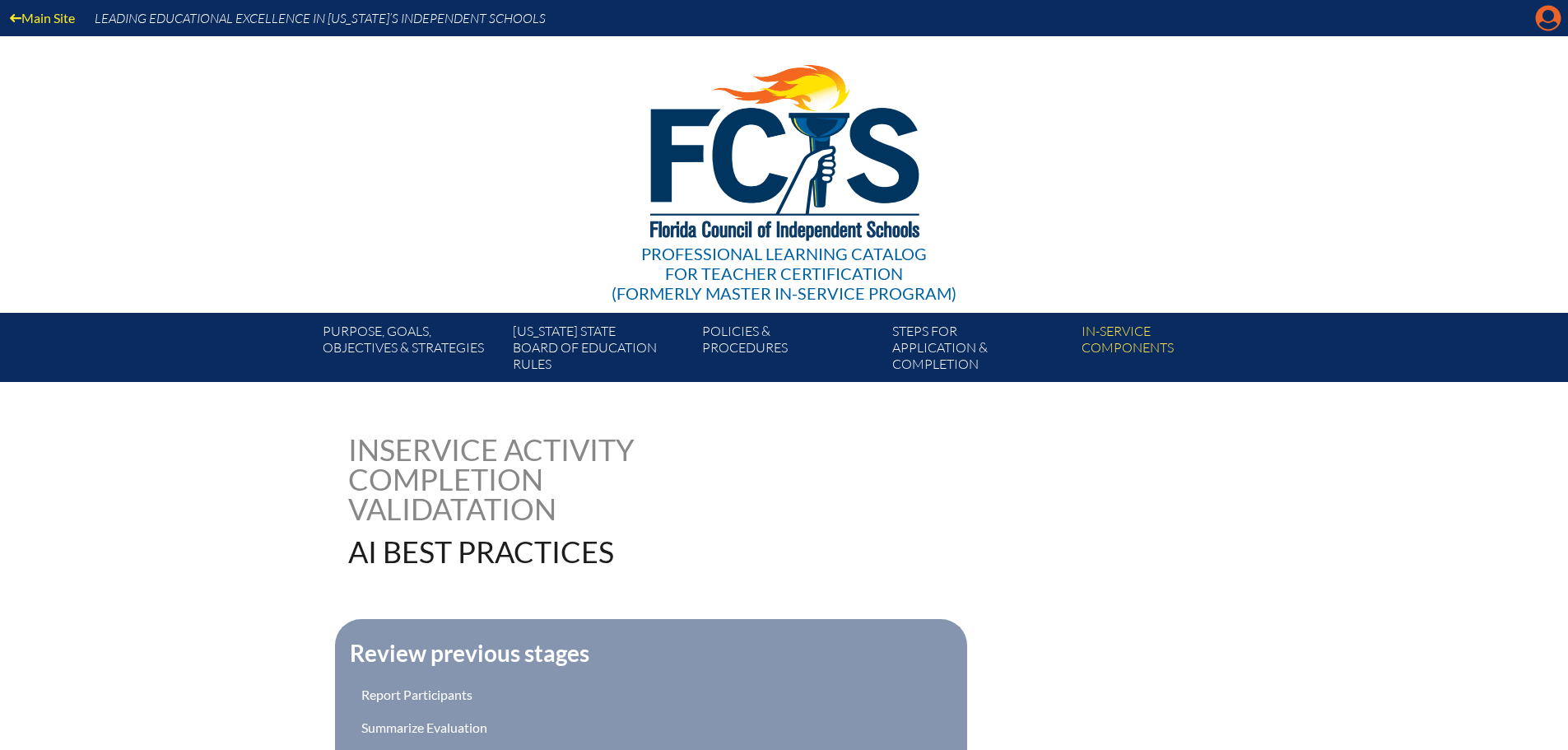
click at [1547, 14] on icon "Manage account" at bounding box center [1548, 18] width 26 height 26
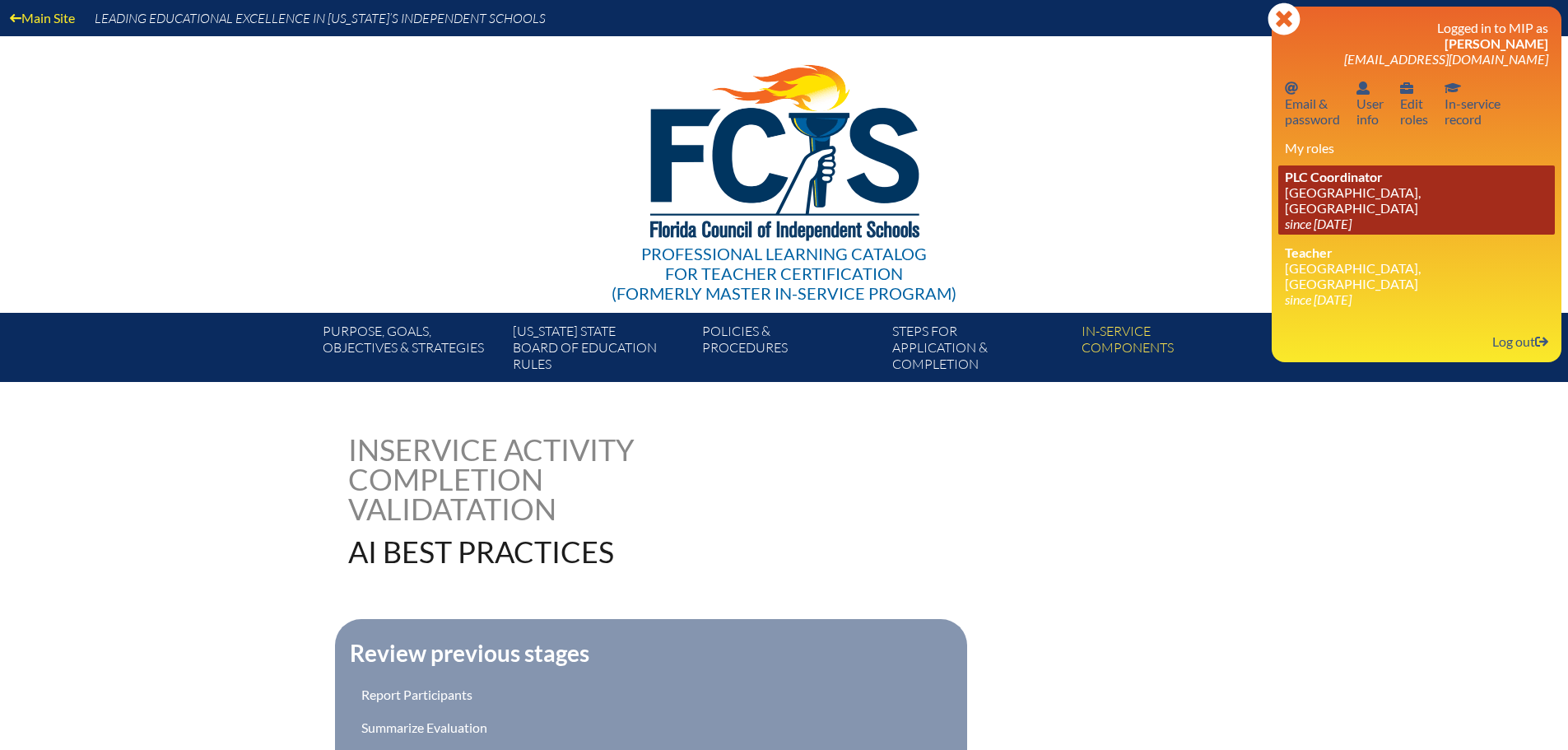
click at [1381, 185] on link "PLC Coordinator [GEOGRAPHIC_DATA], [GEOGRAPHIC_DATA] since [DATE]" at bounding box center [1415, 200] width 276 height 69
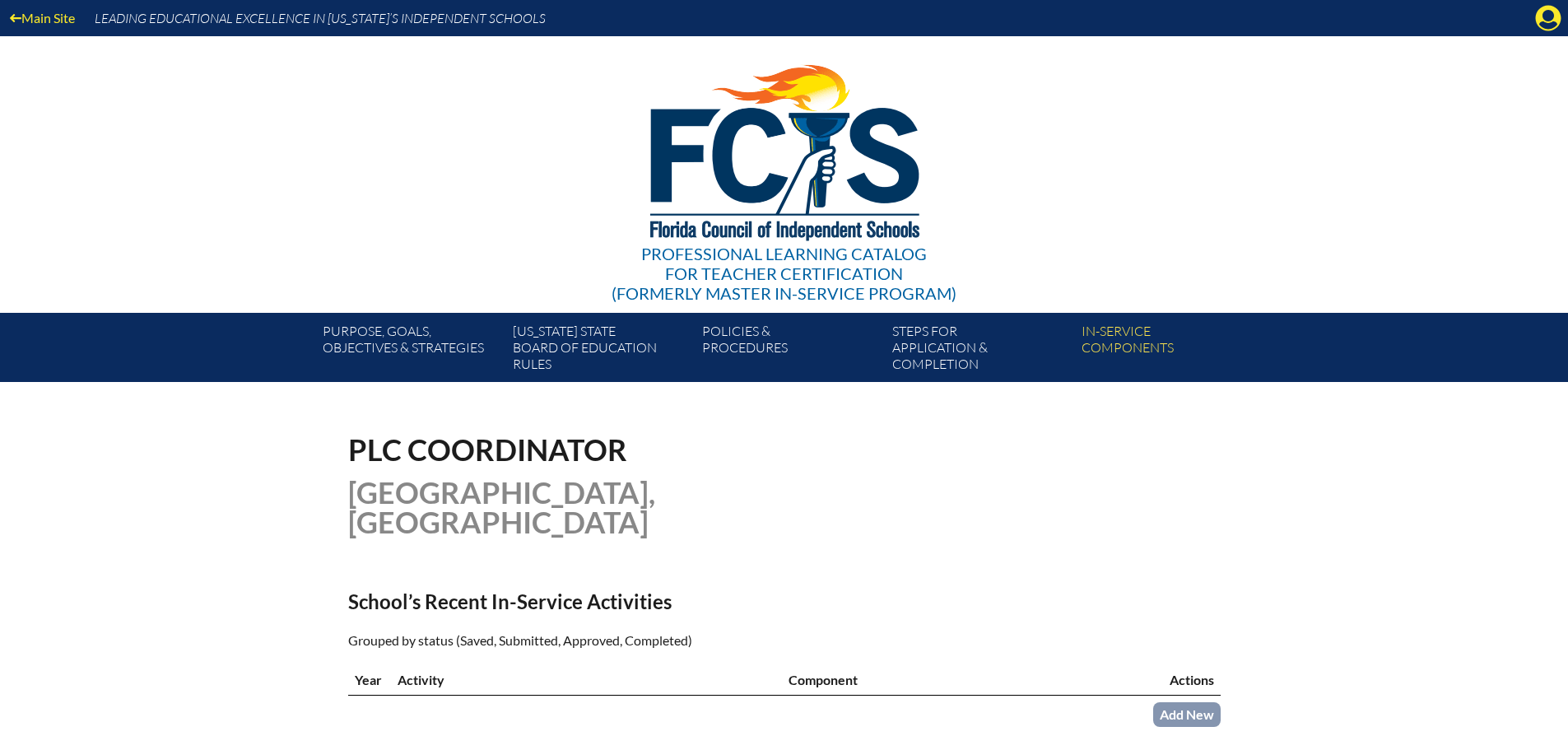
scroll to position [494, 0]
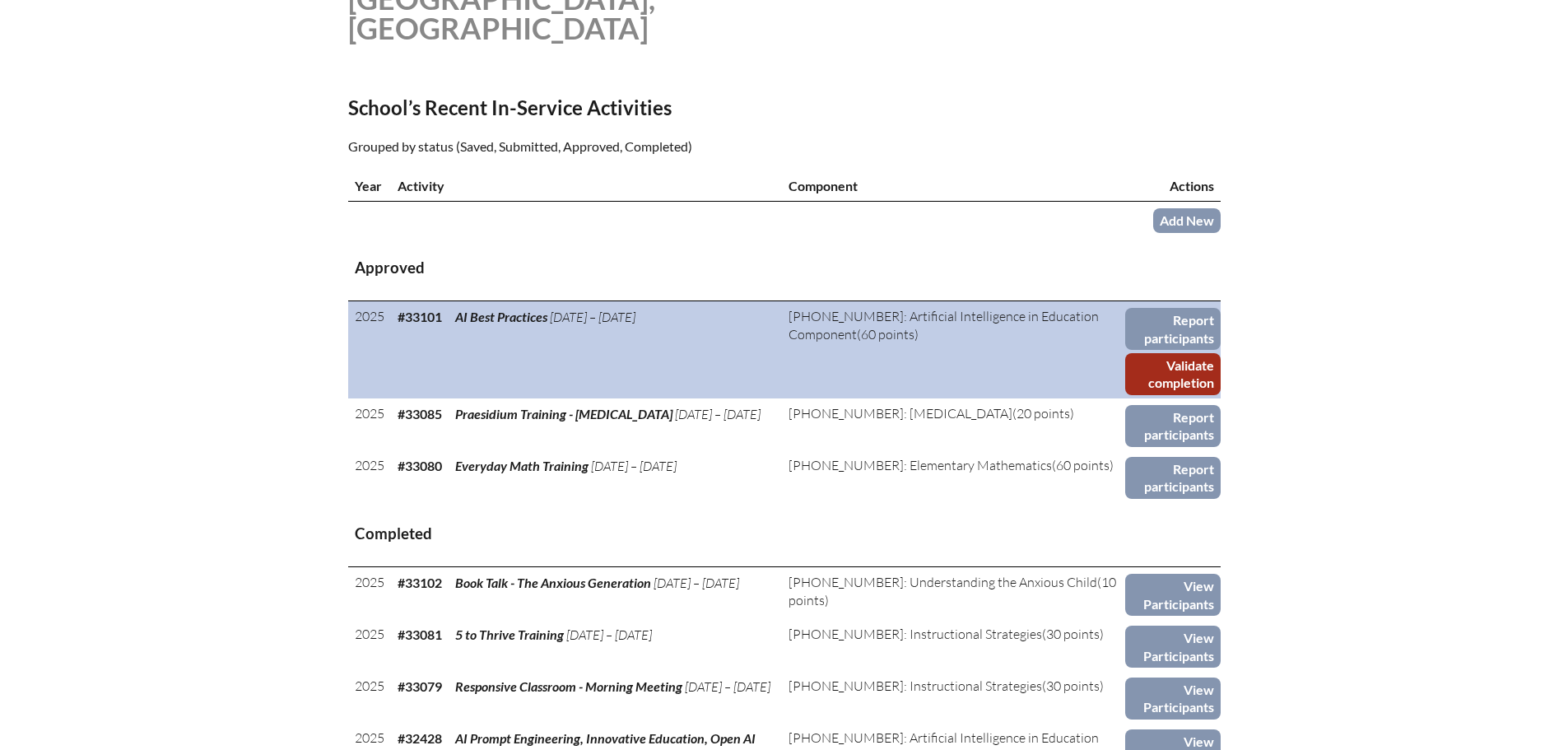
click at [1193, 373] on link "Validate completion" at bounding box center [1173, 373] width 96 height 42
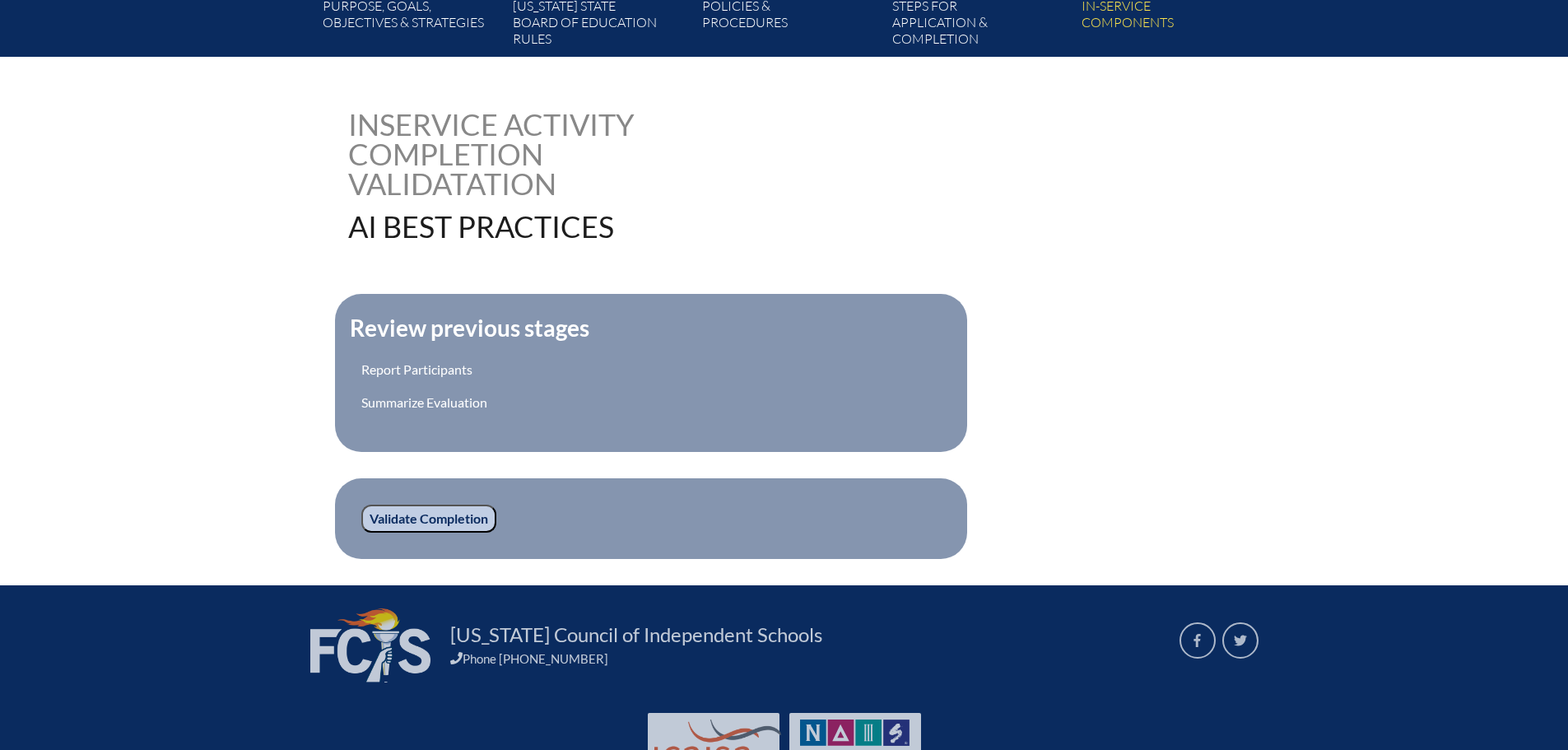
scroll to position [329, 0]
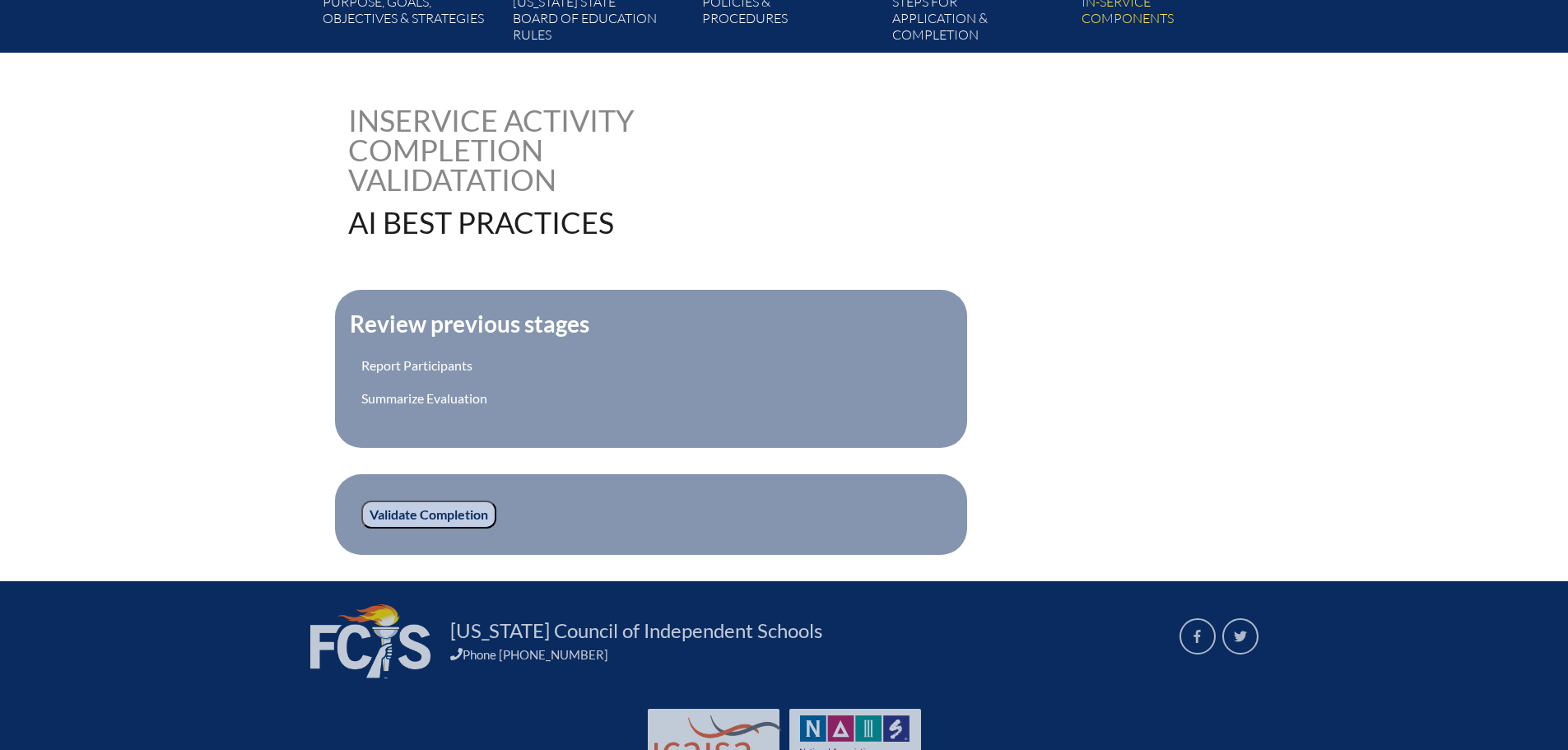
click at [442, 516] on input "Validate Completion" at bounding box center [428, 515] width 135 height 28
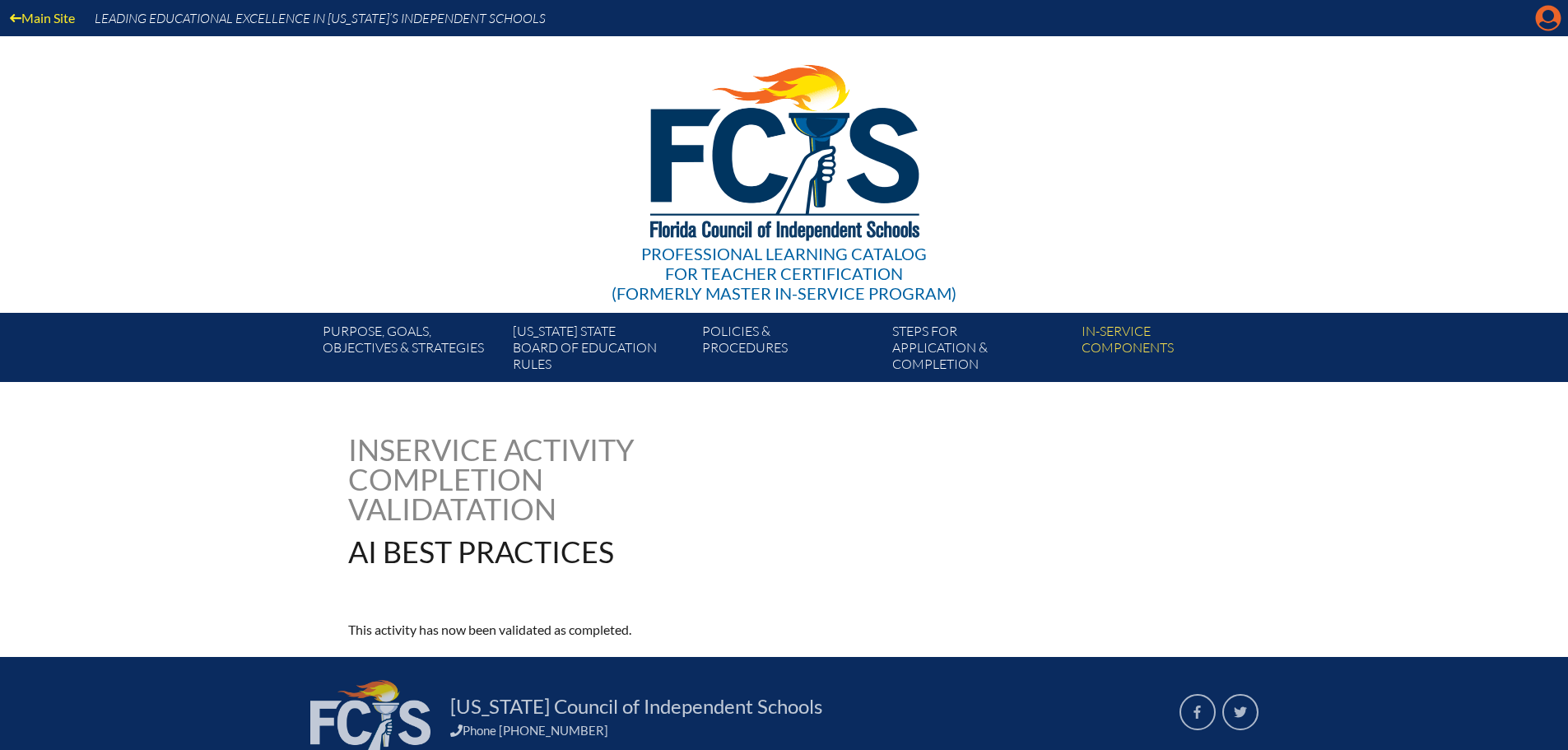
click at [1560, 26] on icon "Manage account" at bounding box center [1548, 18] width 26 height 26
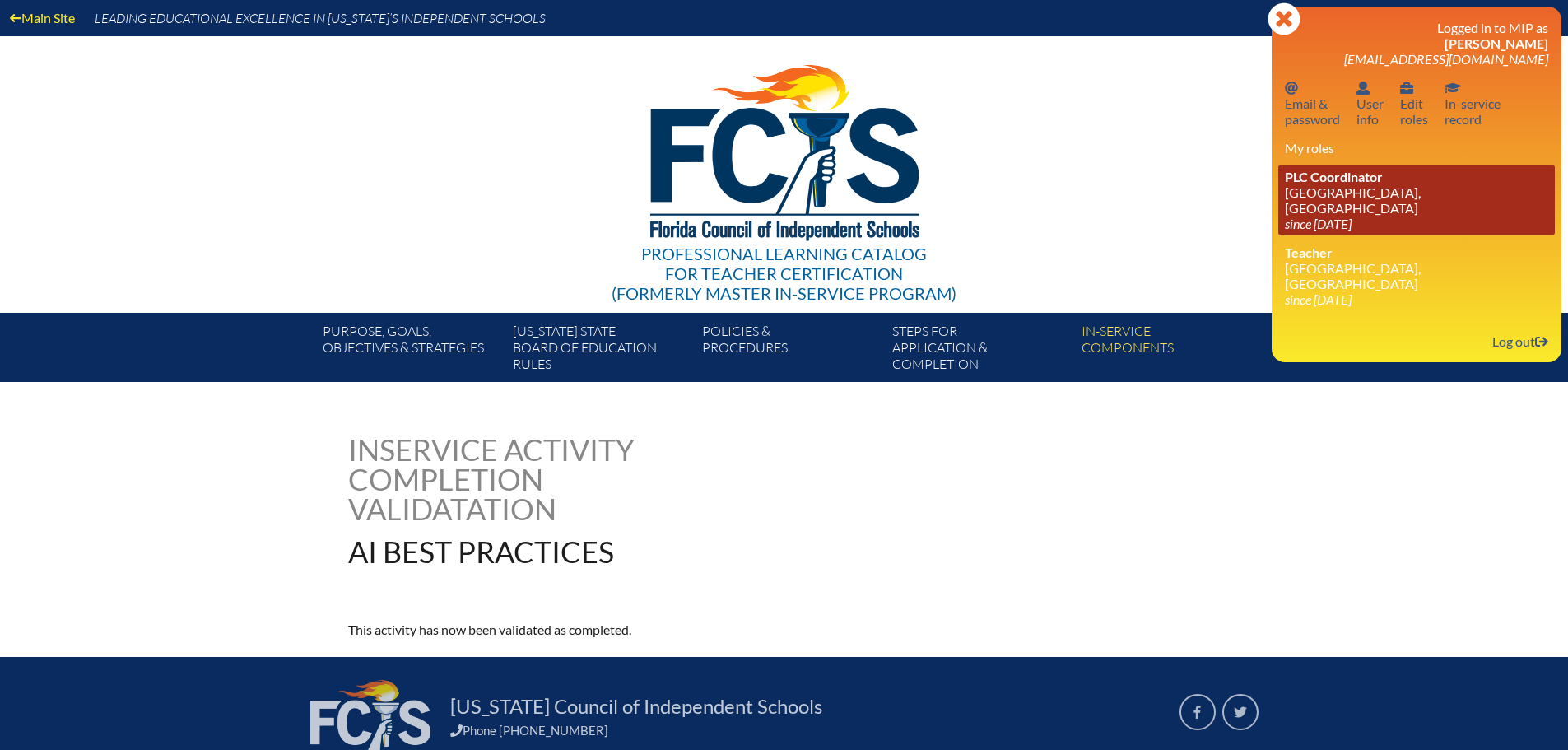
click at [1384, 182] on link "PLC Coordinator [GEOGRAPHIC_DATA], [GEOGRAPHIC_DATA] since [DATE]" at bounding box center [1415, 200] width 276 height 69
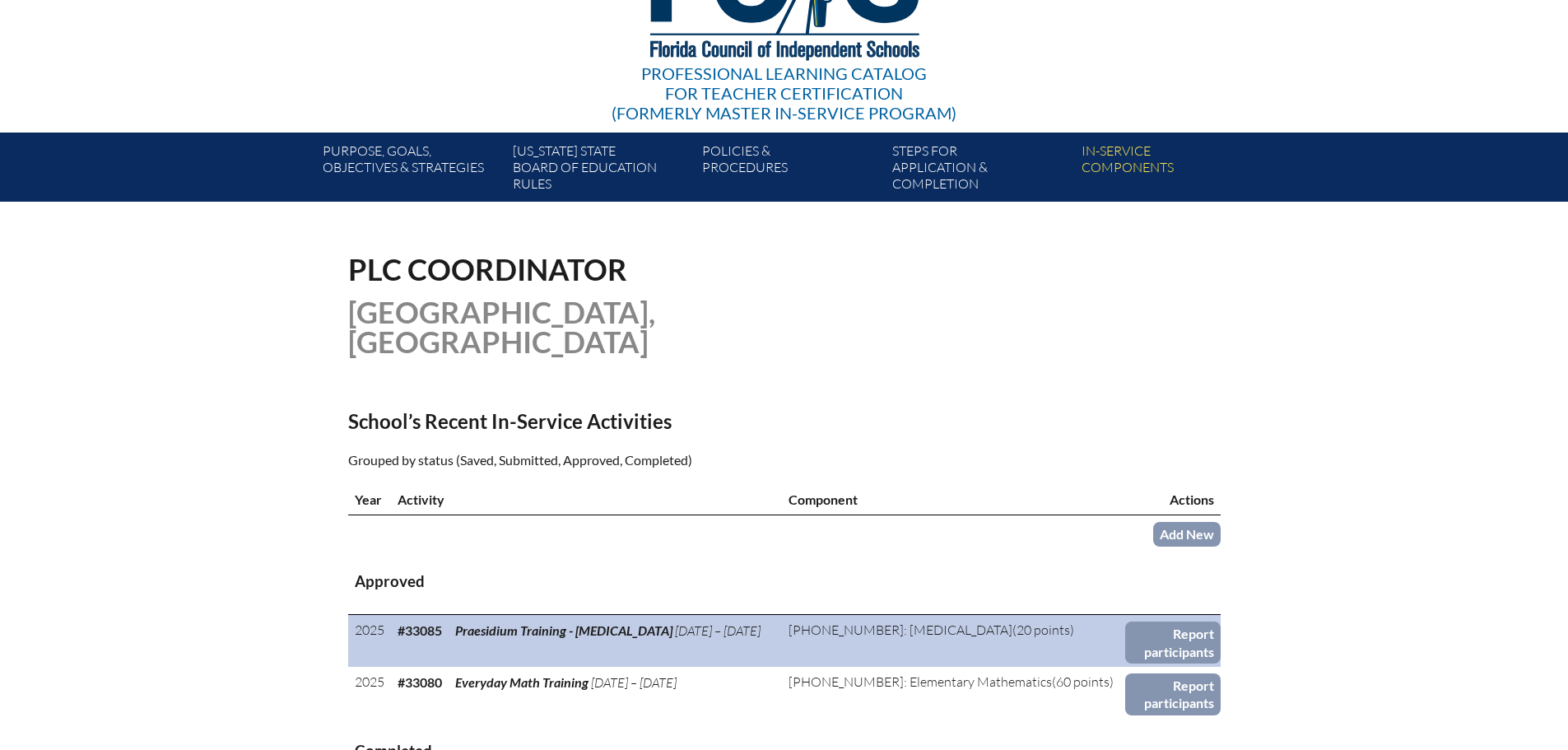
scroll to position [411, 0]
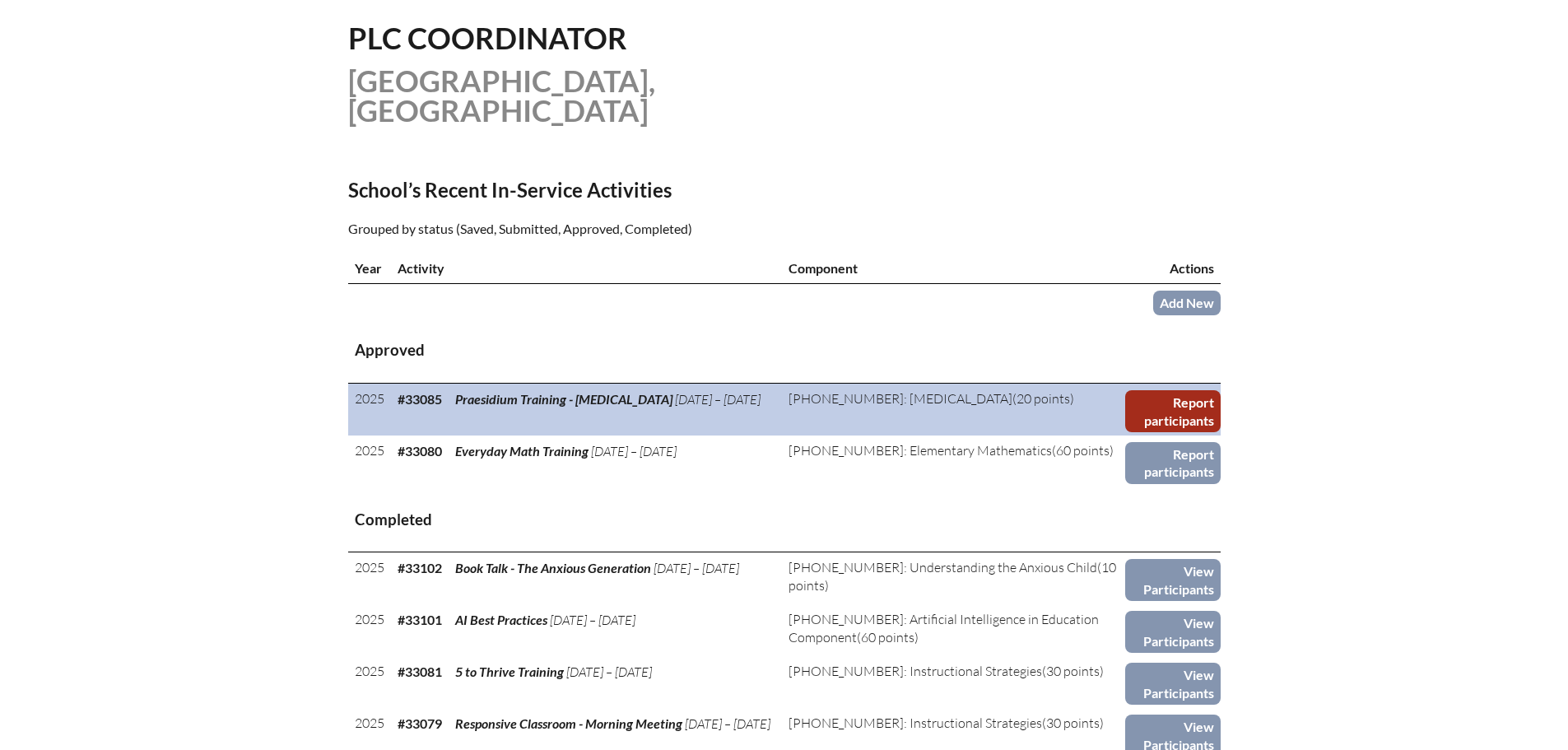
click at [1147, 409] on link "Report participants" at bounding box center [1173, 410] width 95 height 42
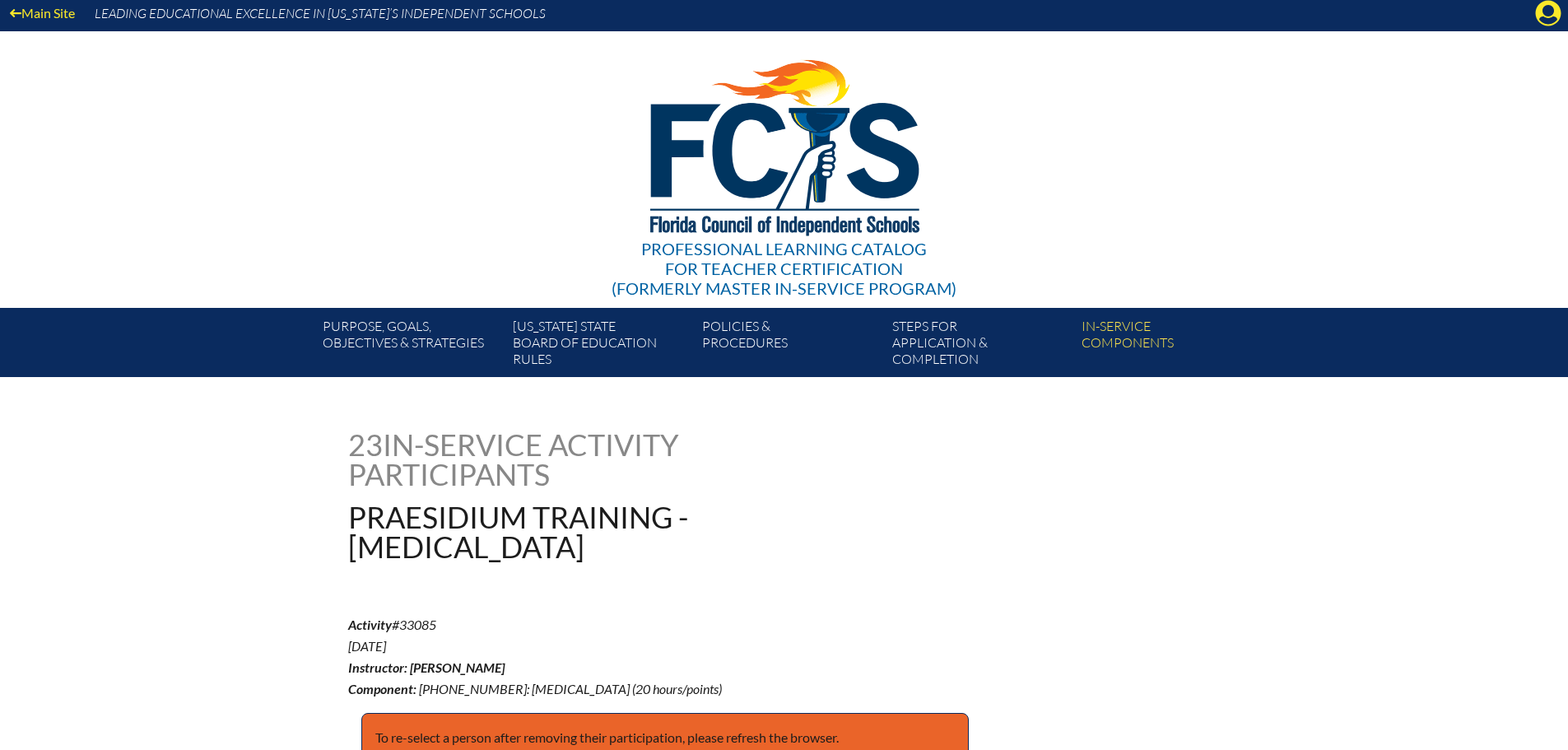
scroll to position [494, 0]
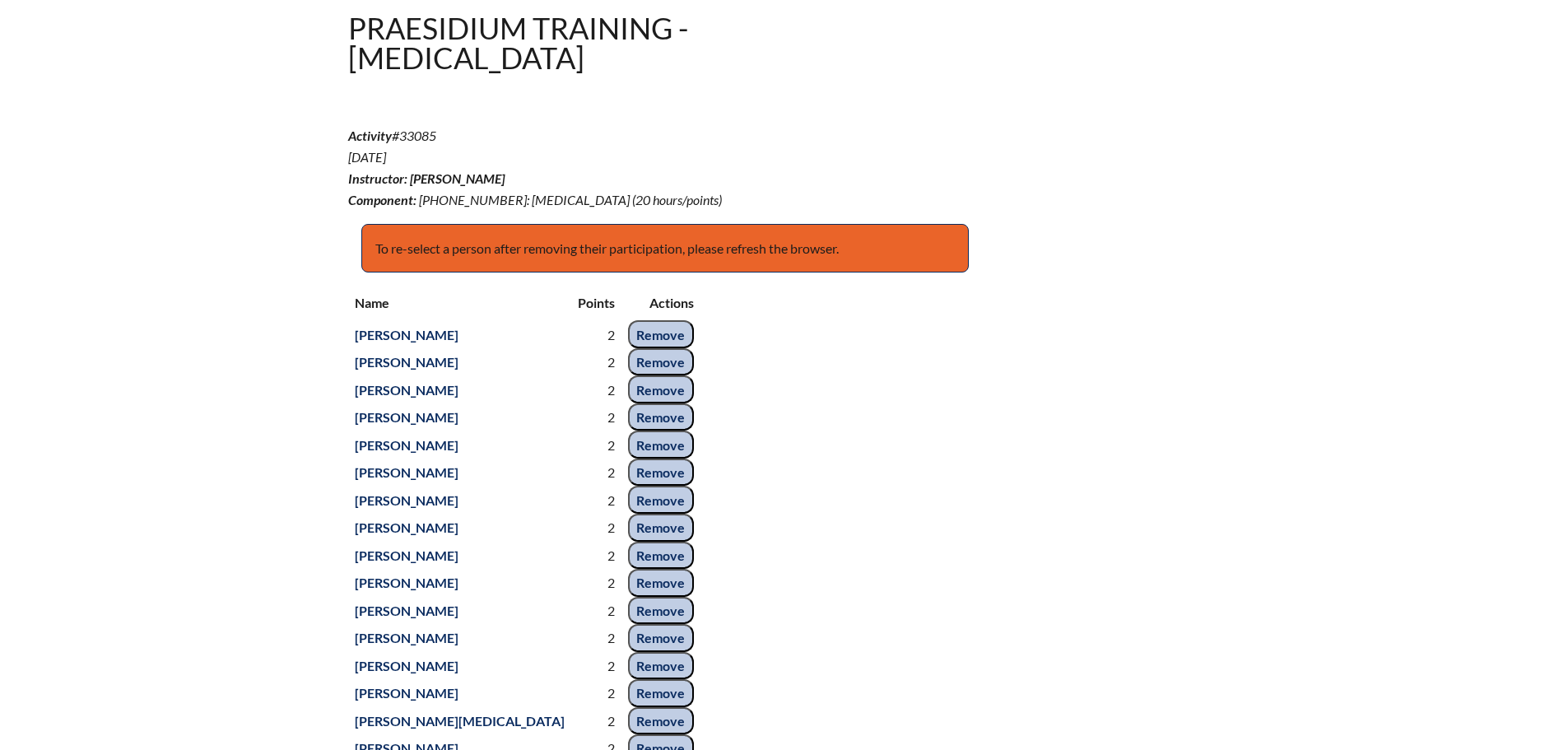
click at [628, 459] on input "Remove" at bounding box center [661, 445] width 66 height 28
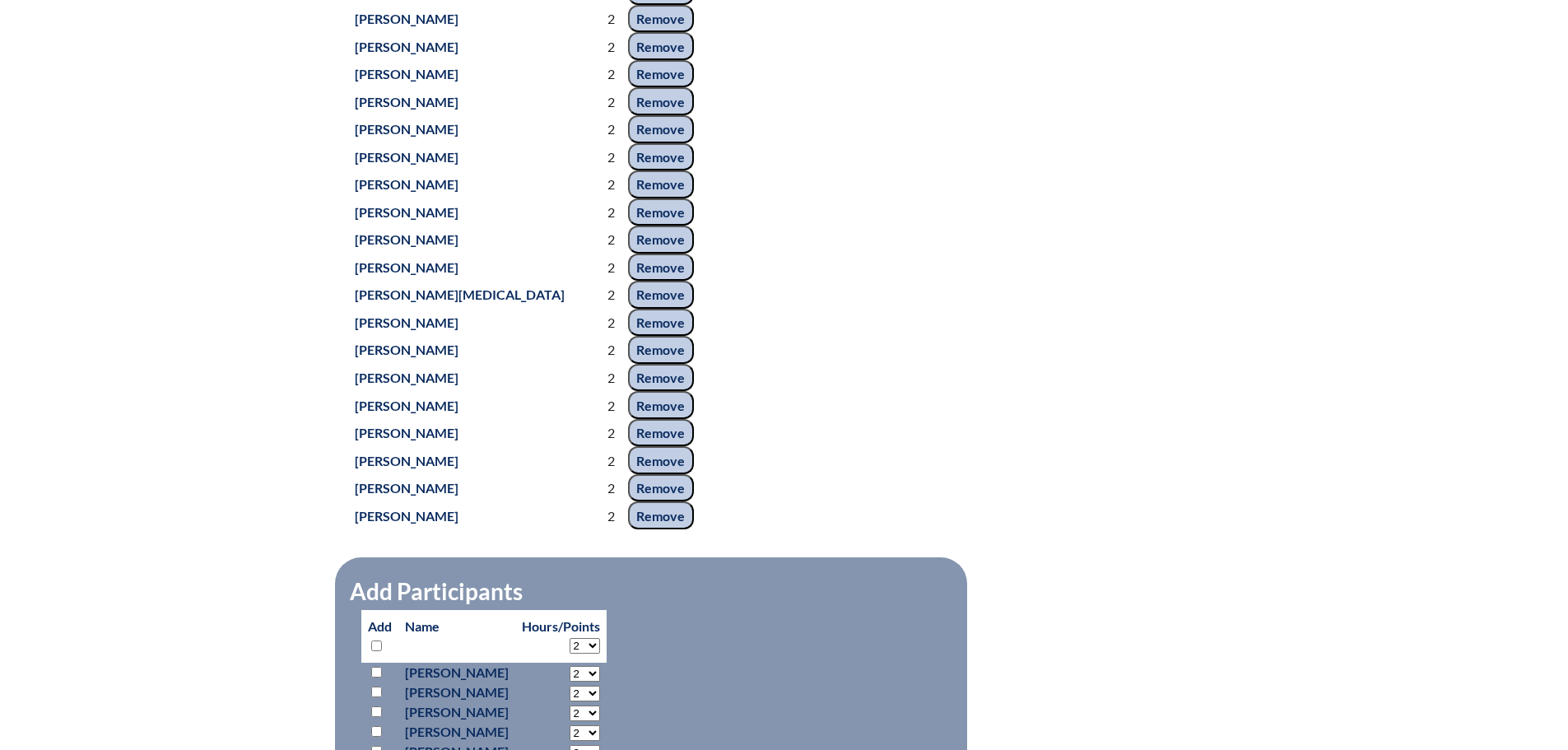
scroll to position [1235, 0]
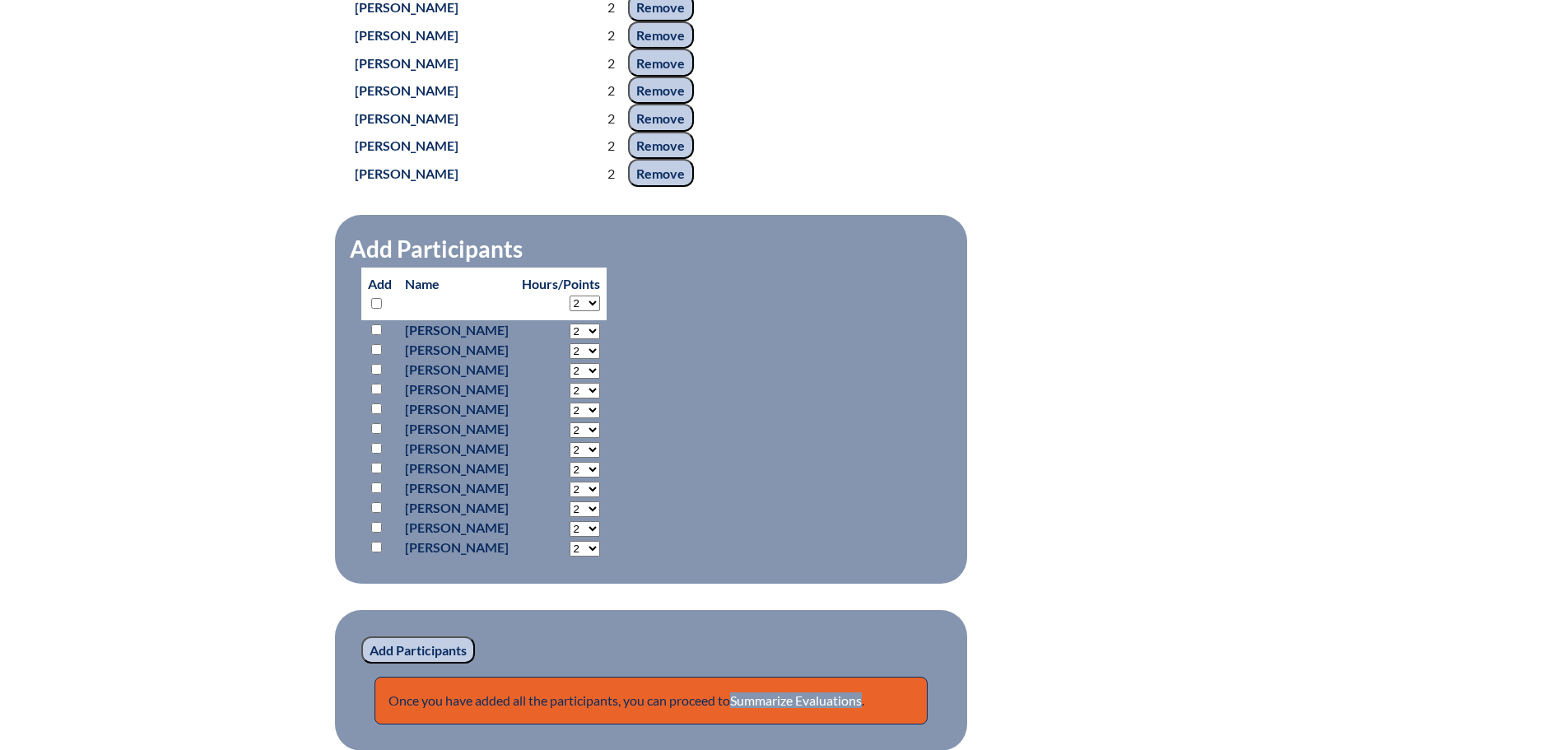
click at [377, 374] on input "checkbox" at bounding box center [376, 368] width 10 height 10
checkbox input "true"
click at [372, 414] on input "checkbox" at bounding box center [376, 408] width 10 height 10
checkbox input "true"
click at [376, 552] on input "checkbox" at bounding box center [376, 546] width 10 height 10
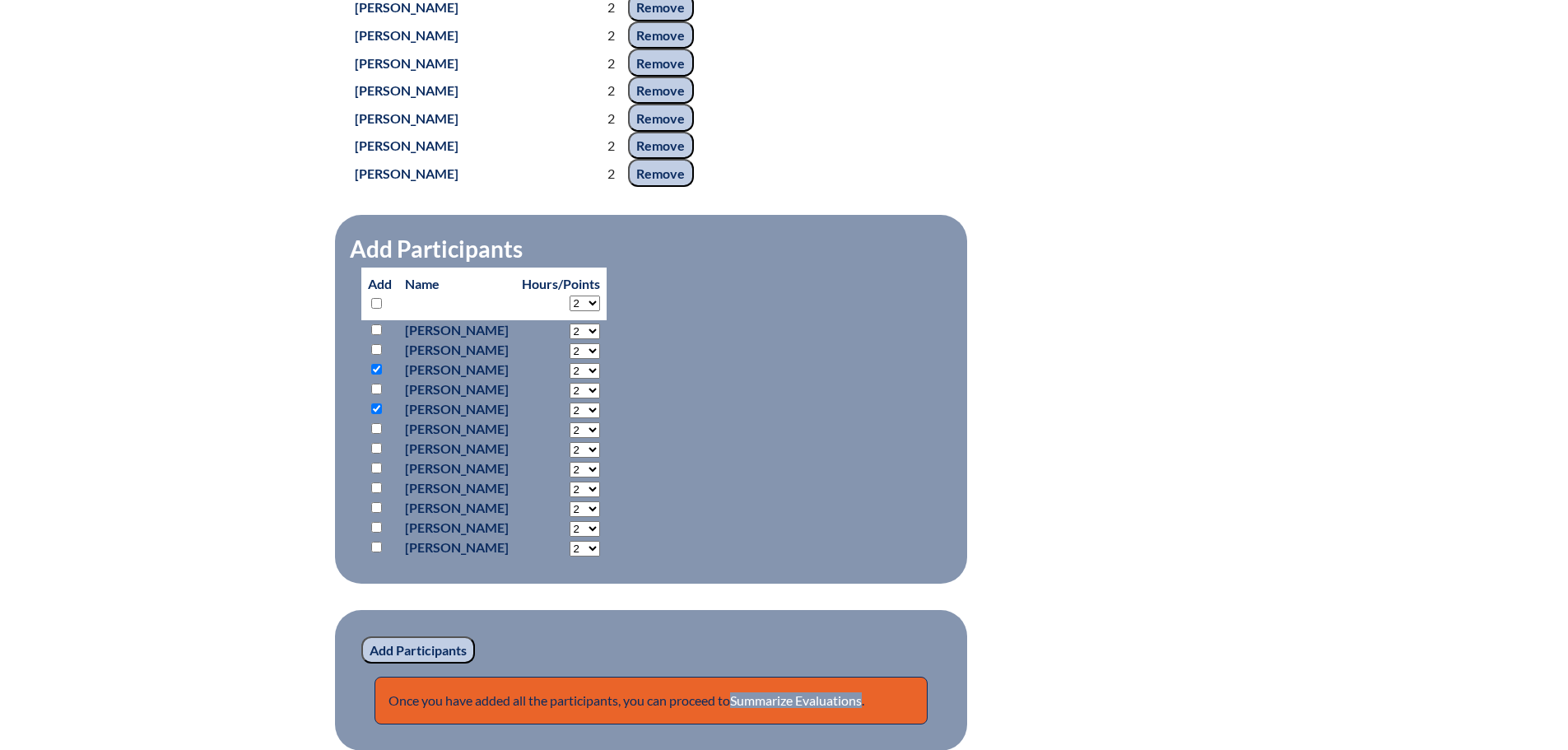
checkbox input "true"
click at [378, 513] on input "checkbox" at bounding box center [376, 506] width 10 height 10
checkbox input "true"
click at [376, 532] on input "checkbox" at bounding box center [376, 527] width 10 height 10
checkbox input "true"
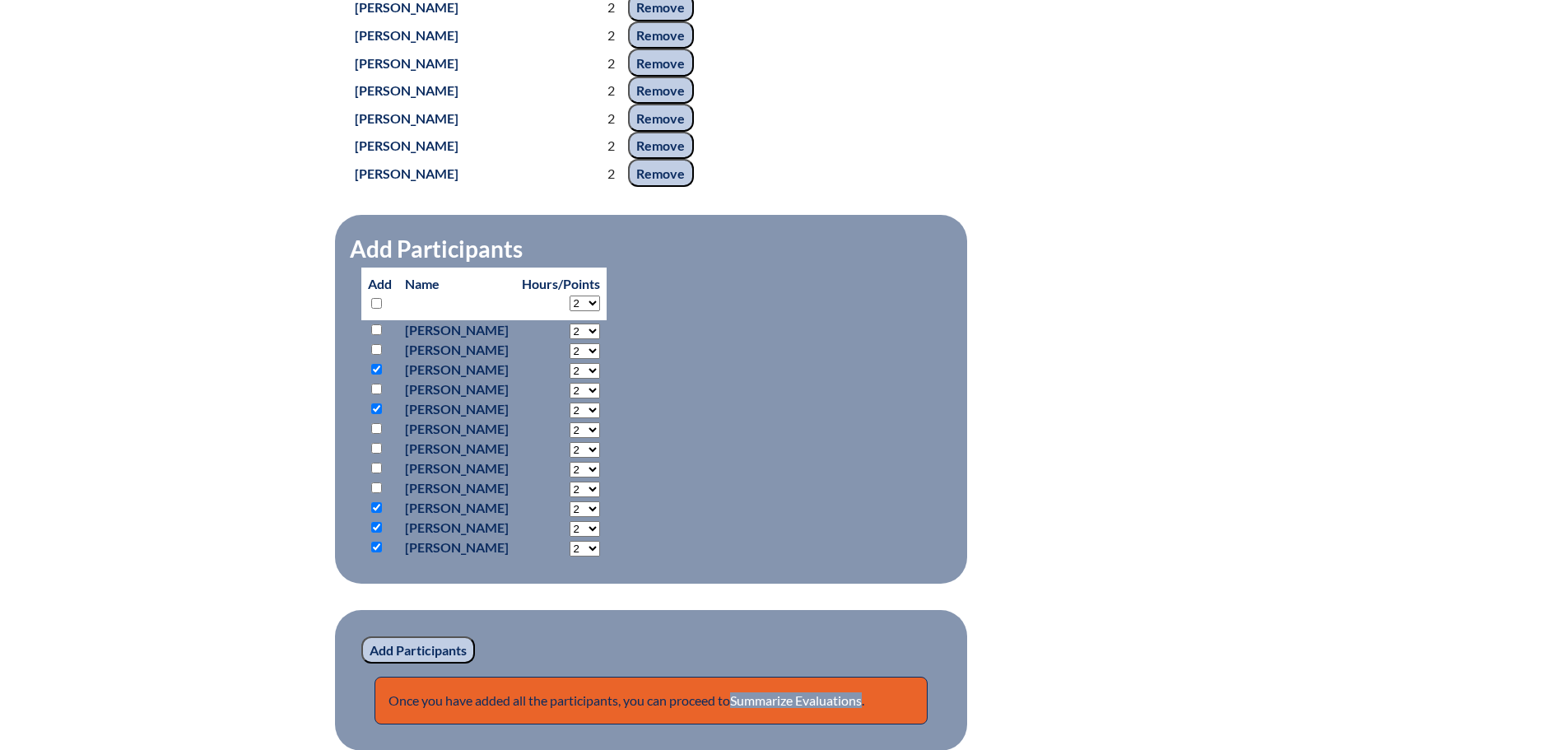
click at [369, 498] on p at bounding box center [380, 488] width 24 height 20
click at [375, 478] on p at bounding box center [380, 468] width 24 height 20
click at [376, 493] on input "checkbox" at bounding box center [376, 487] width 10 height 10
checkbox input "true"
click at [377, 473] on input "checkbox" at bounding box center [376, 467] width 10 height 10
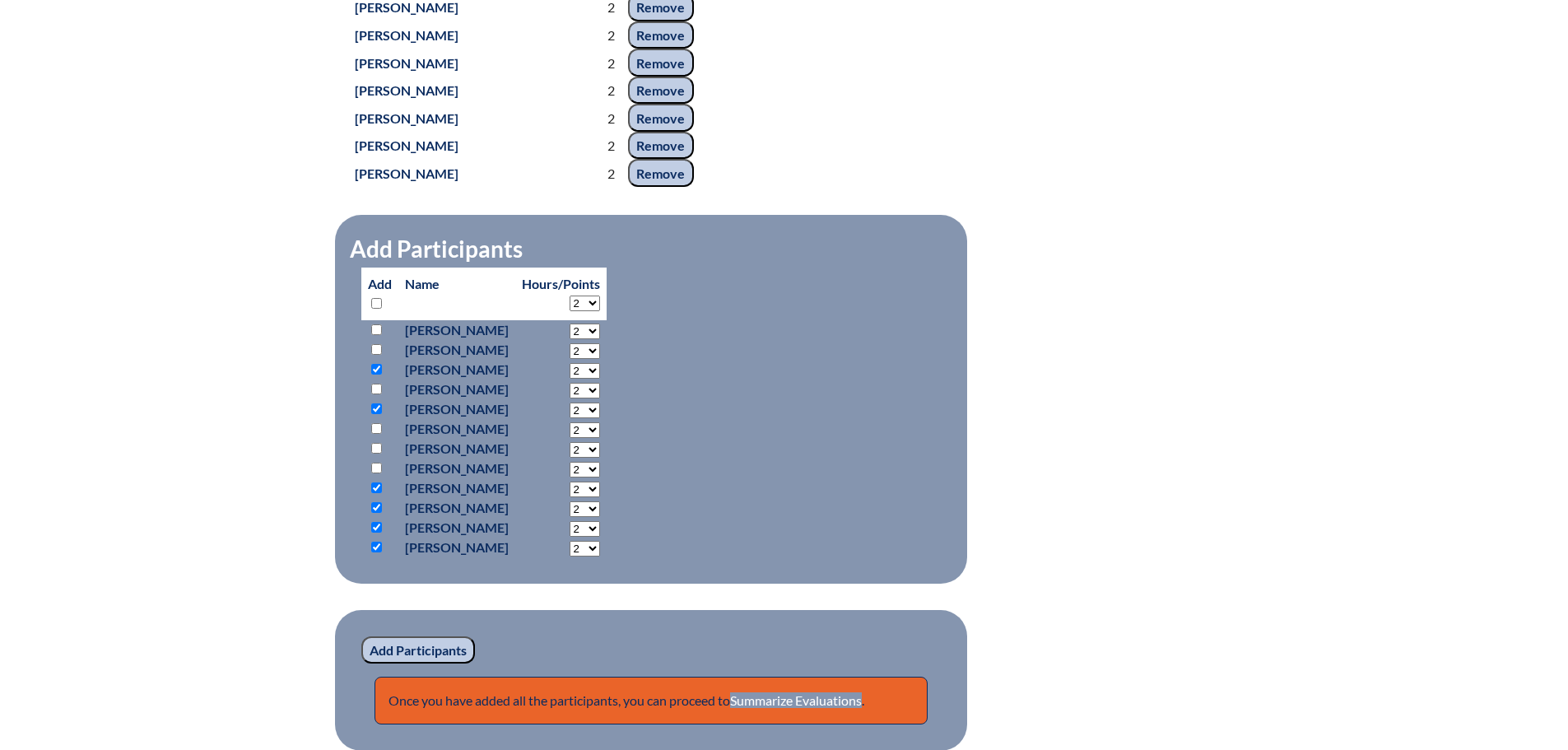
checkbox input "true"
click at [378, 453] on input "checkbox" at bounding box center [376, 448] width 10 height 10
checkbox input "true"
click at [378, 434] on input "checkbox" at bounding box center [376, 428] width 10 height 10
checkbox input "true"
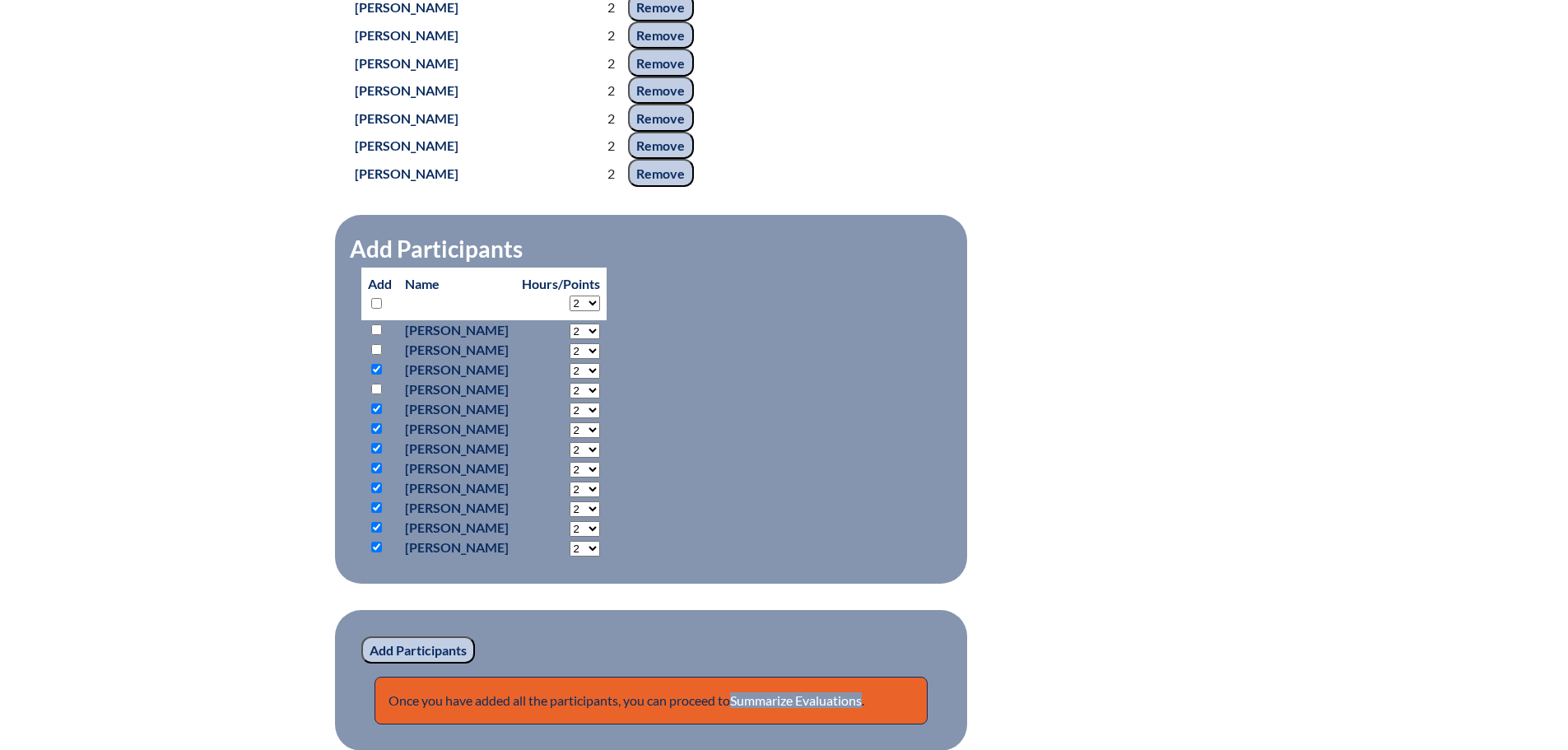
click at [374, 395] on input "checkbox" at bounding box center [376, 388] width 10 height 10
checkbox input "true"
click at [374, 355] on input "checkbox" at bounding box center [376, 349] width 10 height 10
checkbox input "true"
click at [377, 335] on input "checkbox" at bounding box center [376, 328] width 10 height 10
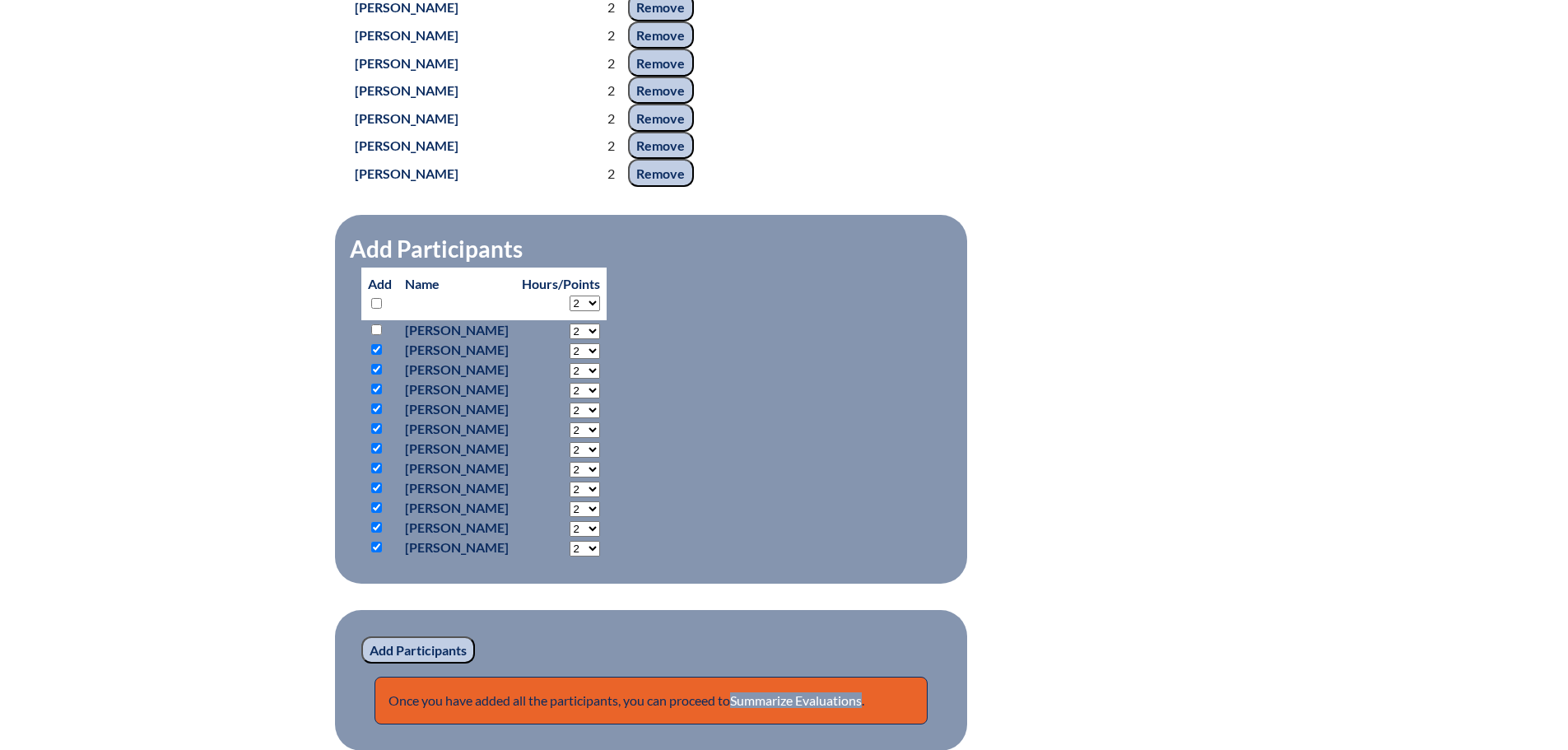
checkbox input "true"
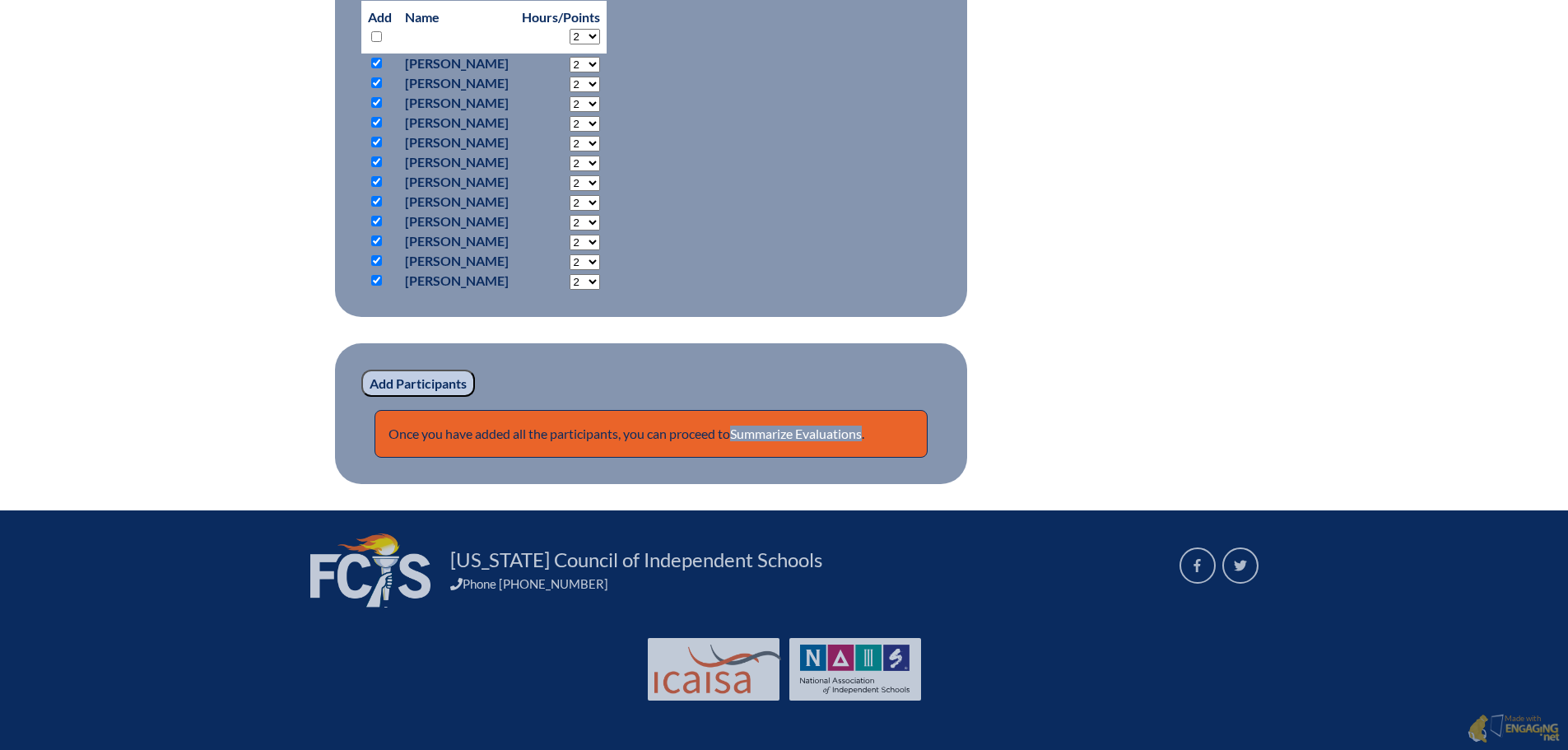
scroll to position [1527, 0]
click at [426, 377] on input "Add Participants" at bounding box center [418, 383] width 114 height 28
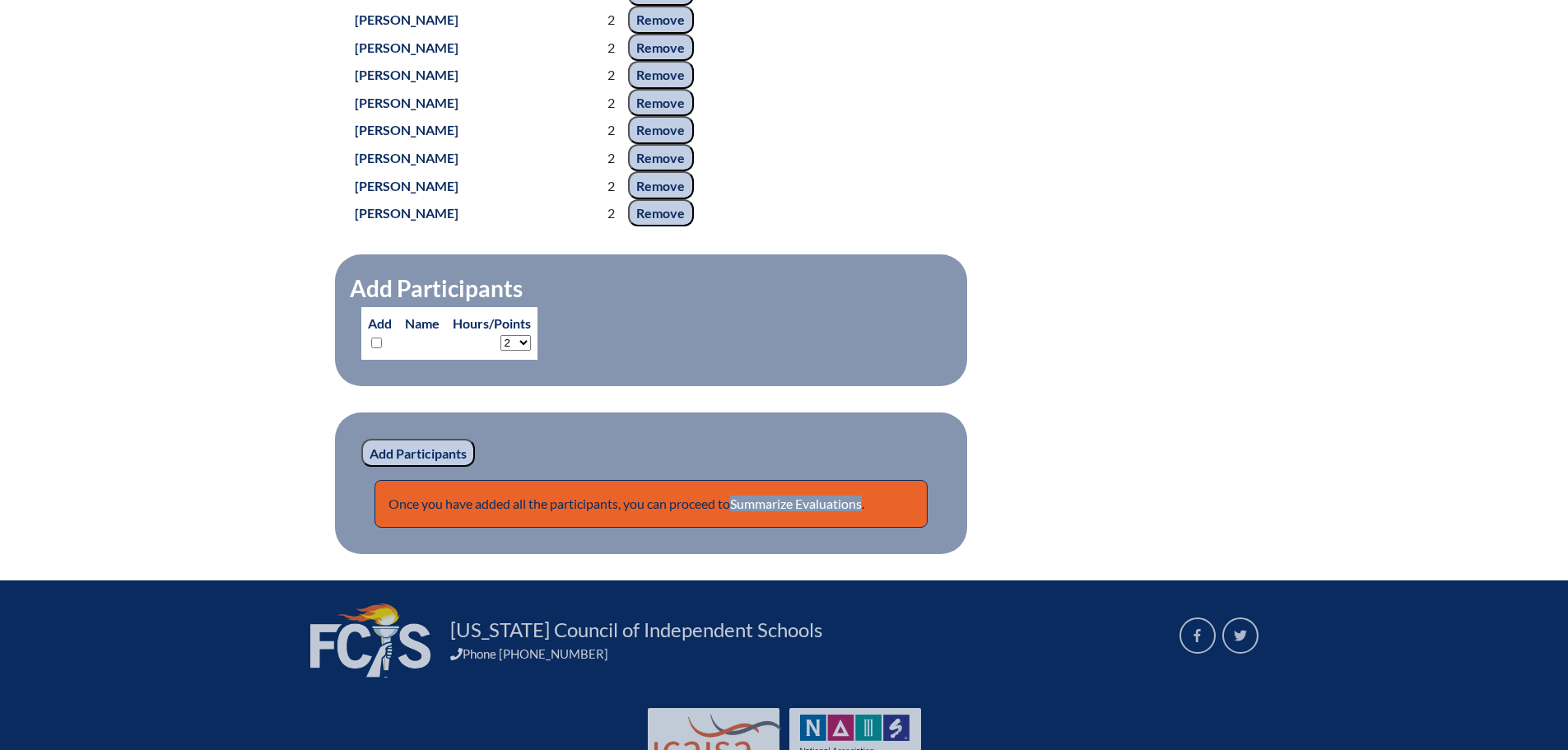
scroll to position [1622, 0]
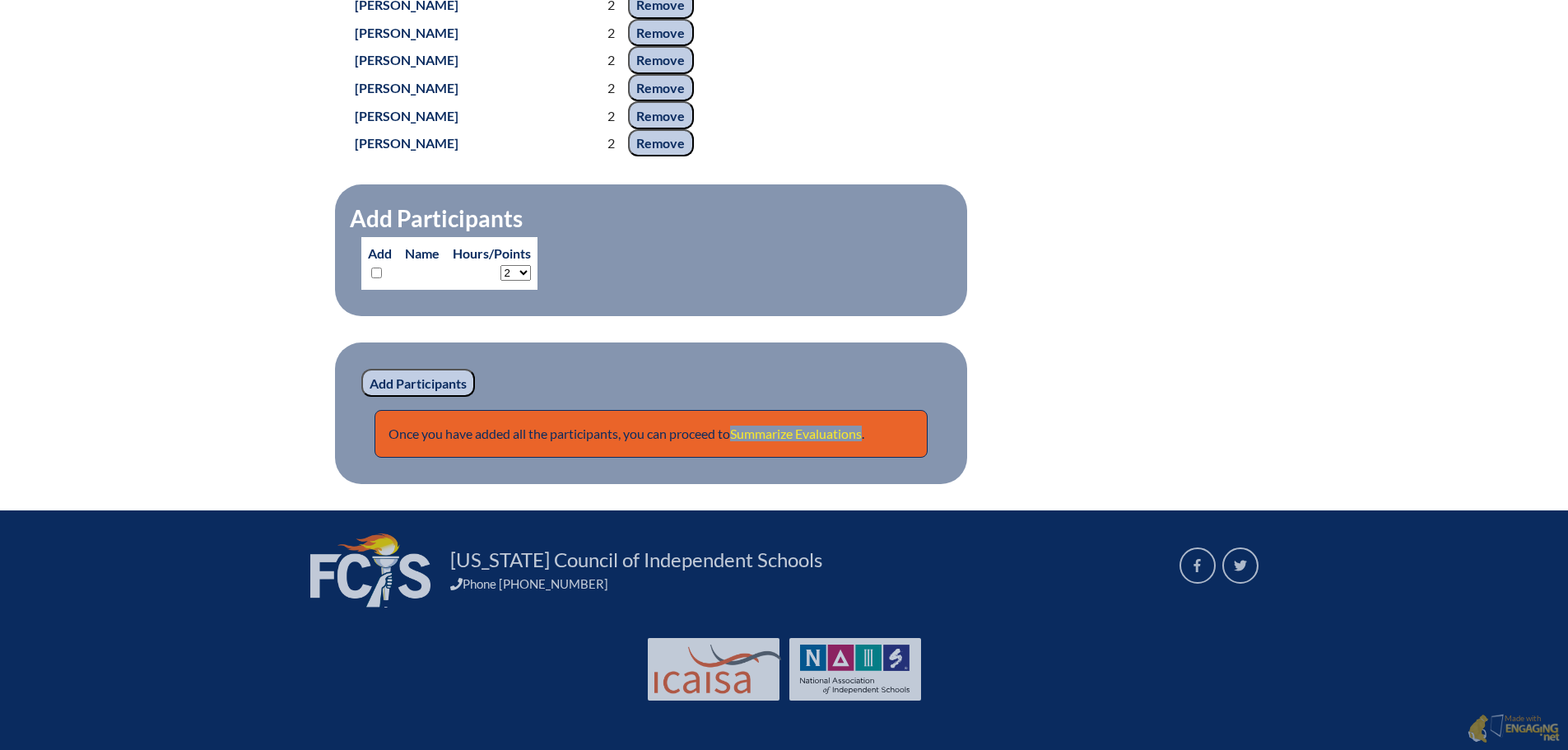
click at [838, 437] on link "Summarize Evaluations" at bounding box center [795, 433] width 131 height 16
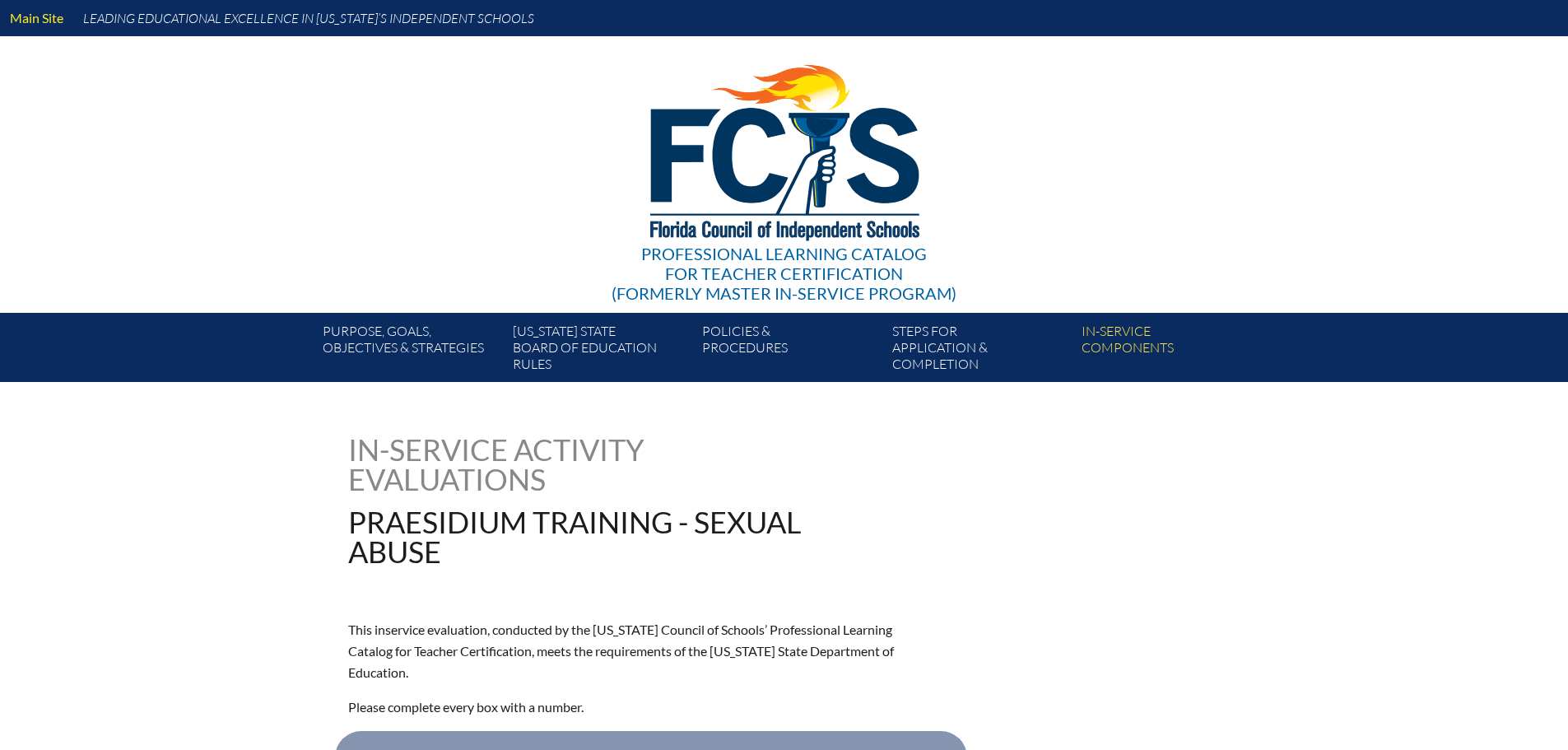
type input "0"
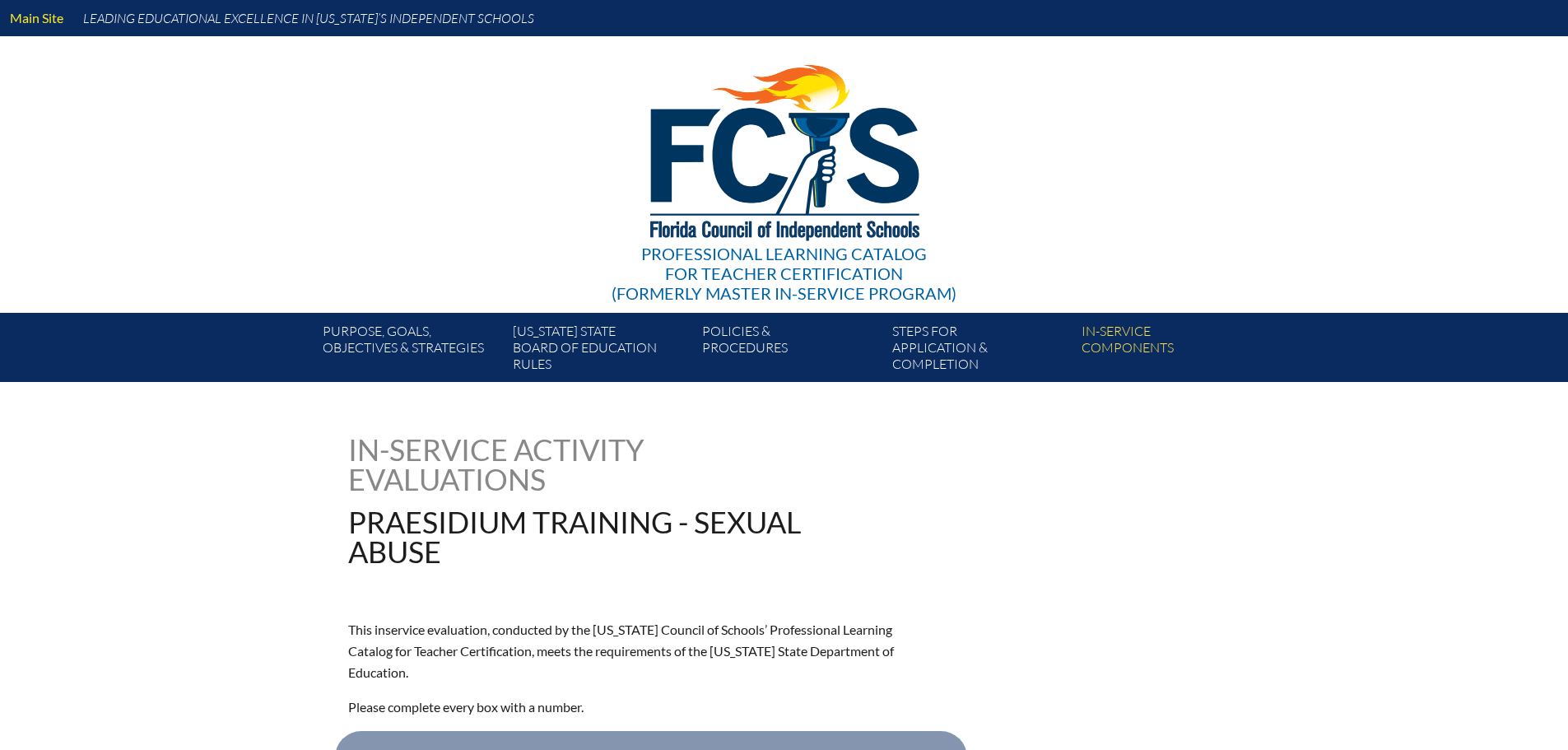
type input "0"
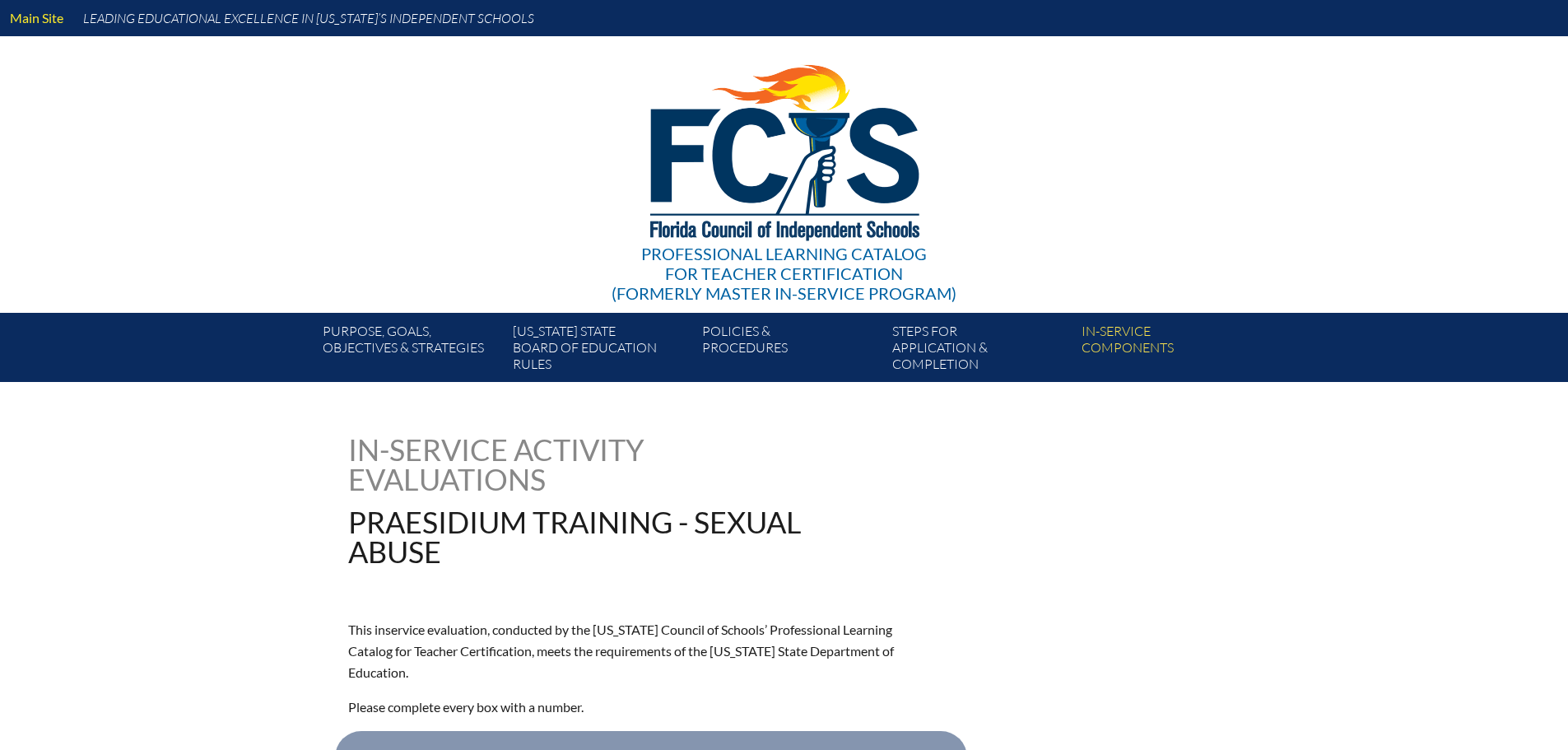
type input "0"
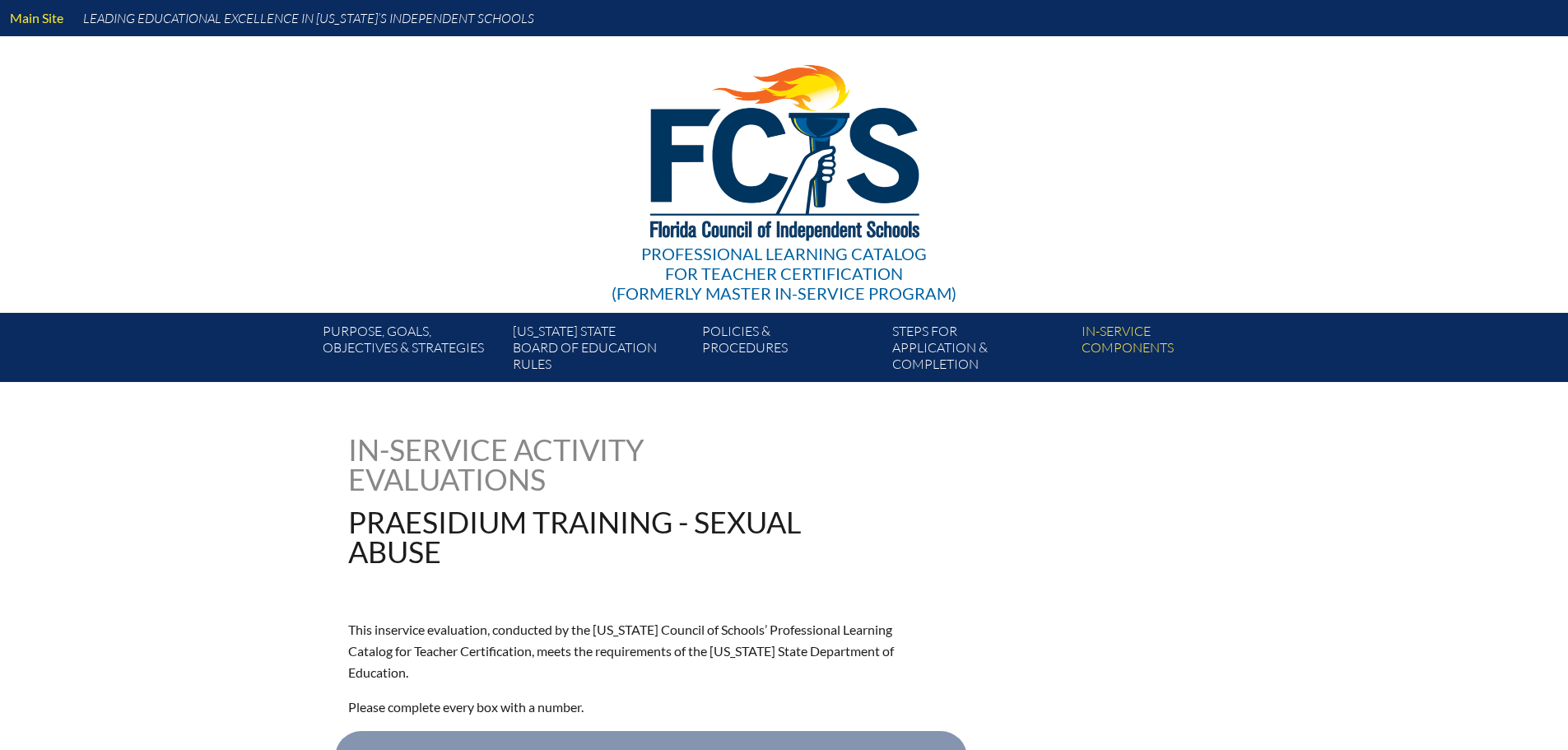
type input "0"
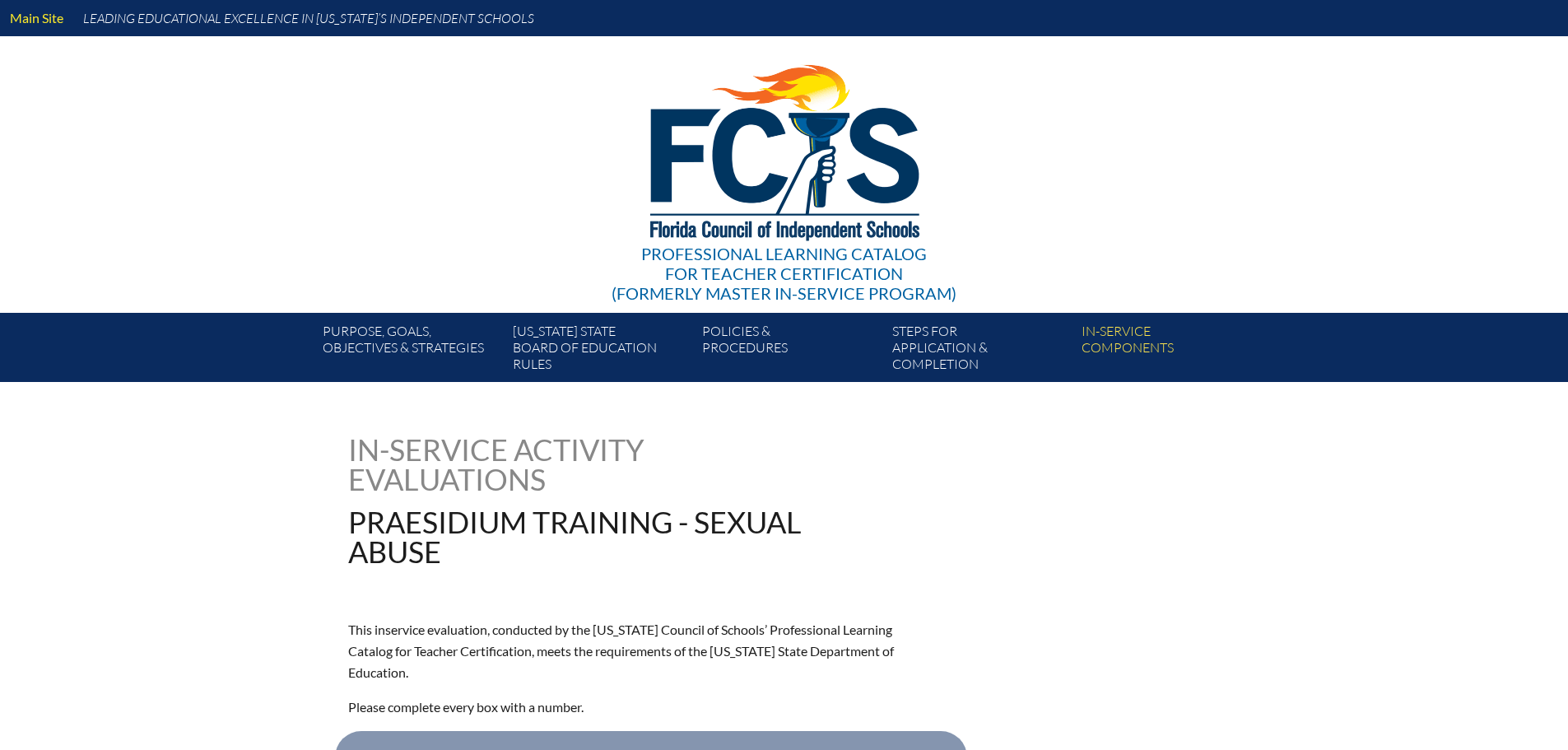
type input "0"
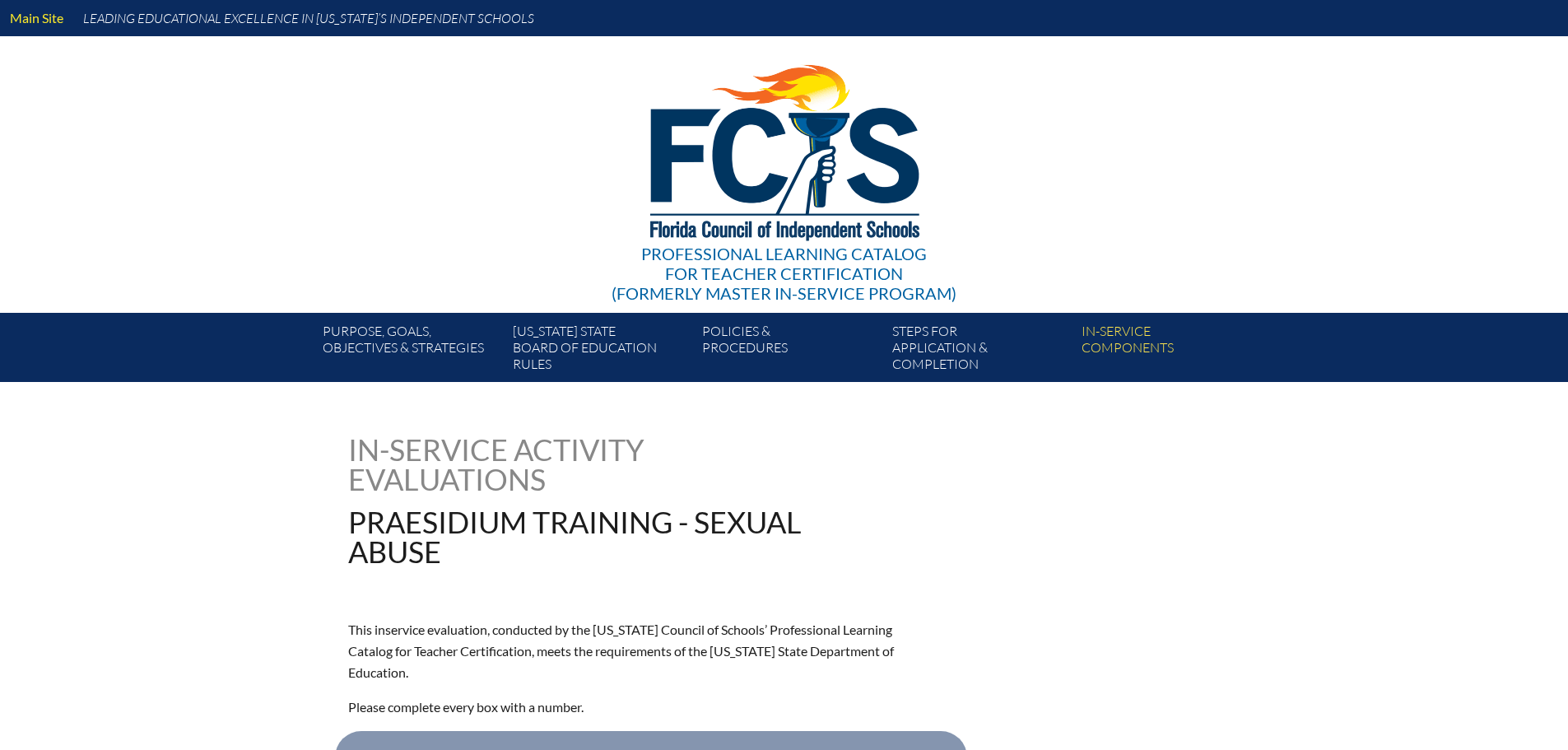
type input "0"
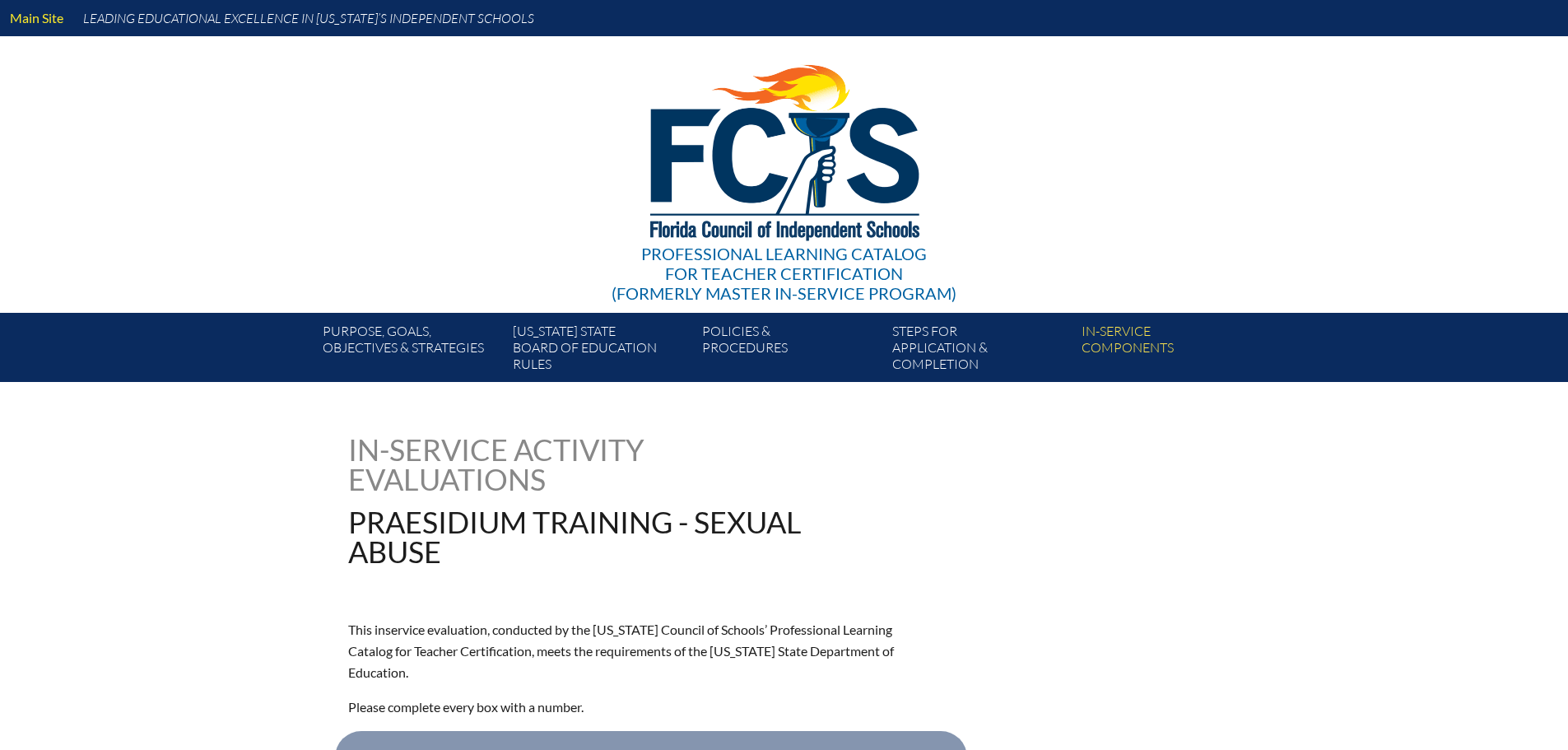
type input "0"
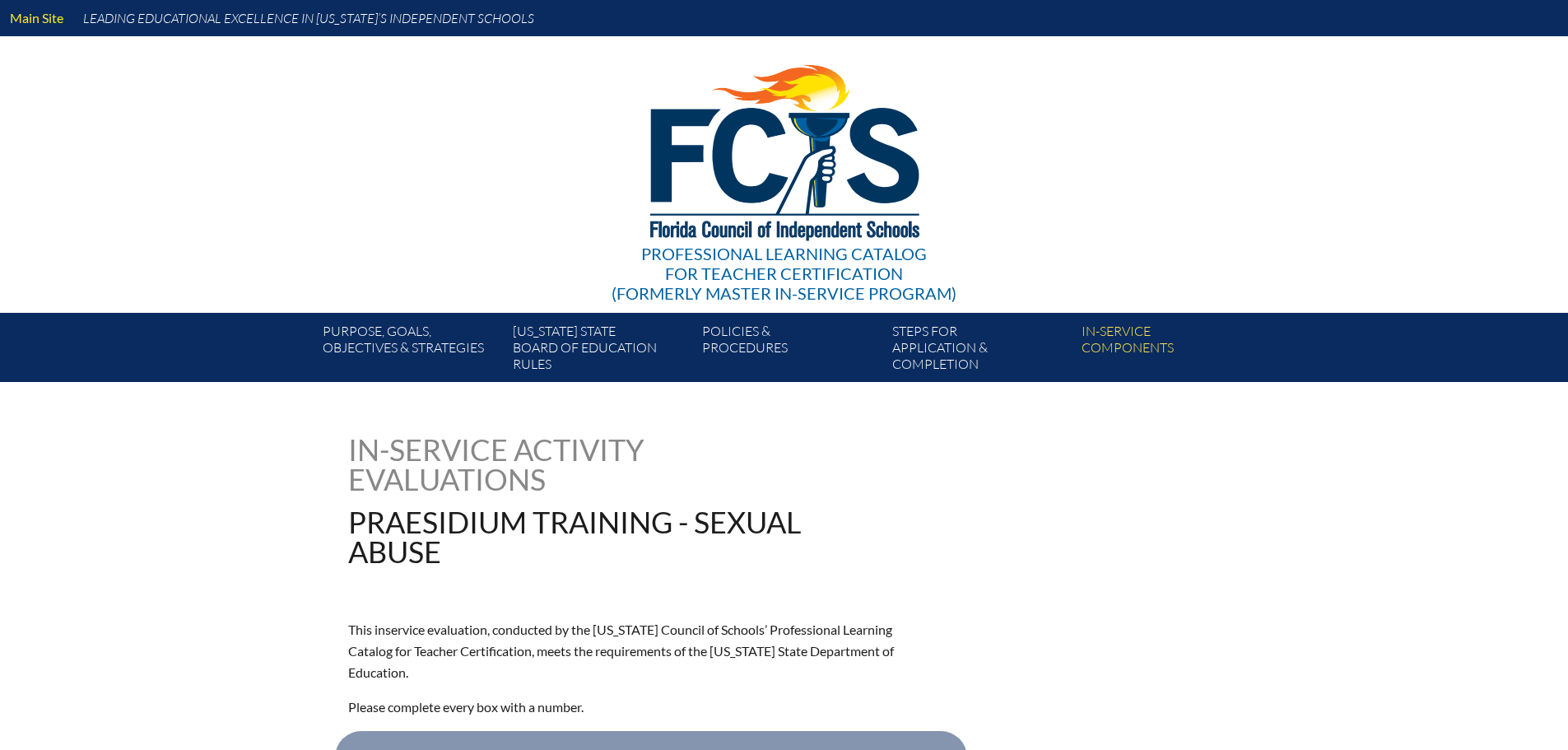
type input "0"
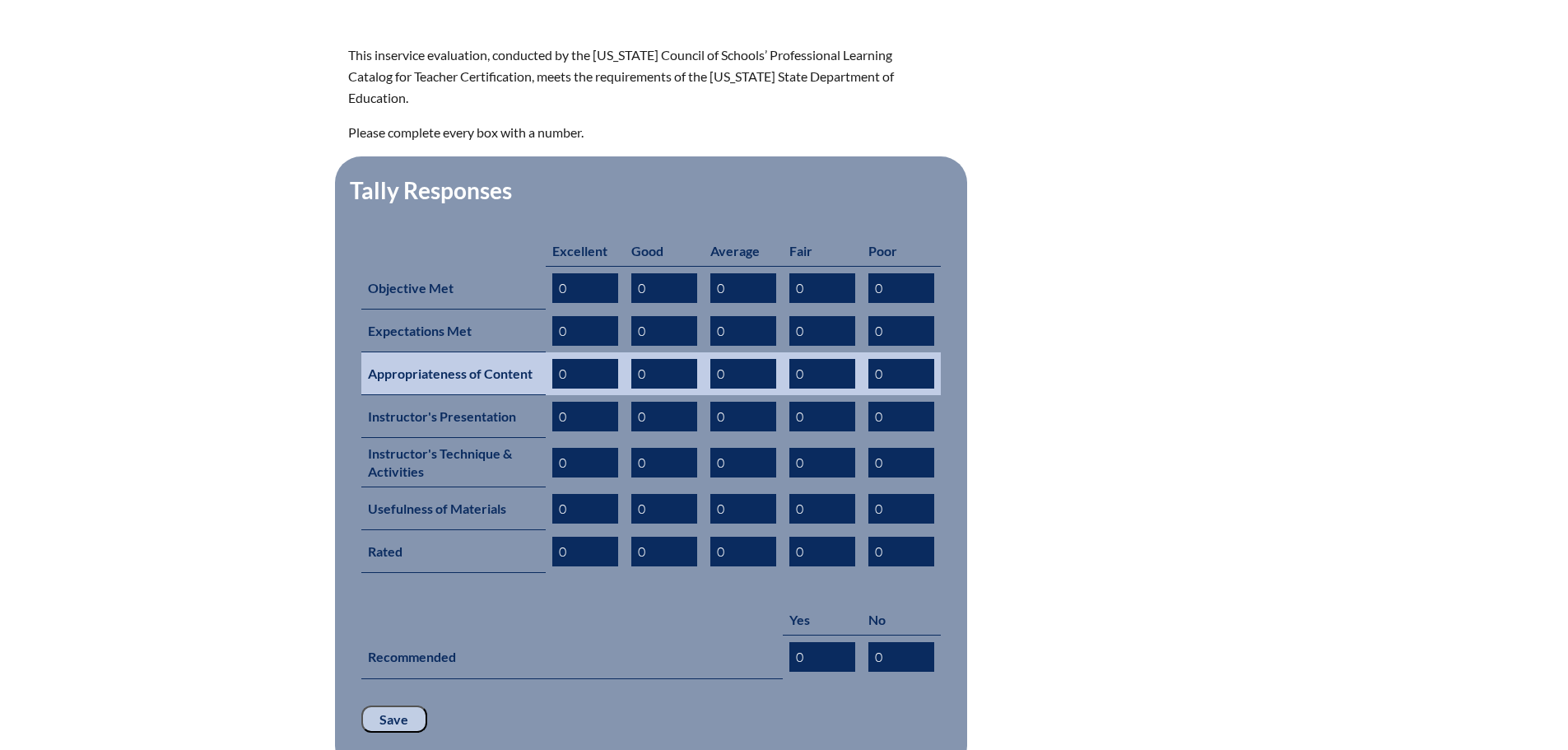
scroll to position [575, 0]
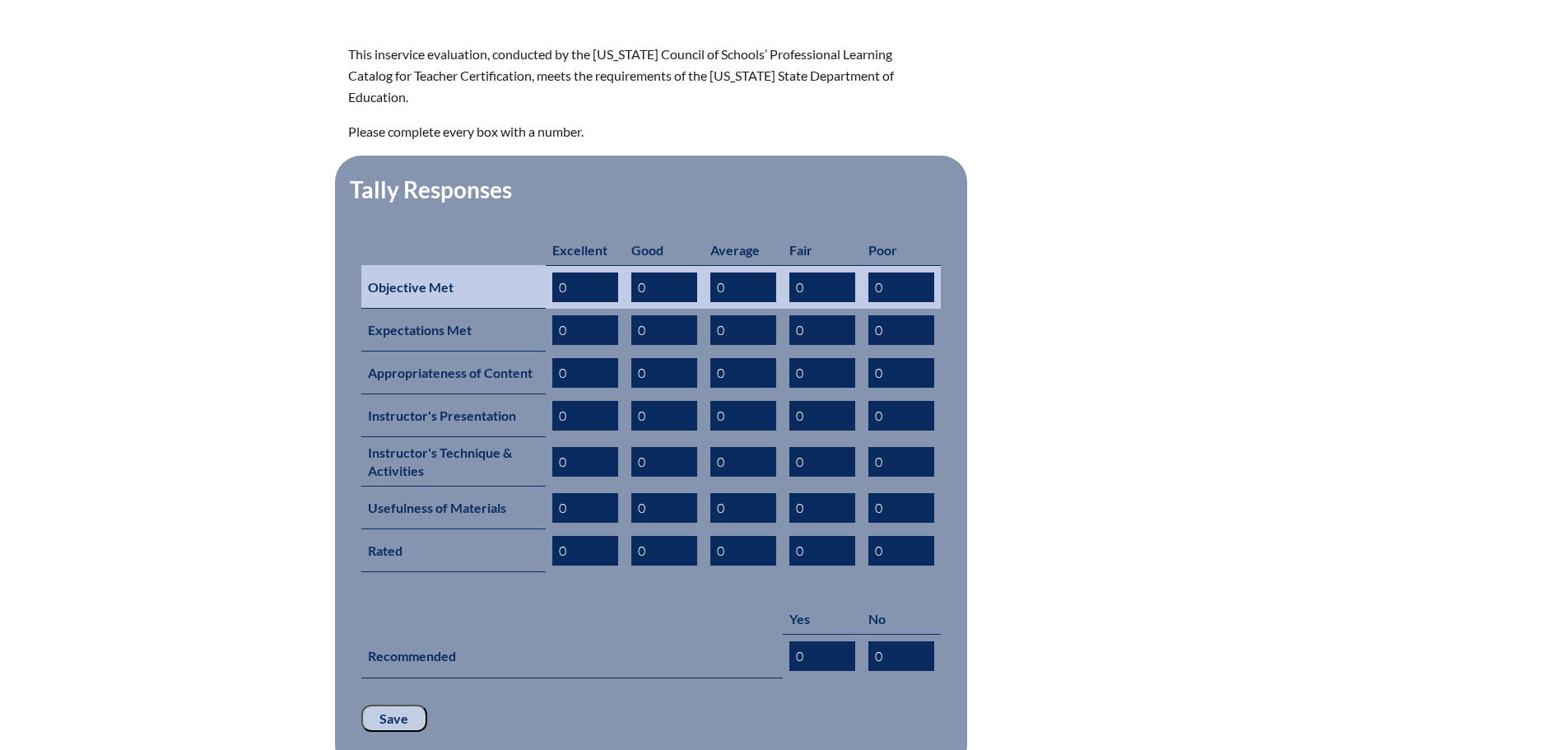
drag, startPoint x: 570, startPoint y: 267, endPoint x: 543, endPoint y: 272, distance: 27.5
click at [543, 272] on tr "Objective Met 0 0 0 0 0" at bounding box center [650, 287] width 580 height 44
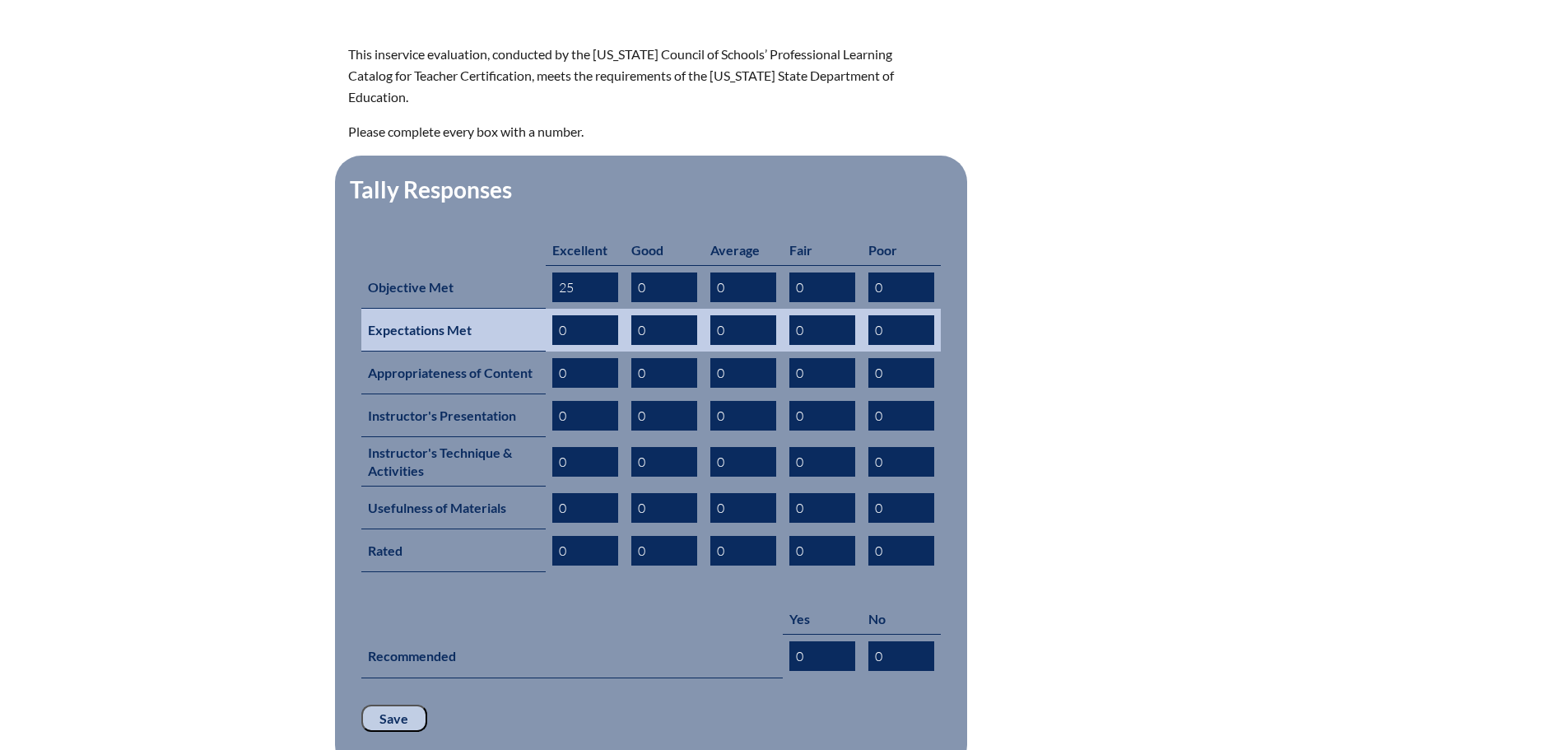
type input "25"
drag, startPoint x: 566, startPoint y: 301, endPoint x: 566, endPoint y: 316, distance: 15.0
click at [558, 315] on input "0" at bounding box center [584, 330] width 66 height 30
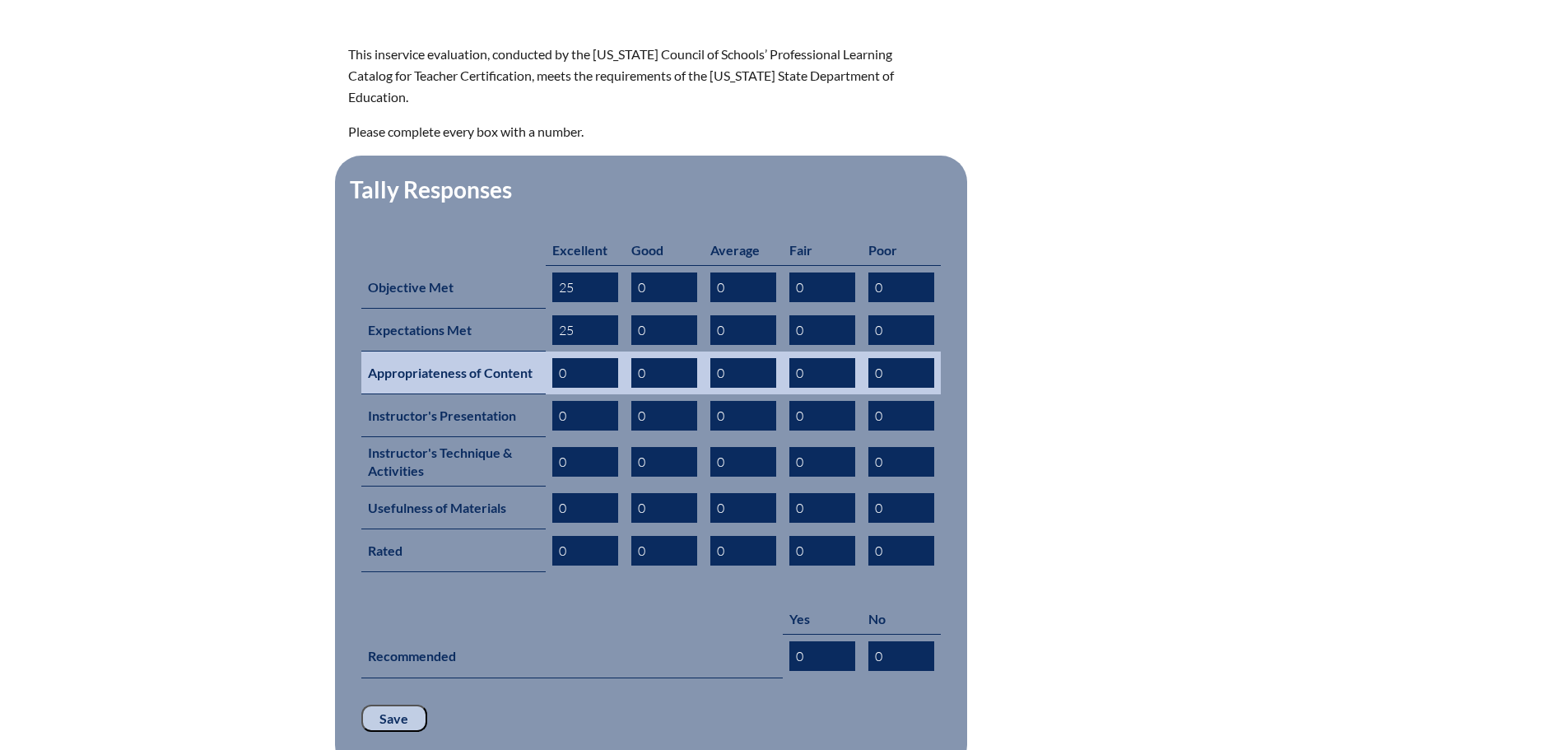
type input "25"
drag, startPoint x: 573, startPoint y: 345, endPoint x: 547, endPoint y: 345, distance: 26.0
click at [547, 352] on td "0" at bounding box center [584, 373] width 79 height 43
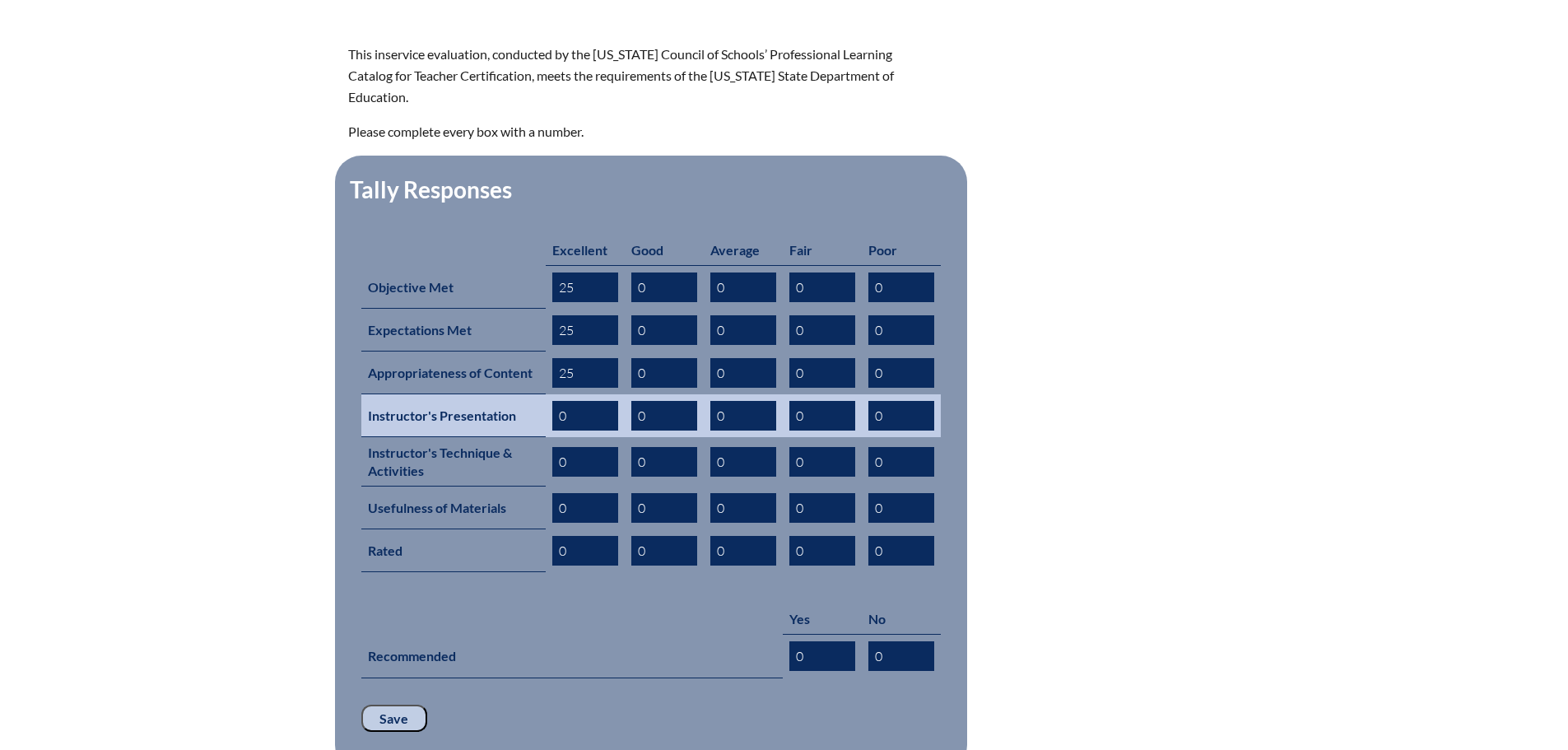
type input "25"
click at [516, 395] on tr "Instructor's Presentation 0 0 0 0 0" at bounding box center [650, 416] width 580 height 43
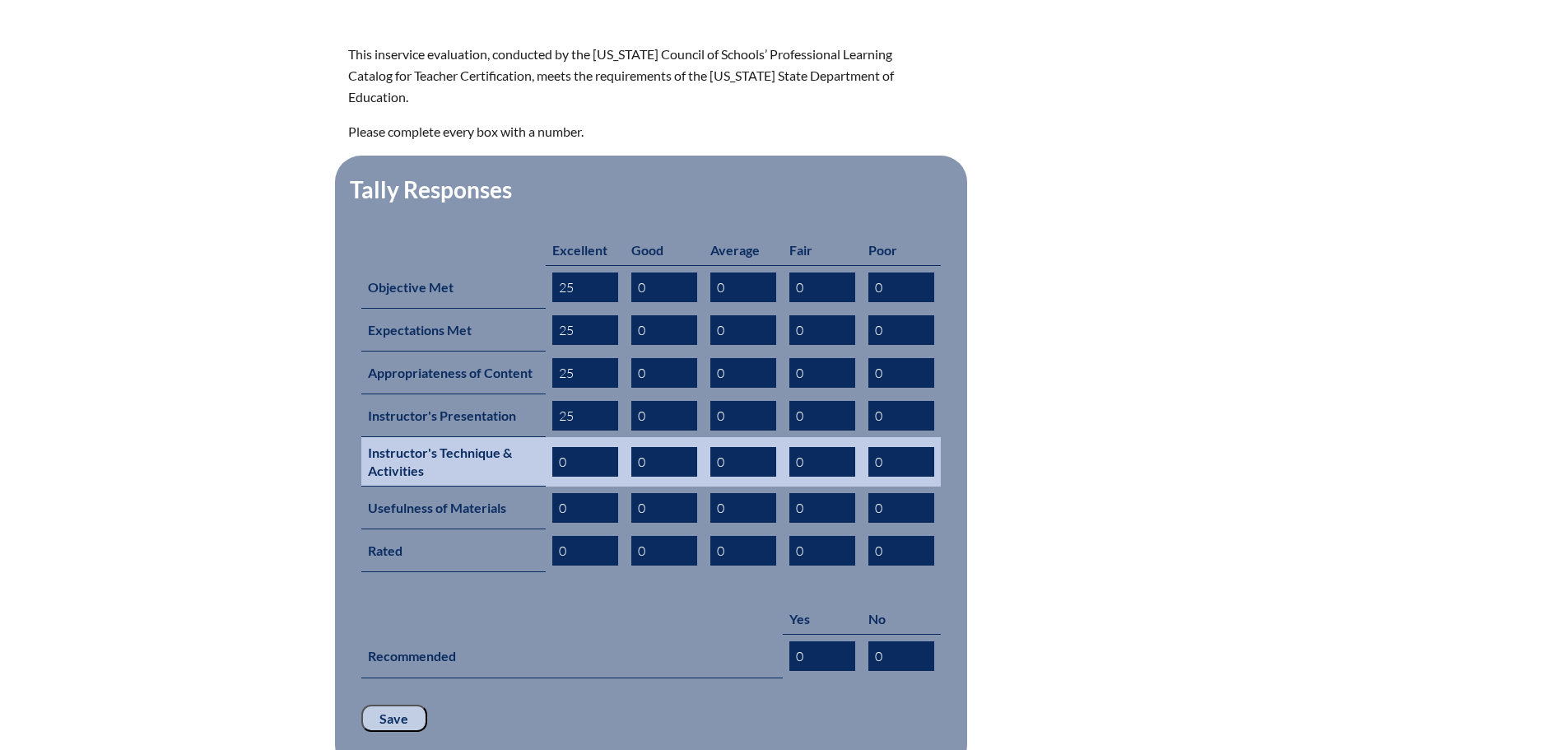
type input "25"
drag, startPoint x: 555, startPoint y: 432, endPoint x: 526, endPoint y: 431, distance: 29.0
click at [527, 437] on tr "Instructor's Technique & Activities 0 0 0 0 0" at bounding box center [650, 462] width 580 height 49
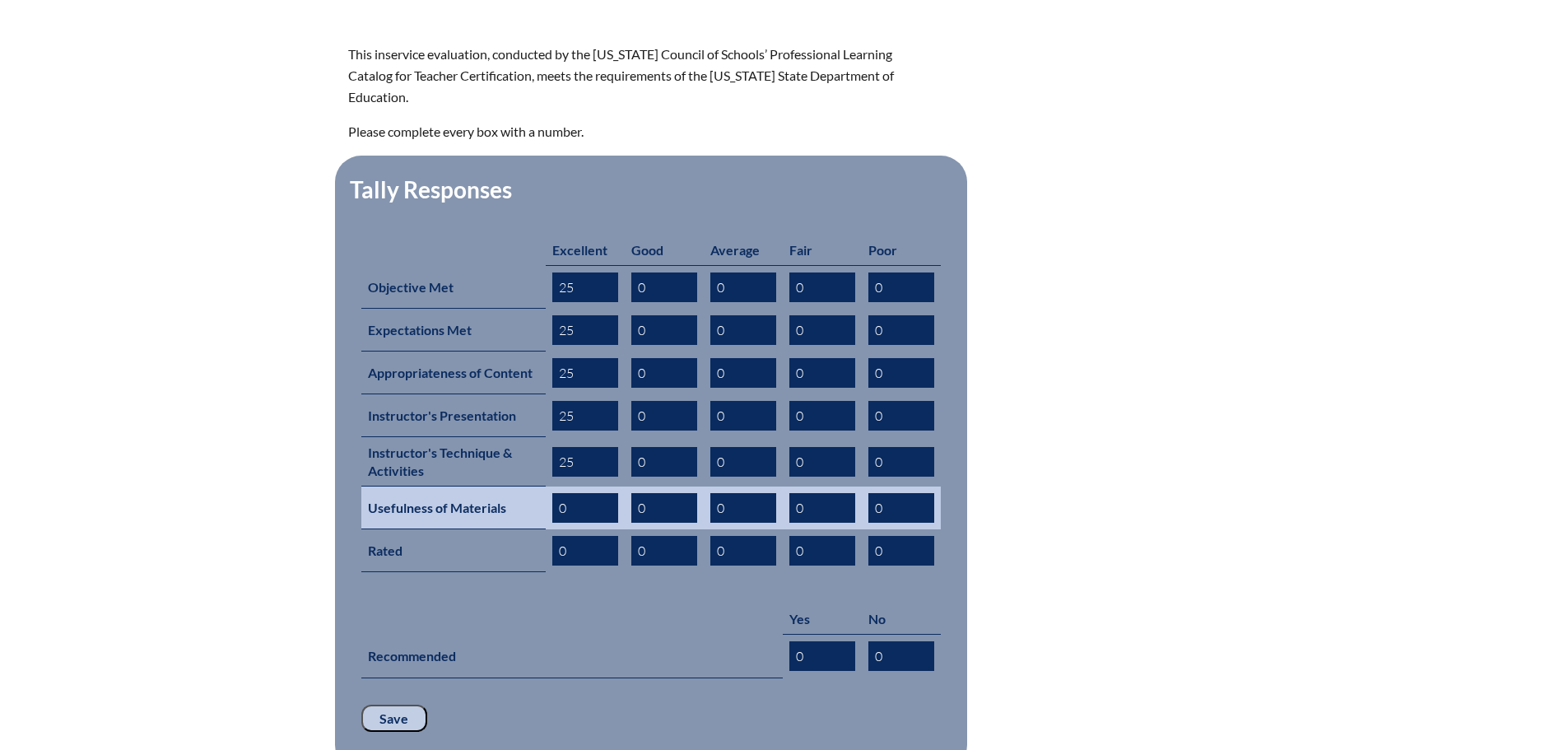
type input "25"
drag, startPoint x: 572, startPoint y: 477, endPoint x: 537, endPoint y: 473, distance: 35.2
click at [538, 487] on tr "Usefulness of Materials 0 0 0 0 0" at bounding box center [650, 508] width 580 height 43
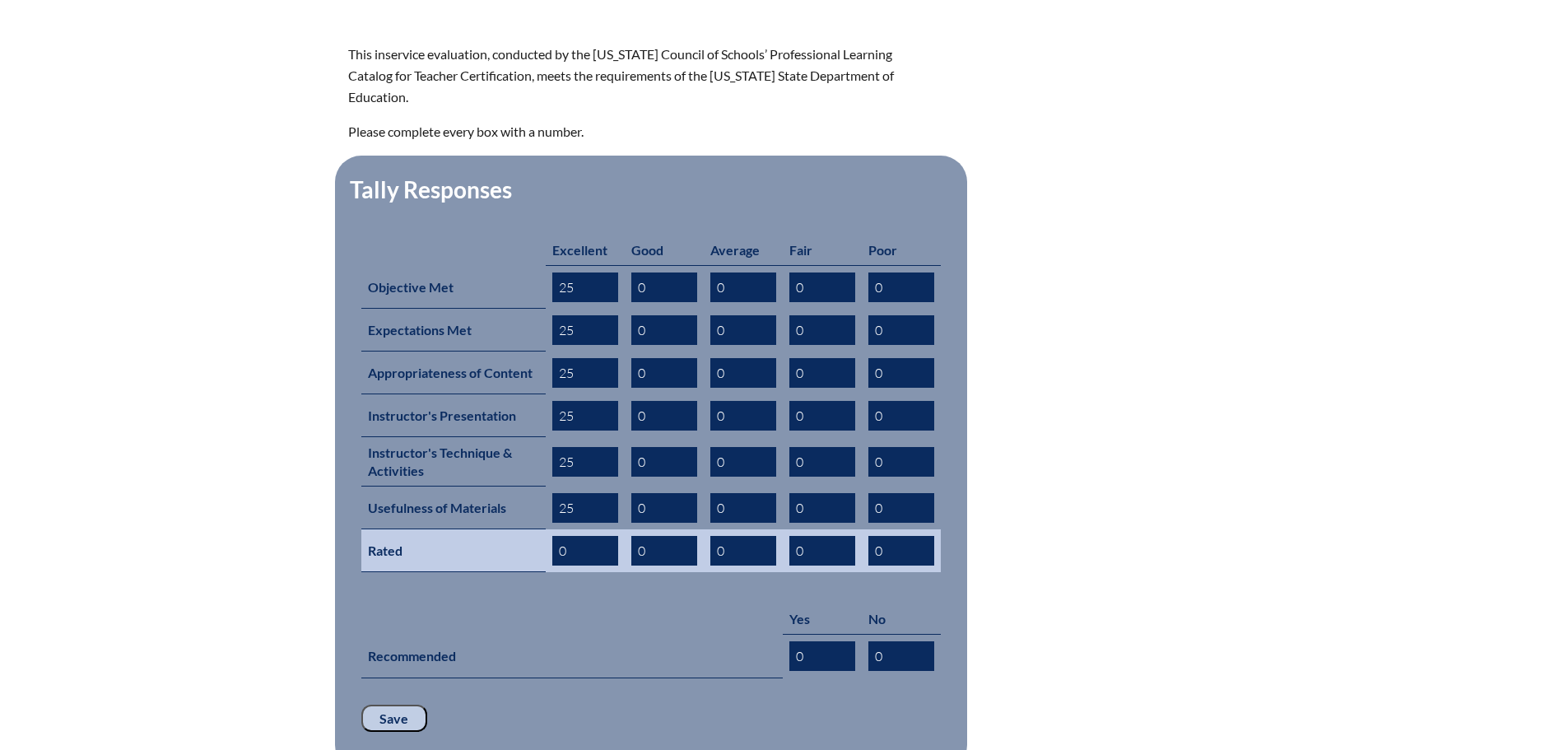
type input "25"
drag, startPoint x: 569, startPoint y: 522, endPoint x: 501, endPoint y: 502, distance: 70.9
click at [503, 529] on tr "Rated 0 0 0 0 0" at bounding box center [650, 551] width 580 height 43
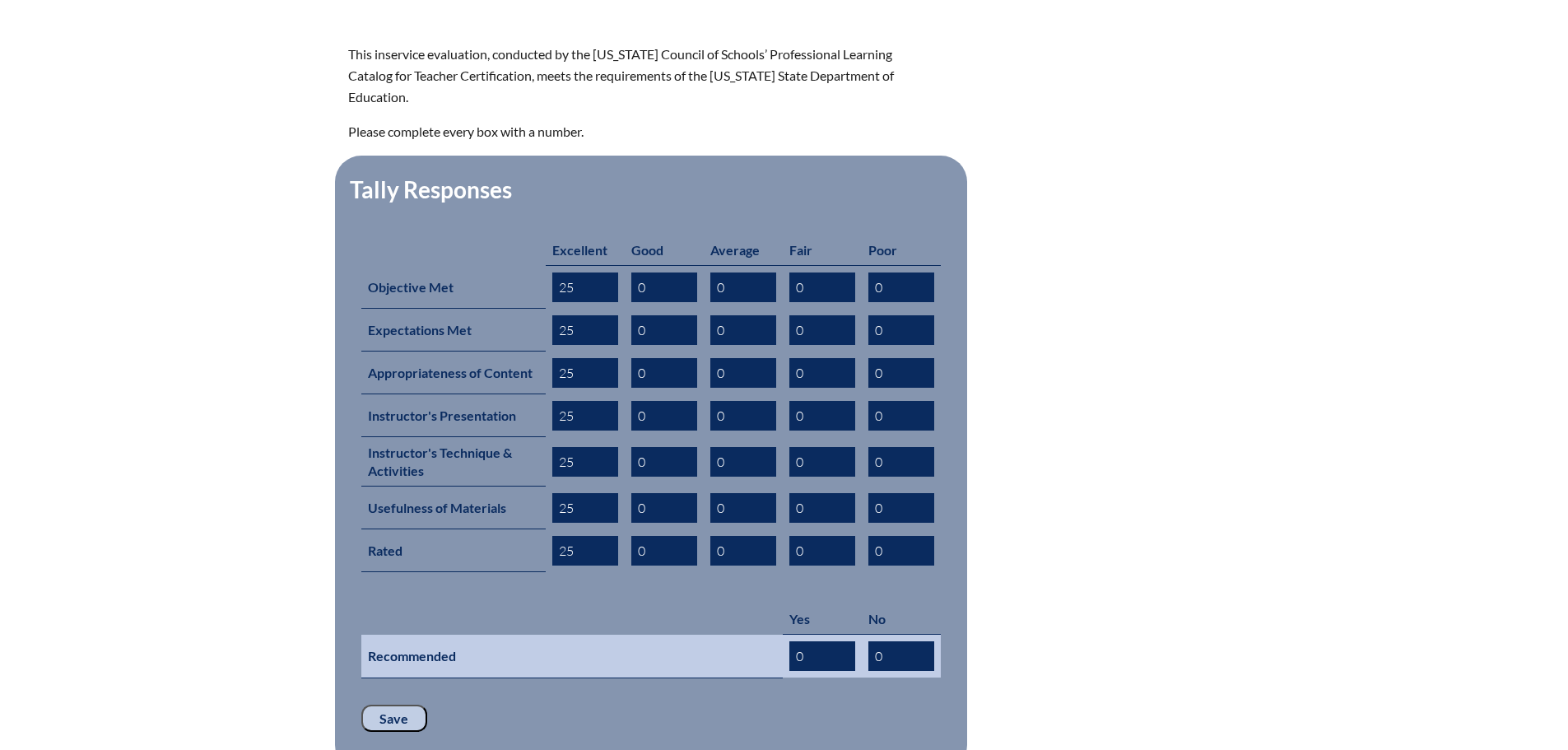
type input "25"
drag, startPoint x: 838, startPoint y: 627, endPoint x: 706, endPoint y: 615, distance: 132.5
click at [706, 635] on tr "Recommended 0 0" at bounding box center [650, 656] width 580 height 44
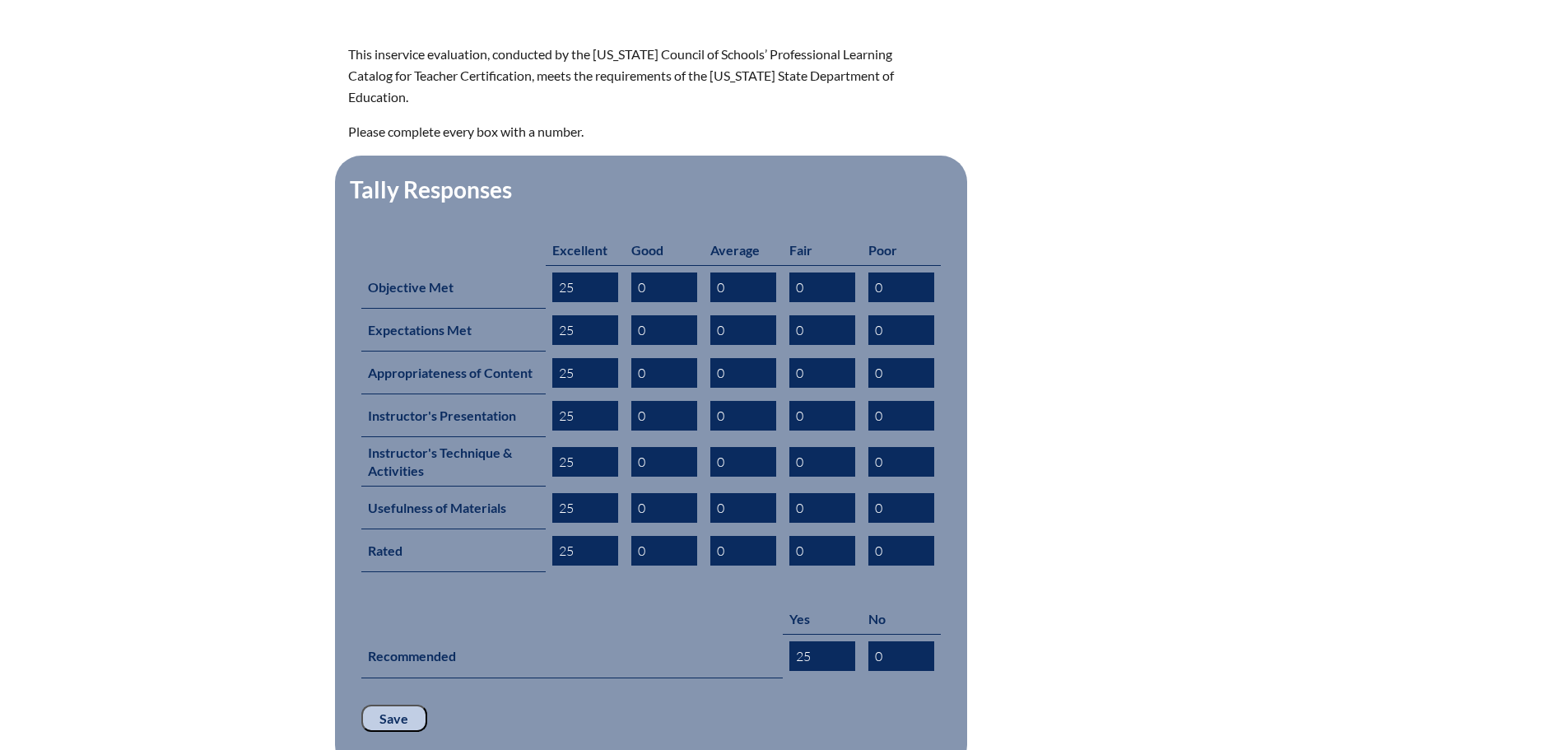
type input "25"
click at [409, 704] on input "Save" at bounding box center [394, 718] width 66 height 28
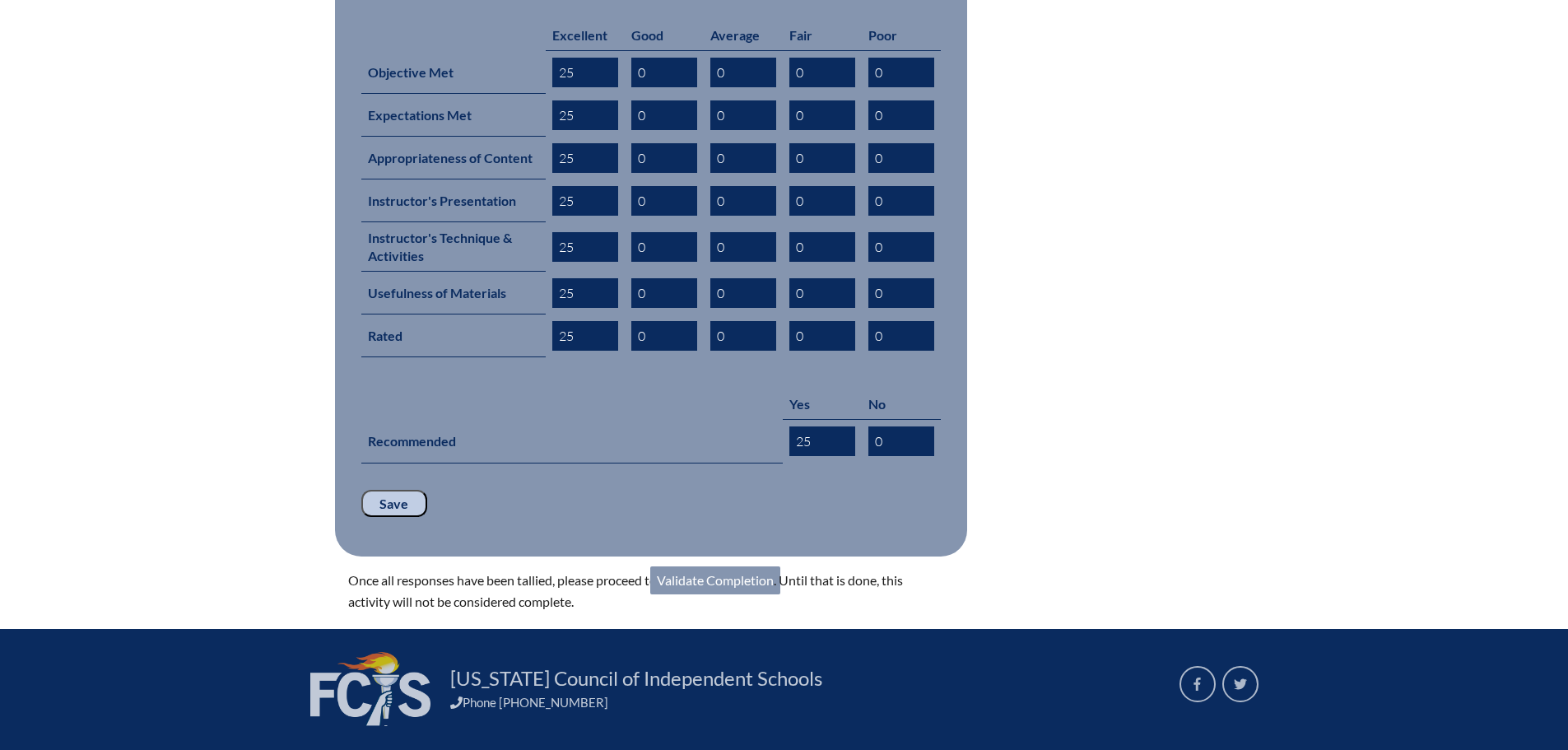
scroll to position [823, 0]
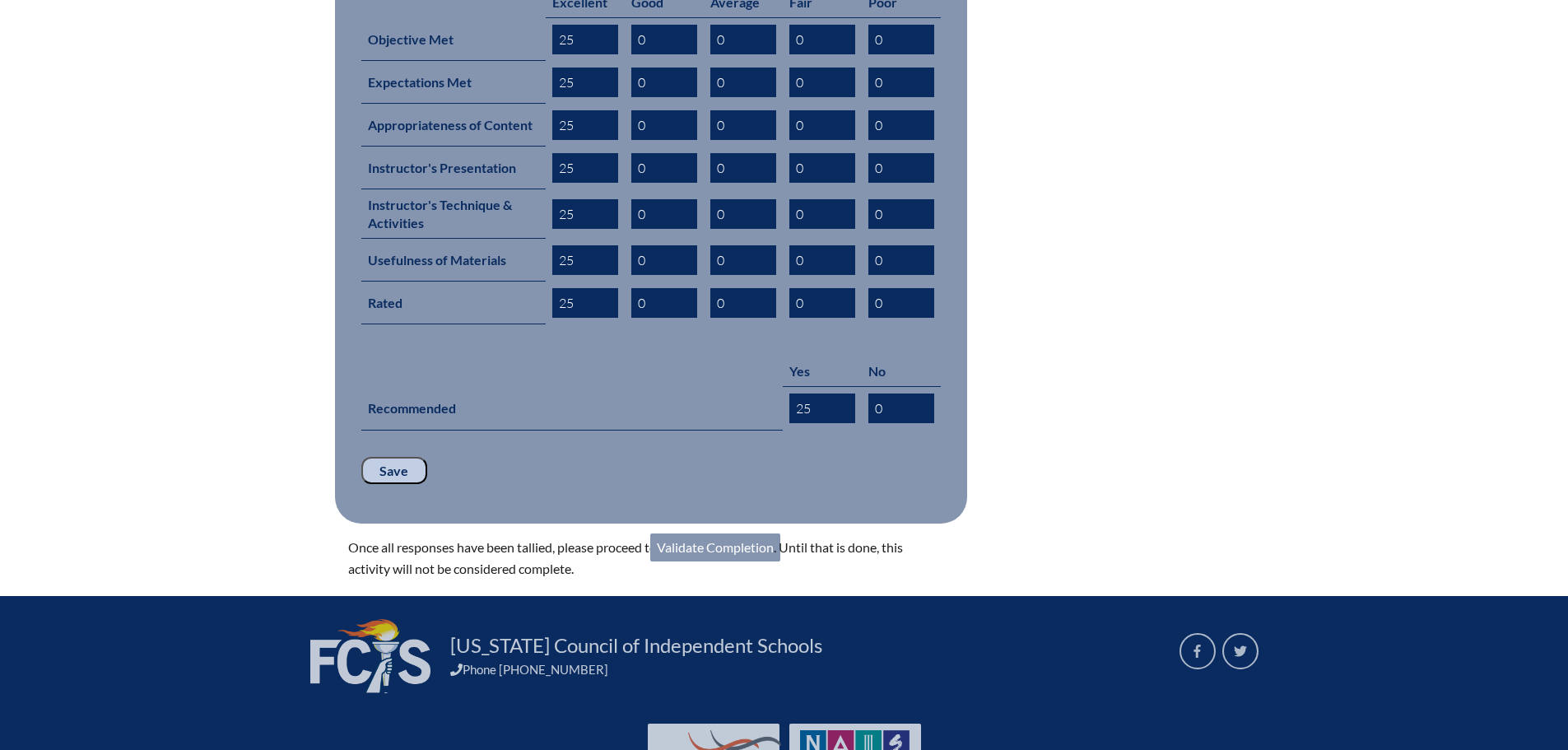
click at [702, 533] on link "Validate Completion" at bounding box center [716, 547] width 130 height 28
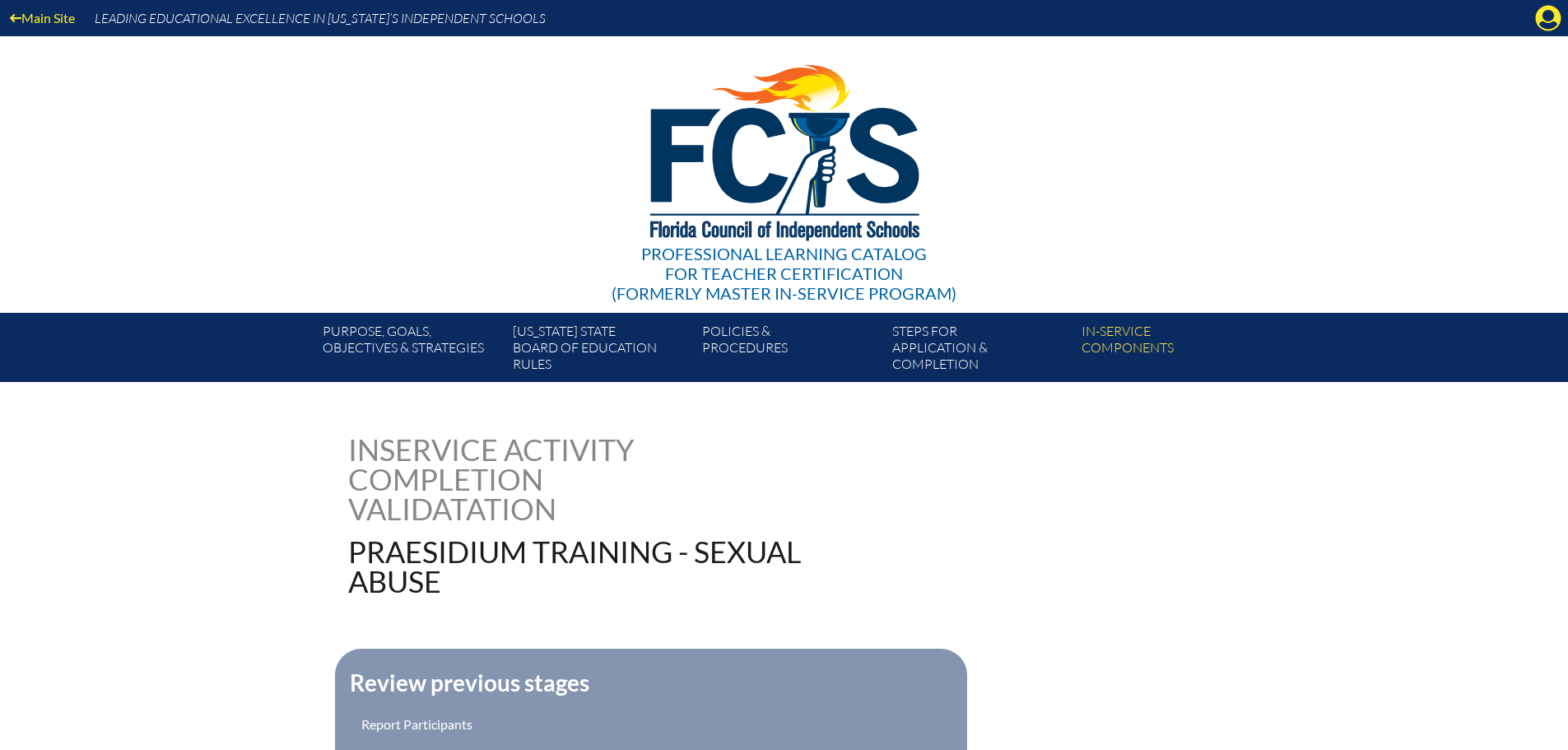
scroll to position [426, 0]
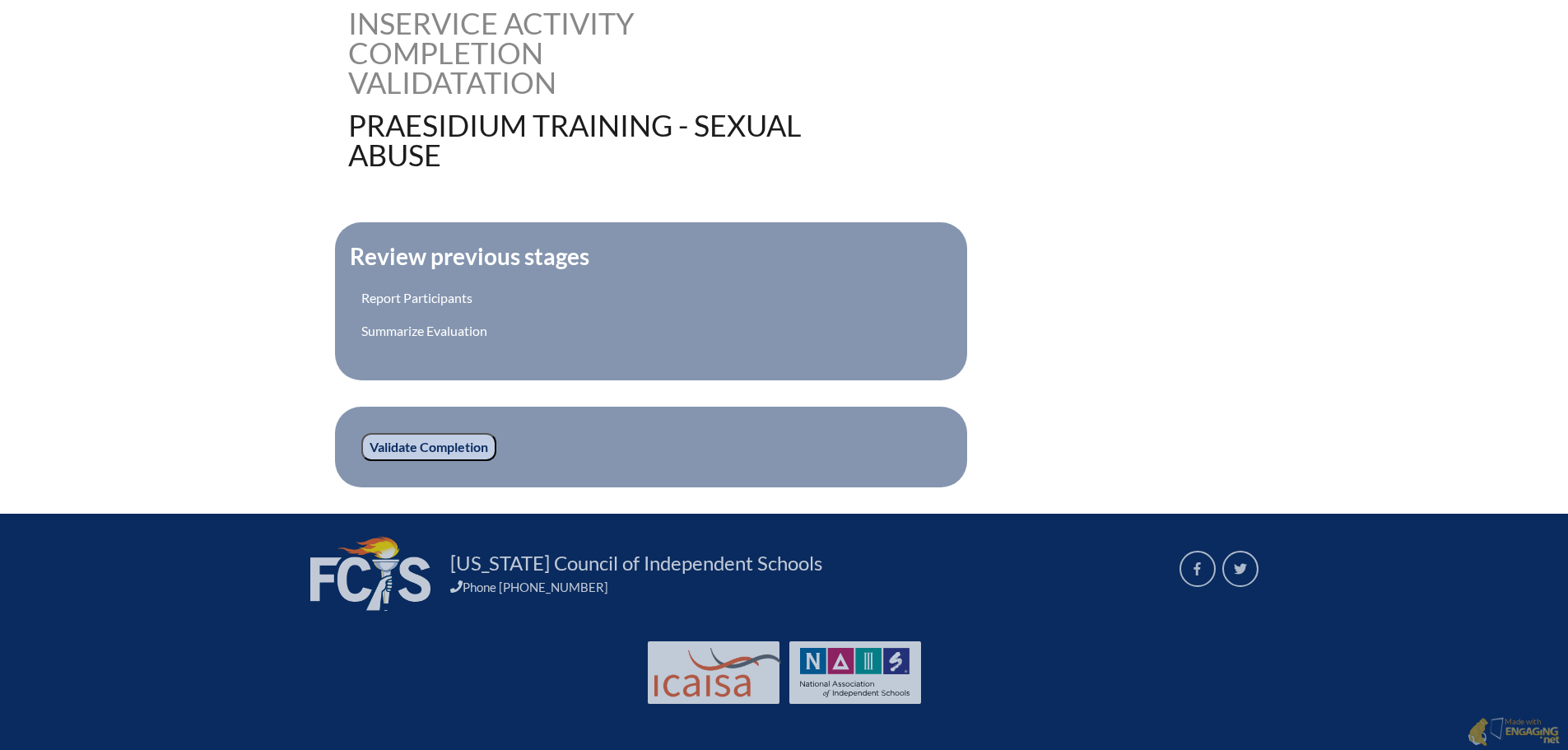
click at [382, 441] on input "Validate Completion" at bounding box center [428, 447] width 135 height 28
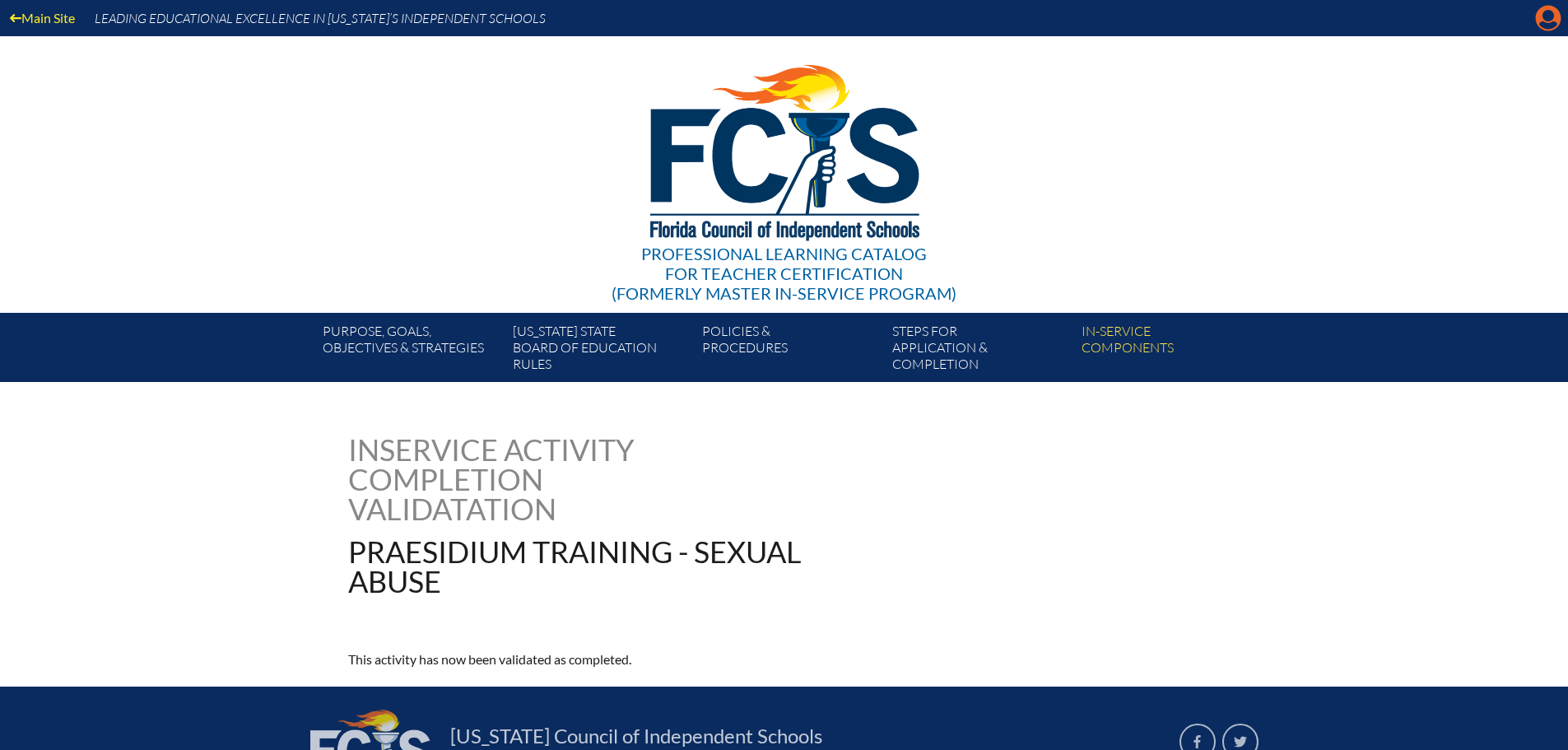
click at [1541, 25] on icon "Manage account" at bounding box center [1548, 18] width 26 height 26
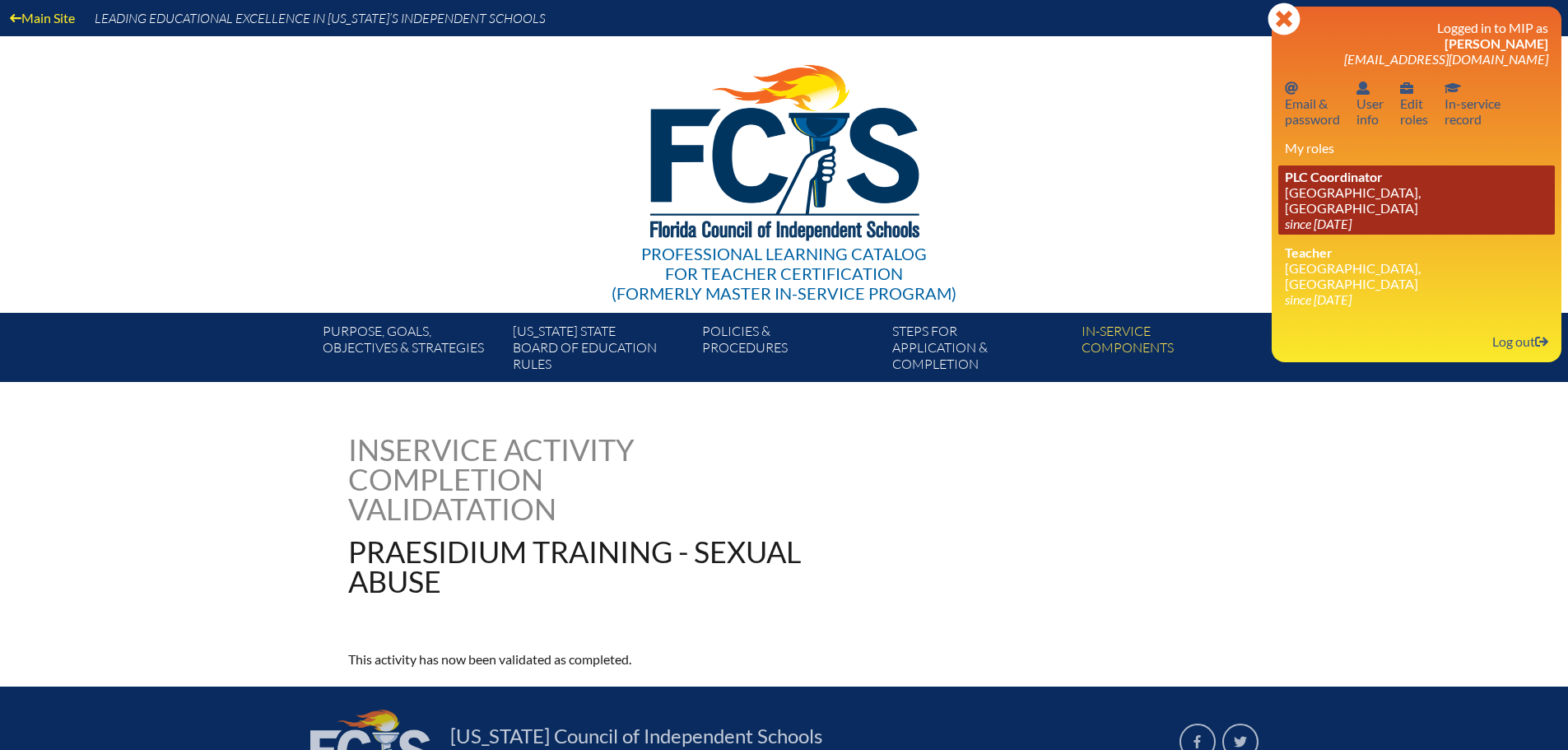
click at [1392, 174] on link "PLC Coordinator [GEOGRAPHIC_DATA], [GEOGRAPHIC_DATA] since [DATE]" at bounding box center [1415, 200] width 276 height 69
click at [1376, 188] on link "PLC Coordinator [GEOGRAPHIC_DATA], [GEOGRAPHIC_DATA] since [DATE]" at bounding box center [1415, 200] width 276 height 69
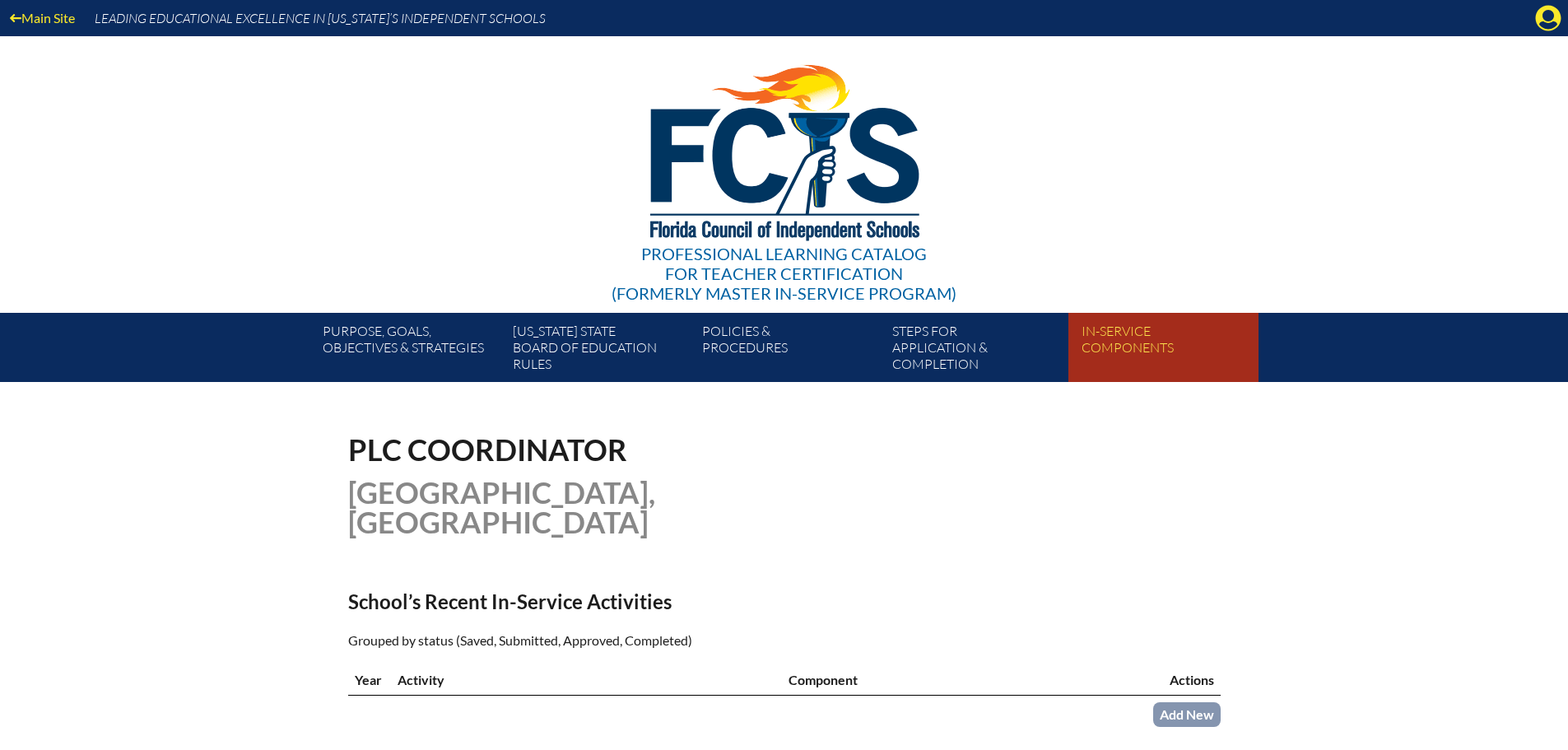
scroll to position [329, 0]
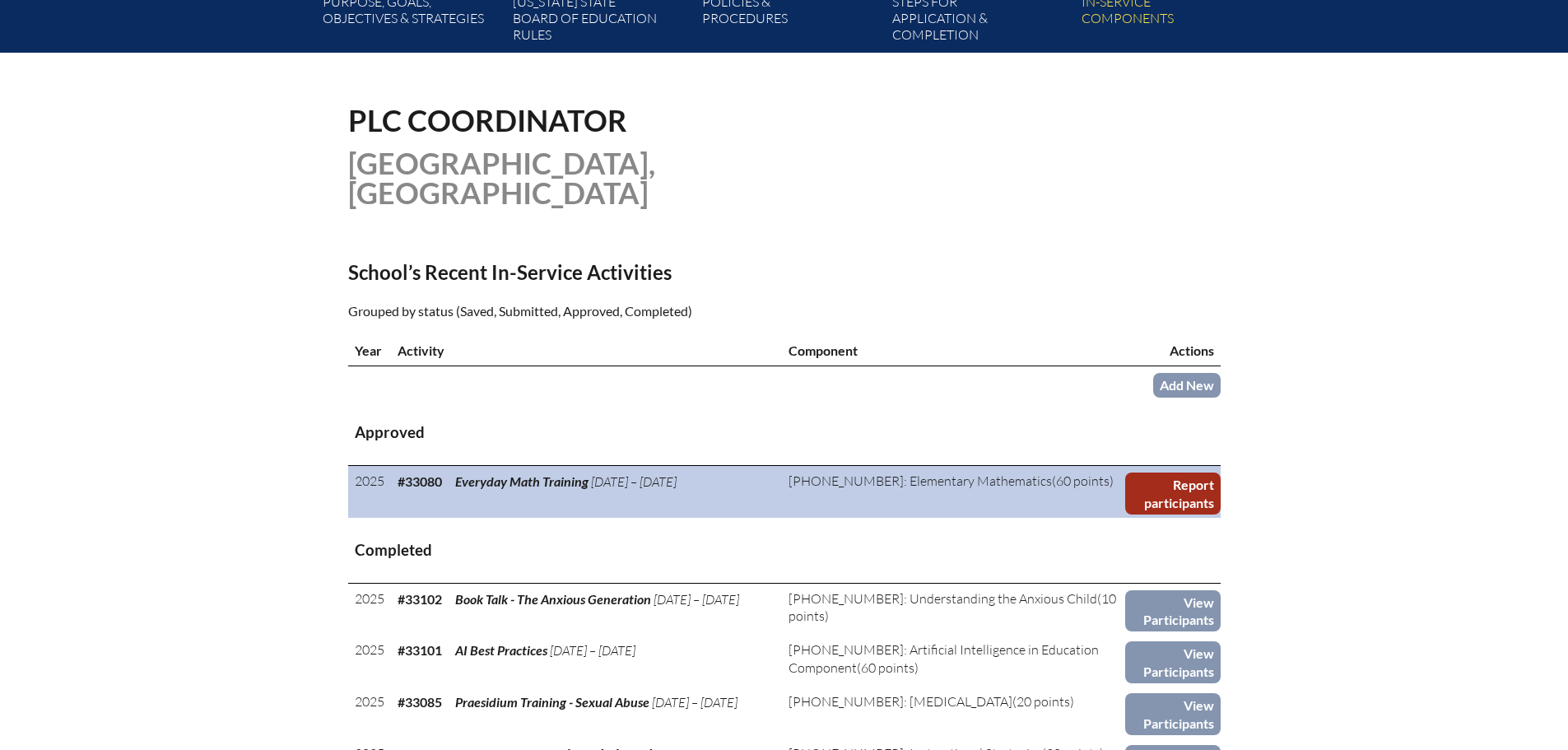
click at [1161, 499] on link "Report participants" at bounding box center [1173, 493] width 95 height 42
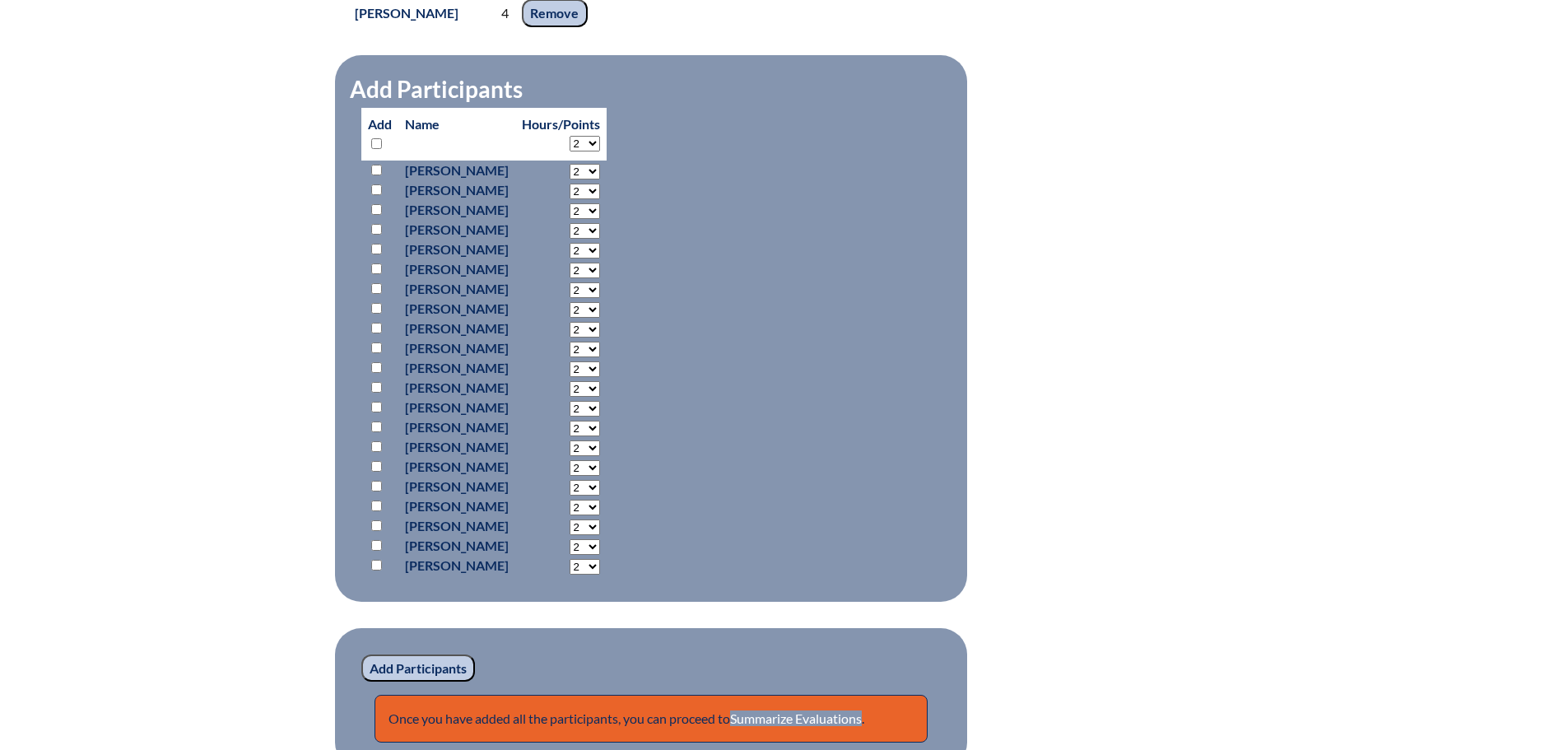
scroll to position [1152, 0]
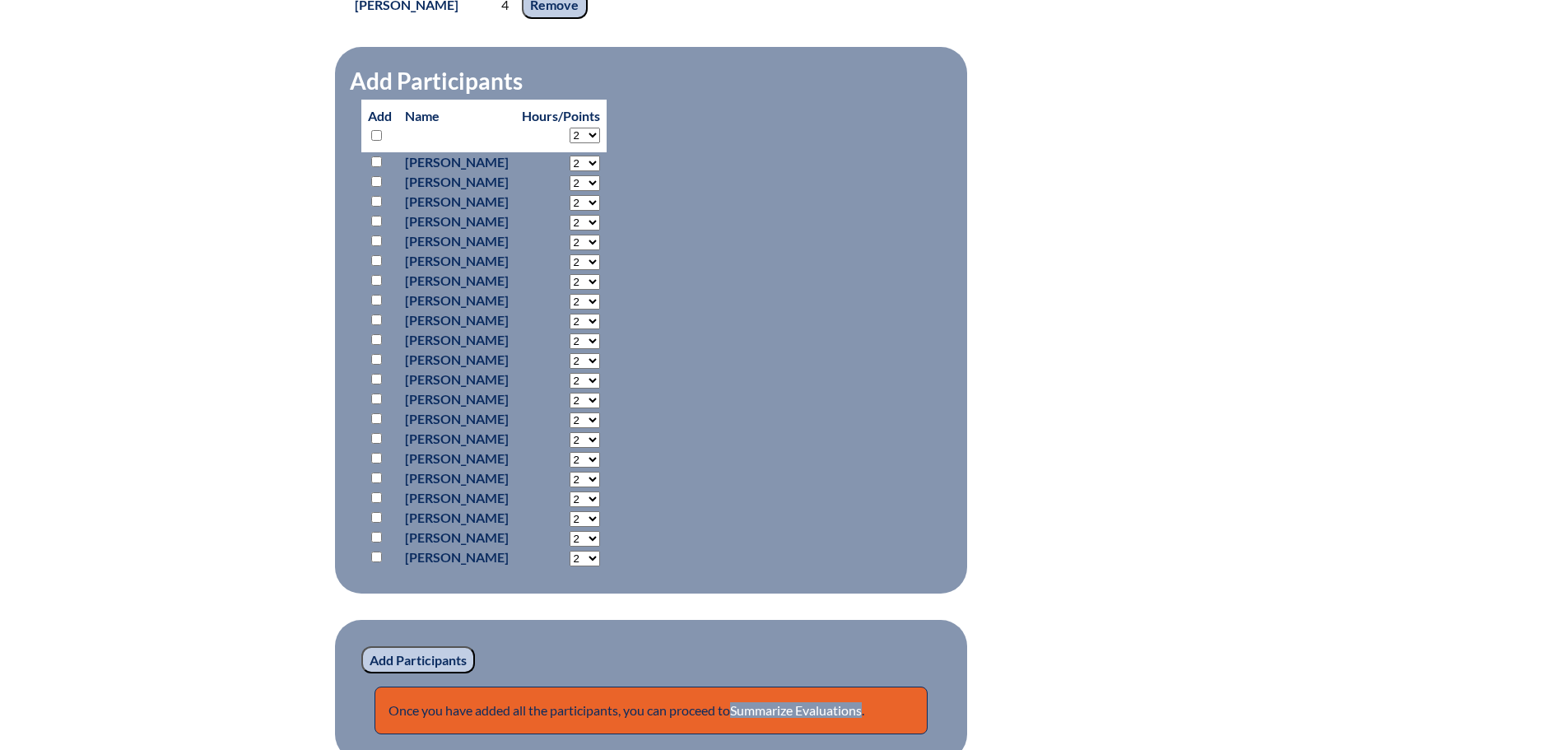
click at [374, 423] on input "checkbox" at bounding box center [376, 418] width 10 height 10
checkbox input "true"
click at [600, 171] on select "2 3 4 5 6 7 8 9 10 11 12 13 14 15 16 17 18 19 20 21 22 23" at bounding box center [584, 163] width 31 height 16
select select "4"
click at [600, 171] on select "2 3 4 5 6 7 8 9 10 11 12 13 14 15 16 17 18 19 20 21 22 23" at bounding box center [584, 163] width 31 height 16
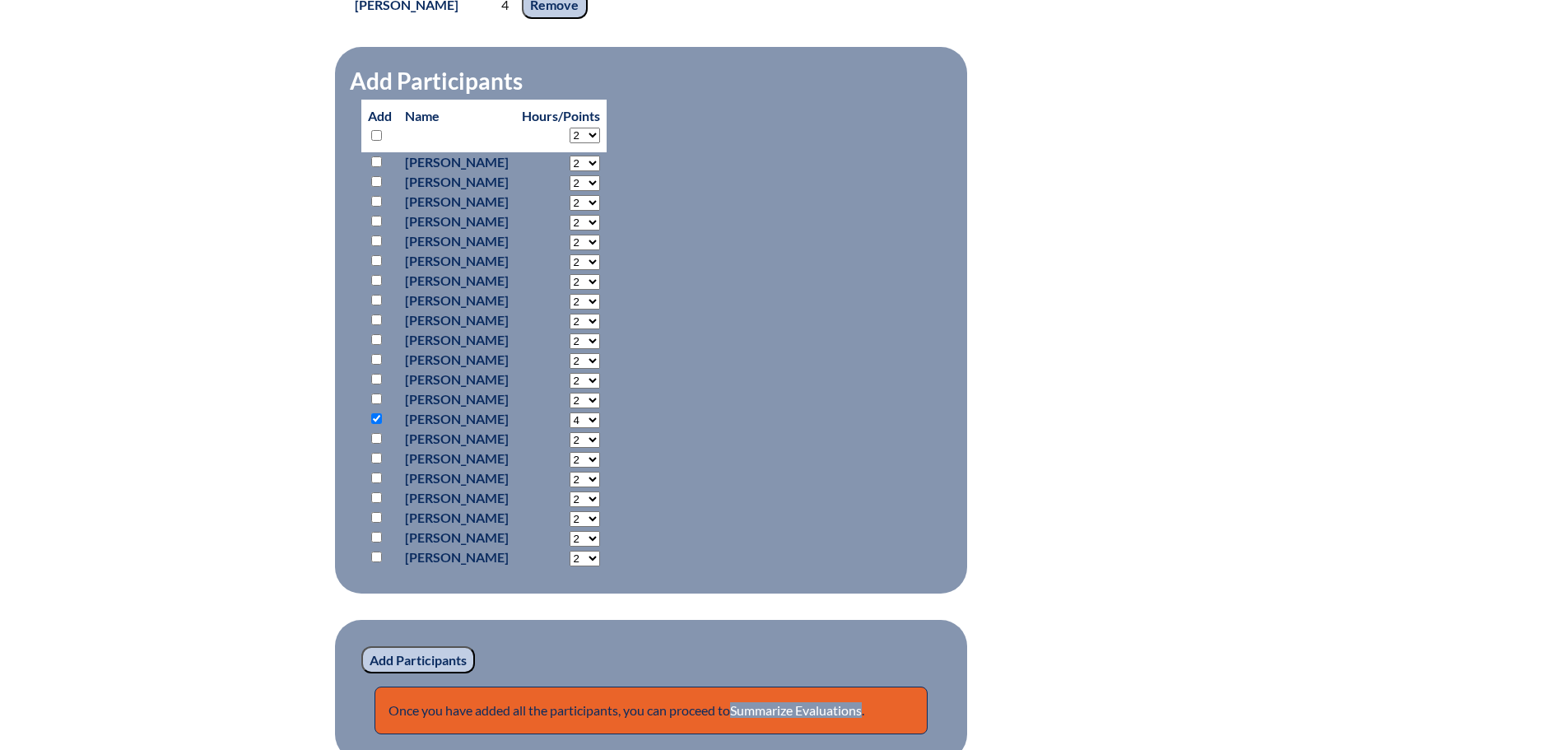
click at [995, 167] on div "everyday-math-training--689f34dd18b012.97226845 14 In-service Activity Particip…" at bounding box center [784, 21] width 872 height 1478
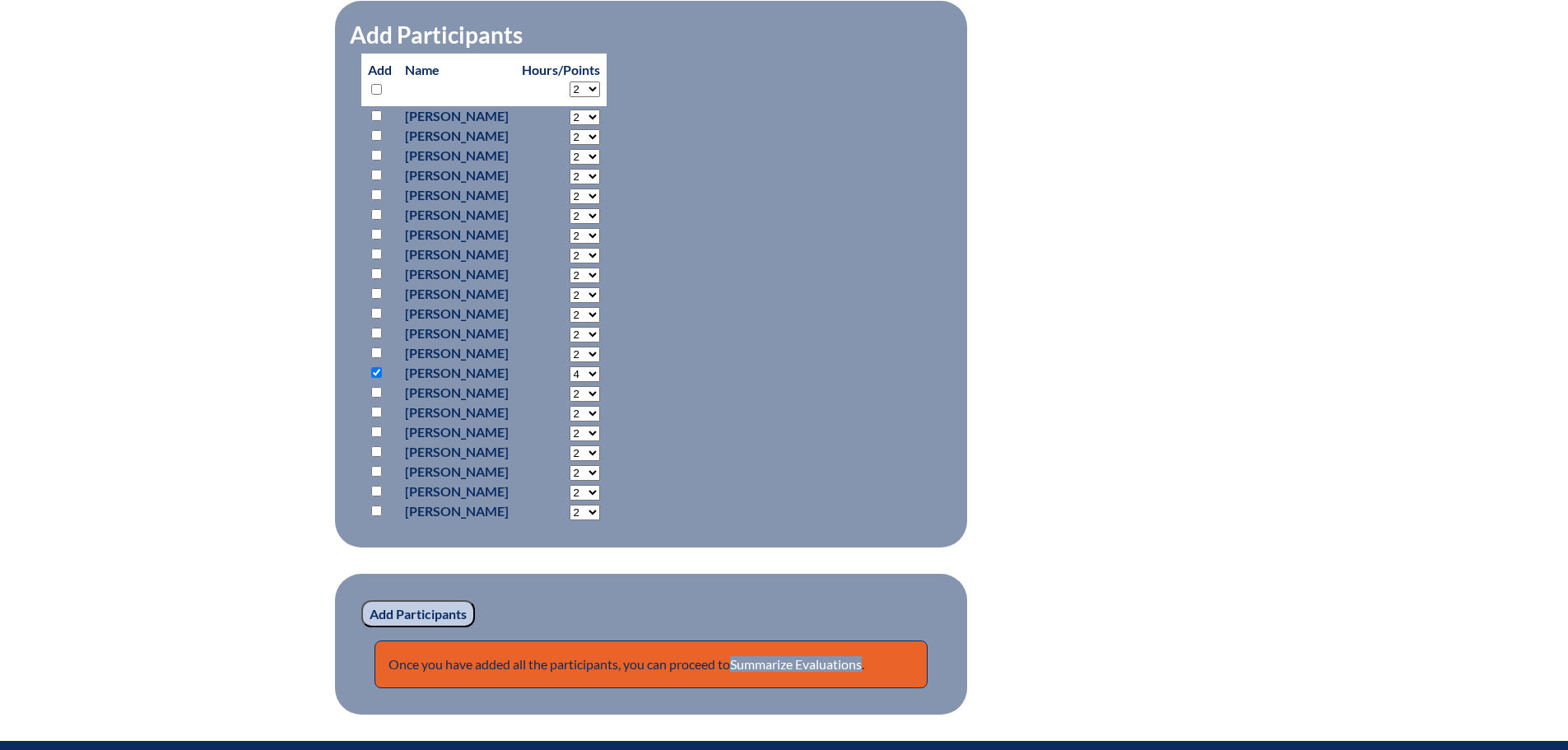
scroll to position [1455, 0]
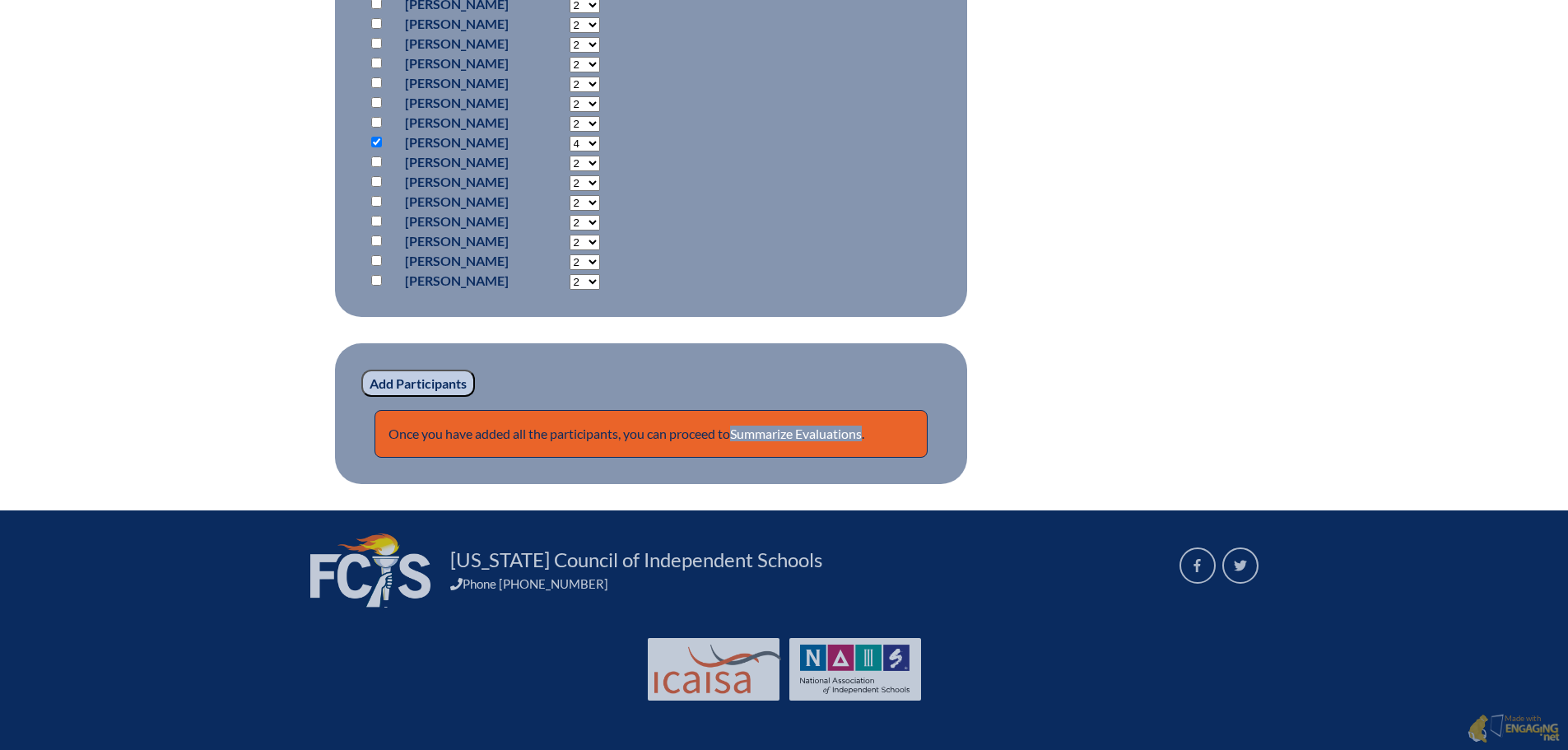
click at [462, 389] on input "Add Participants" at bounding box center [418, 383] width 114 height 28
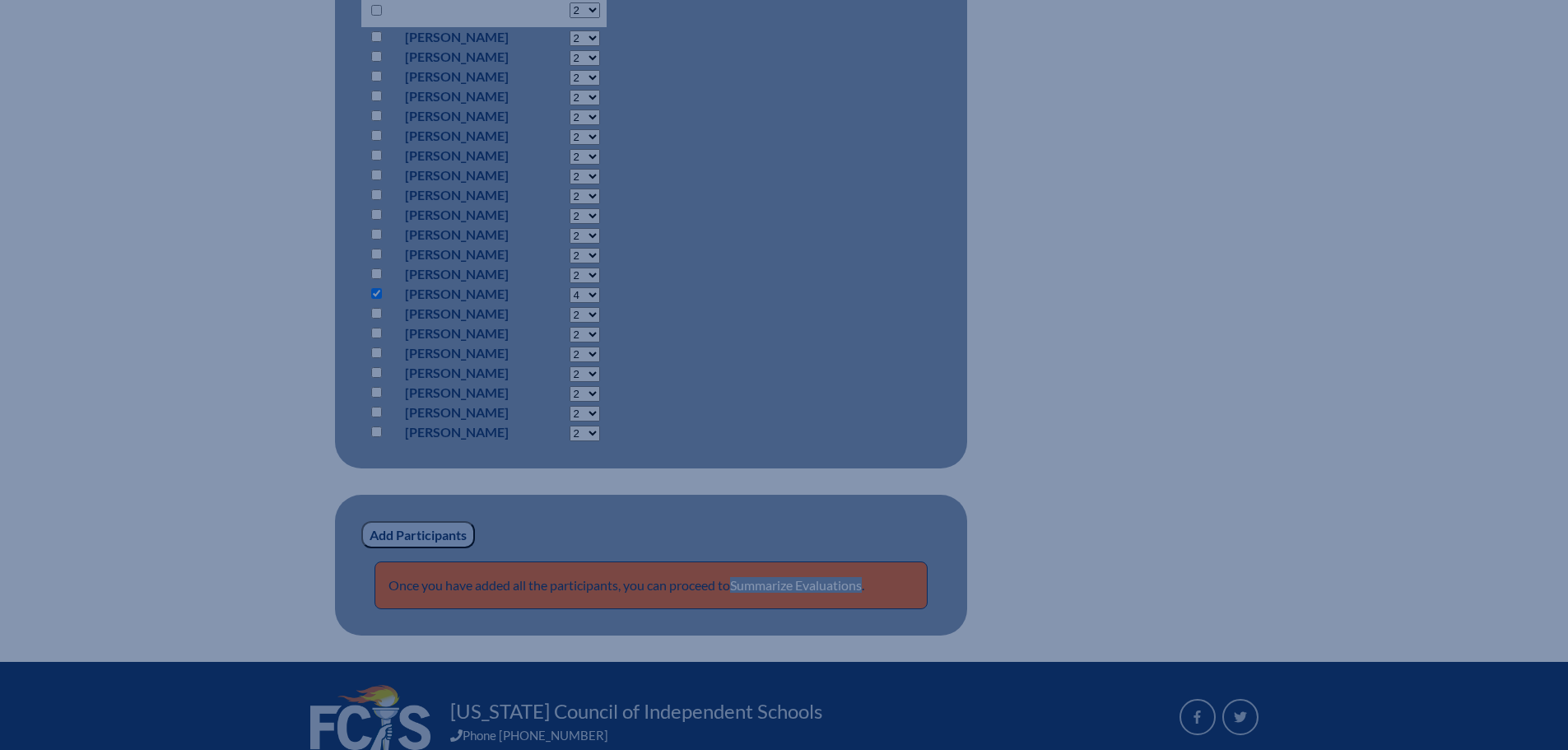
scroll to position [1208, 0]
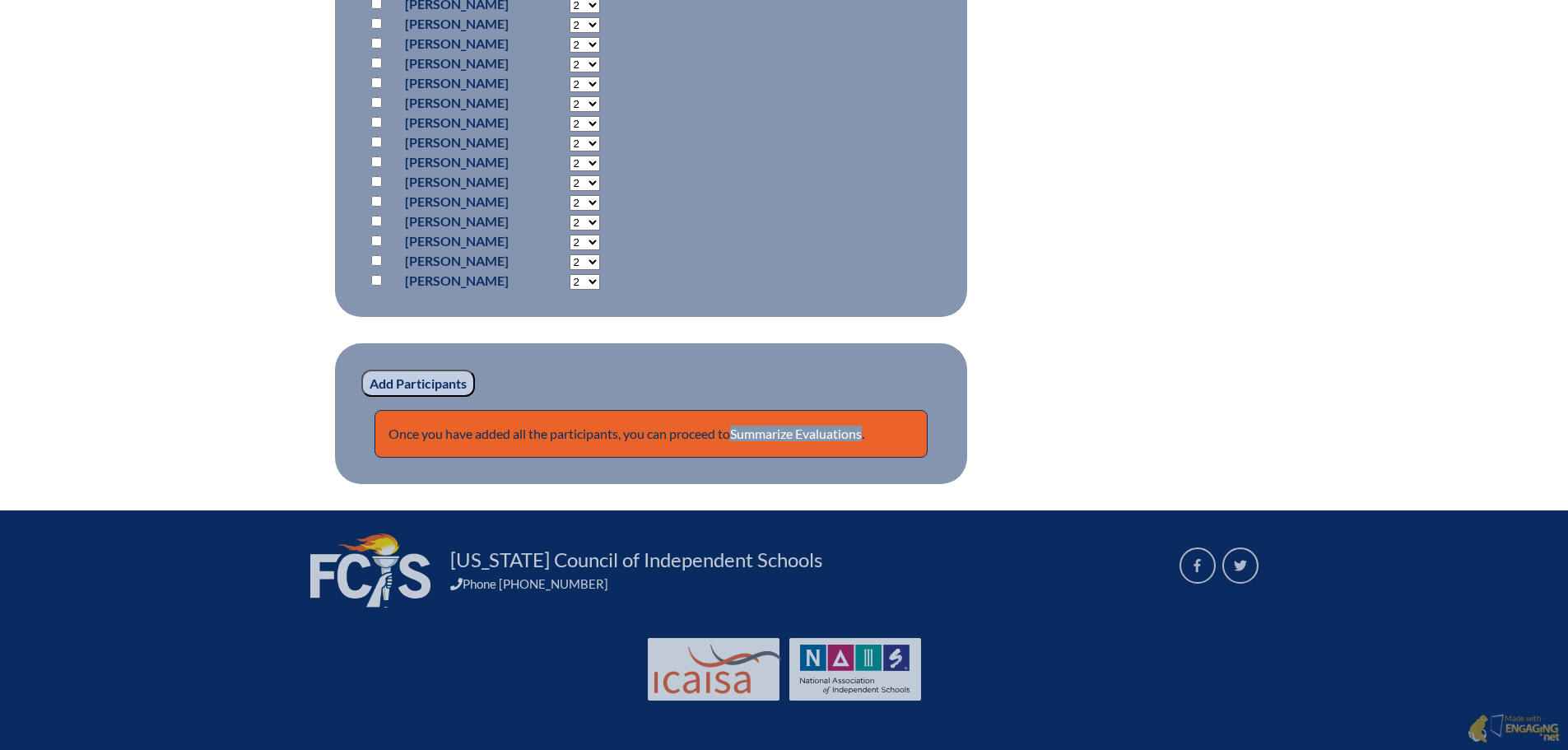
scroll to position [1491, 0]
click at [862, 431] on link "Summarize Evaluations" at bounding box center [795, 433] width 131 height 16
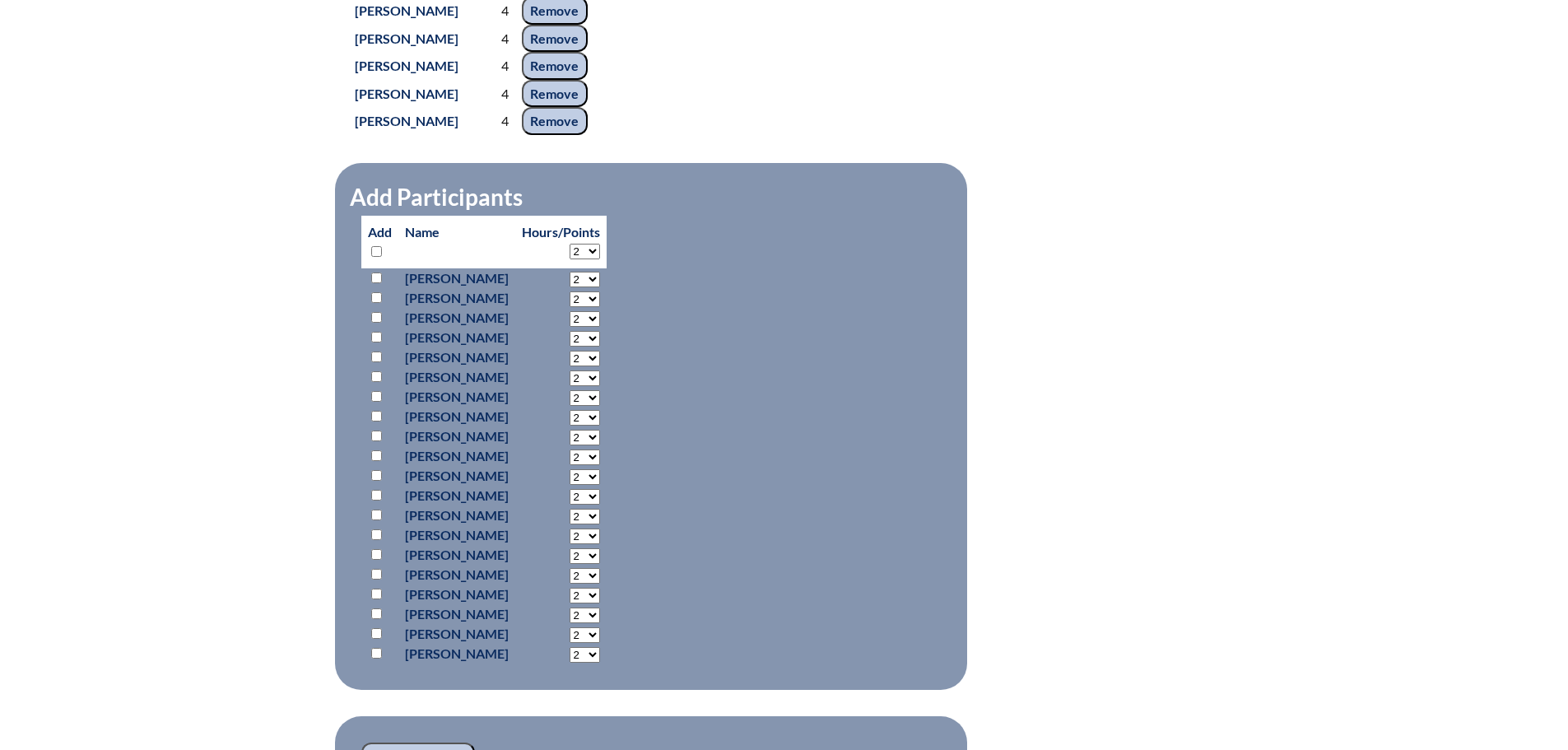
scroll to position [1078, 0]
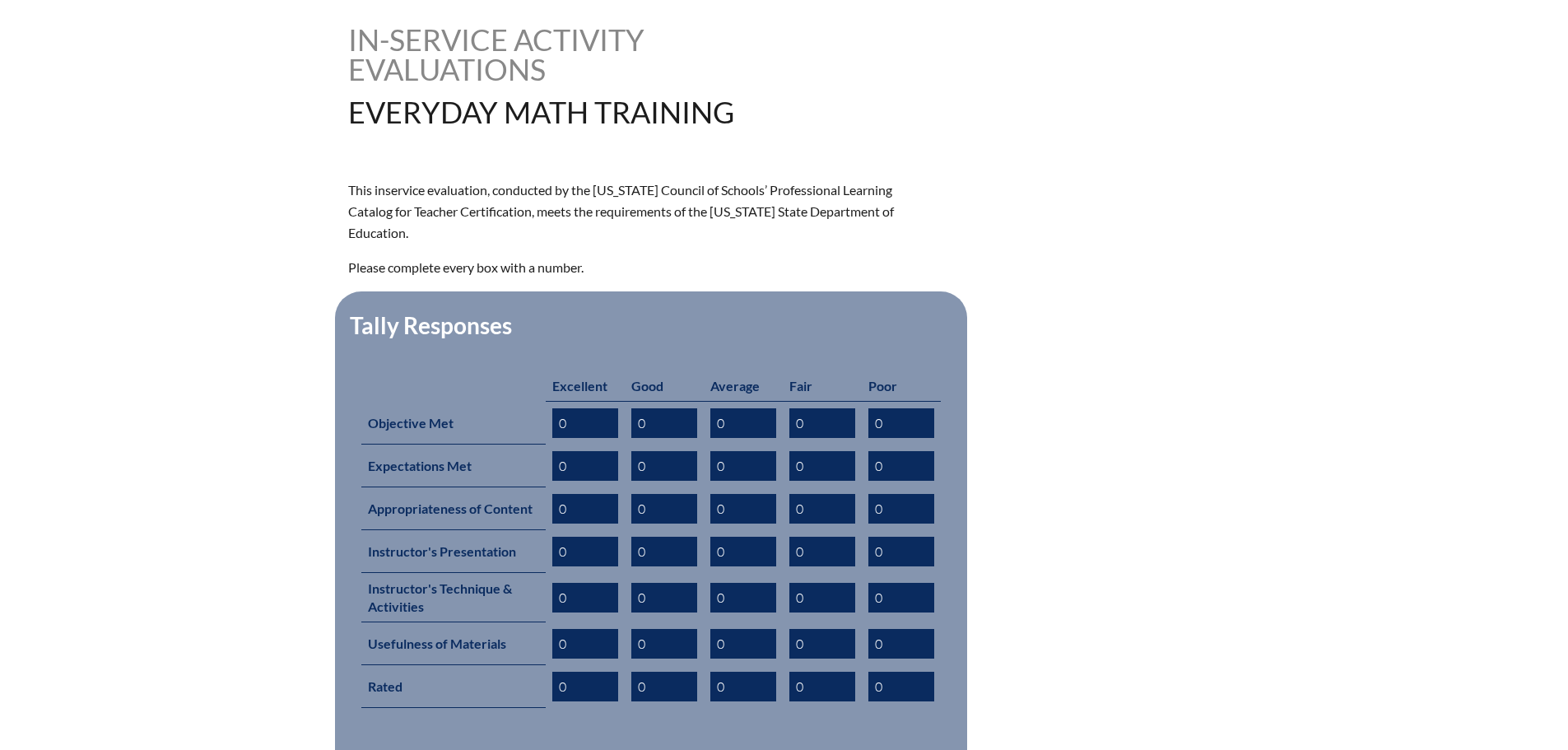
scroll to position [411, 0]
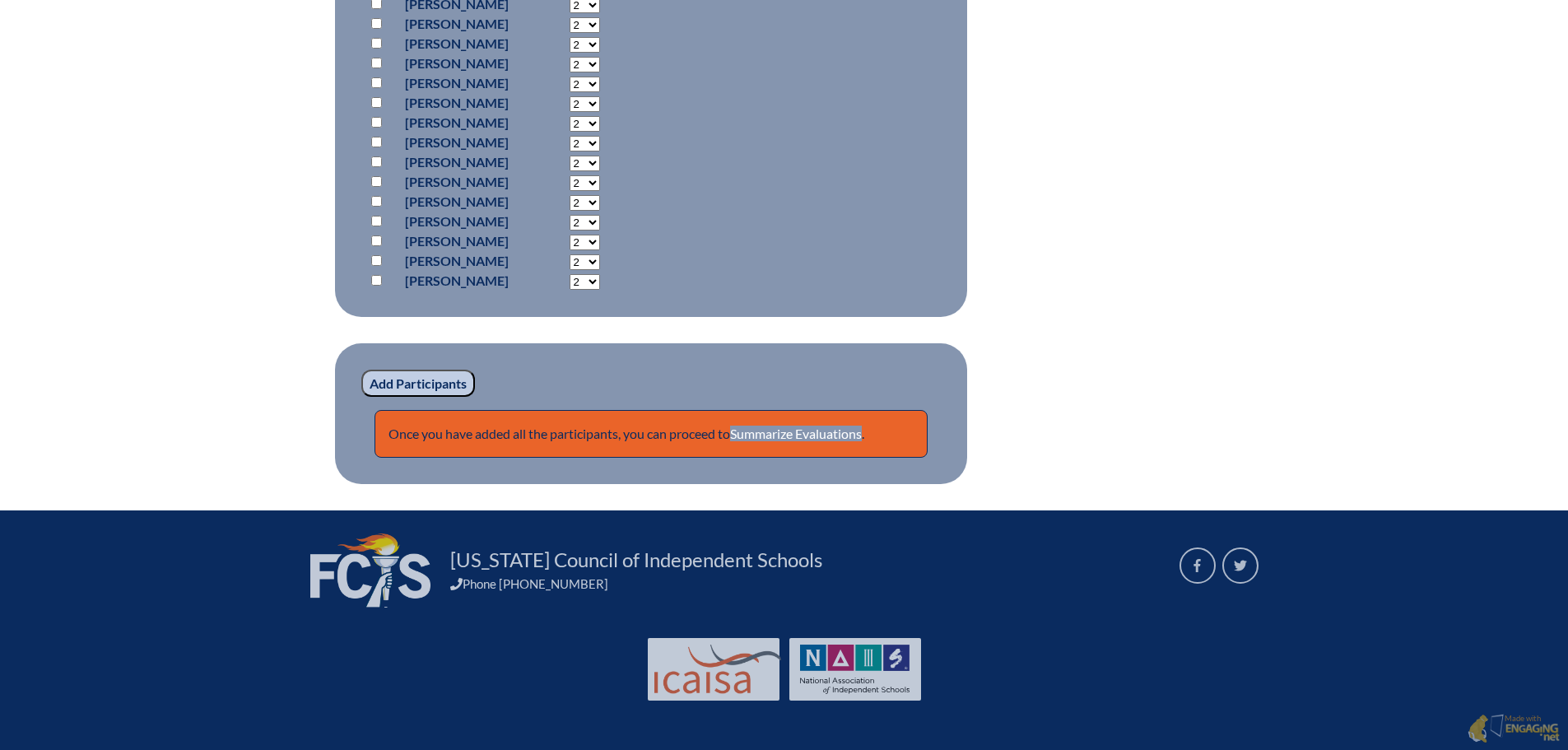
scroll to position [1491, 0]
click at [791, 433] on link "Summarize Evaluations" at bounding box center [795, 433] width 131 height 16
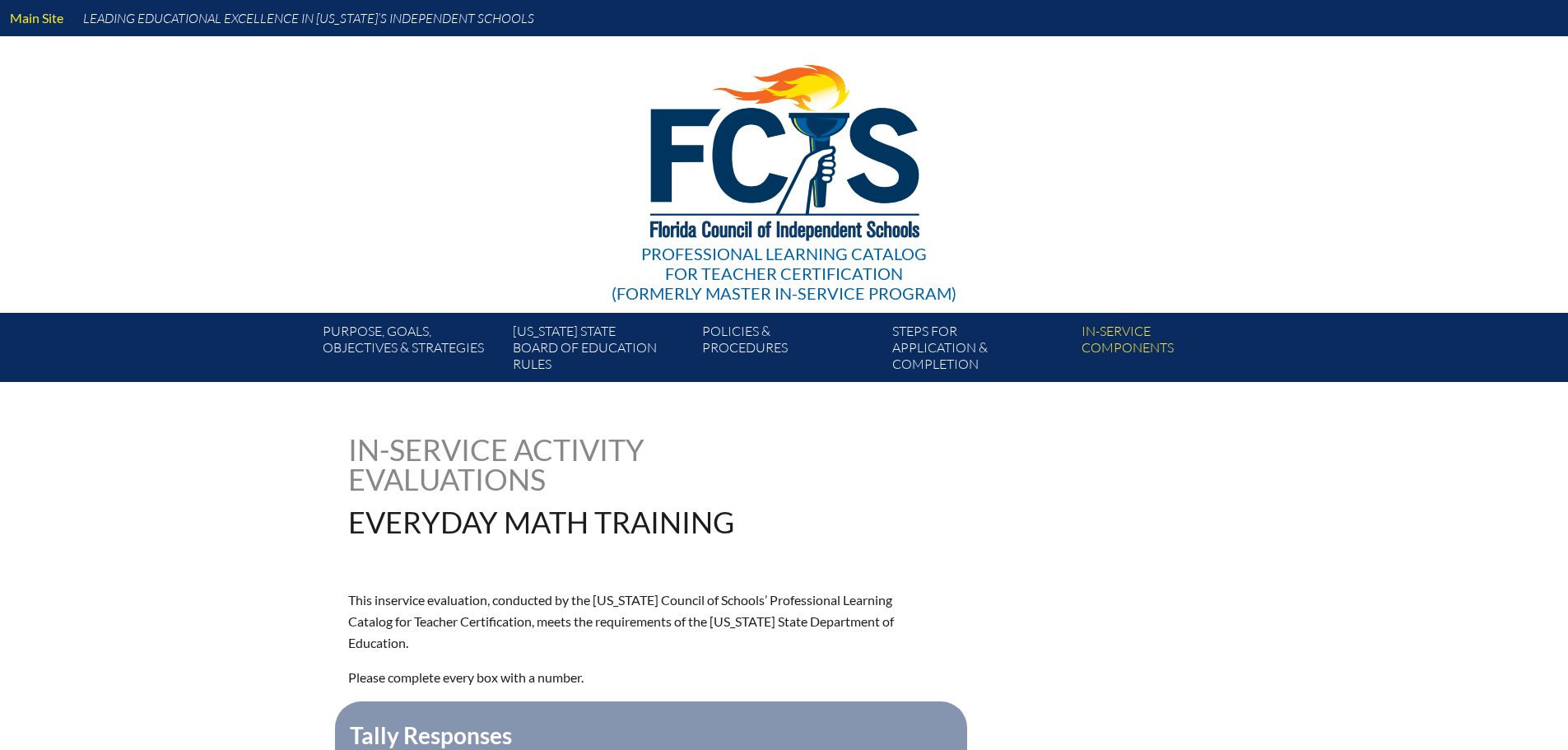
type input "0"
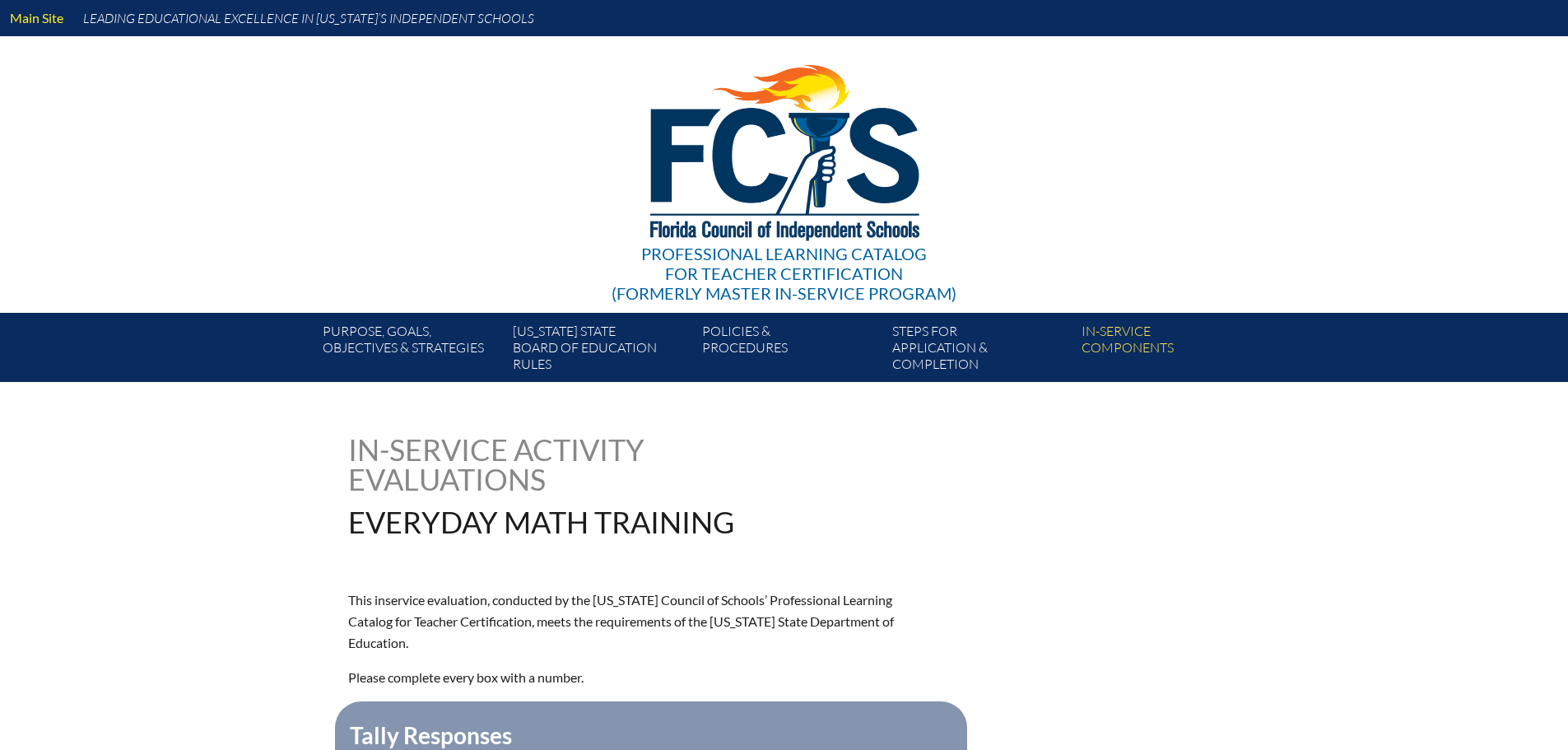
type input "0"
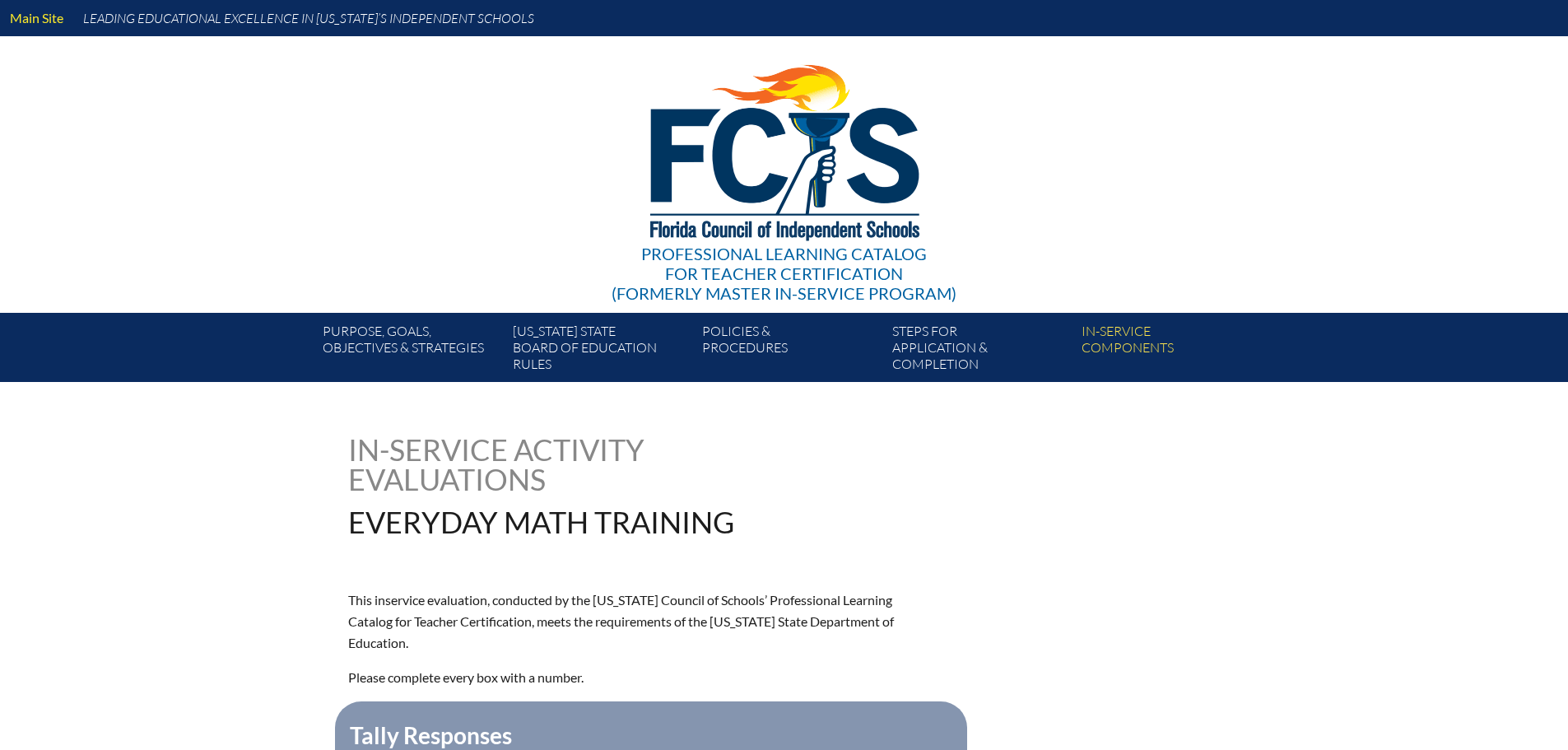
type input "0"
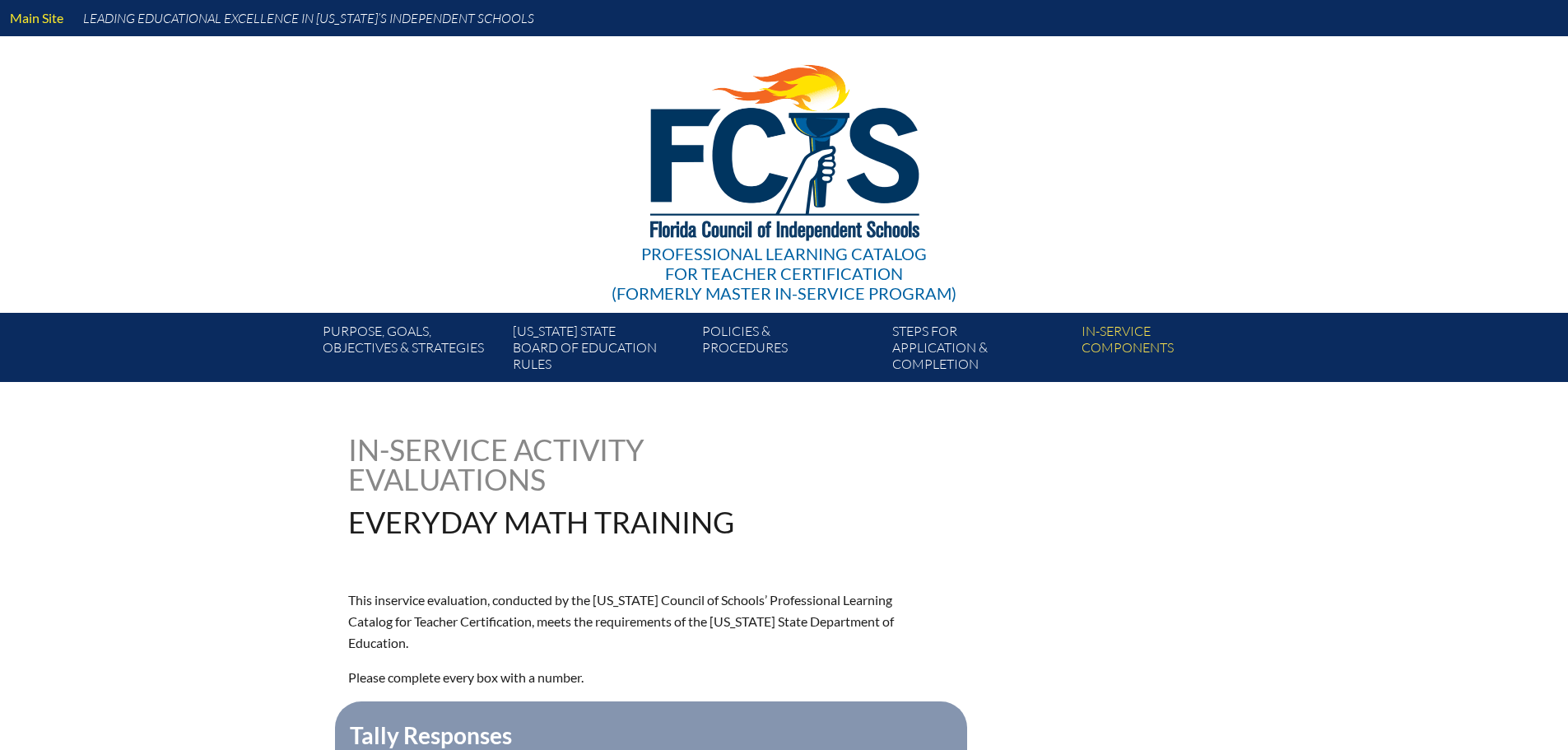
type input "0"
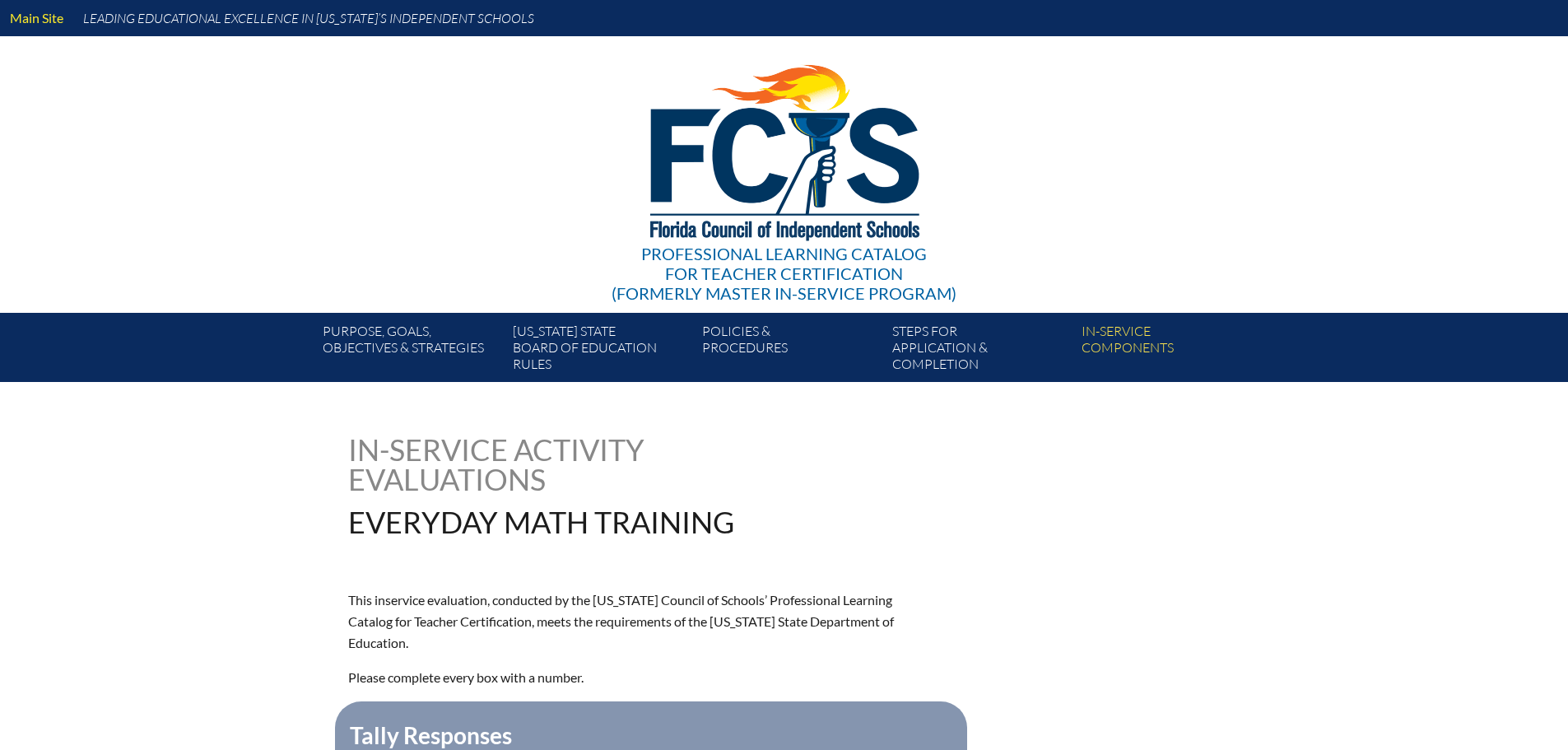
type input "0"
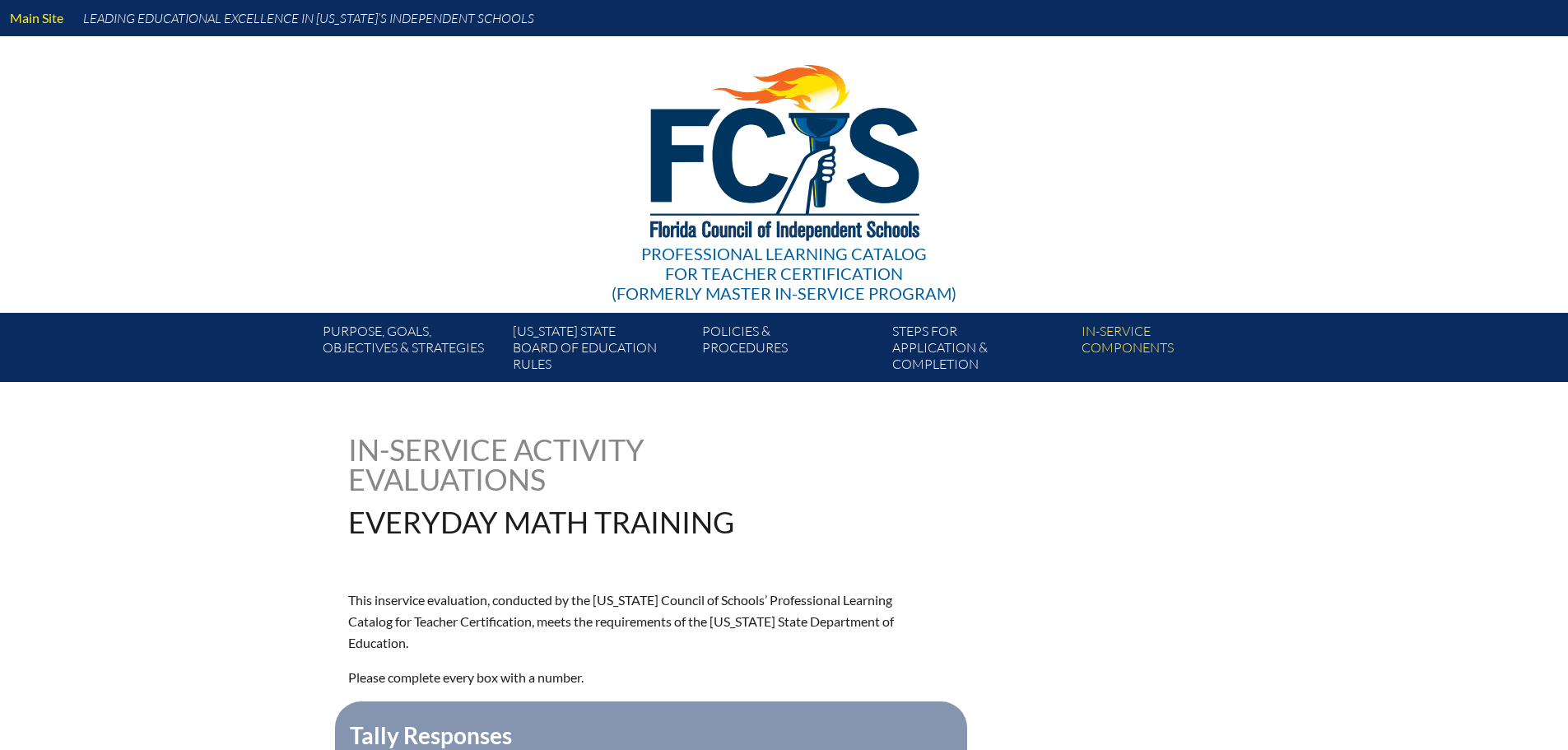
type input "0"
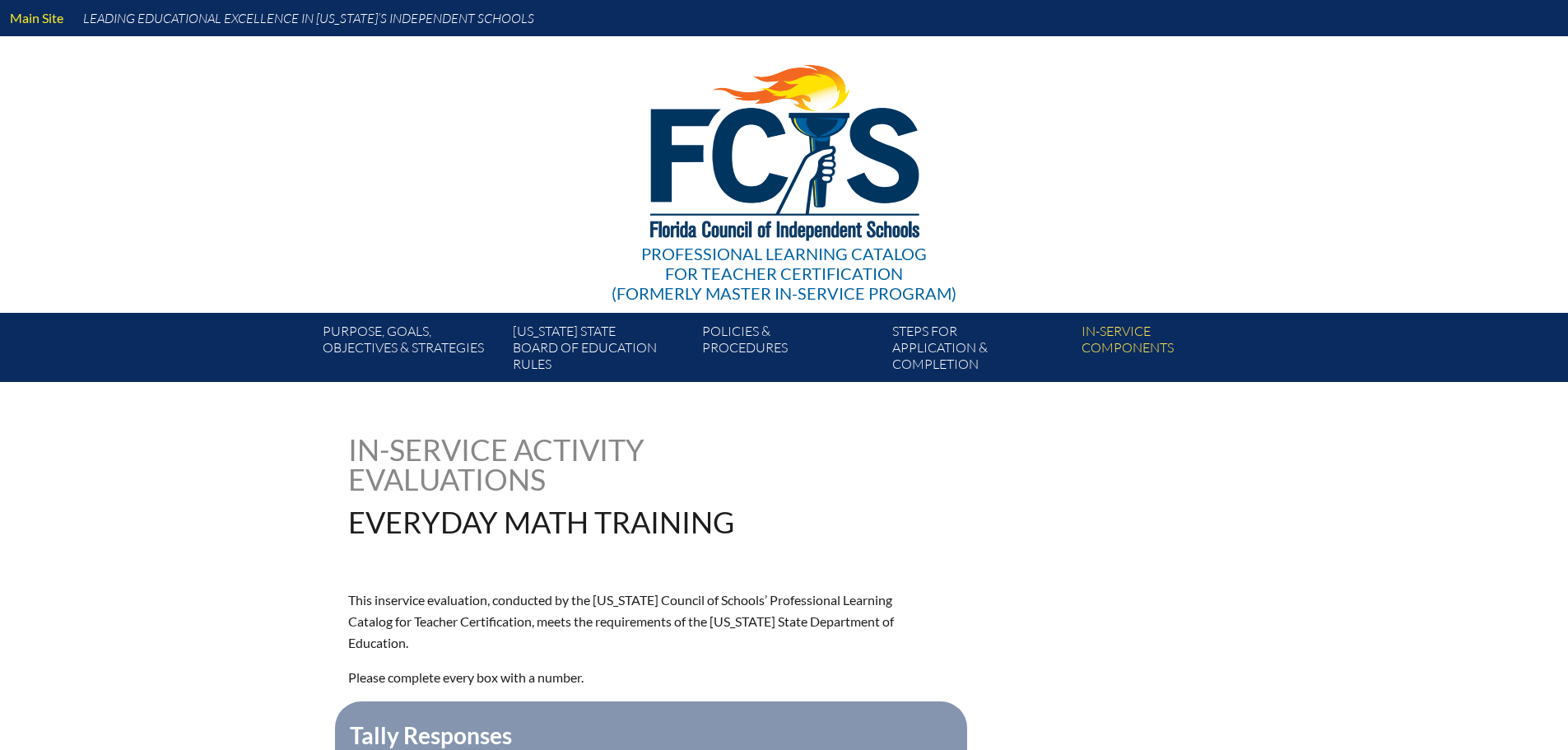
type input "0"
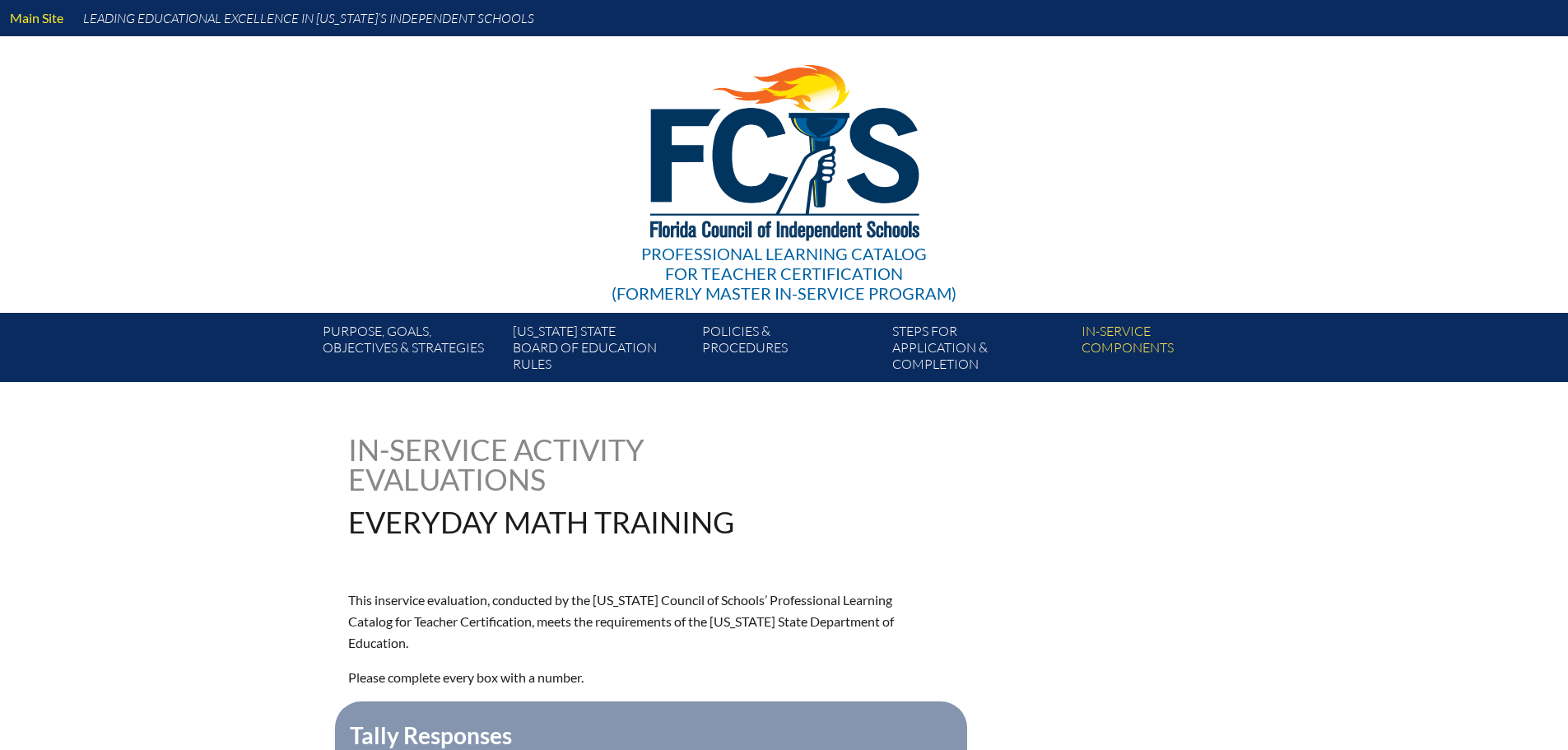
type input "0"
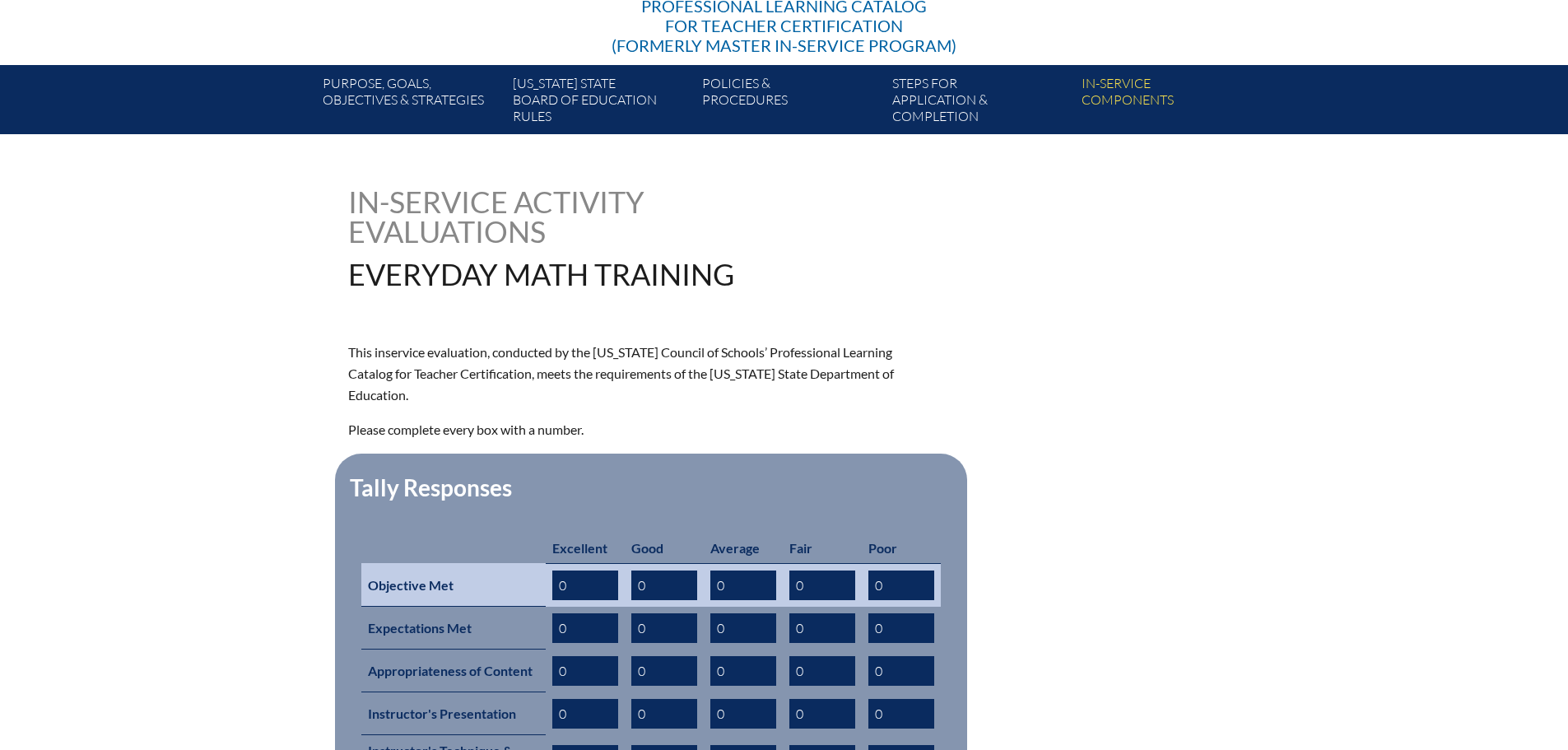
scroll to position [411, 0]
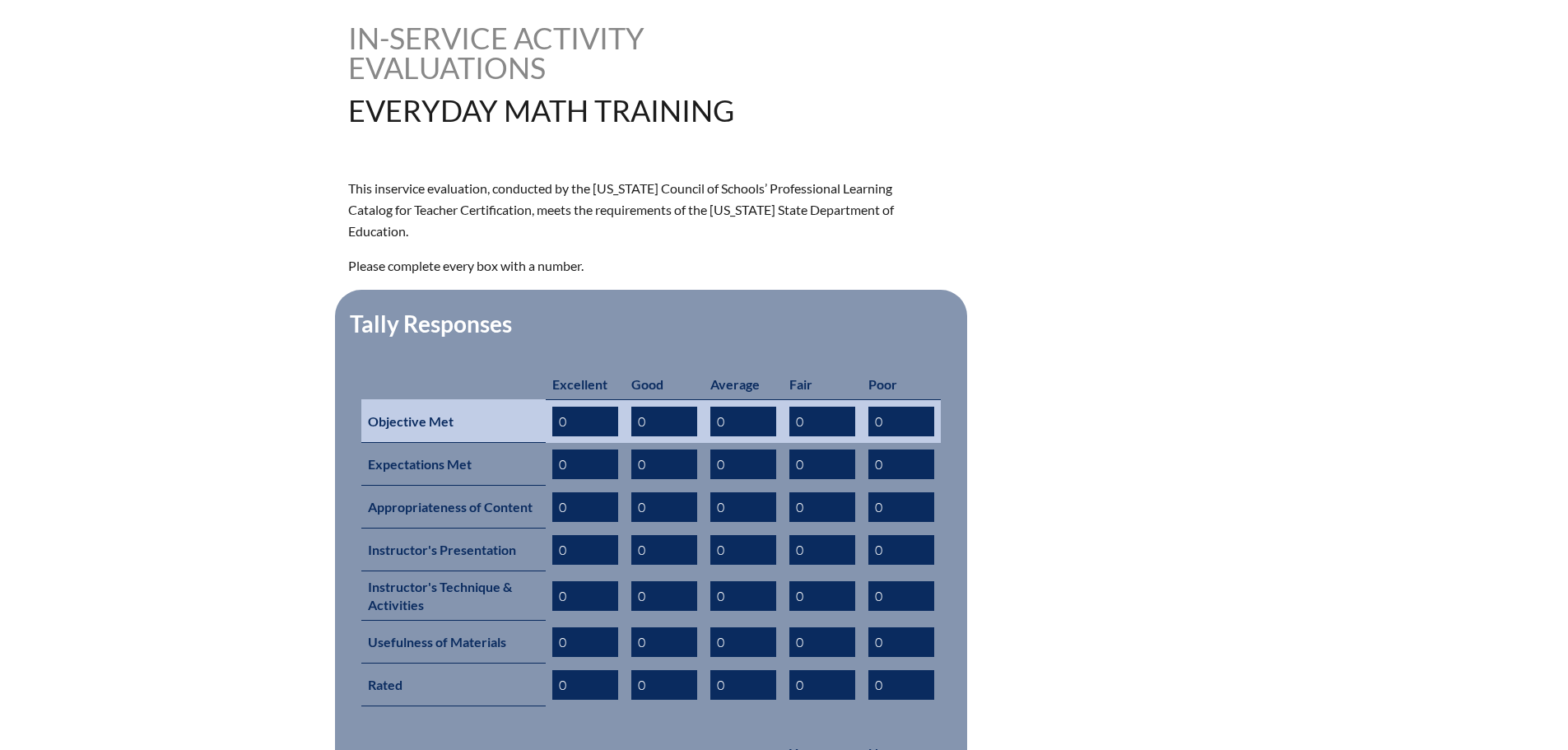
click at [482, 399] on tr "Objective Met 0 0 0 0 0" at bounding box center [650, 421] width 580 height 44
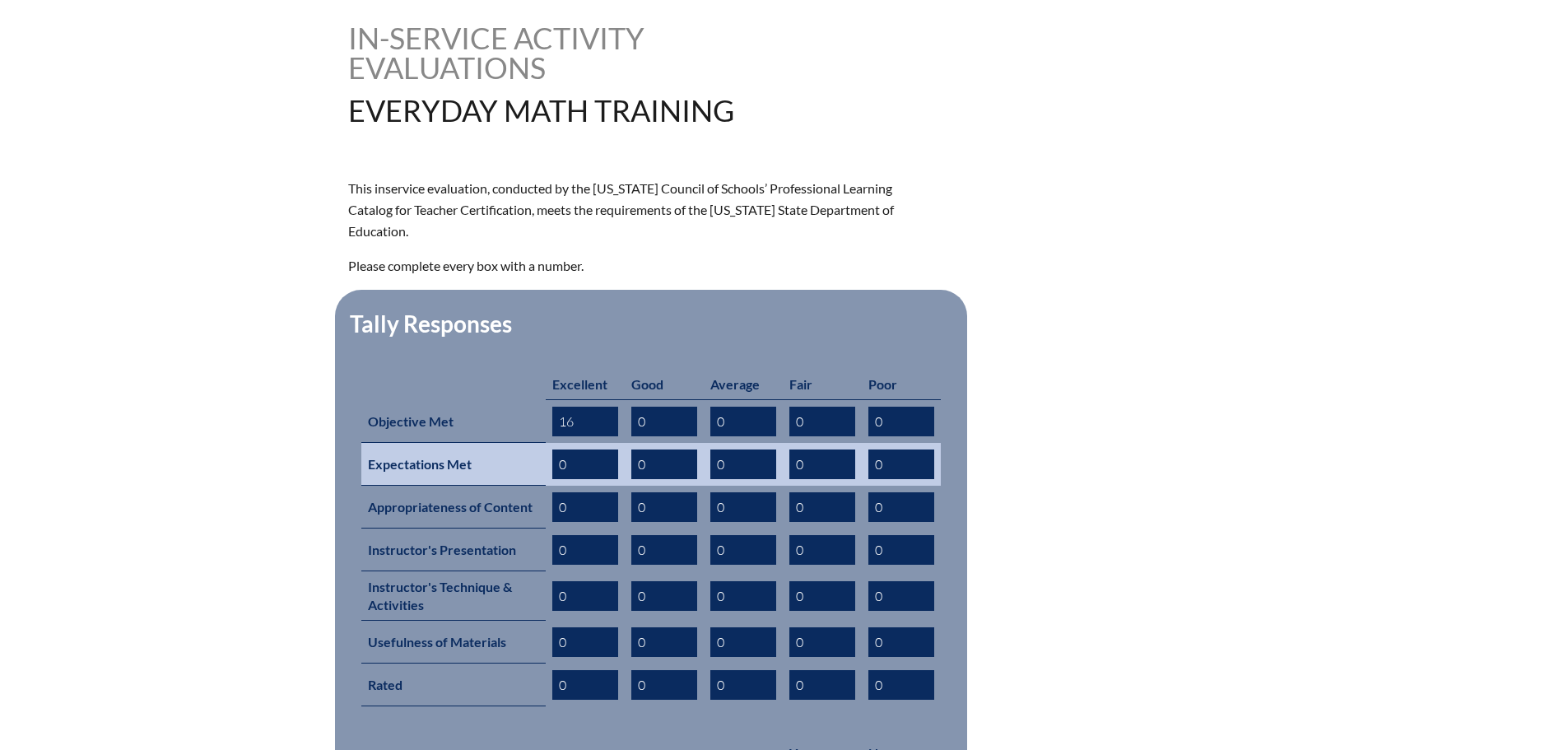
type input "16"
drag, startPoint x: 545, startPoint y: 436, endPoint x: 519, endPoint y: 431, distance: 26.5
click at [519, 443] on tr "Expectations Met 0 0 0 0 0" at bounding box center [650, 464] width 580 height 43
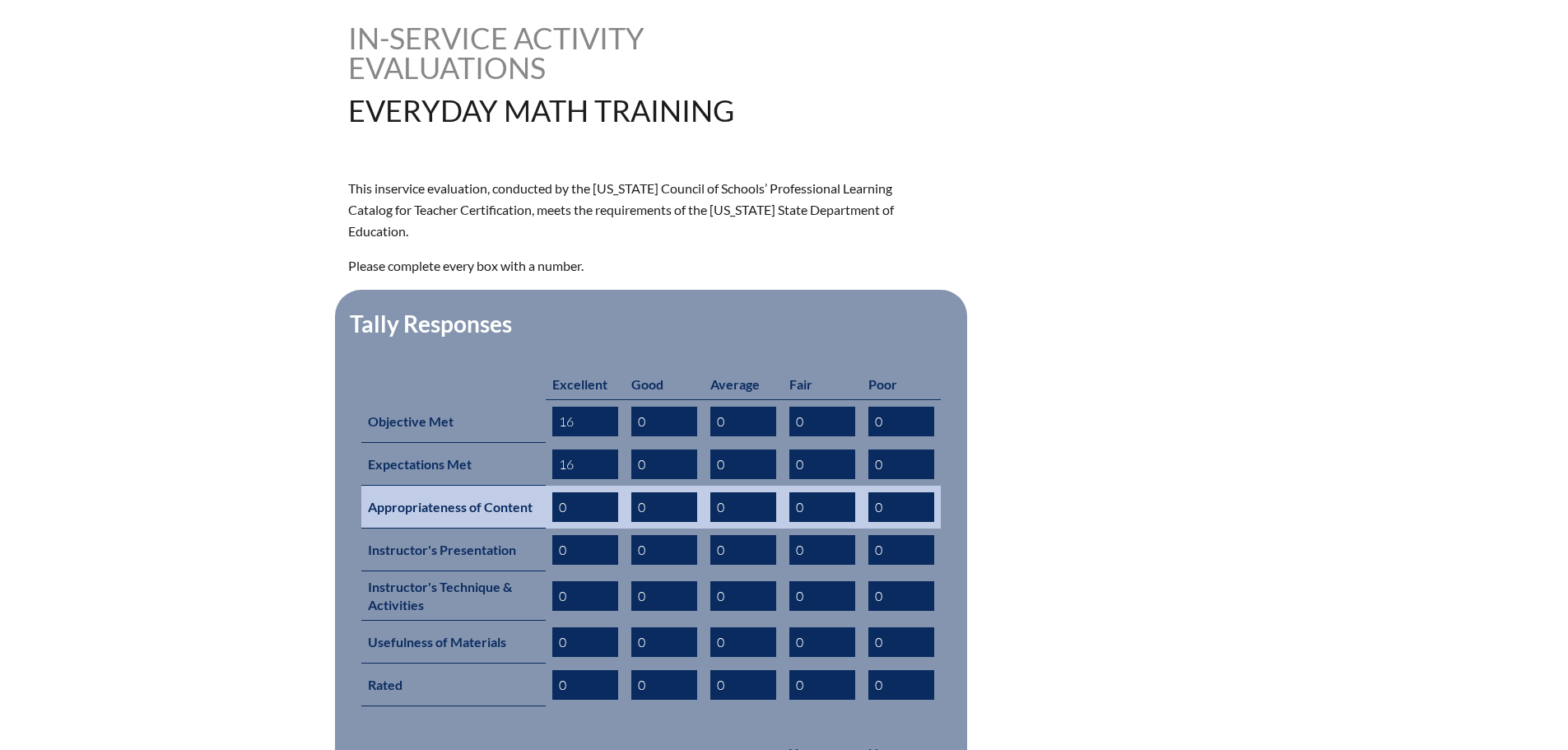
type input "16"
drag, startPoint x: 488, startPoint y: 476, endPoint x: 512, endPoint y: 494, distance: 30.0
click at [485, 486] on tr "Appropriateness of Content 0 0 0 0 0" at bounding box center [650, 507] width 580 height 43
click at [573, 492] on input "0" at bounding box center [584, 507] width 66 height 30
drag, startPoint x: 570, startPoint y: 481, endPoint x: 509, endPoint y: 481, distance: 61.0
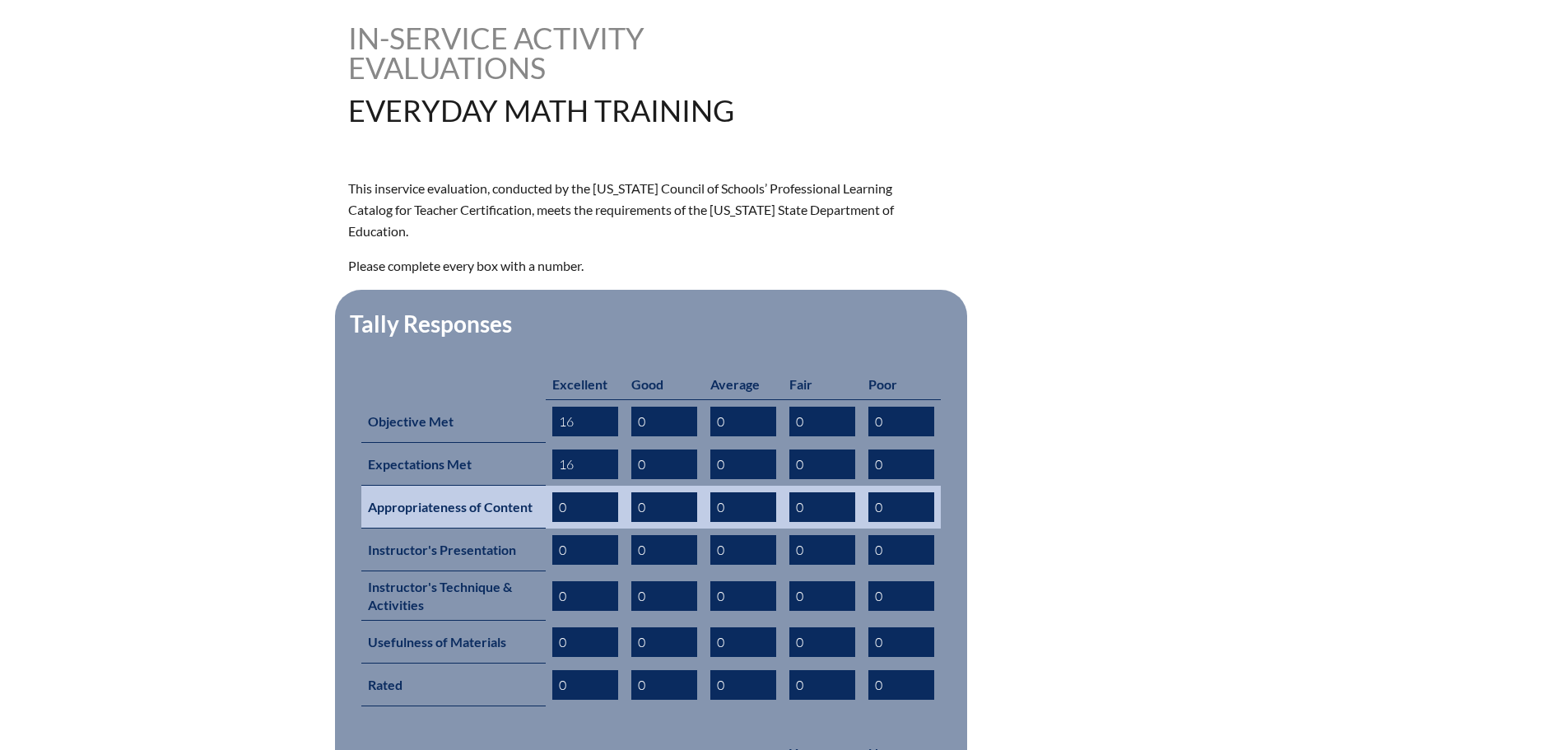
click at [509, 486] on tr "Appropriateness of Content 0 0 0 0 0" at bounding box center [650, 507] width 580 height 43
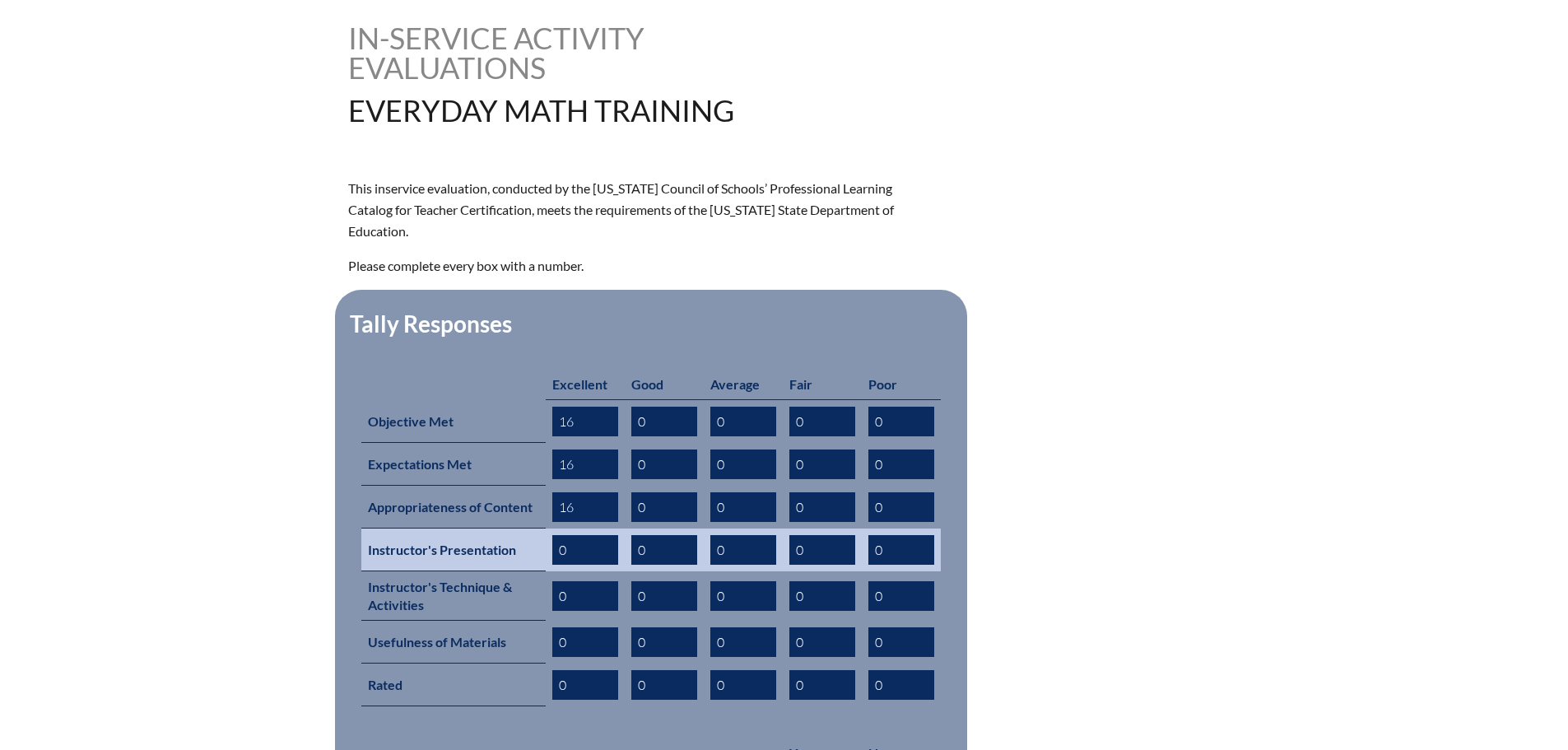
type input "16"
click at [550, 529] on td "0" at bounding box center [584, 550] width 79 height 43
drag, startPoint x: 565, startPoint y: 526, endPoint x: 538, endPoint y: 526, distance: 27.0
click at [538, 529] on tr "Instructor's Presentation 0 0 0 0 0" at bounding box center [650, 550] width 580 height 43
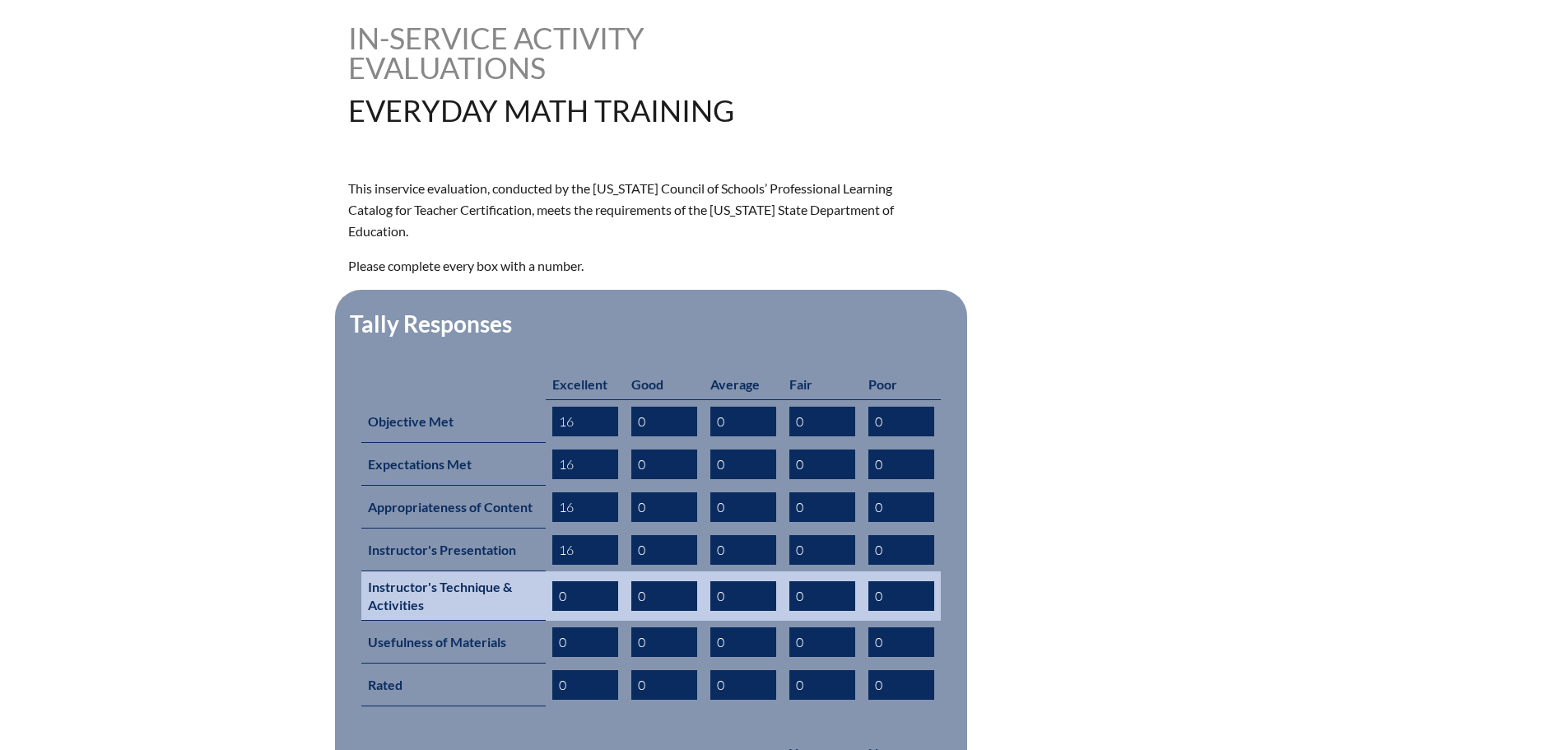
type input "16"
drag, startPoint x: 495, startPoint y: 566, endPoint x: 457, endPoint y: 565, distance: 38.0
click at [454, 571] on tr "Instructor's Technique & Activities 0 0 0 0 0" at bounding box center [650, 596] width 580 height 49
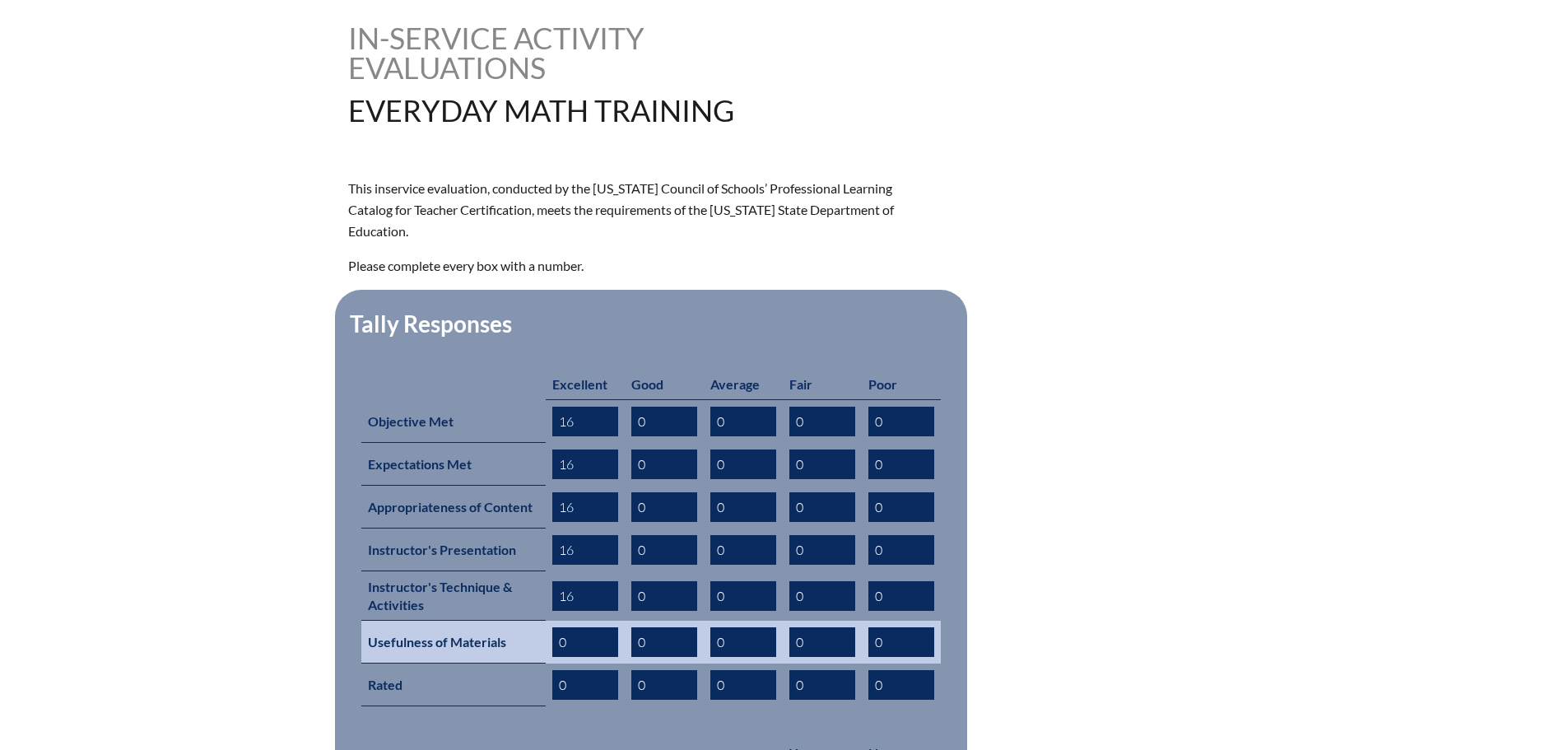
type input "16"
drag, startPoint x: 562, startPoint y: 611, endPoint x: 506, endPoint y: 607, distance: 56.1
click at [506, 621] on tr "Usefulness of Materials 0 0 0 0 0" at bounding box center [650, 642] width 580 height 43
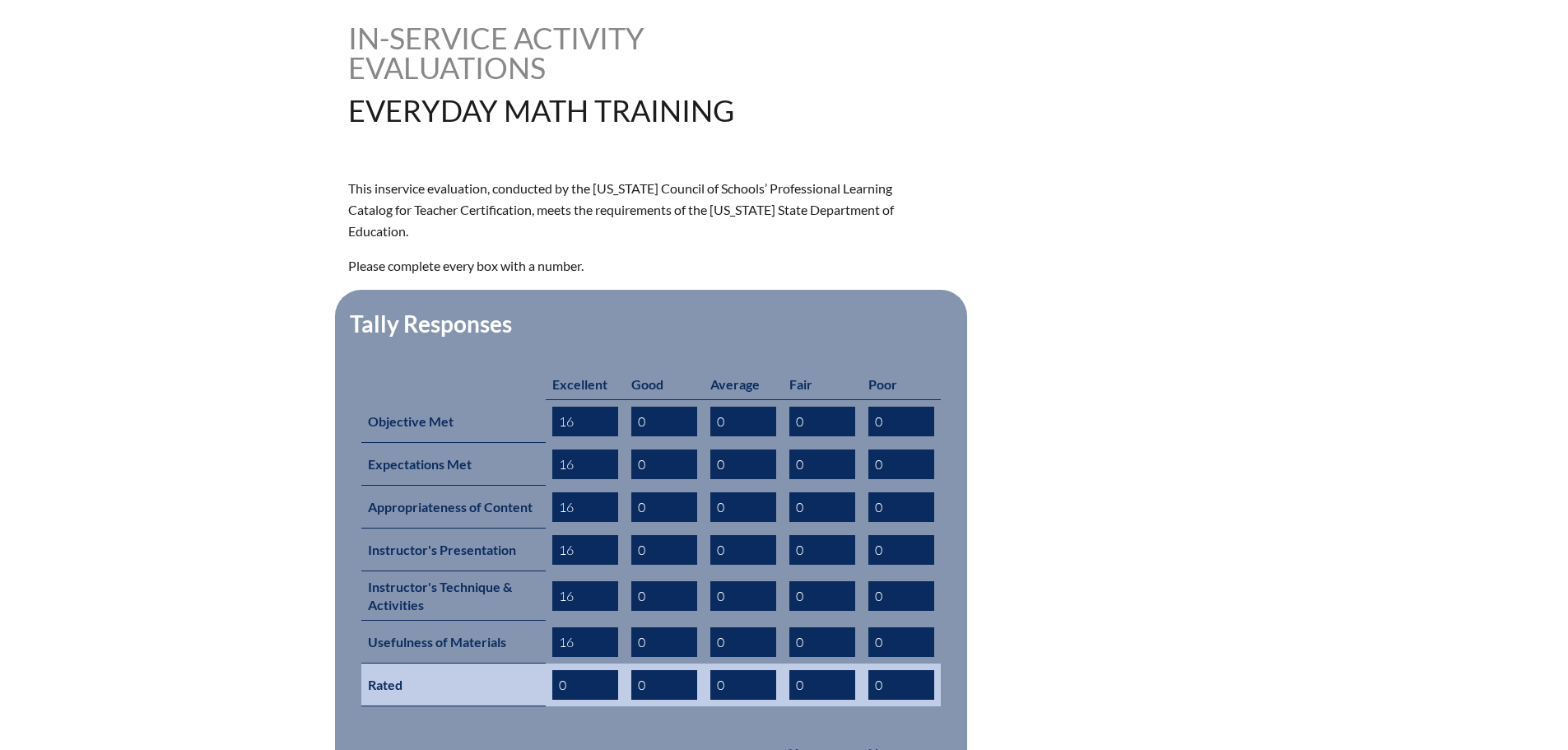
type input "16"
drag, startPoint x: 556, startPoint y: 659, endPoint x: 529, endPoint y: 659, distance: 27.0
click at [529, 663] on tr "Rated 0 0 0 0 0" at bounding box center [650, 685] width 580 height 43
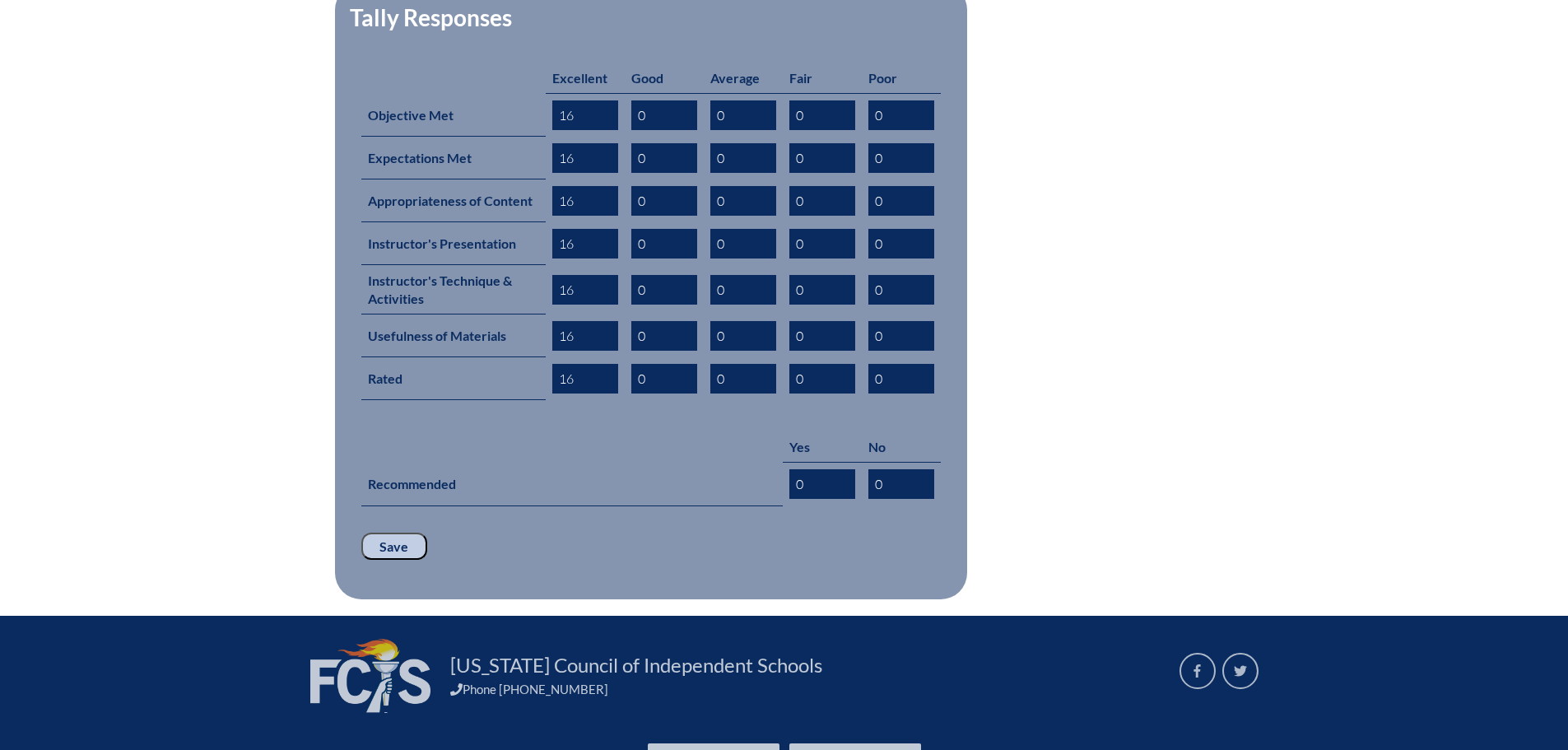
scroll to position [741, 0]
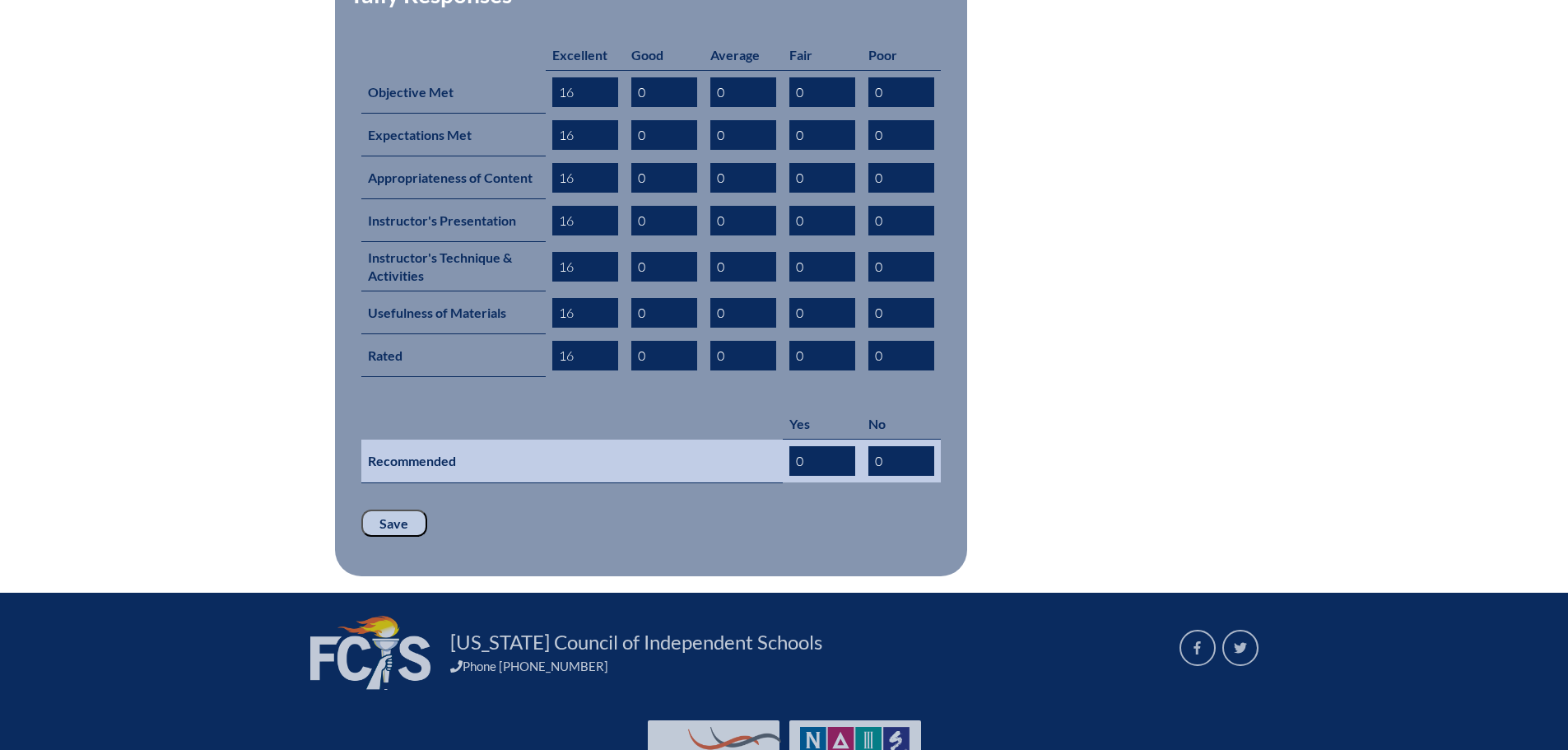
type input "16"
drag, startPoint x: 812, startPoint y: 424, endPoint x: 742, endPoint y: 437, distance: 71.2
click at [742, 439] on tr "Recommended 0 0" at bounding box center [650, 461] width 580 height 44
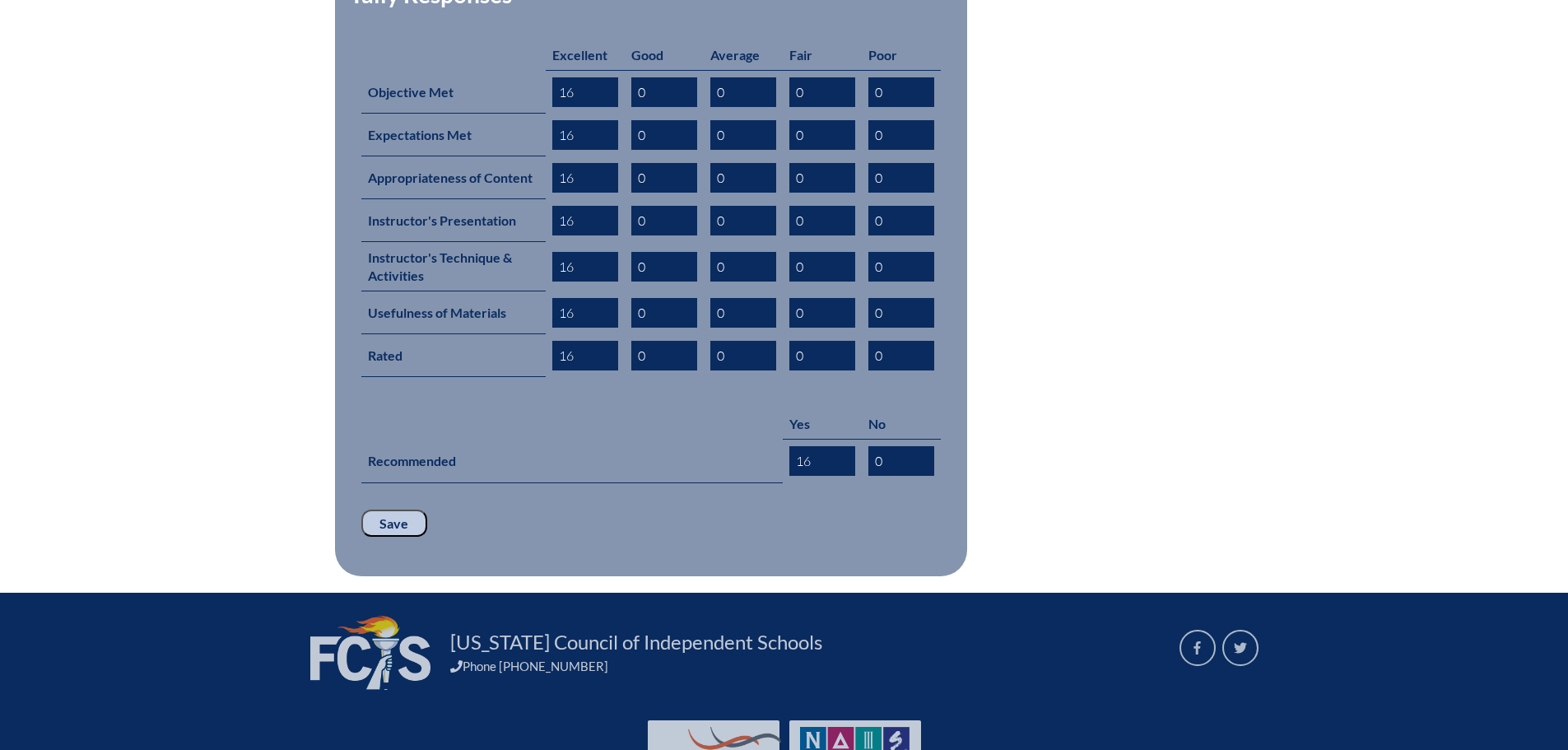
type input "16"
click at [387, 509] on input "Save" at bounding box center [394, 523] width 66 height 28
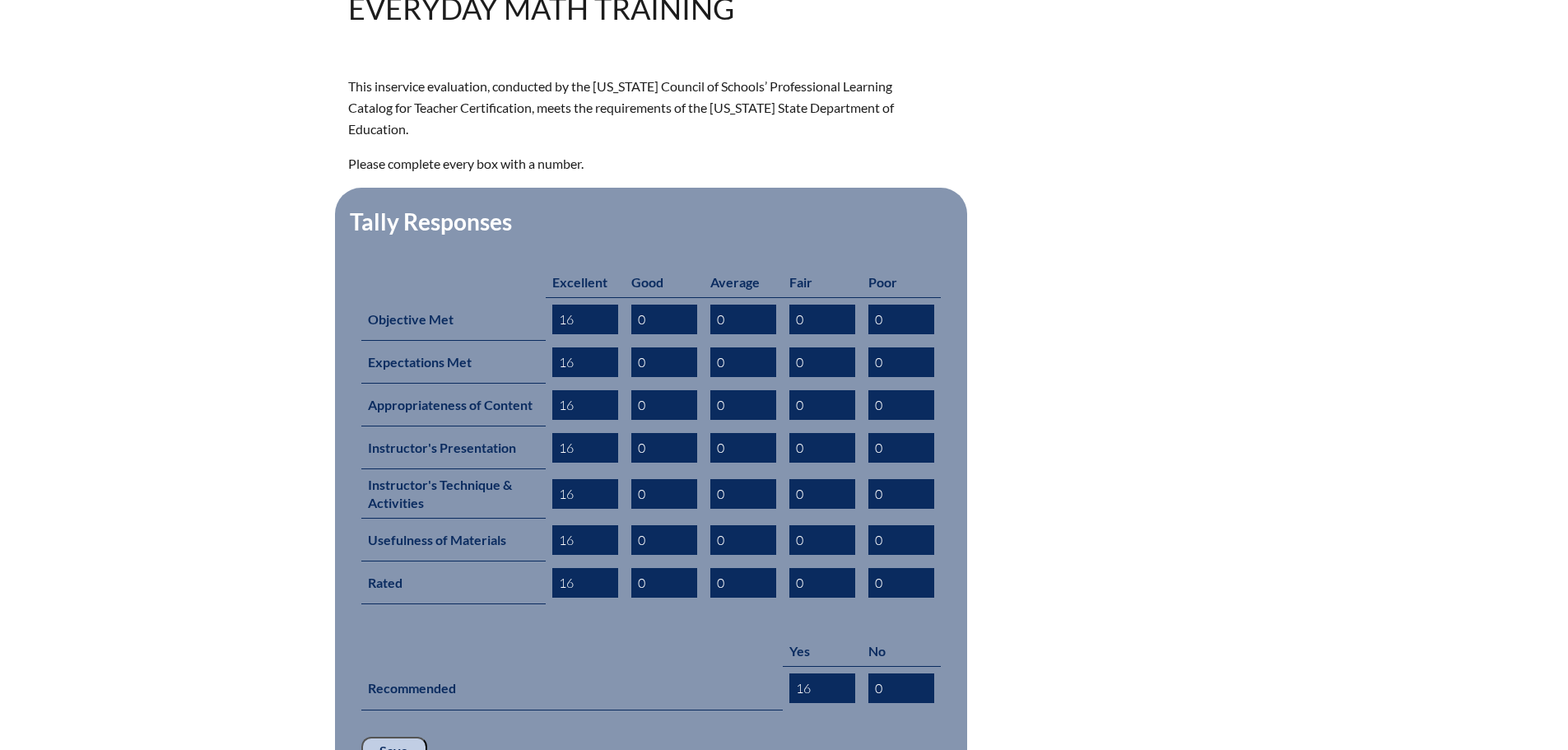
scroll to position [823, 0]
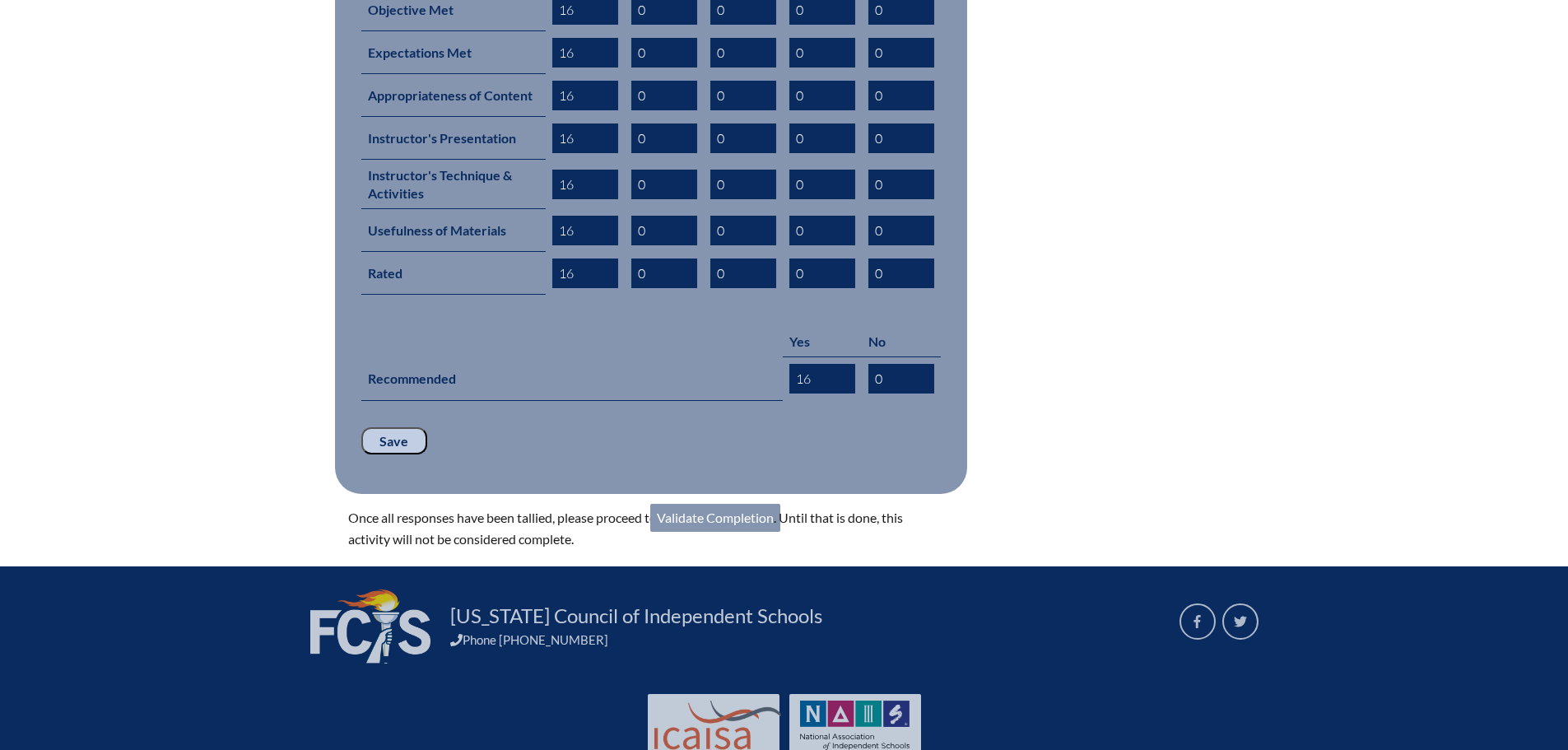
click at [743, 503] on link "Validate Completion" at bounding box center [716, 517] width 130 height 28
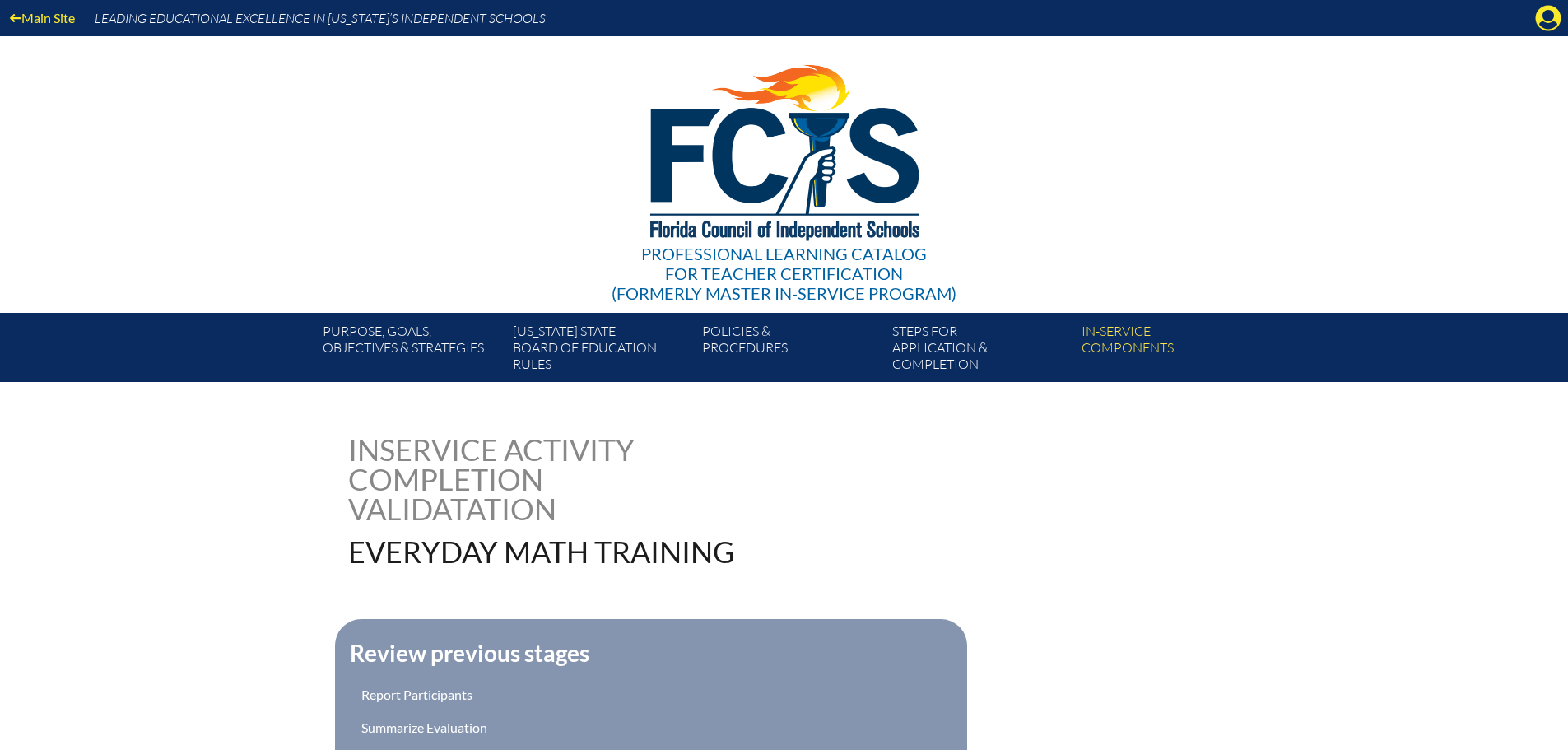
scroll to position [396, 0]
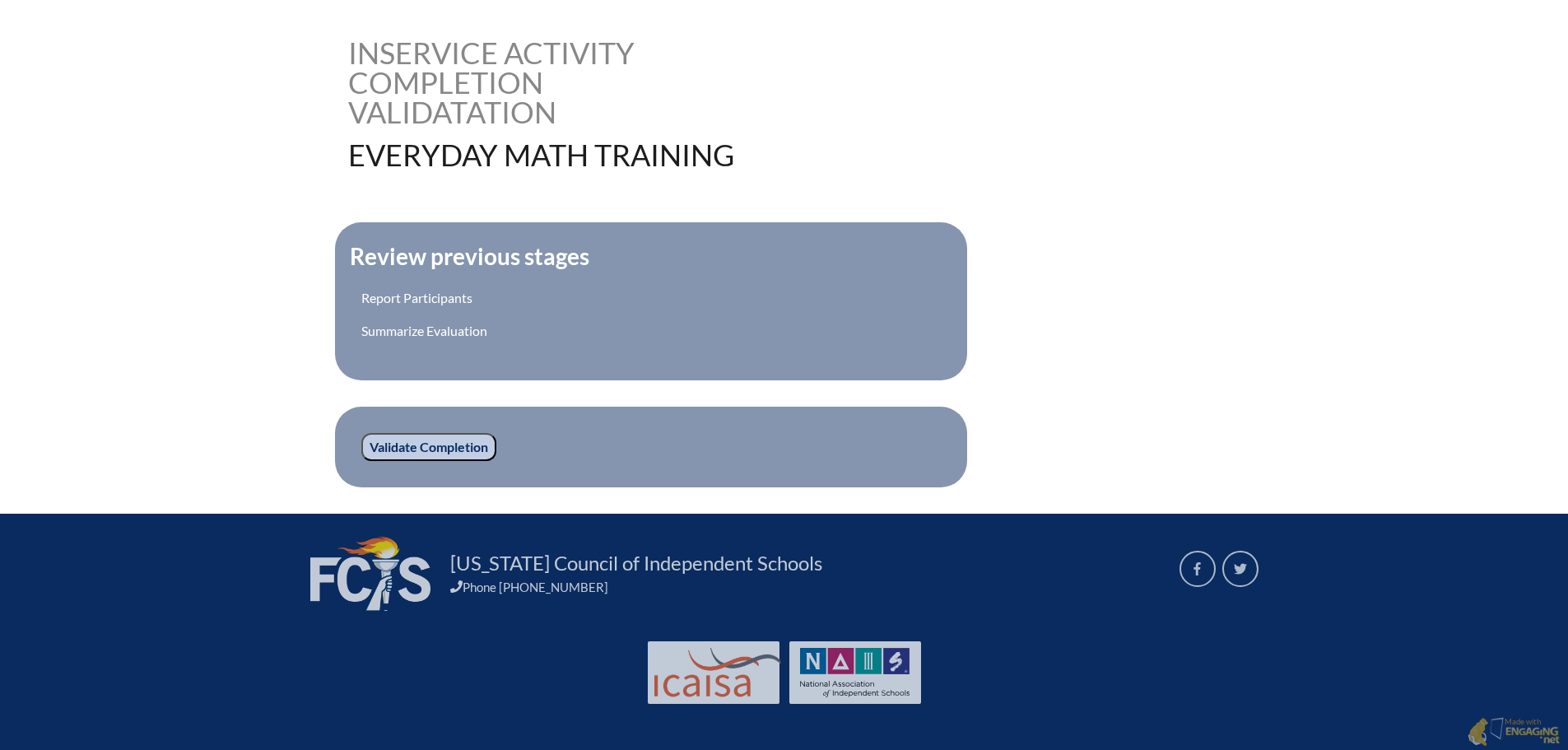
click at [454, 442] on input "Validate Completion" at bounding box center [428, 447] width 135 height 28
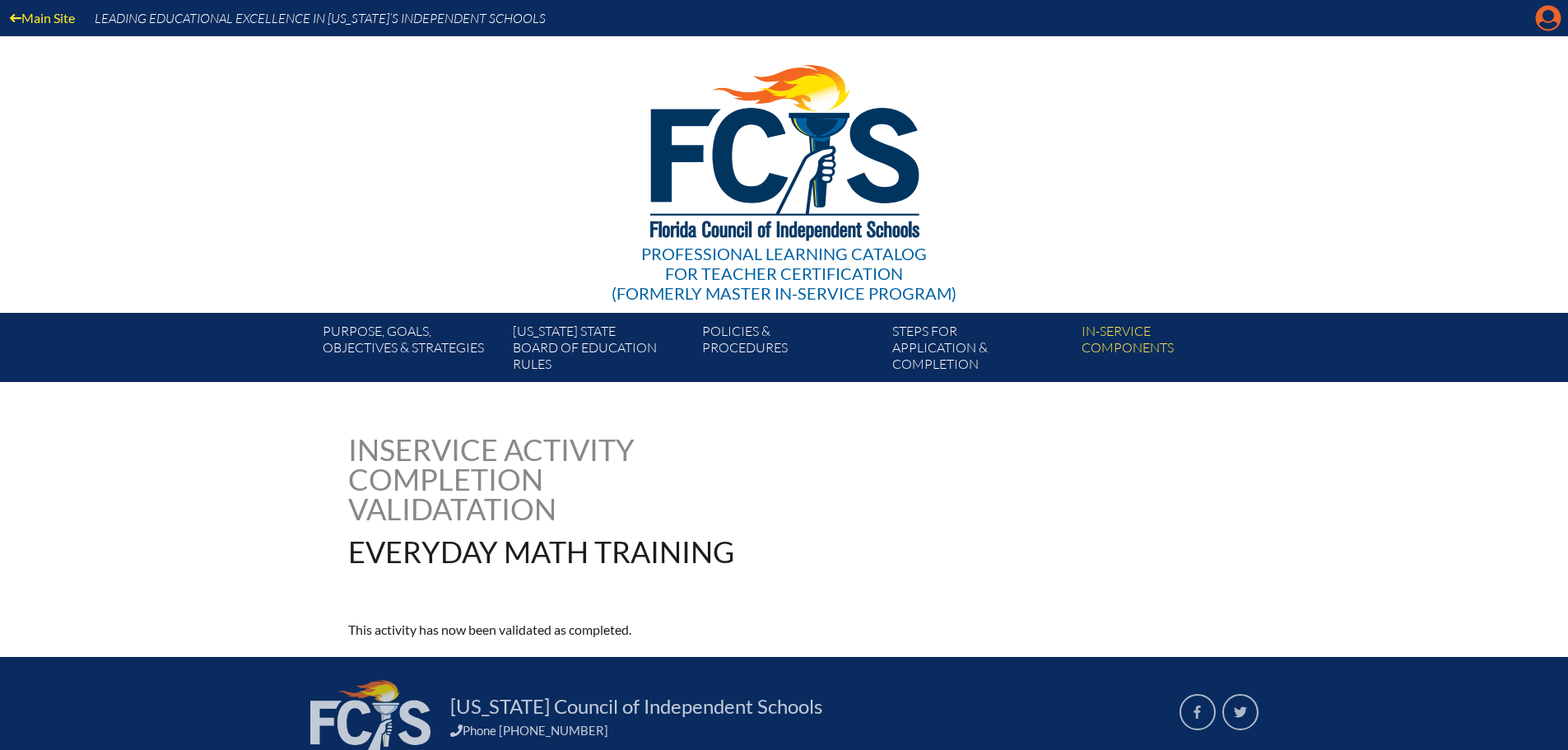
click at [1549, 28] on icon "Manage account" at bounding box center [1548, 18] width 26 height 26
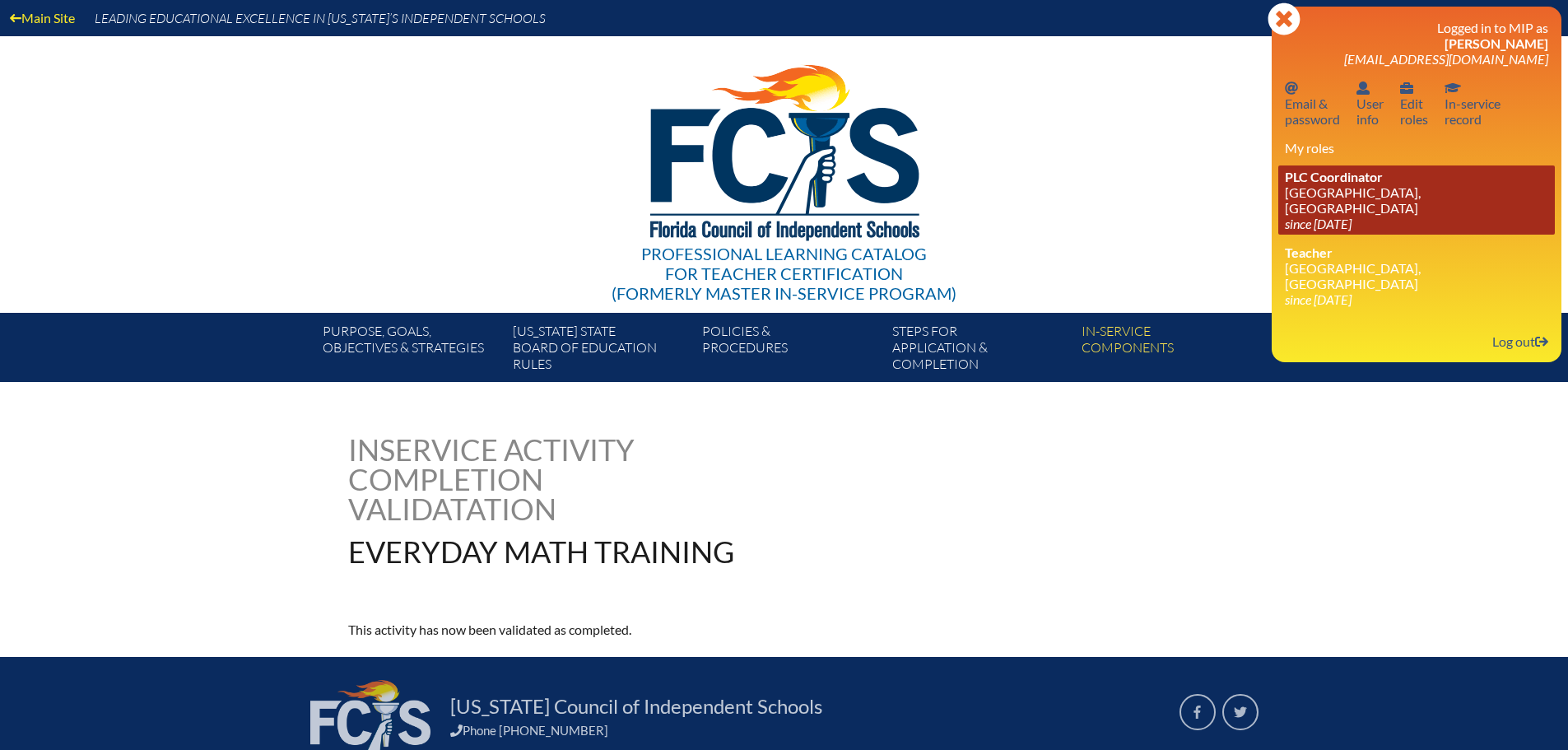
click at [1308, 186] on link "PLC Coordinator St. Mark’s Episcopal School, Ft Lauderdale since 2022 Aug 1" at bounding box center [1415, 200] width 276 height 69
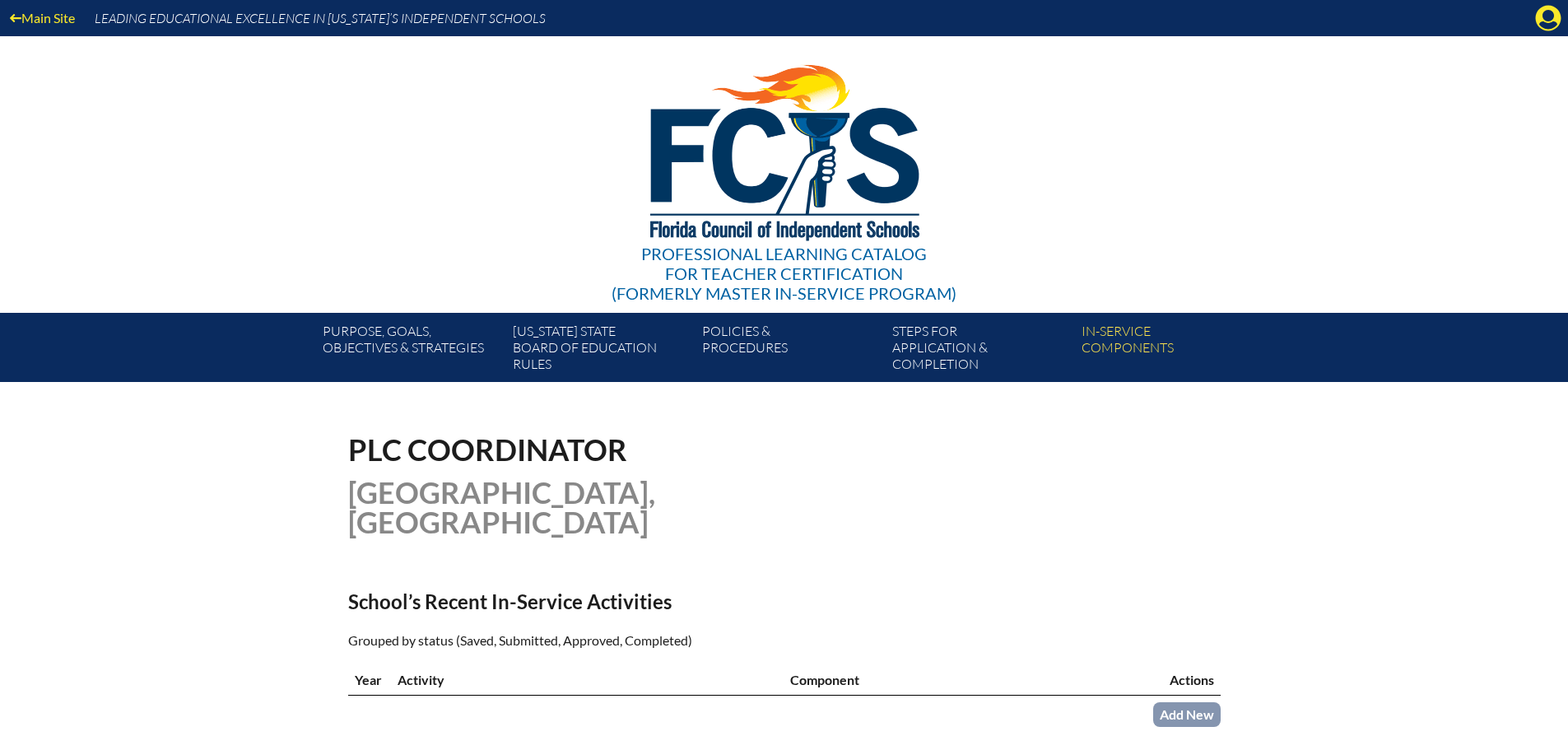
click at [1550, 34] on div "Main Site Leading Educational Excellence in Florida’s Independent Schools" at bounding box center [784, 18] width 1568 height 36
click at [1552, 18] on icon "Manage account" at bounding box center [1548, 18] width 26 height 26
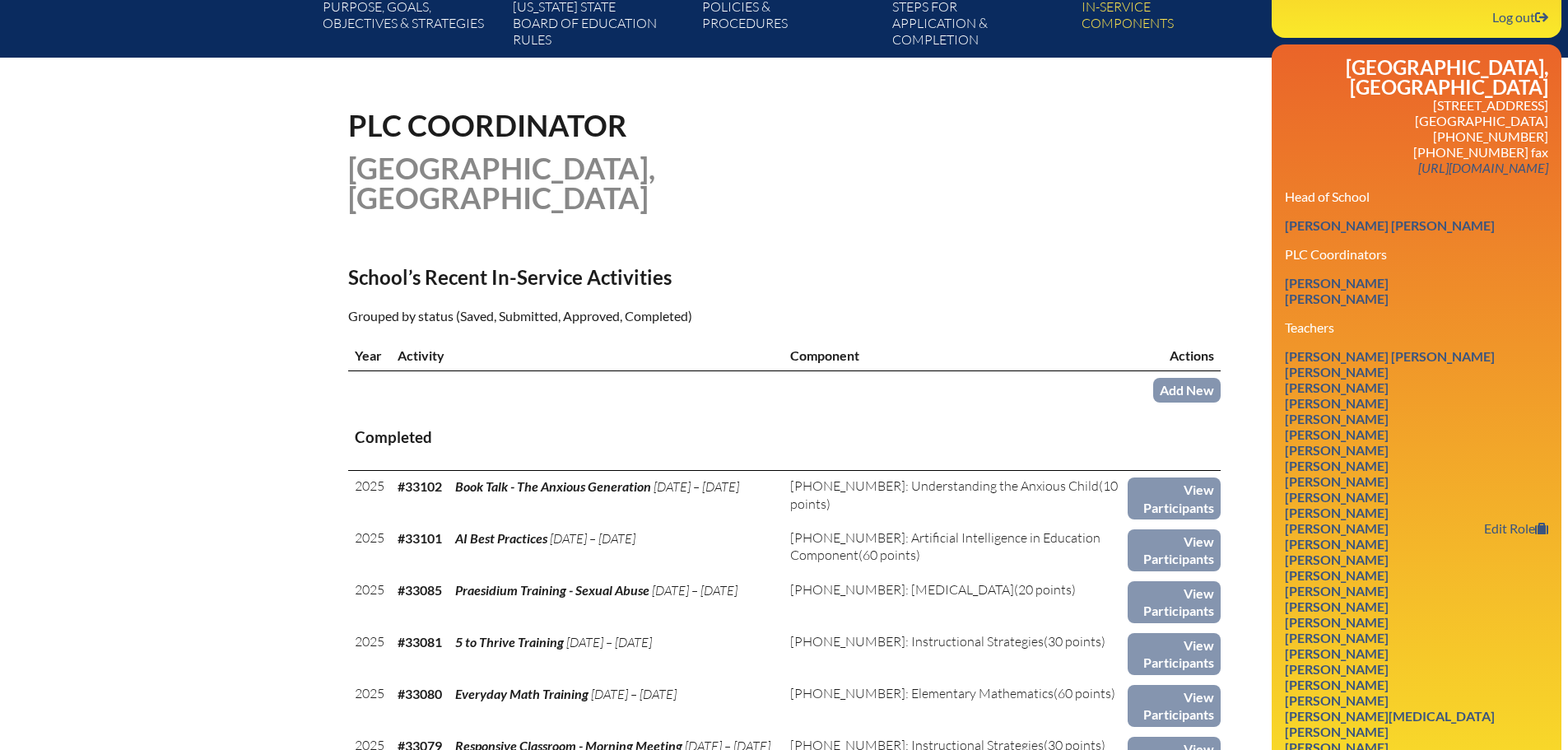
scroll to position [329, 0]
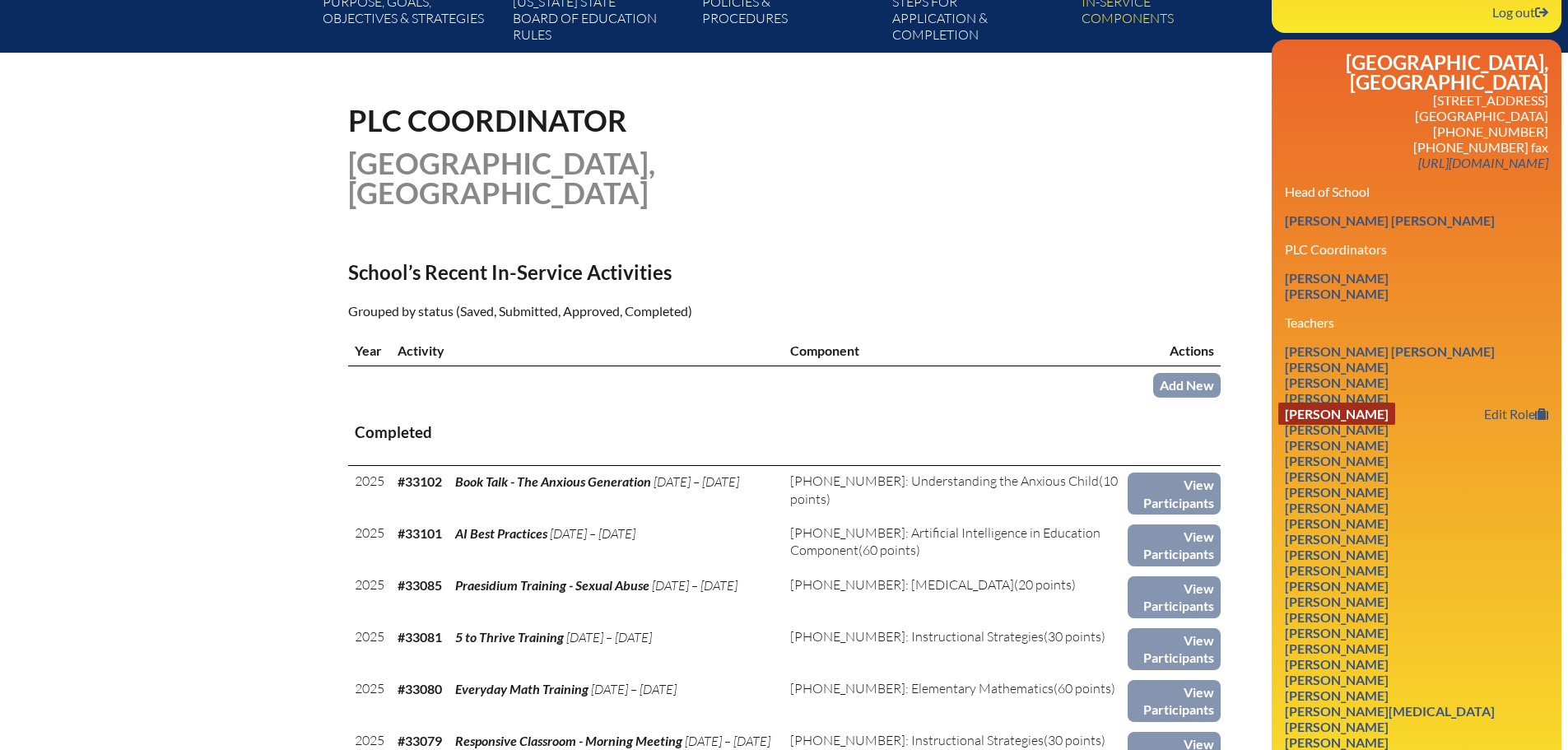
click at [1394, 402] on link "Michelle Buckman" at bounding box center [1336, 413] width 117 height 22
click at [1389, 387] on link "Daniel Bassett" at bounding box center [1336, 398] width 117 height 22
click at [1333, 387] on link "Daniel Bassett" at bounding box center [1336, 398] width 117 height 22
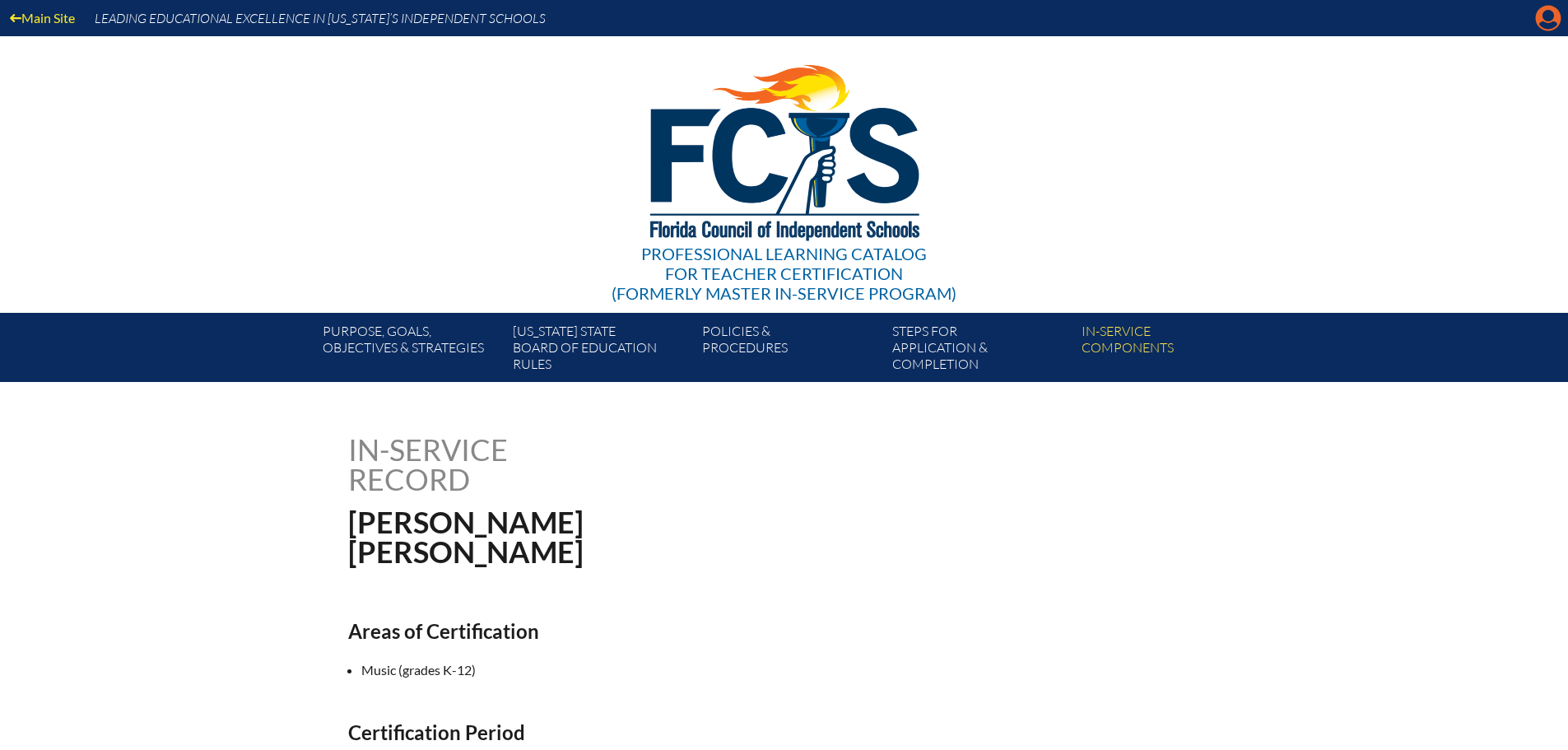
click at [1553, 16] on icon "Manage account" at bounding box center [1548, 18] width 26 height 26
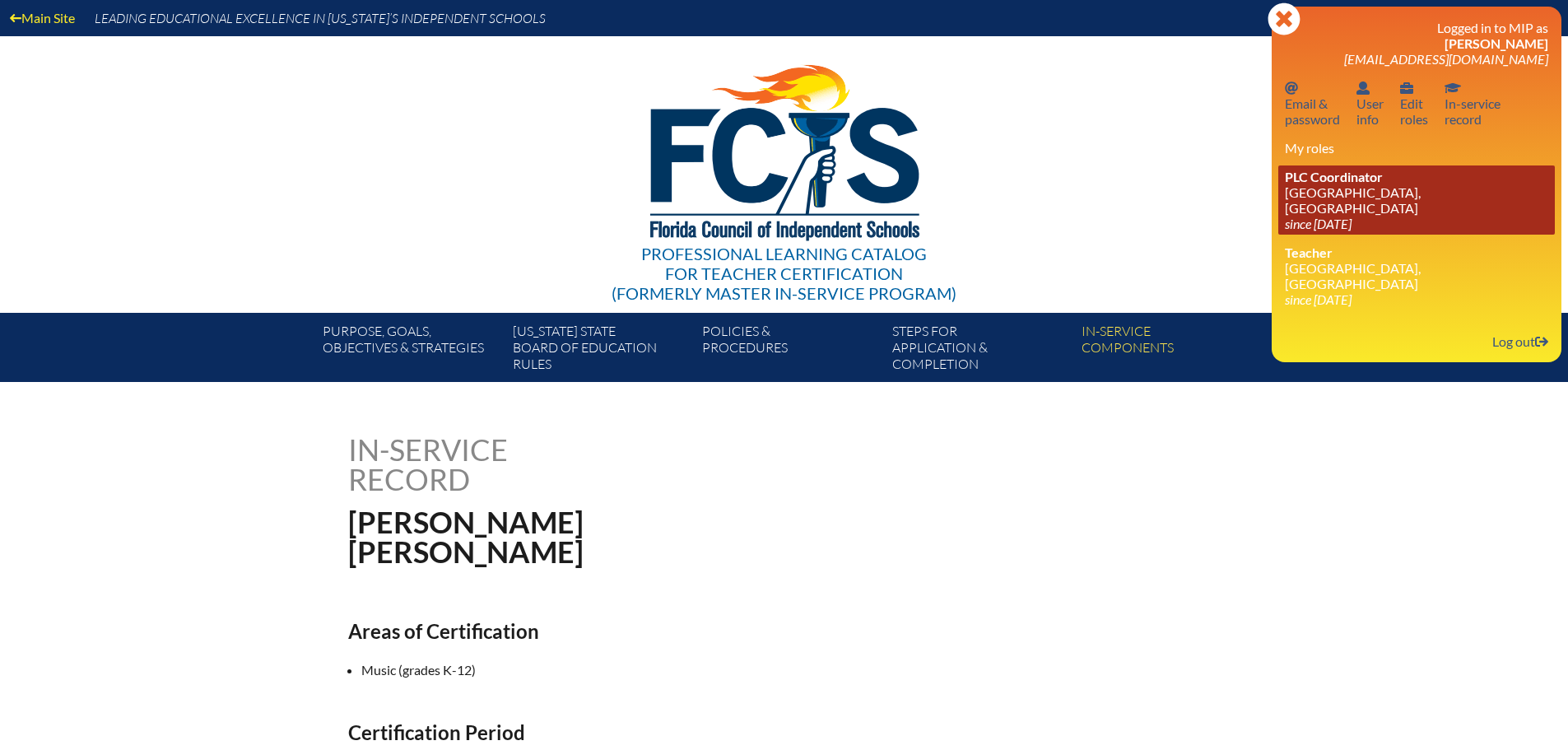
click at [1334, 184] on link "PLC Coordinator St. Mark’s Episcopal School, Ft Lauderdale since 2022 Aug 1" at bounding box center [1415, 200] width 276 height 69
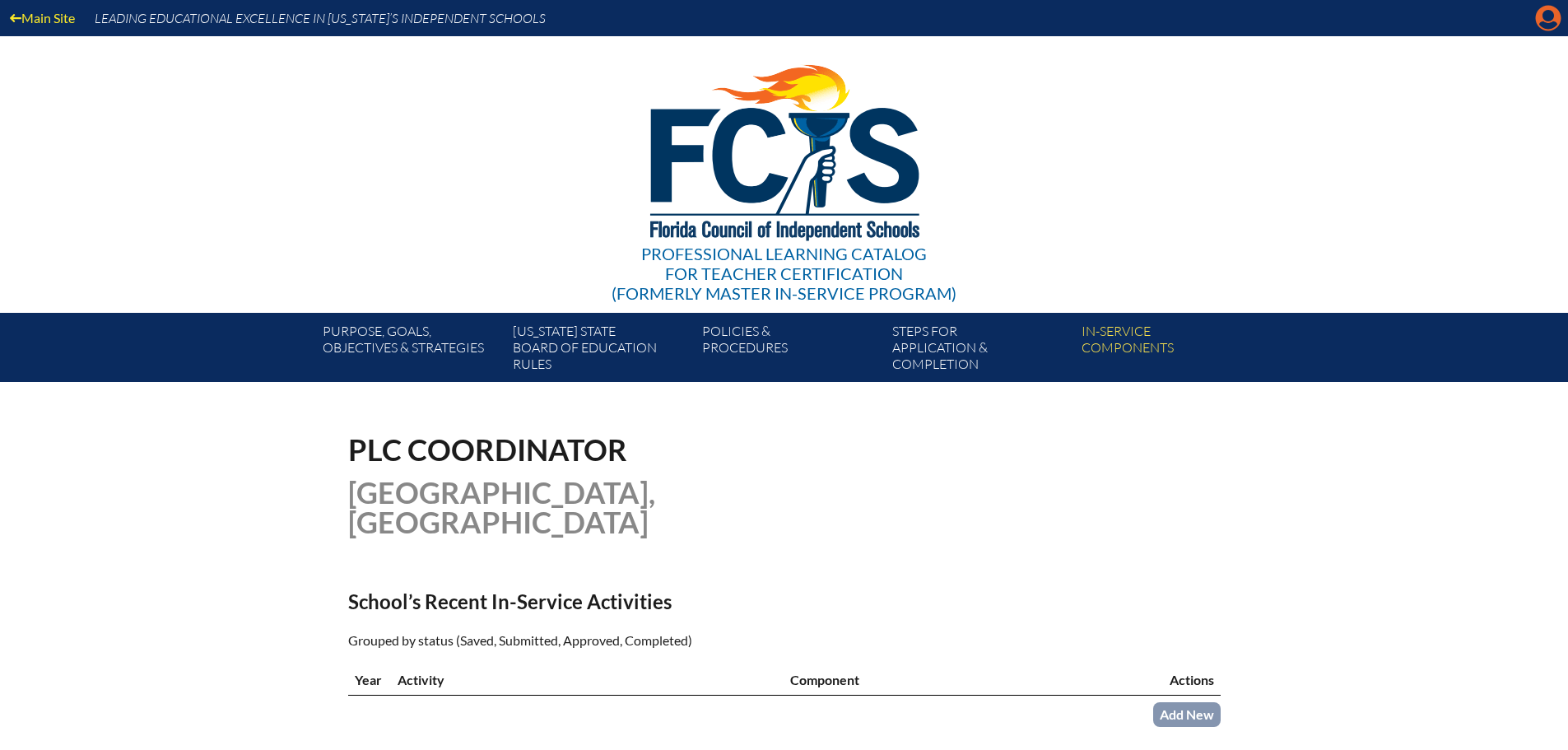
click at [1552, 19] on icon "Manage account" at bounding box center [1548, 18] width 26 height 26
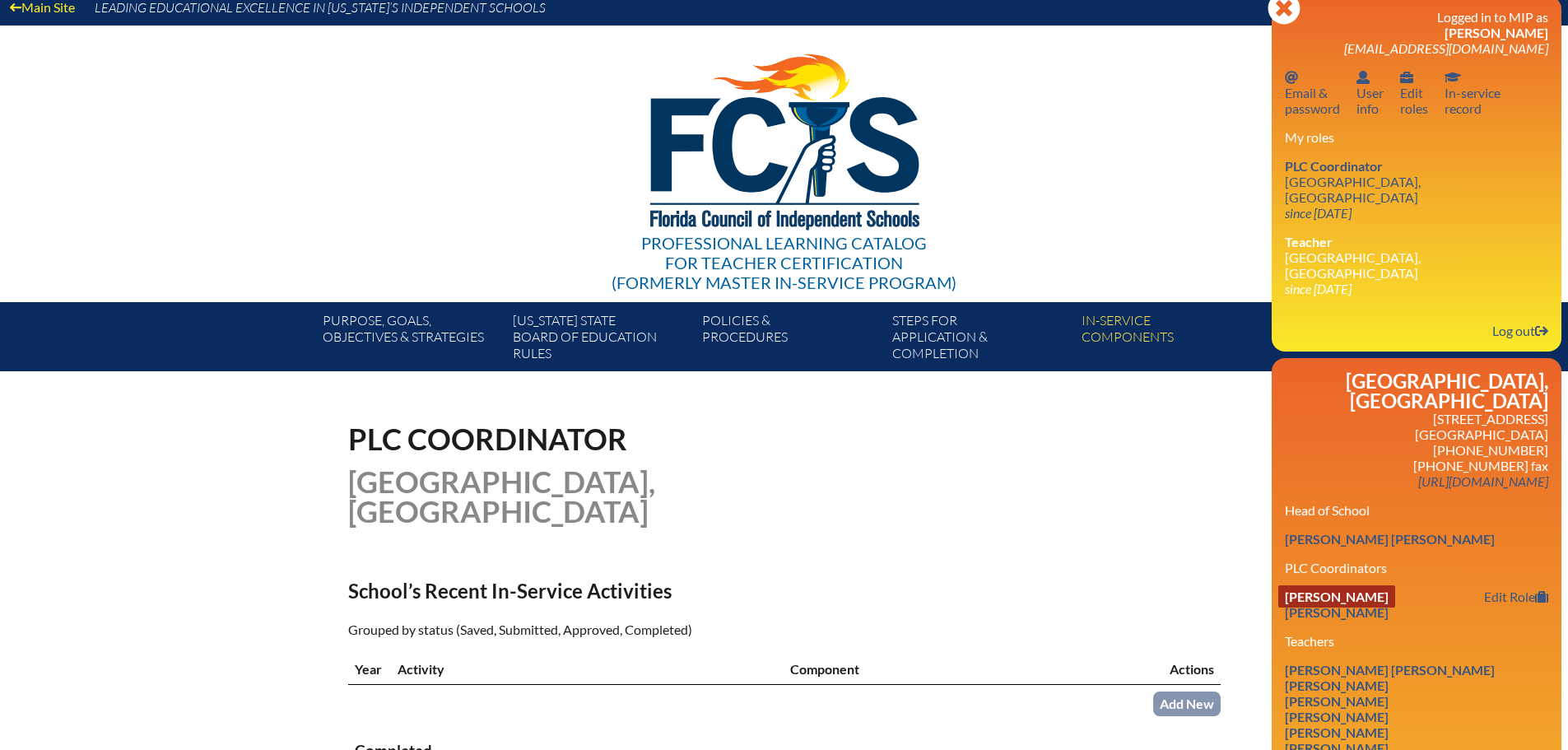
scroll to position [82, 0]
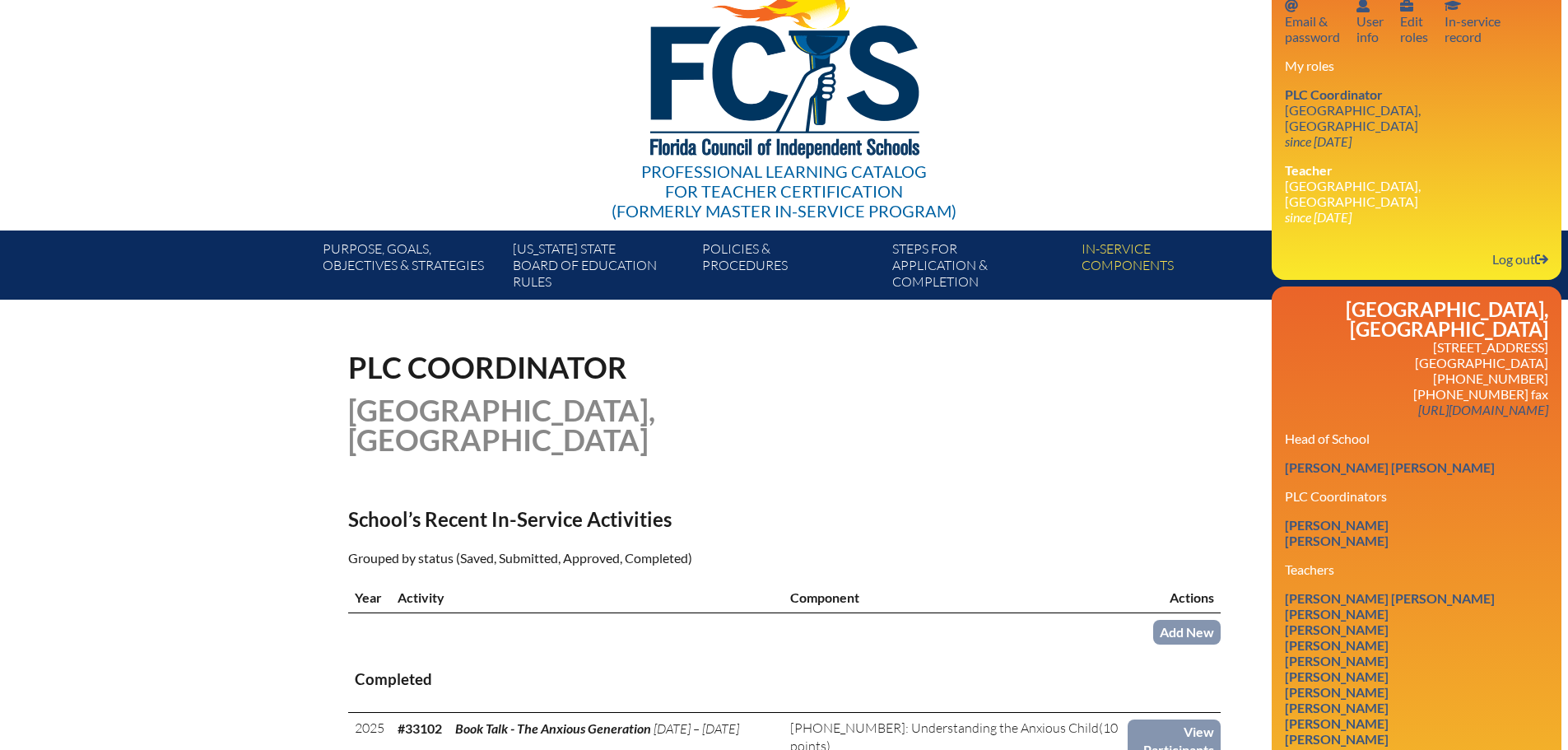
click at [1185, 435] on div "PLC Coordinator St. Mark’s Episcopal School, Ft Lauderdale" at bounding box center [784, 403] width 872 height 102
click at [1312, 634] on link "Daniel Bassett" at bounding box center [1336, 645] width 117 height 22
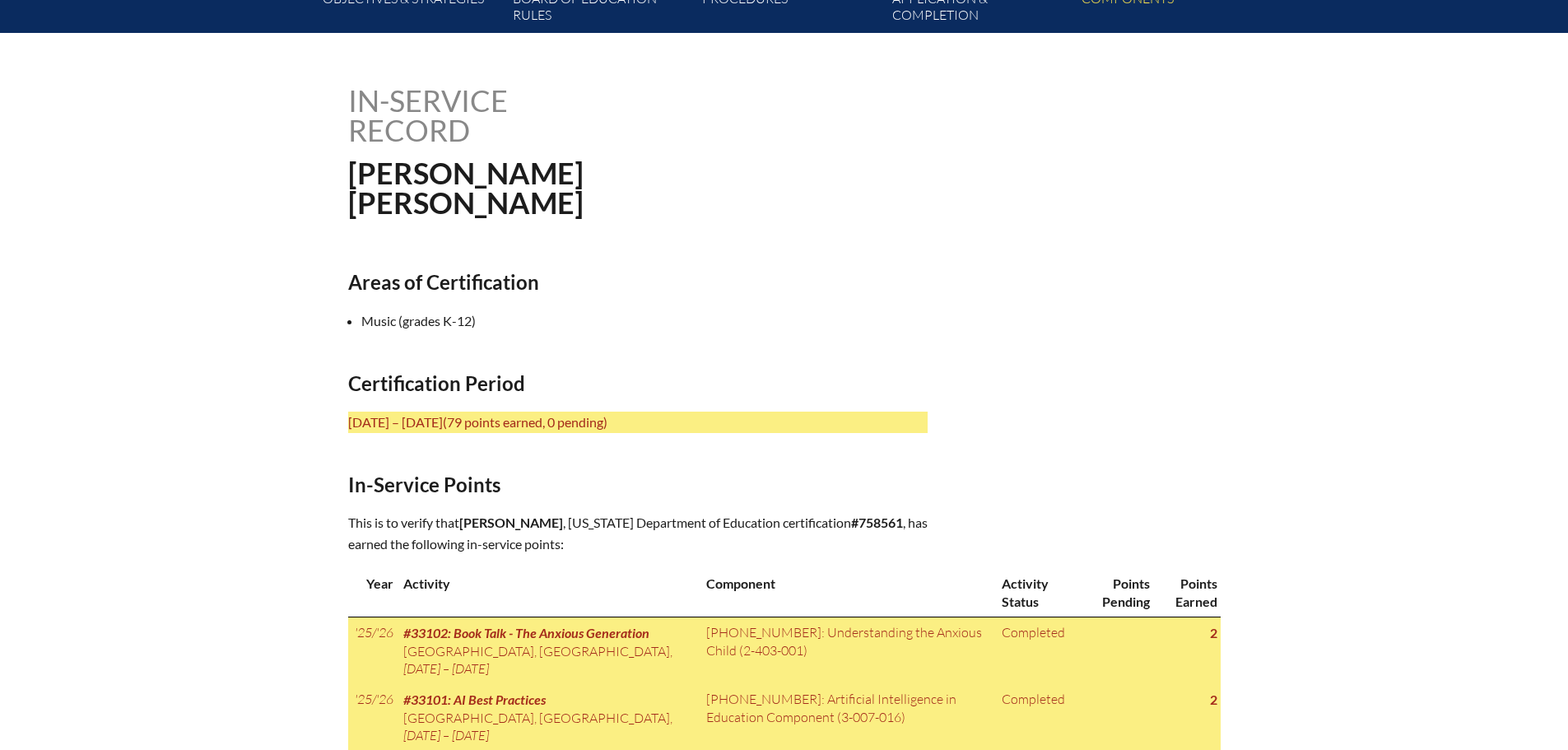
scroll to position [411, 0]
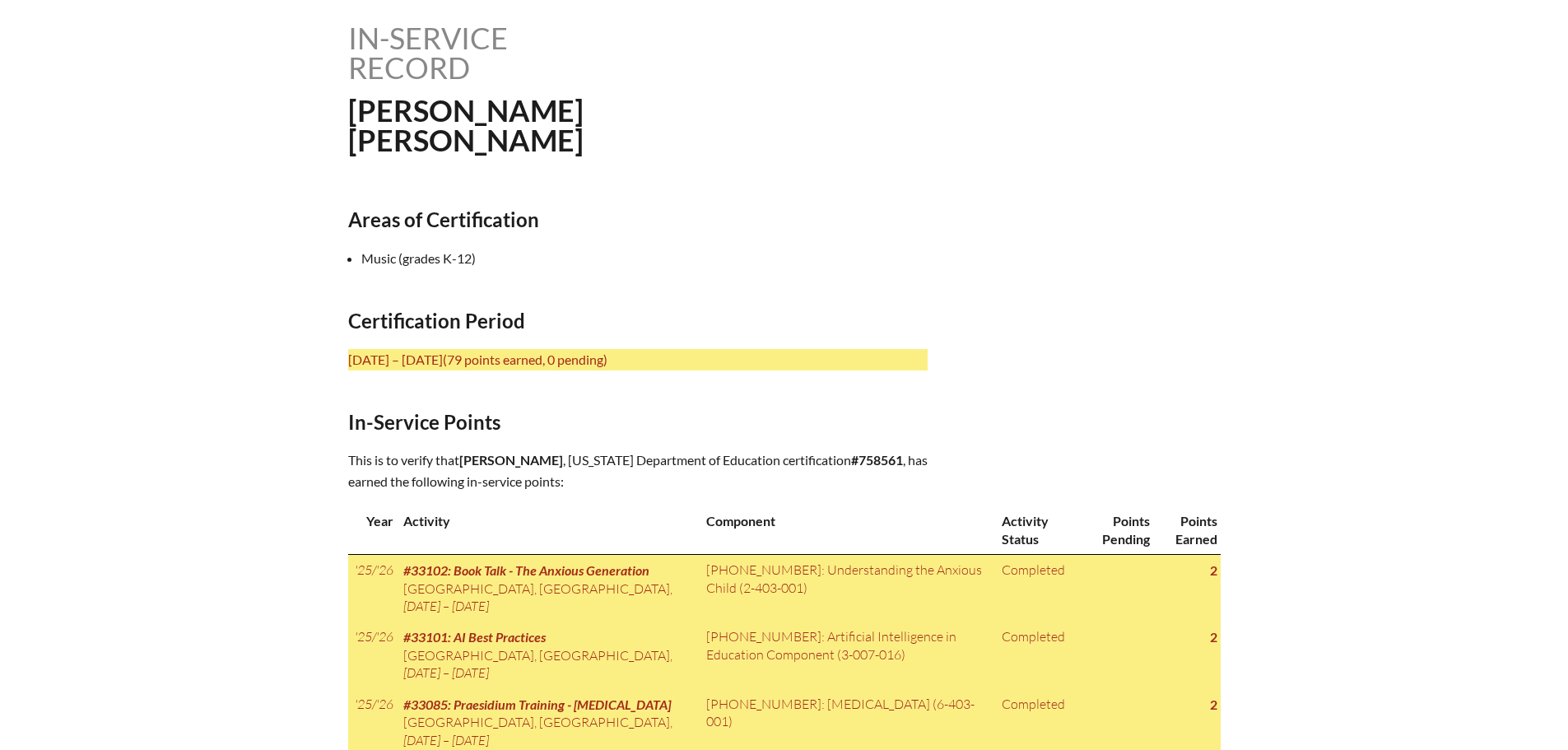
click at [454, 259] on li "Music (grades K-12)" at bounding box center [650, 258] width 580 height 21
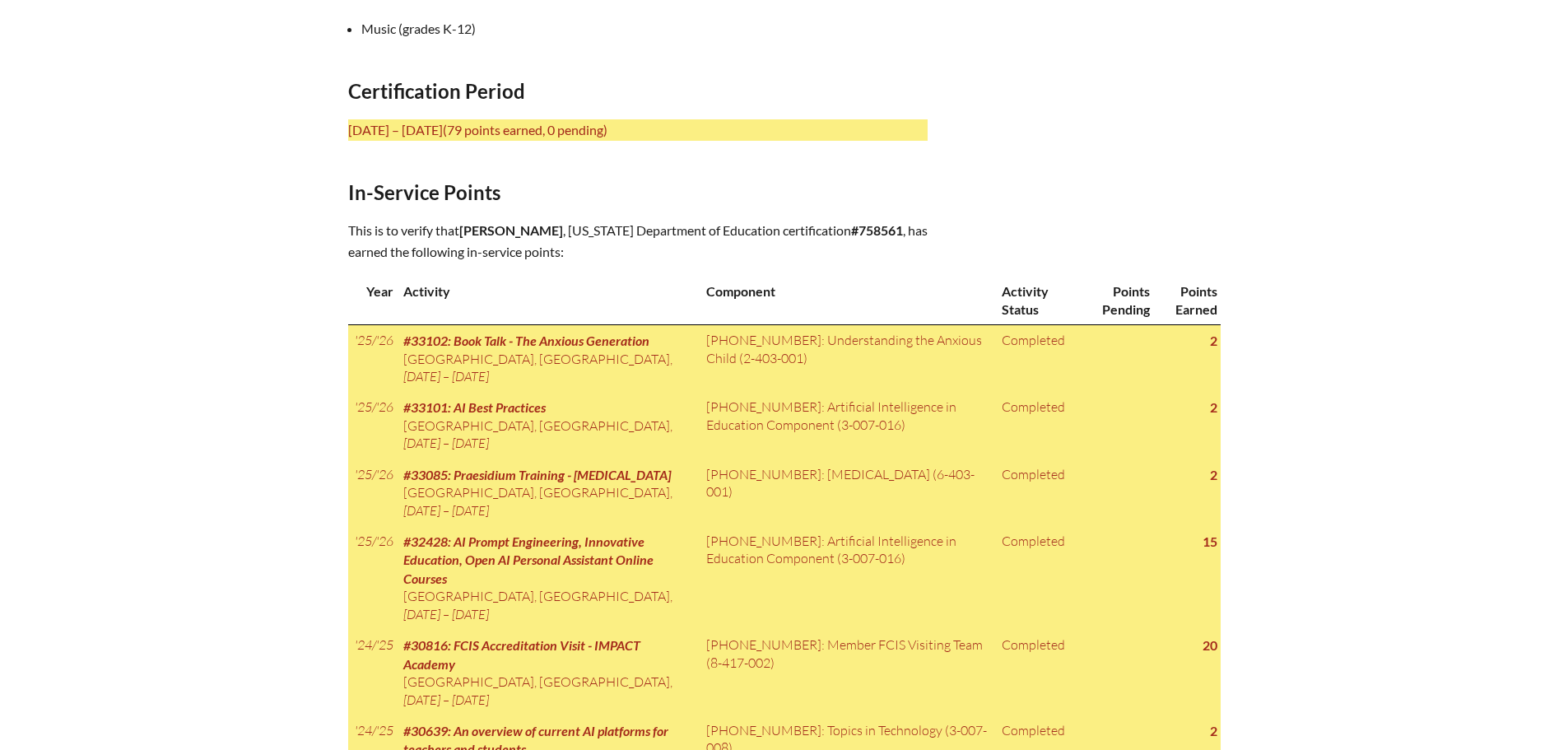
scroll to position [0, 0]
